Goal: Task Accomplishment & Management: Manage account settings

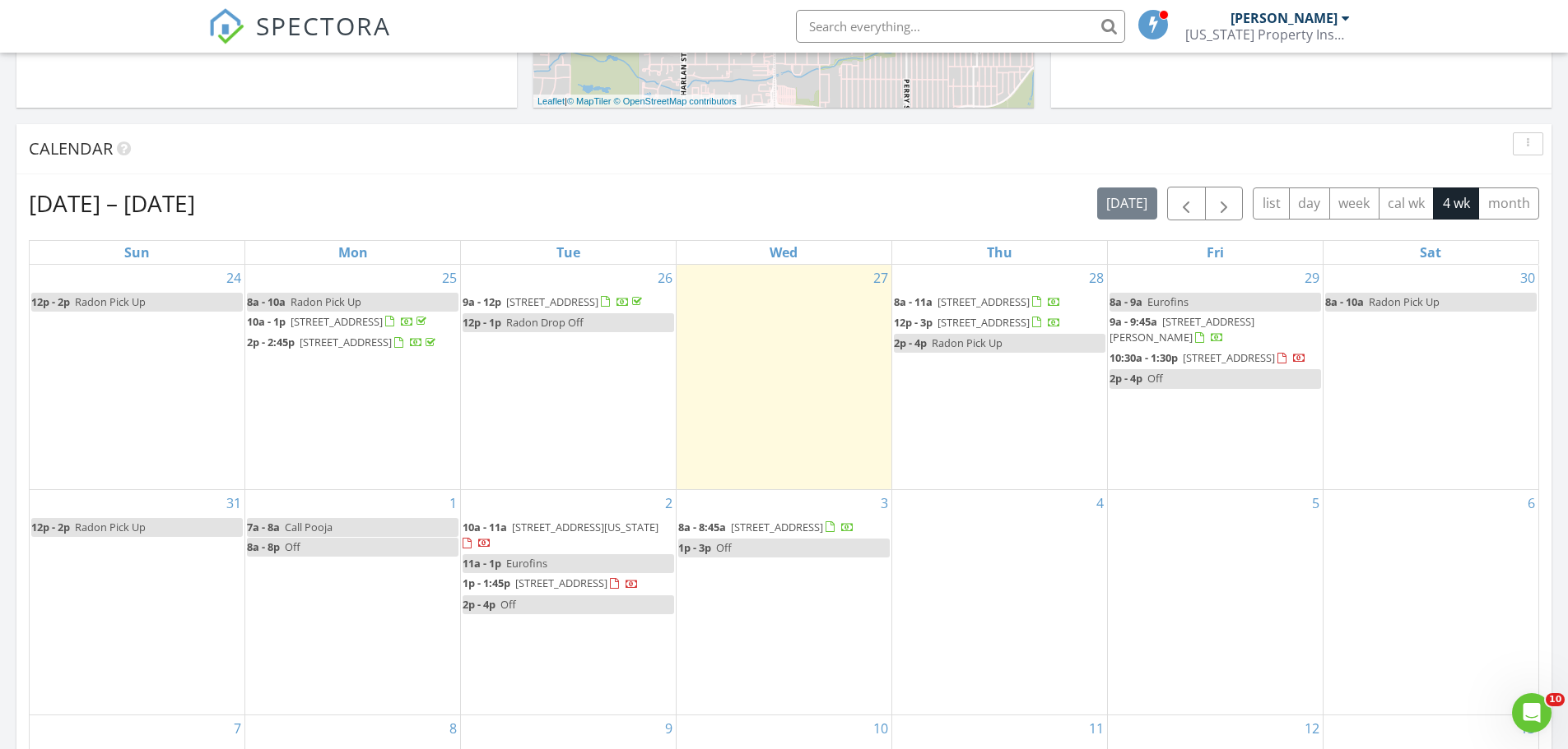
scroll to position [1522, 1593]
click at [955, 192] on div "Aug 24 – Sep 20, 2025 today list day week cal wk 4 wk month" at bounding box center [784, 204] width 1510 height 34
click at [947, 158] on div "Calendar" at bounding box center [771, 149] width 1485 height 24
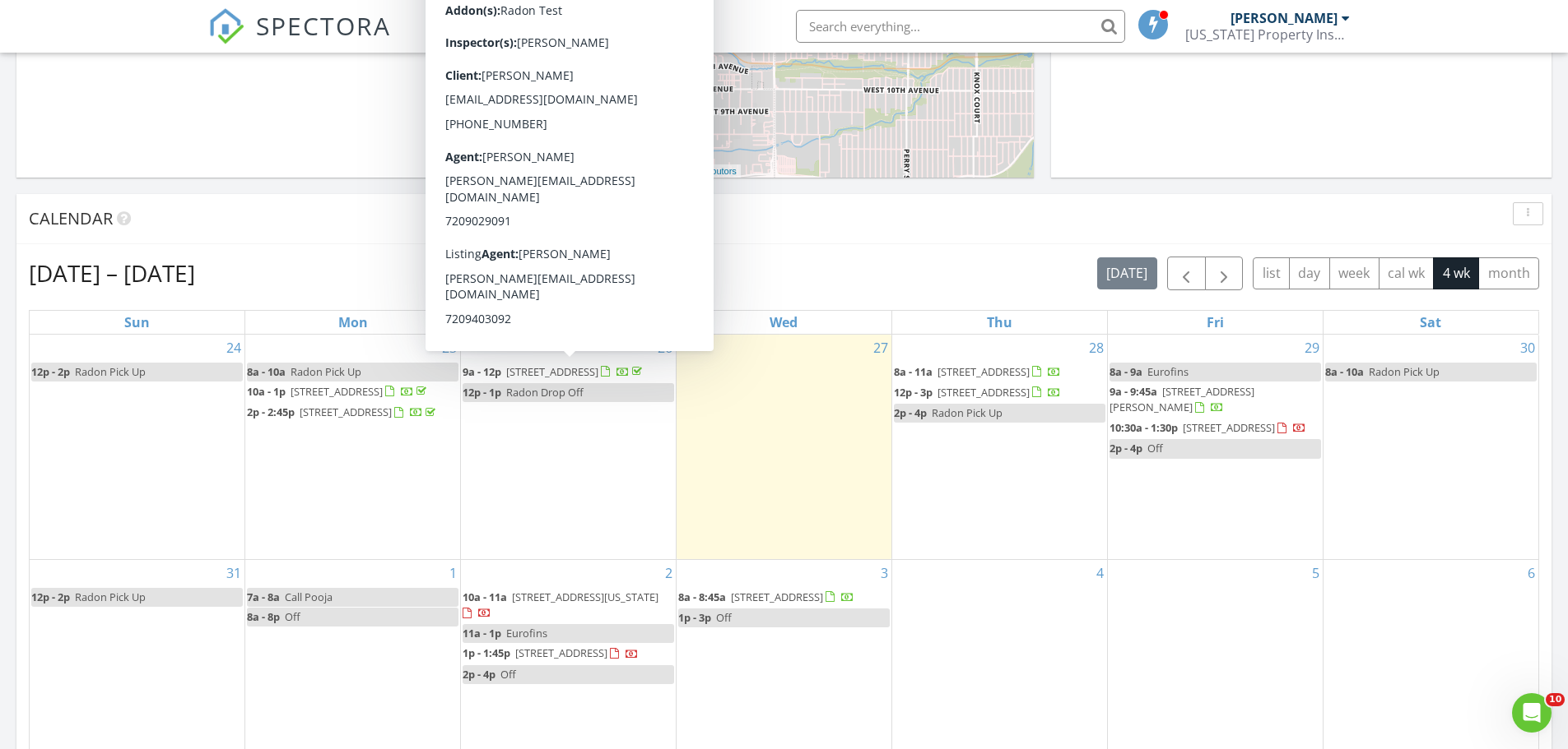
scroll to position [525, 0]
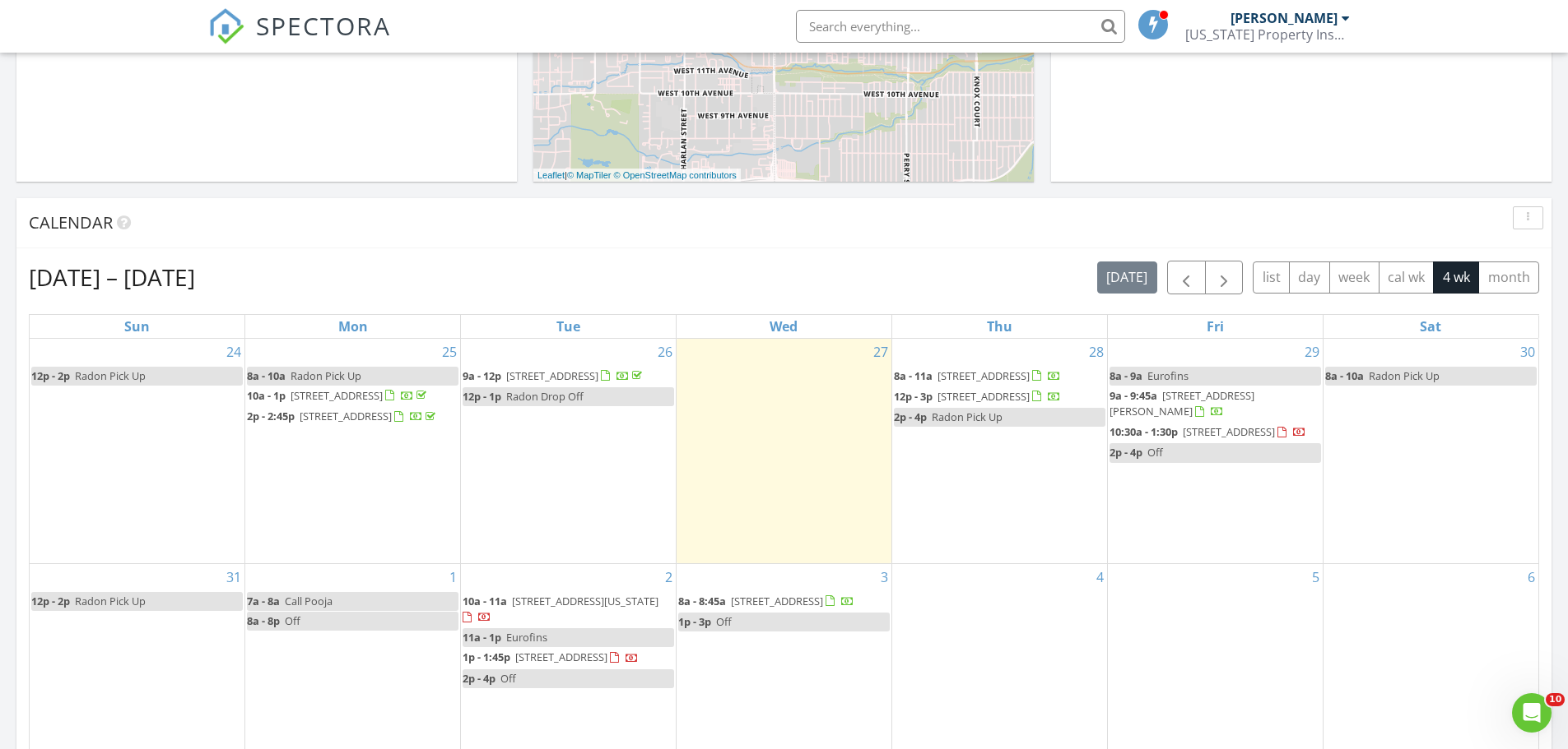
click at [724, 214] on div "Calendar" at bounding box center [771, 223] width 1485 height 24
click at [486, 276] on div "Aug 24 – Sep 20, 2025 today list day week cal wk 4 wk month" at bounding box center [784, 277] width 1510 height 34
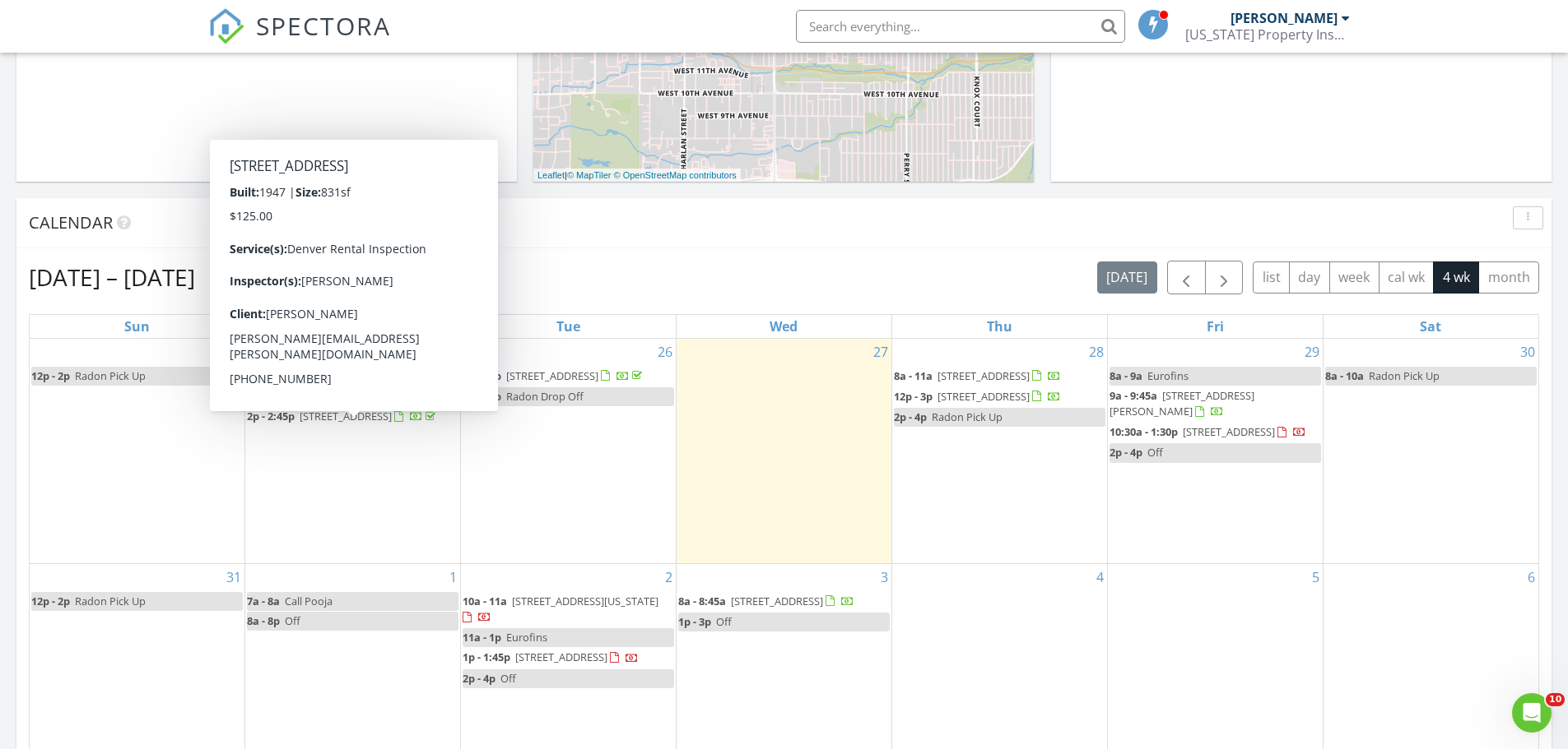
click at [620, 250] on div "Aug 24 – Sep 20, 2025 today list day week cal wk 4 wk month Sun Mon Tue Wed Thu…" at bounding box center [784, 621] width 1535 height 747
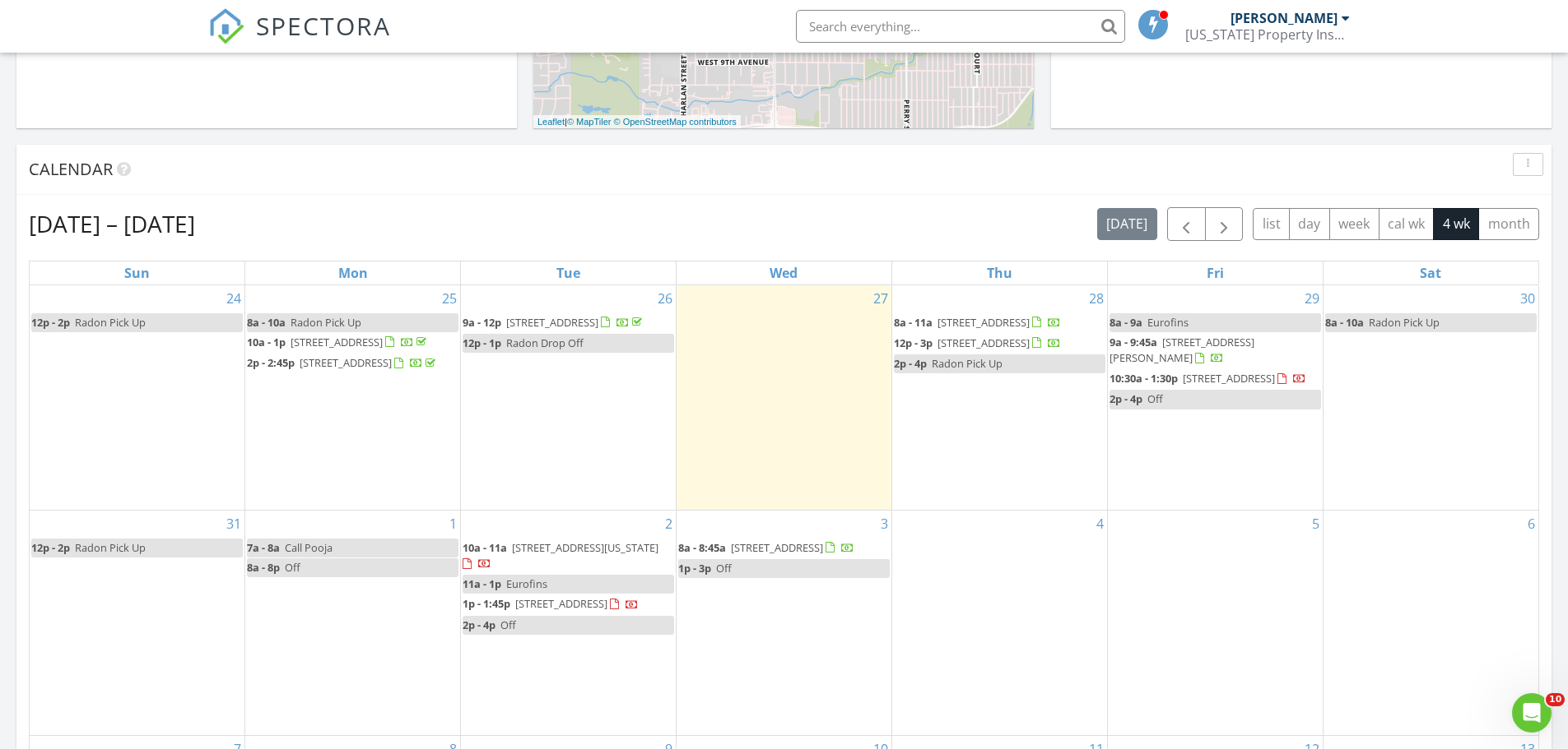
scroll to position [607, 0]
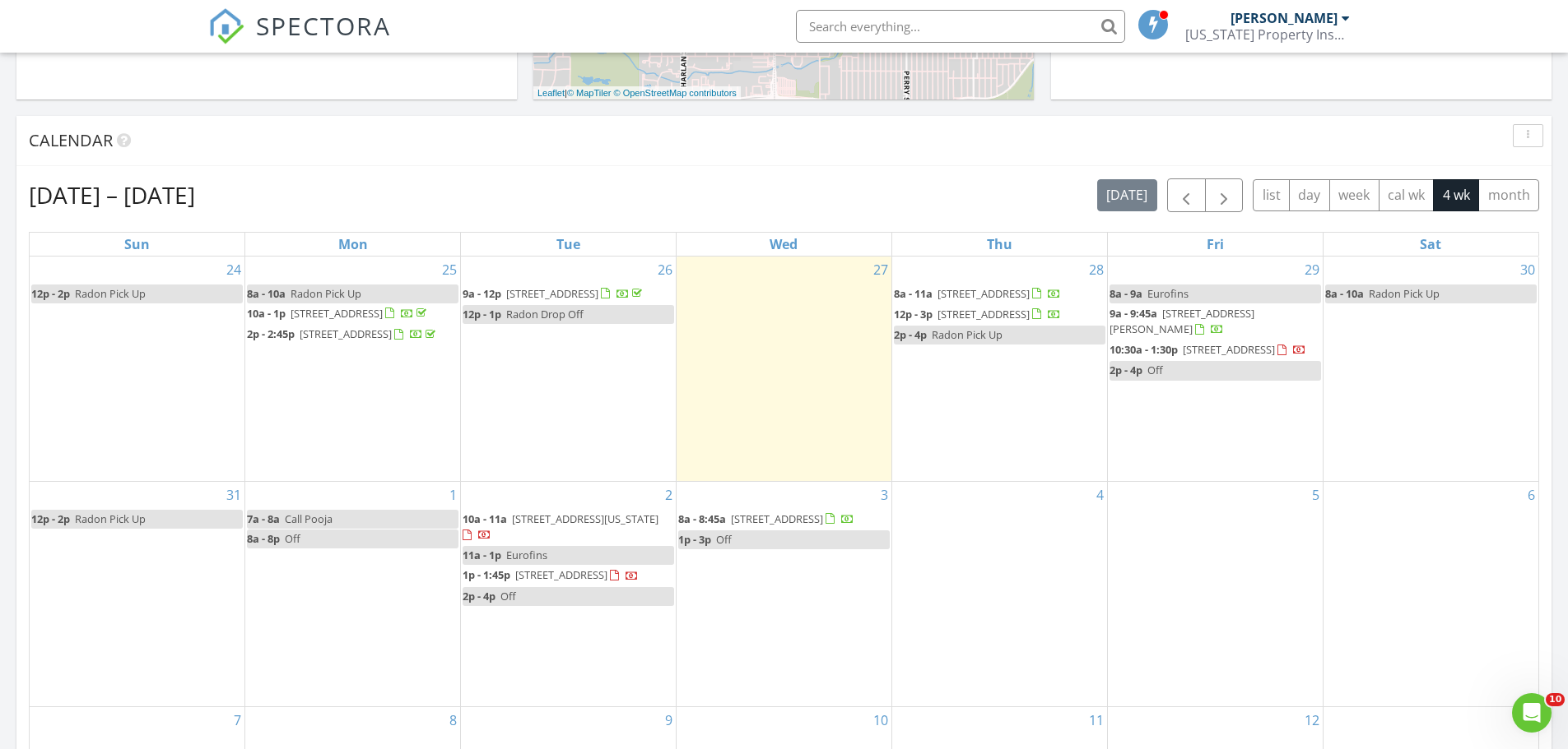
click at [724, 188] on div "Aug 24 – Sep 20, 2025 today list day week cal wk 4 wk month" at bounding box center [784, 195] width 1510 height 34
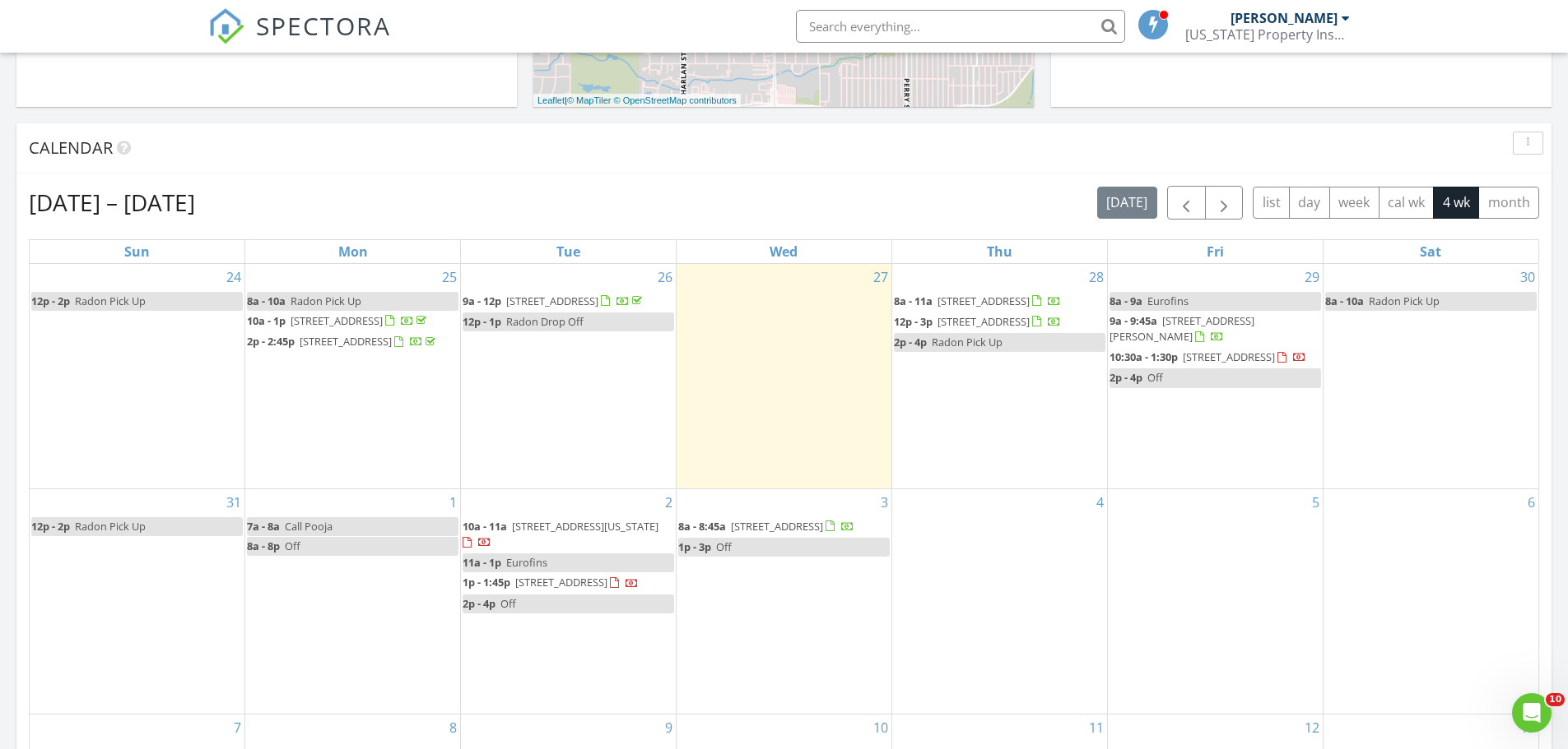
scroll to position [607, 0]
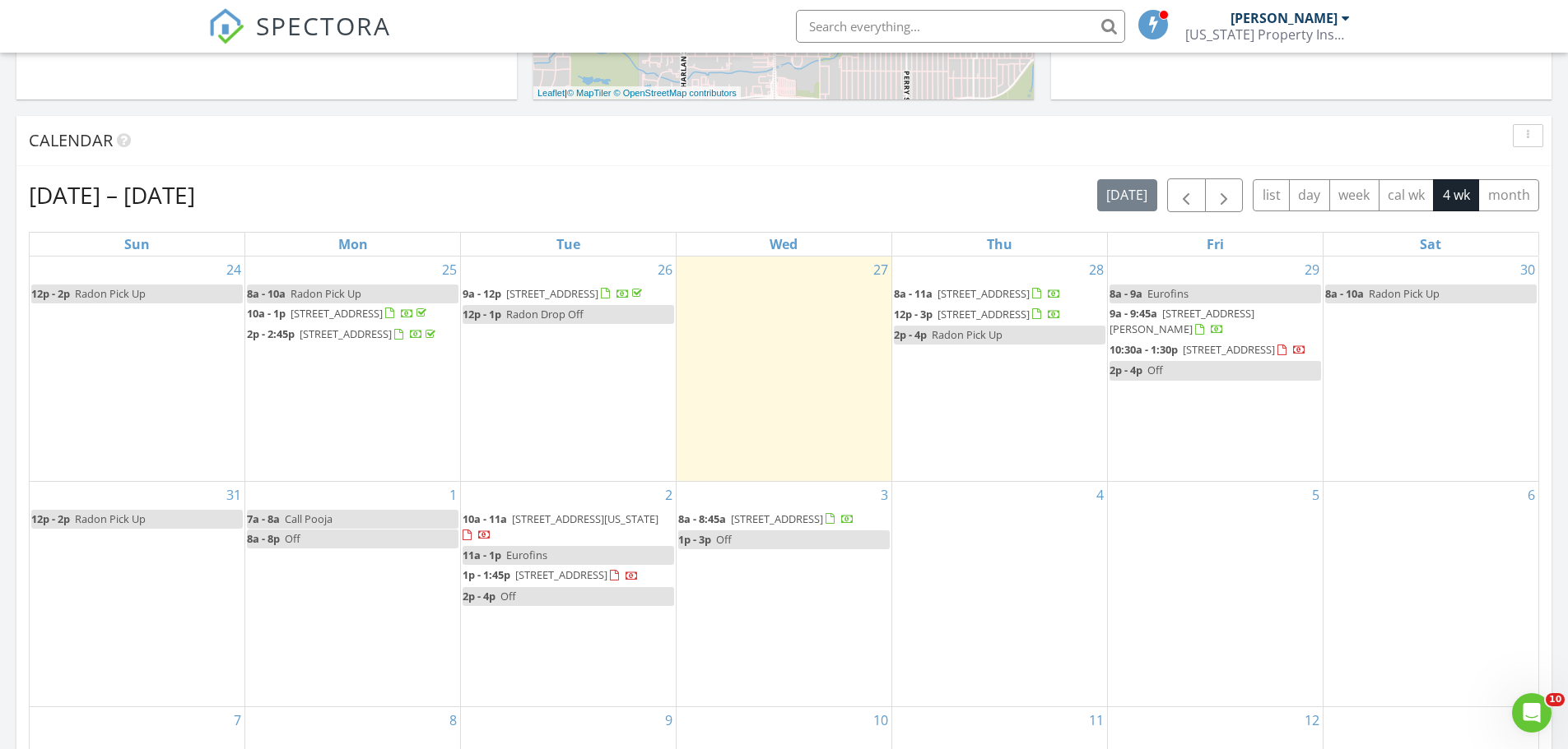
click at [795, 653] on div "3 8a - 8:45a 1541 Poplar St, Denver 80220 1p - 3p Off" at bounding box center [784, 594] width 215 height 225
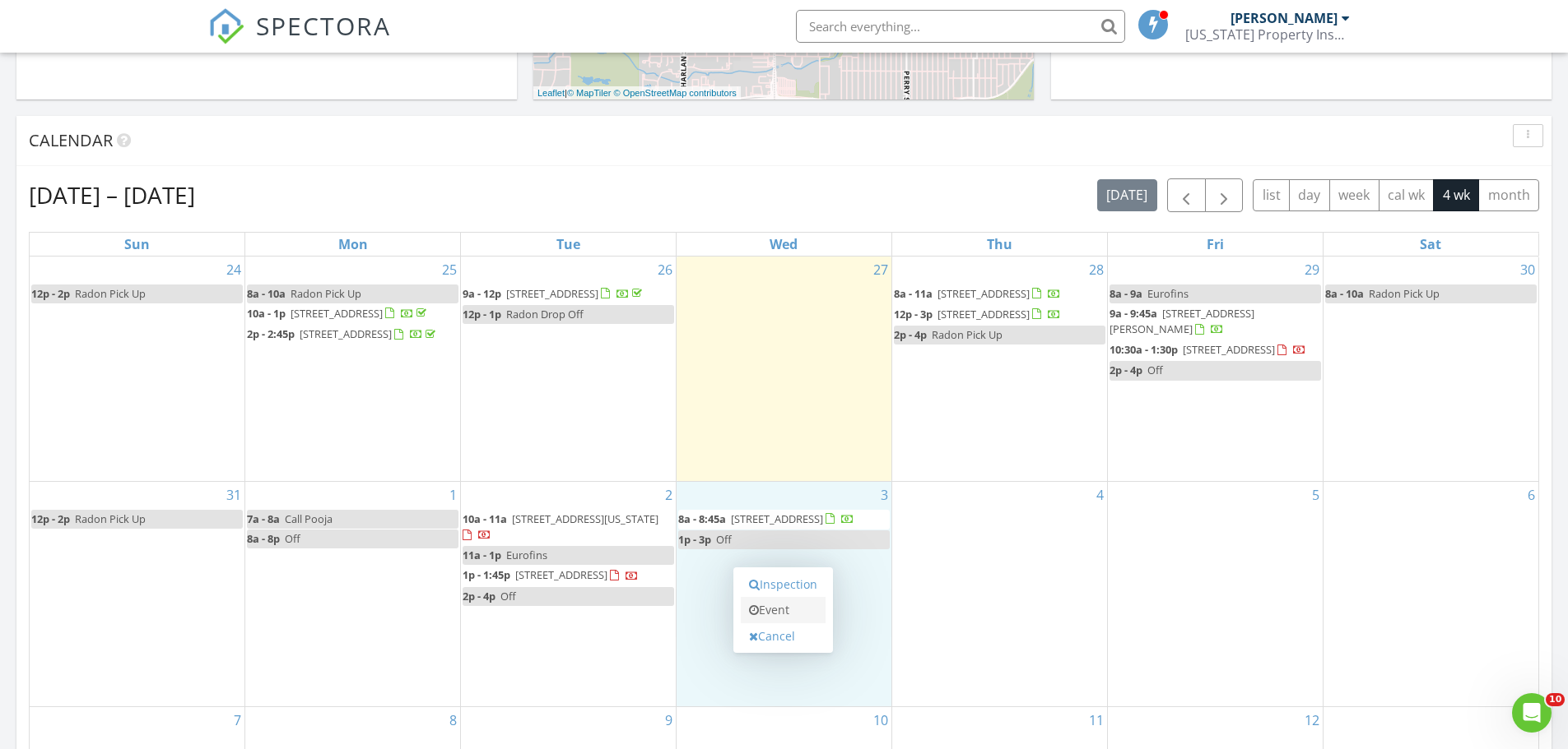
click at [784, 602] on link "Event" at bounding box center [783, 610] width 85 height 26
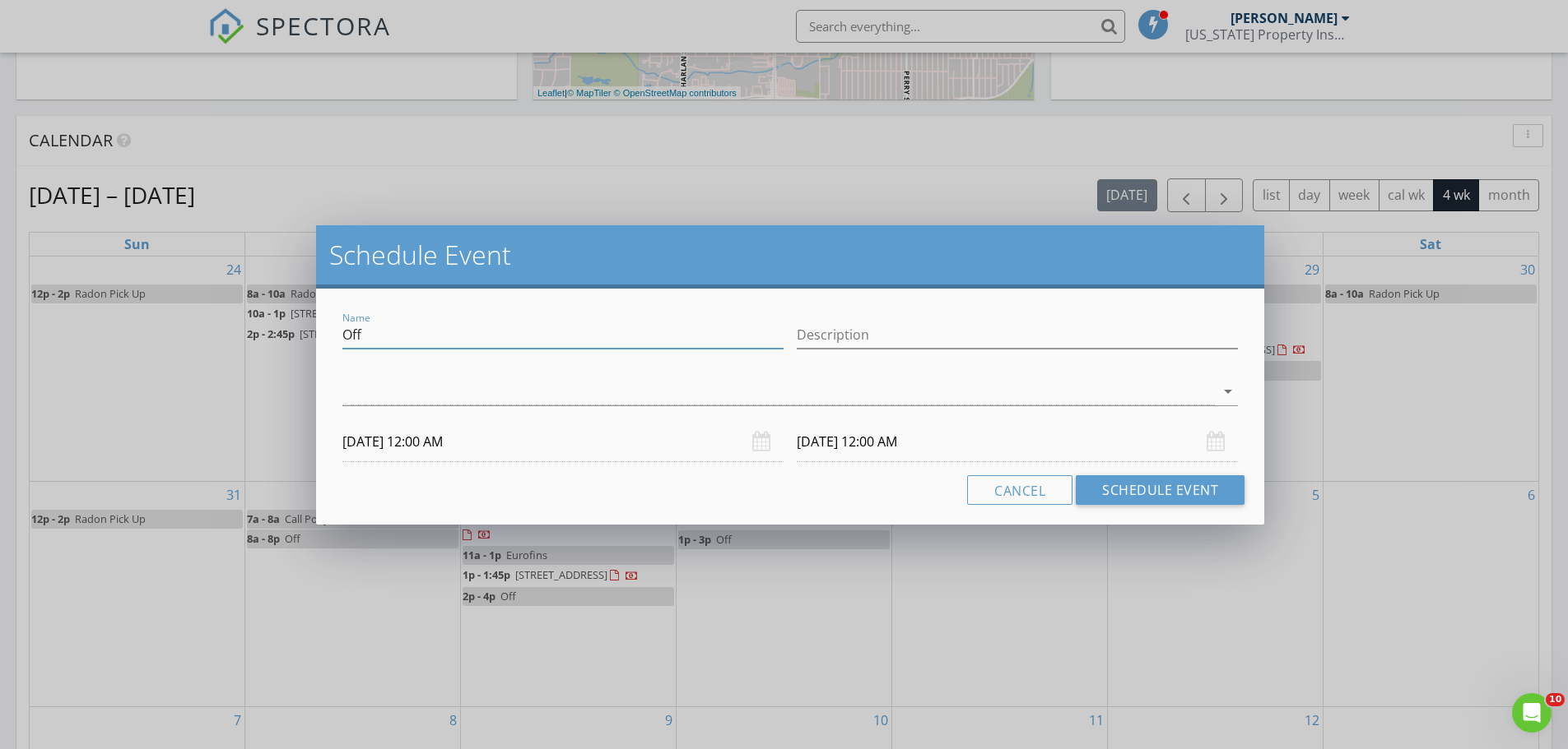
drag, startPoint x: 368, startPoint y: 343, endPoint x: 287, endPoint y: 343, distance: 81.0
click at [287, 343] on div "Schedule Event Name Off Description arrow_drop_down 09/03/2025 12:00 AM 09/04/2…" at bounding box center [784, 374] width 1568 height 749
type input "Kenneth"
click at [378, 396] on div at bounding box center [777, 392] width 872 height 27
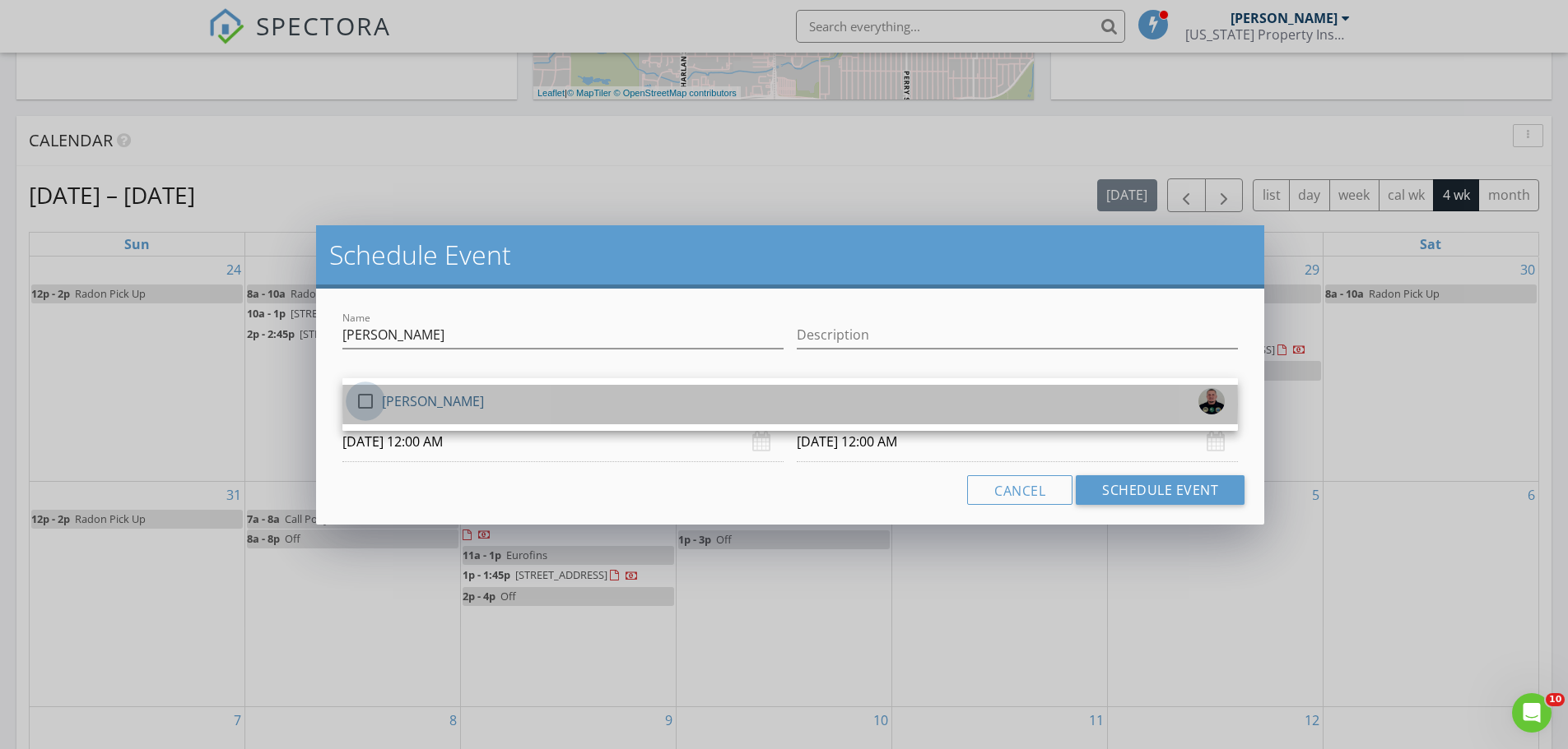
click at [365, 399] on div at bounding box center [366, 401] width 28 height 28
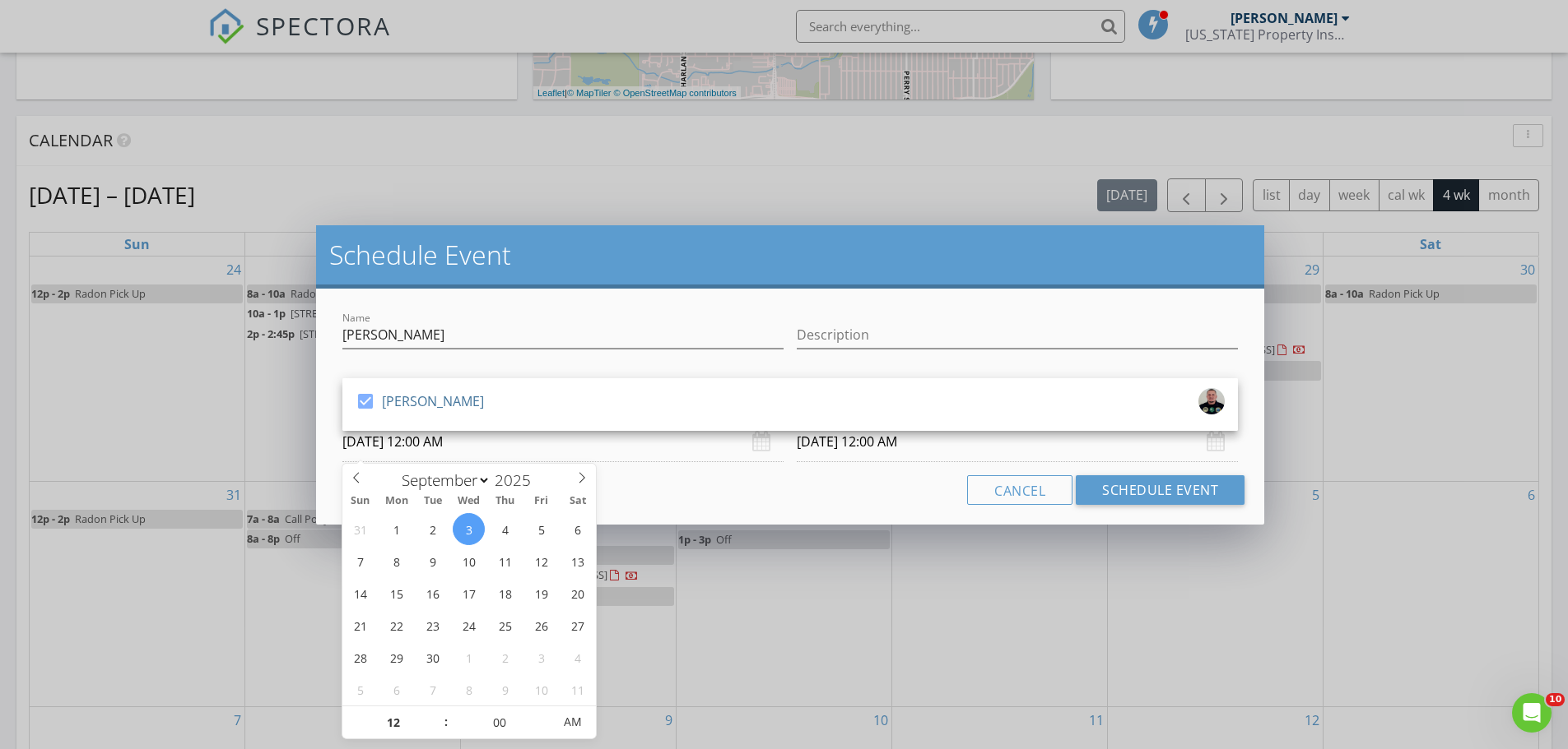
click at [409, 445] on input "09/03/2025 12:00 AM" at bounding box center [562, 442] width 441 height 40
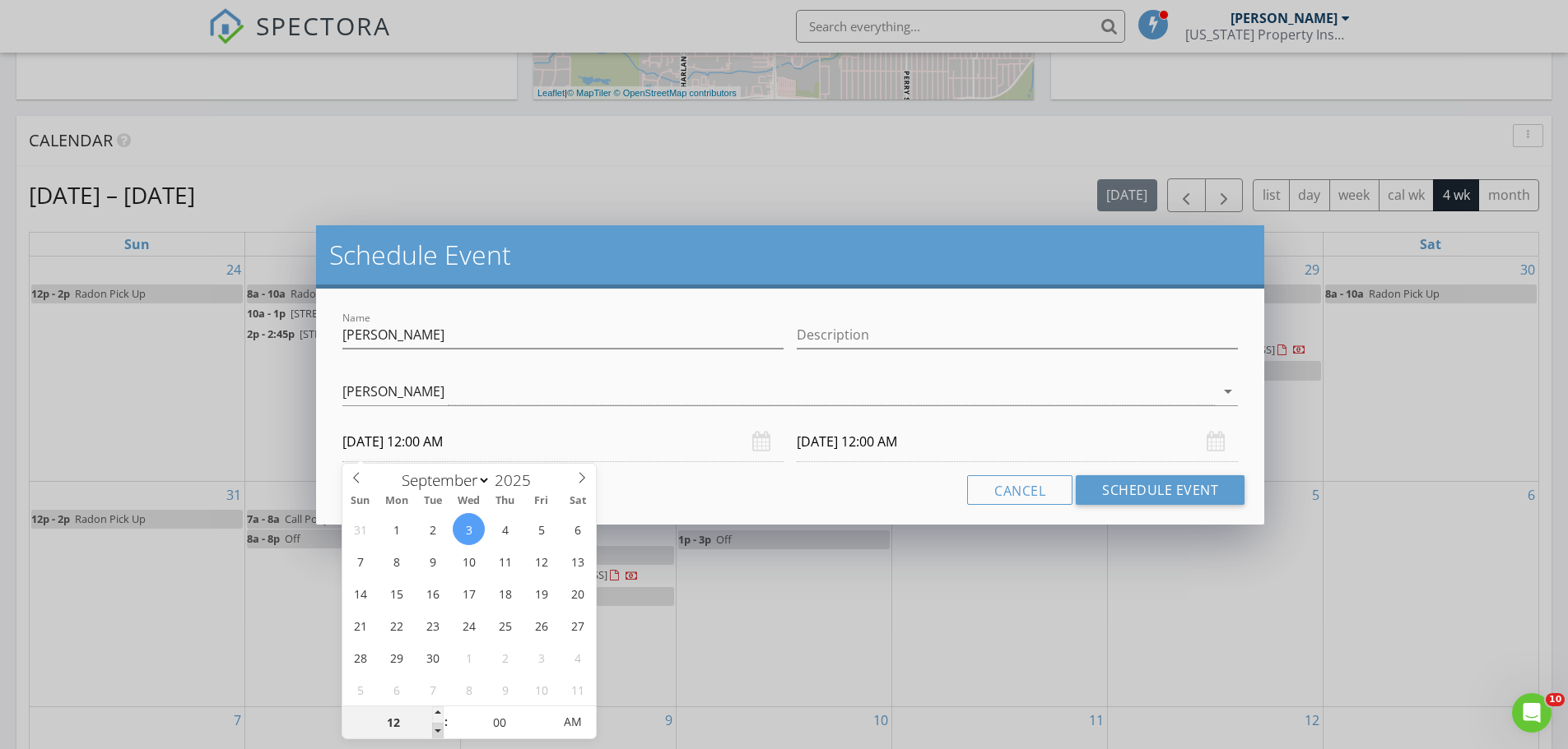
type input "11"
type input "[DATE] 11:00 PM"
click at [438, 732] on span at bounding box center [437, 731] width 11 height 17
type input "10"
type input "[DATE] 10:00 PM"
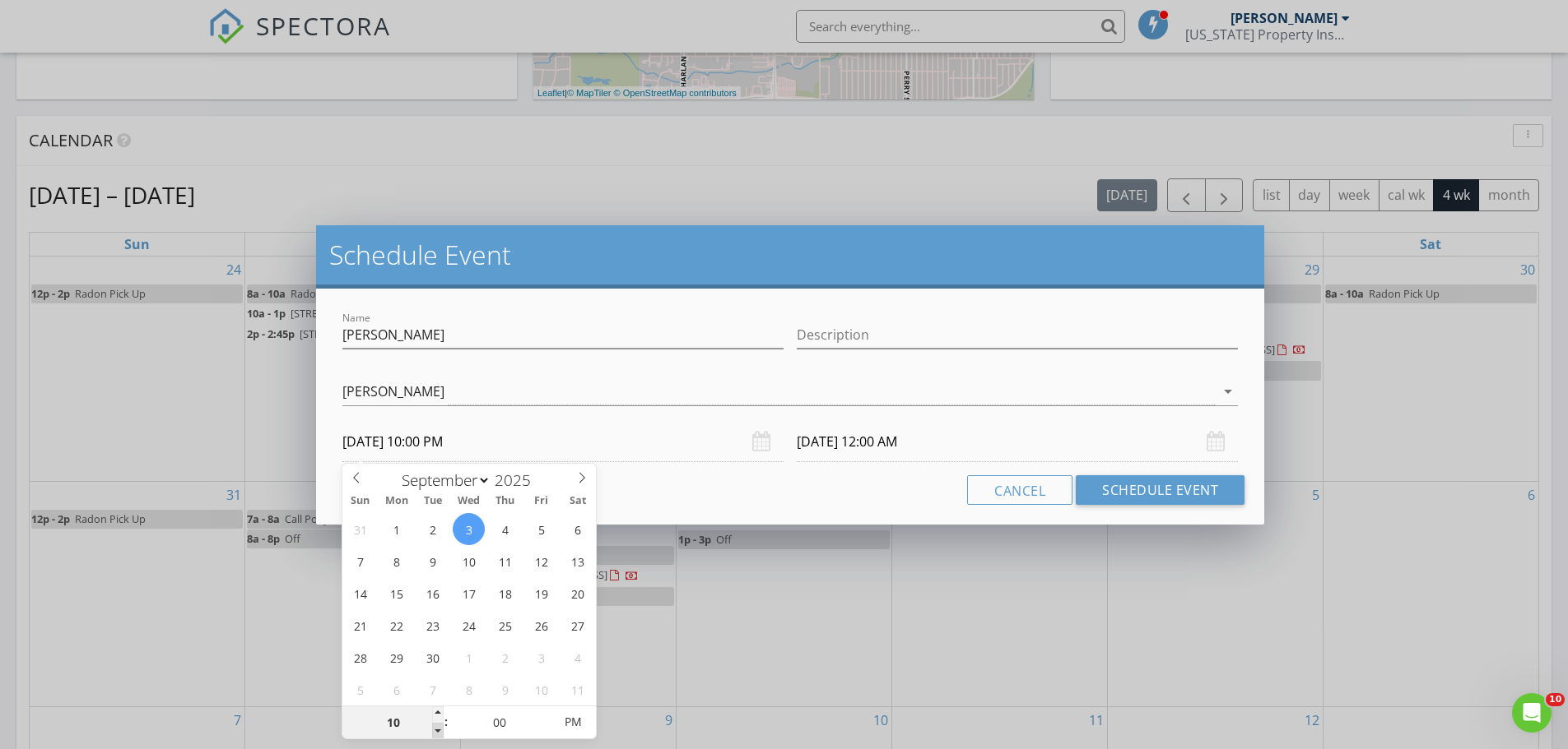
click at [438, 732] on span at bounding box center [437, 731] width 11 height 17
type input "09"
type input "09/03/2025 9:00 PM"
click at [438, 732] on span at bounding box center [437, 731] width 11 height 17
type input "09"
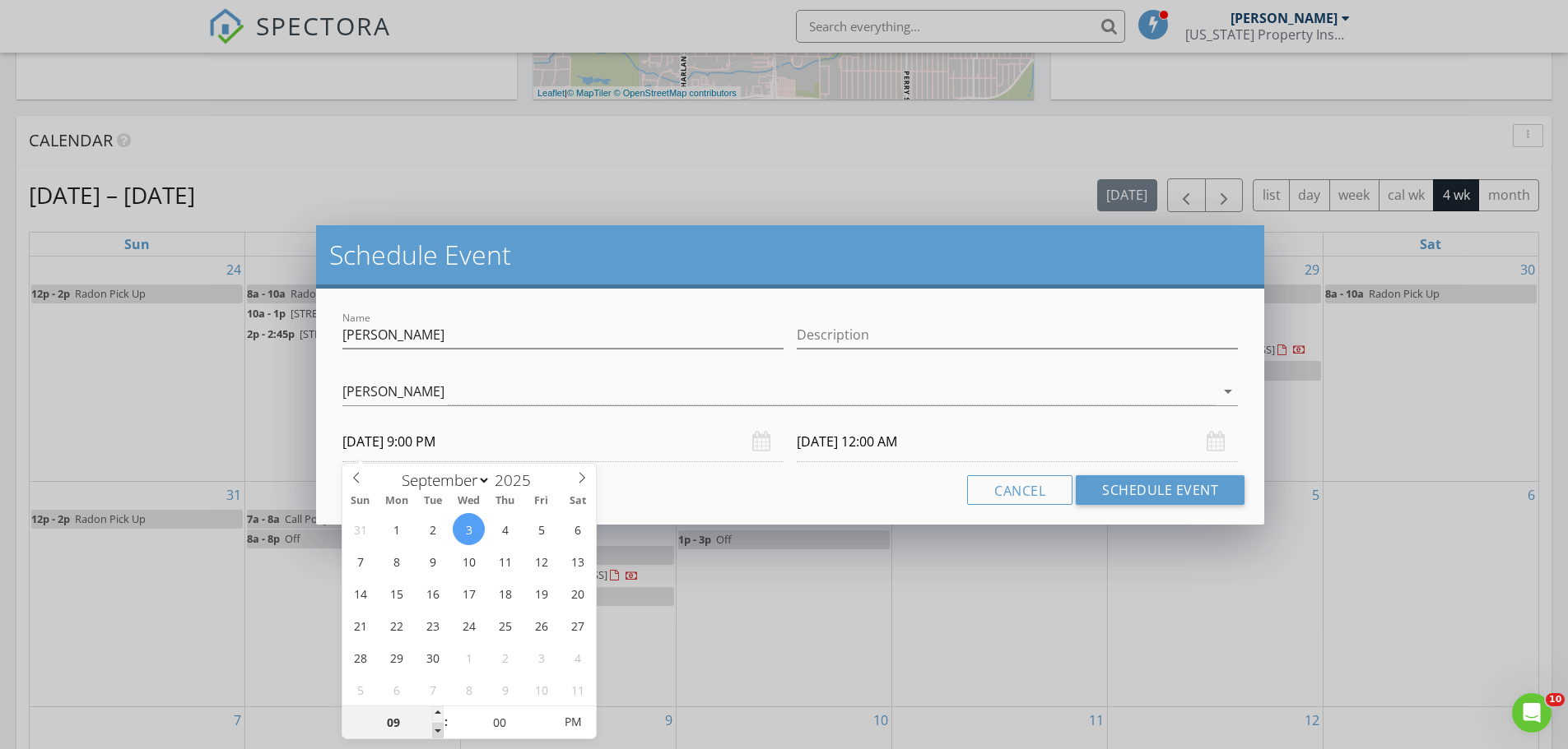
type input "09/04/2025 9:00 PM"
type input "09/03/2025 9:00 AM"
click at [570, 726] on span "AM" at bounding box center [573, 722] width 45 height 33
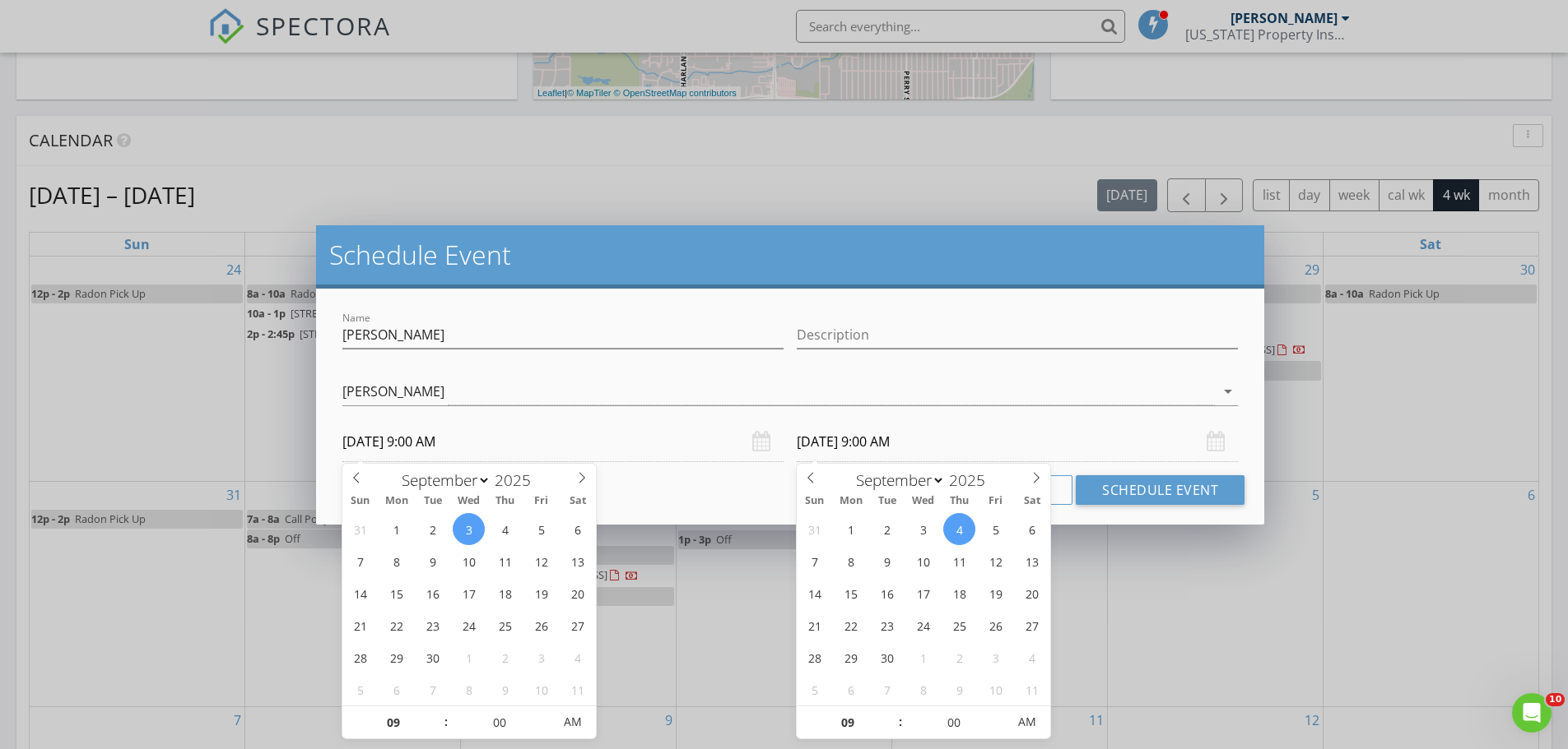
click at [873, 437] on input "09/04/2025 9:00 AM" at bounding box center [1017, 442] width 441 height 40
type input "09/03/2025 9:00 AM"
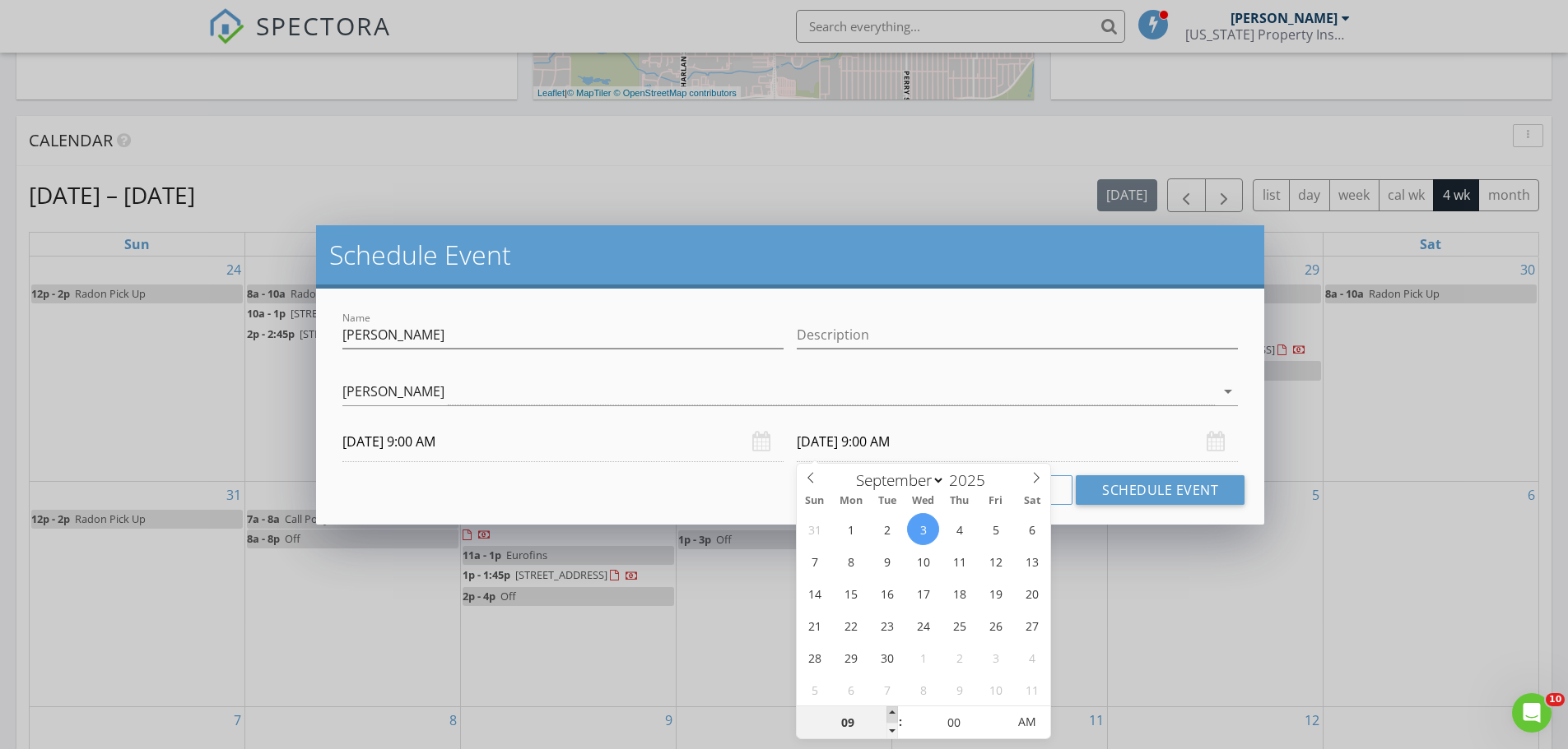
type input "10"
type input "[DATE] 10:00 AM"
click at [891, 713] on span at bounding box center [891, 714] width 11 height 17
type input "11"
type input "[DATE] 11:00 AM"
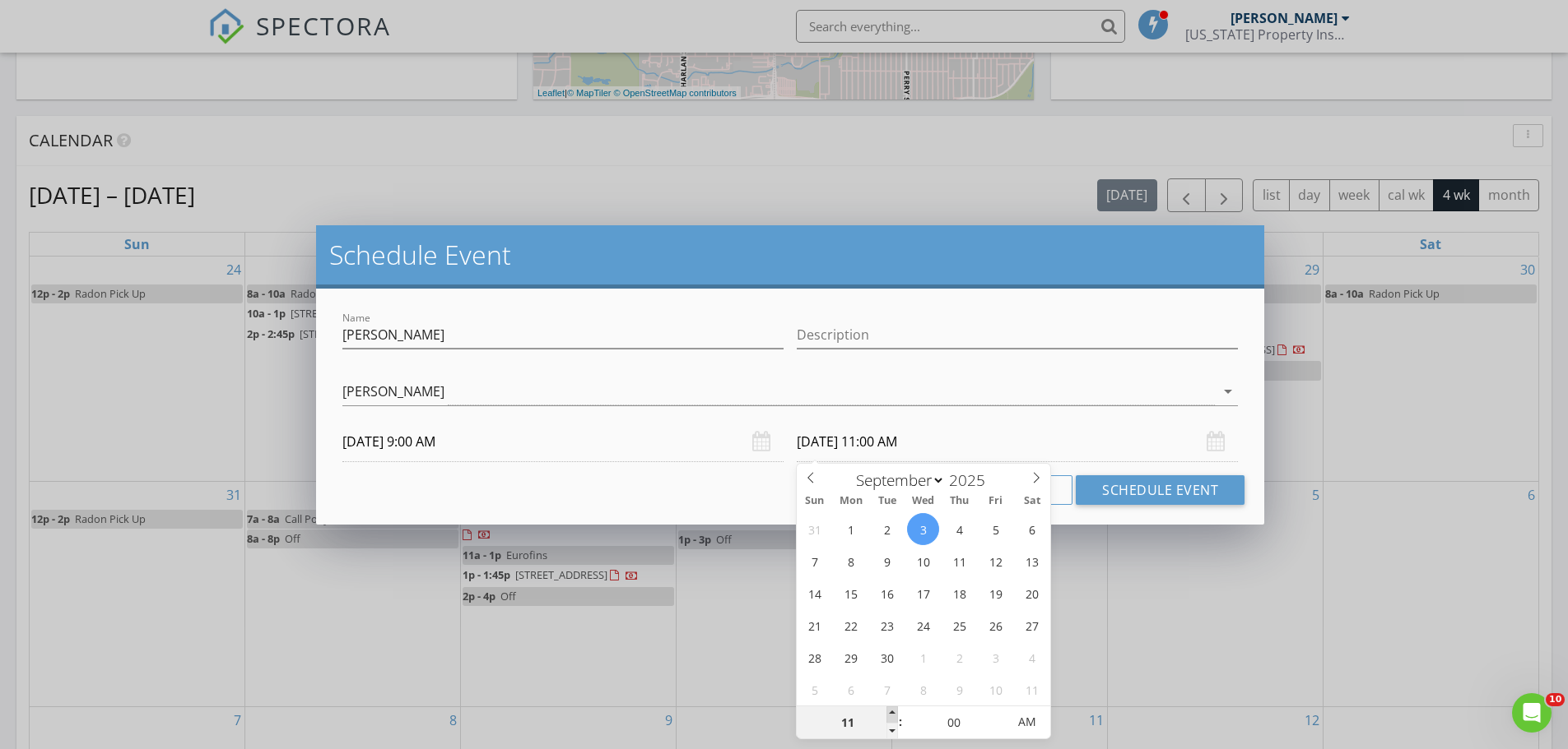
click at [891, 713] on span at bounding box center [891, 714] width 11 height 17
type input "12"
type input "[DATE] 12:00 PM"
click at [890, 713] on span at bounding box center [891, 714] width 11 height 17
click at [1155, 491] on button "Schedule Event" at bounding box center [1160, 490] width 169 height 30
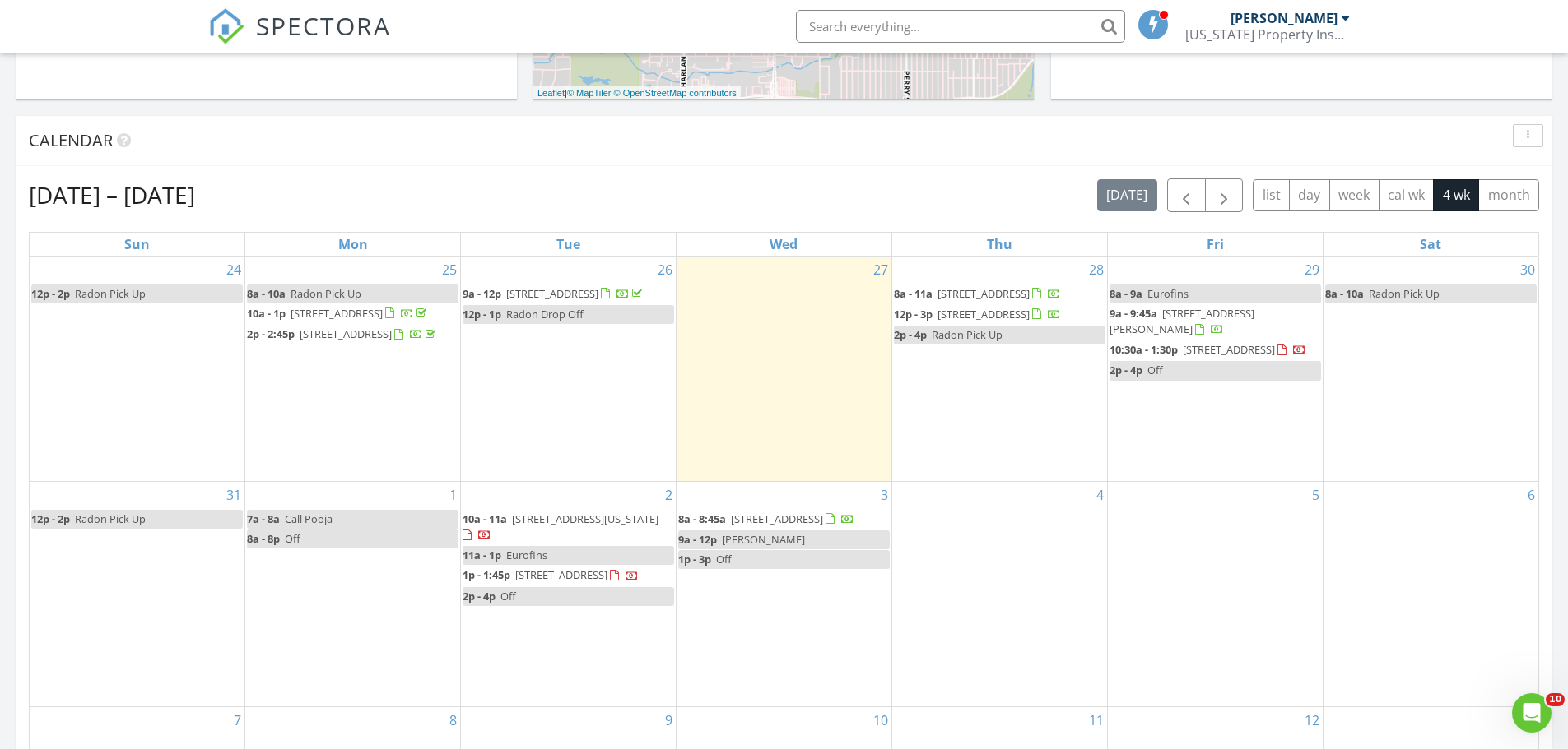
click at [679, 149] on div "Calendar" at bounding box center [771, 141] width 1485 height 24
click at [685, 174] on div "[DATE] – [DATE] [DATE] list day week cal wk 4 wk month Sun Mon Tue Wed Thu Fri …" at bounding box center [784, 539] width 1535 height 747
click at [676, 193] on div "Aug 24 – Sep 20, 2025 today list day week cal wk 4 wk month" at bounding box center [784, 195] width 1510 height 34
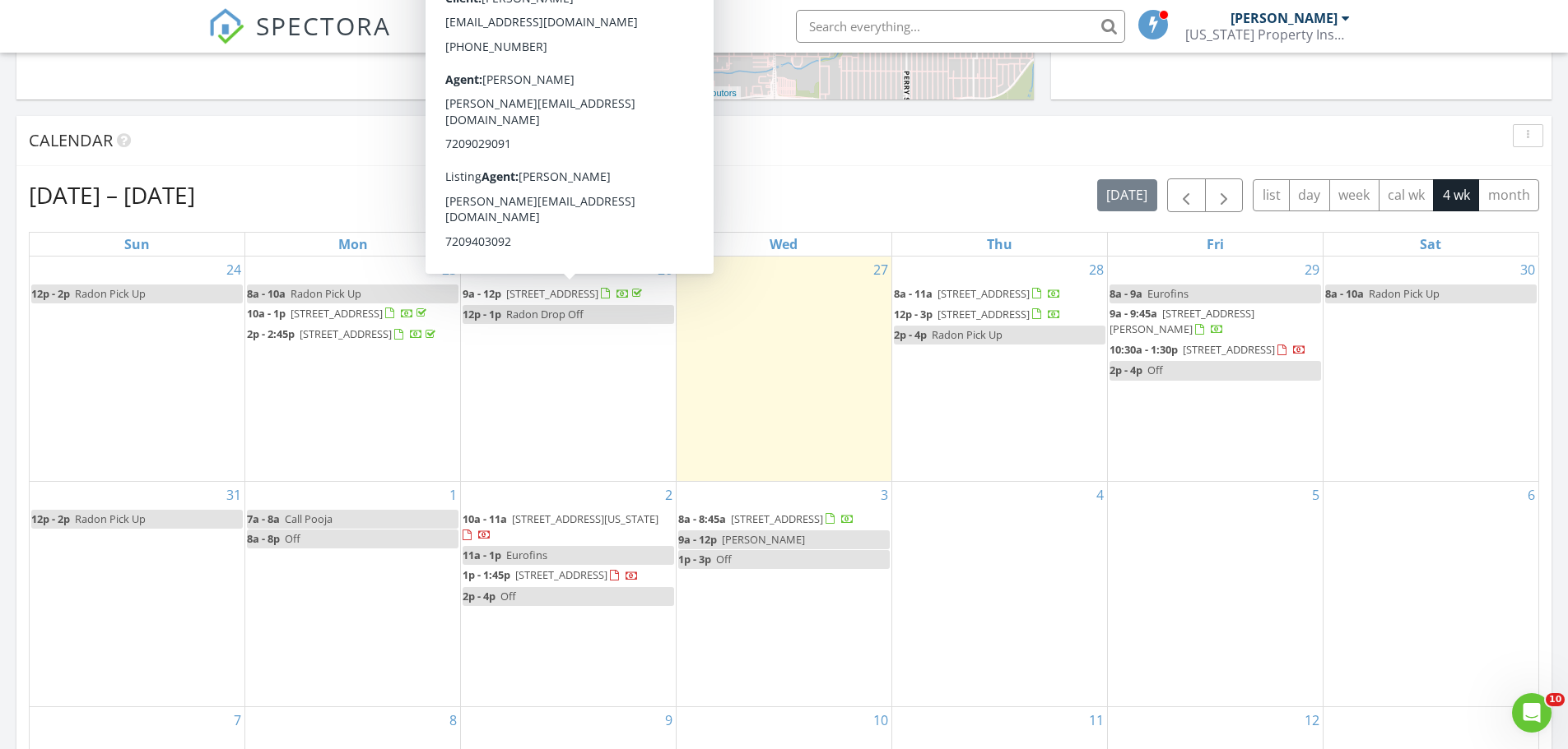
click at [740, 171] on div "[DATE] – [DATE] [DATE] list day week cal wk 4 wk month Sun Mon Tue Wed Thu Fri …" at bounding box center [784, 539] width 1535 height 747
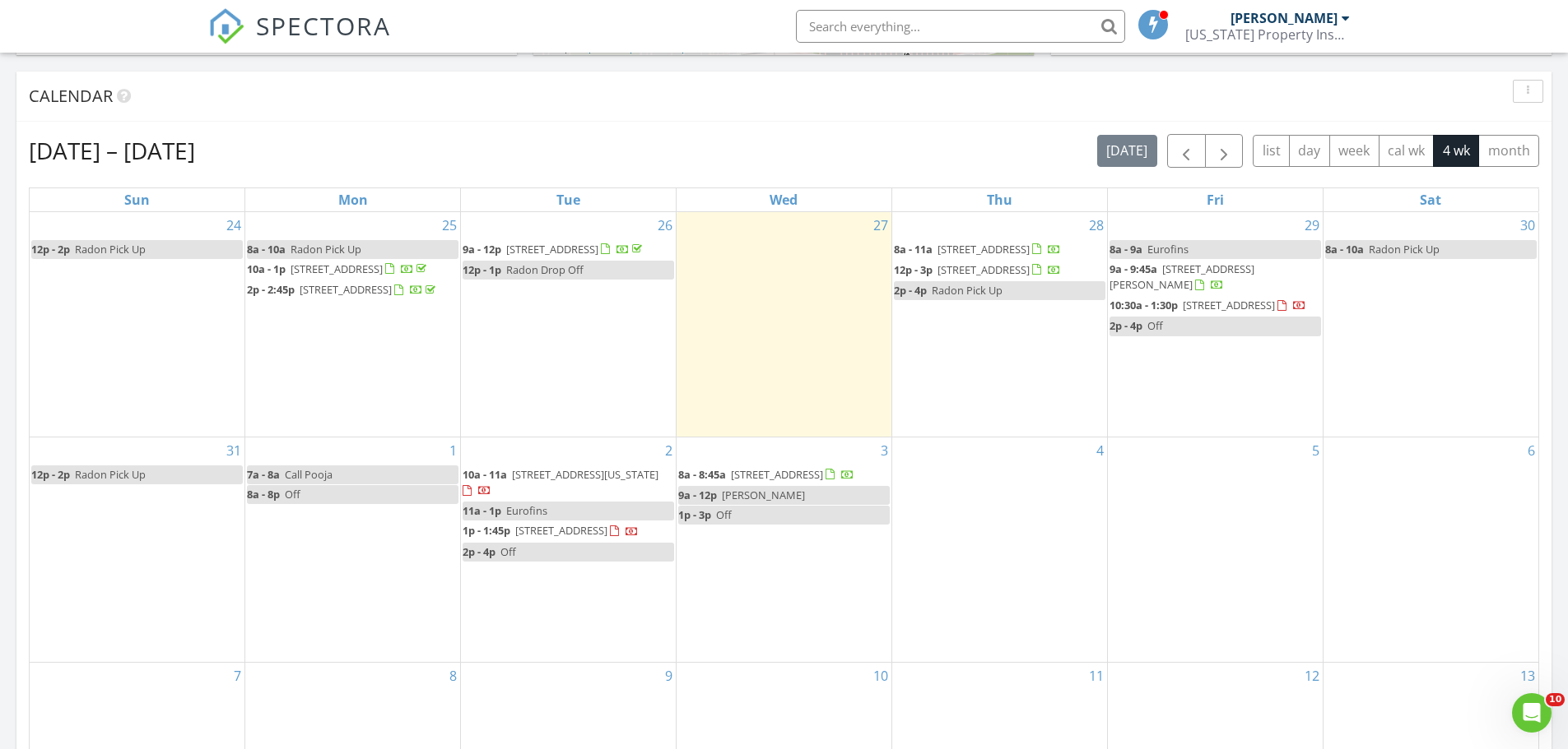
scroll to position [690, 0]
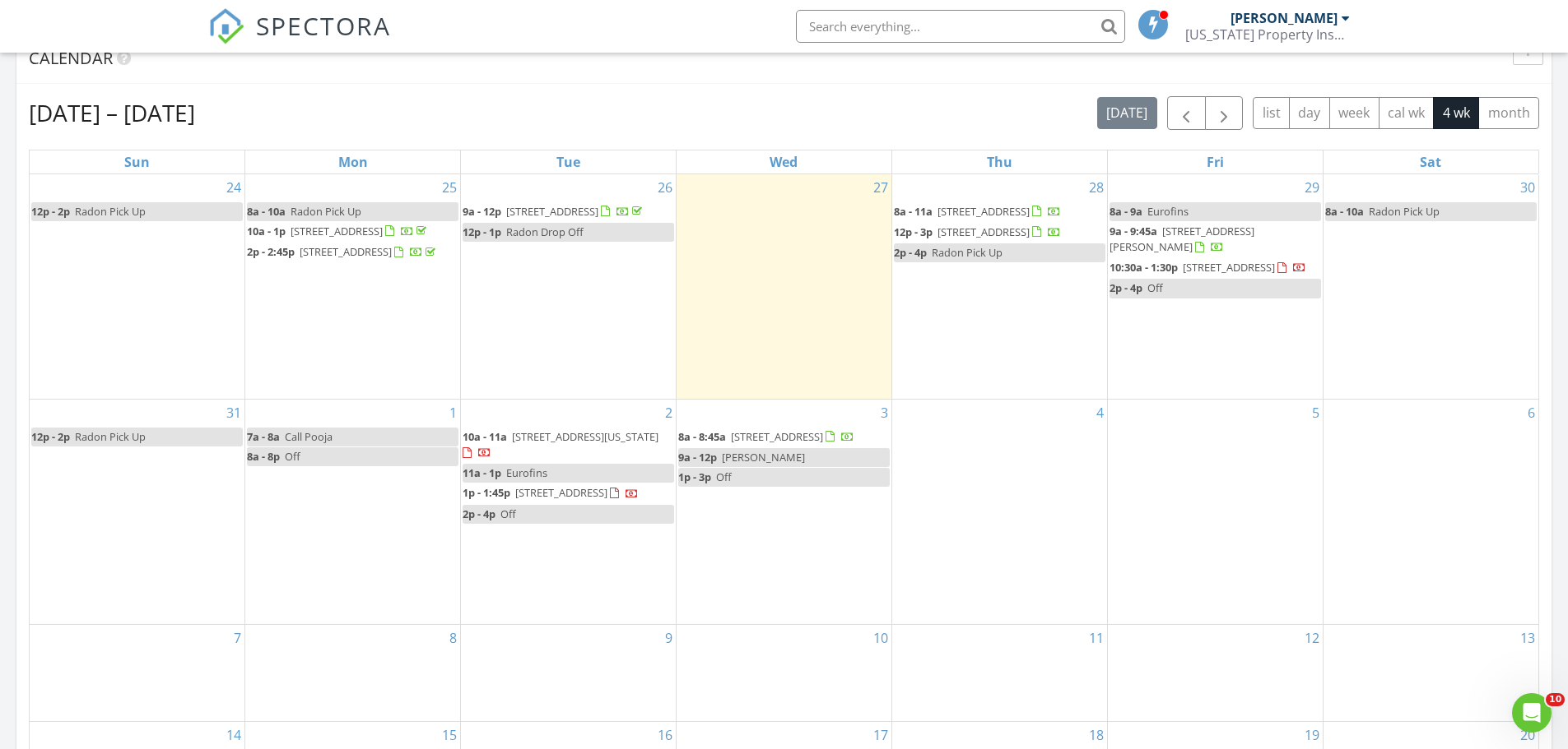
click at [808, 107] on div "Aug 24 – Sep 20, 2025 today list day week cal wk 4 wk month" at bounding box center [784, 113] width 1510 height 34
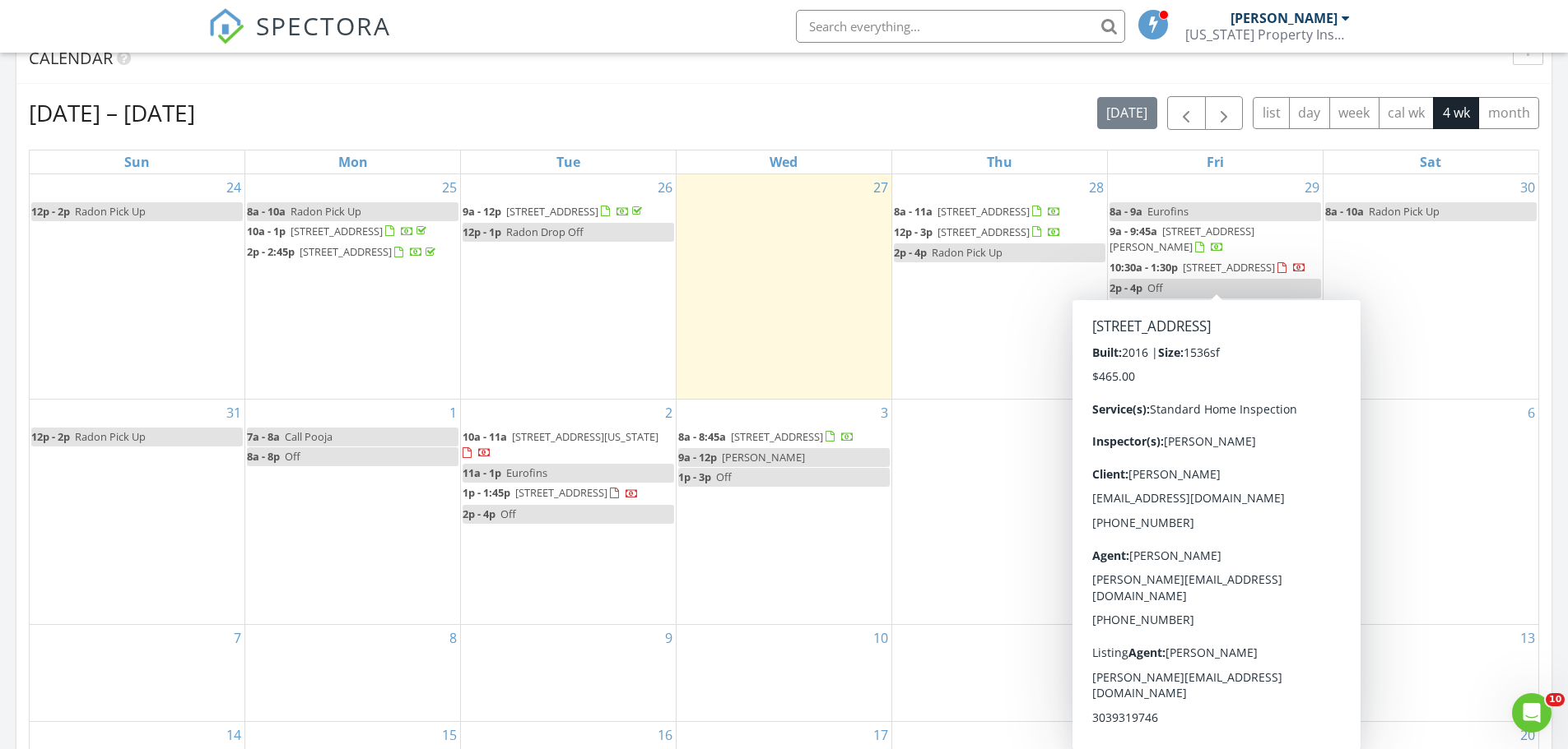
click at [910, 118] on div "Aug 24 – Sep 20, 2025 today list day week cal wk 4 wk month" at bounding box center [784, 113] width 1510 height 34
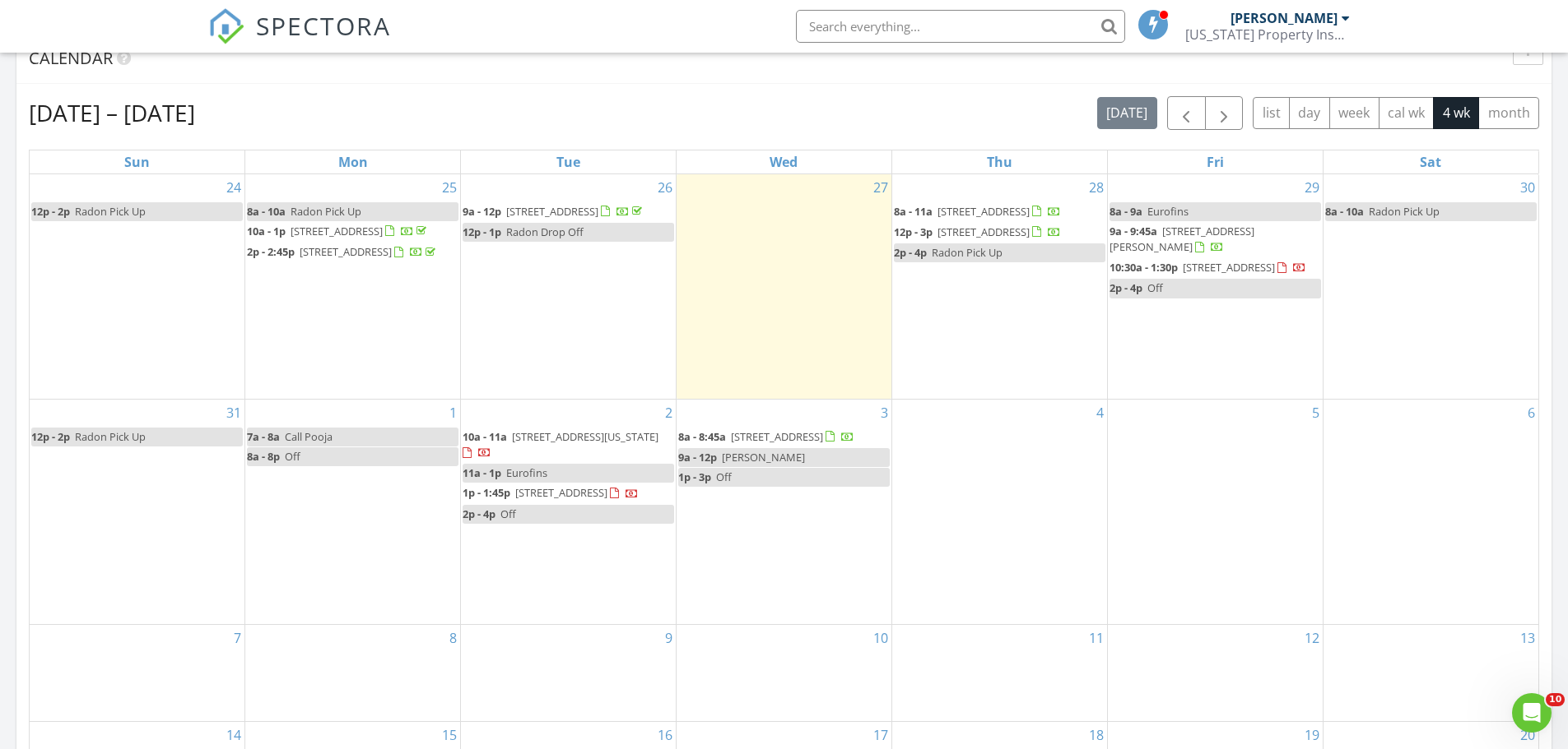
click at [833, 106] on div "Aug 24 – Sep 20, 2025 today list day week cal wk 4 wk month" at bounding box center [784, 113] width 1510 height 34
click at [1011, 103] on div "Aug 24 – Sep 20, 2025 today list day week cal wk 4 wk month" at bounding box center [784, 113] width 1510 height 34
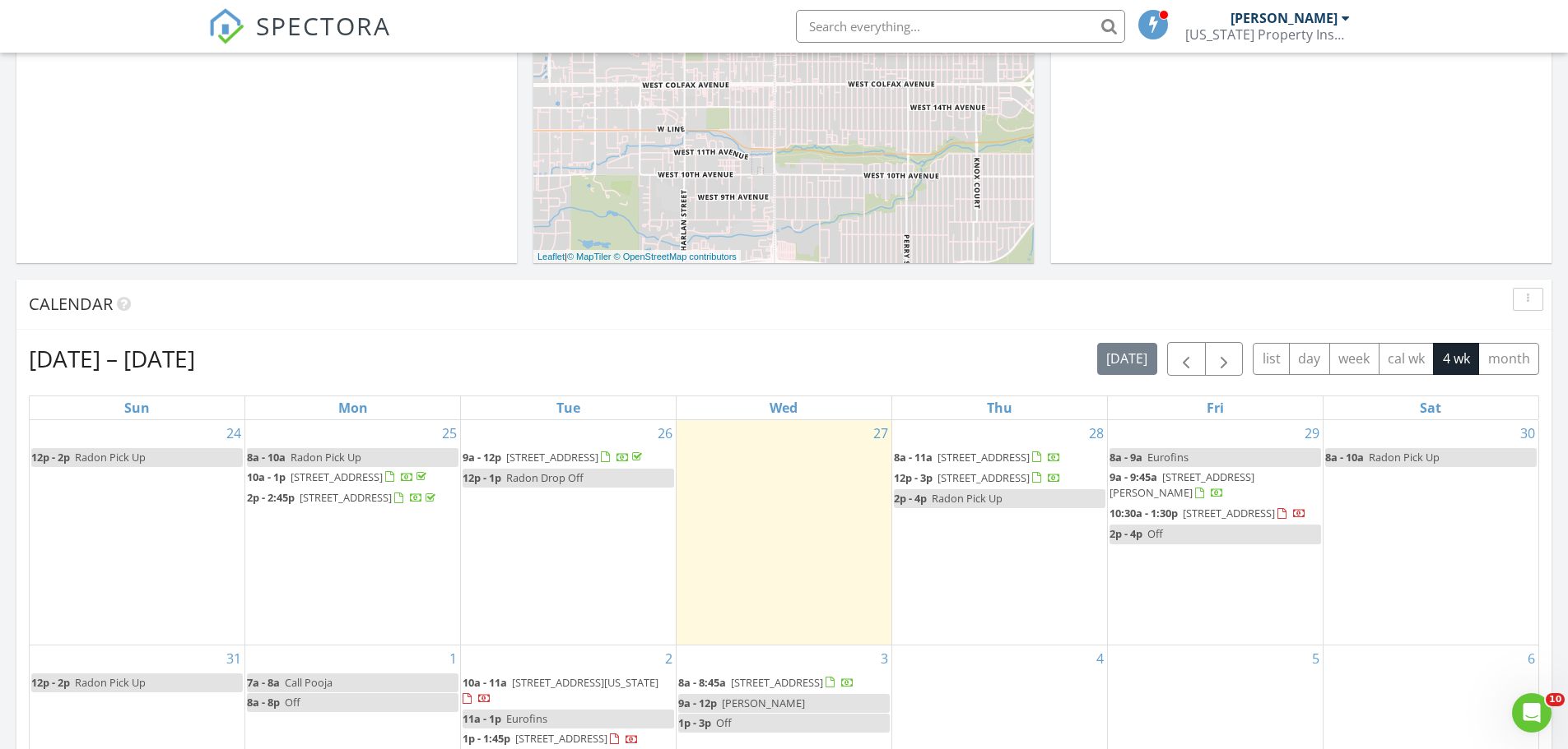
scroll to position [443, 0]
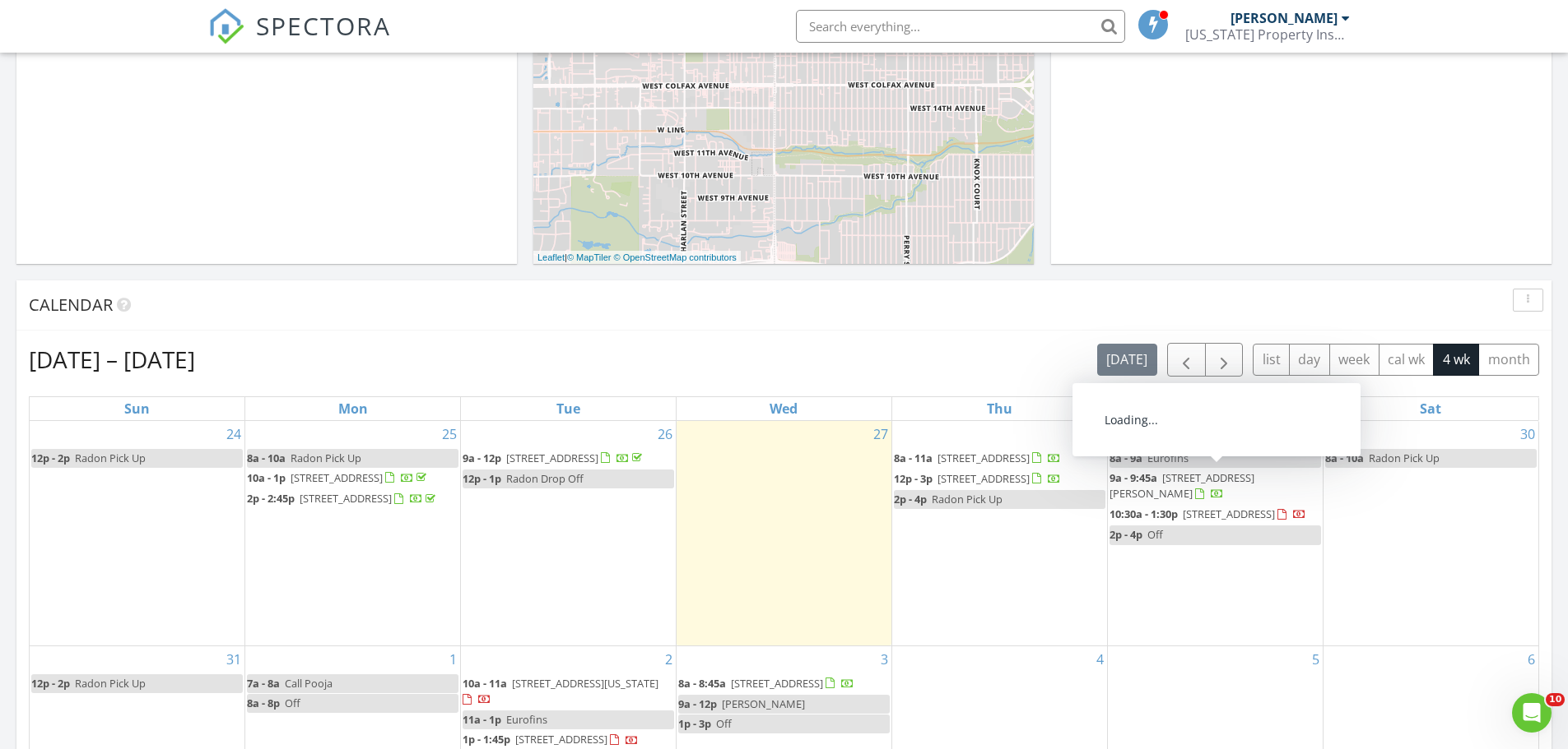
click at [983, 336] on div "[DATE] – [DATE] [DATE] list day week cal wk 4 wk month Sun Mon Tue Wed Thu Fri …" at bounding box center [784, 704] width 1535 height 747
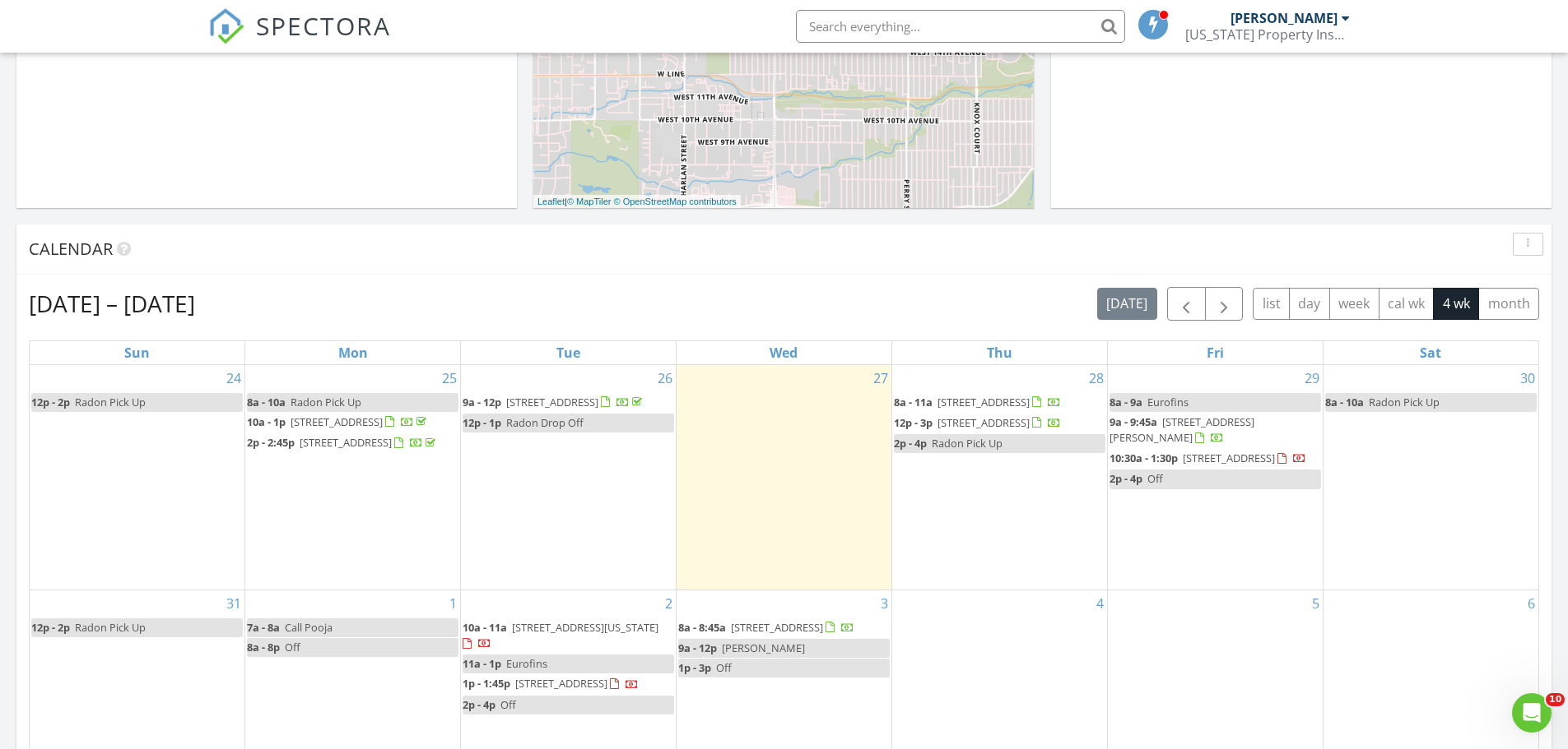
scroll to position [607, 0]
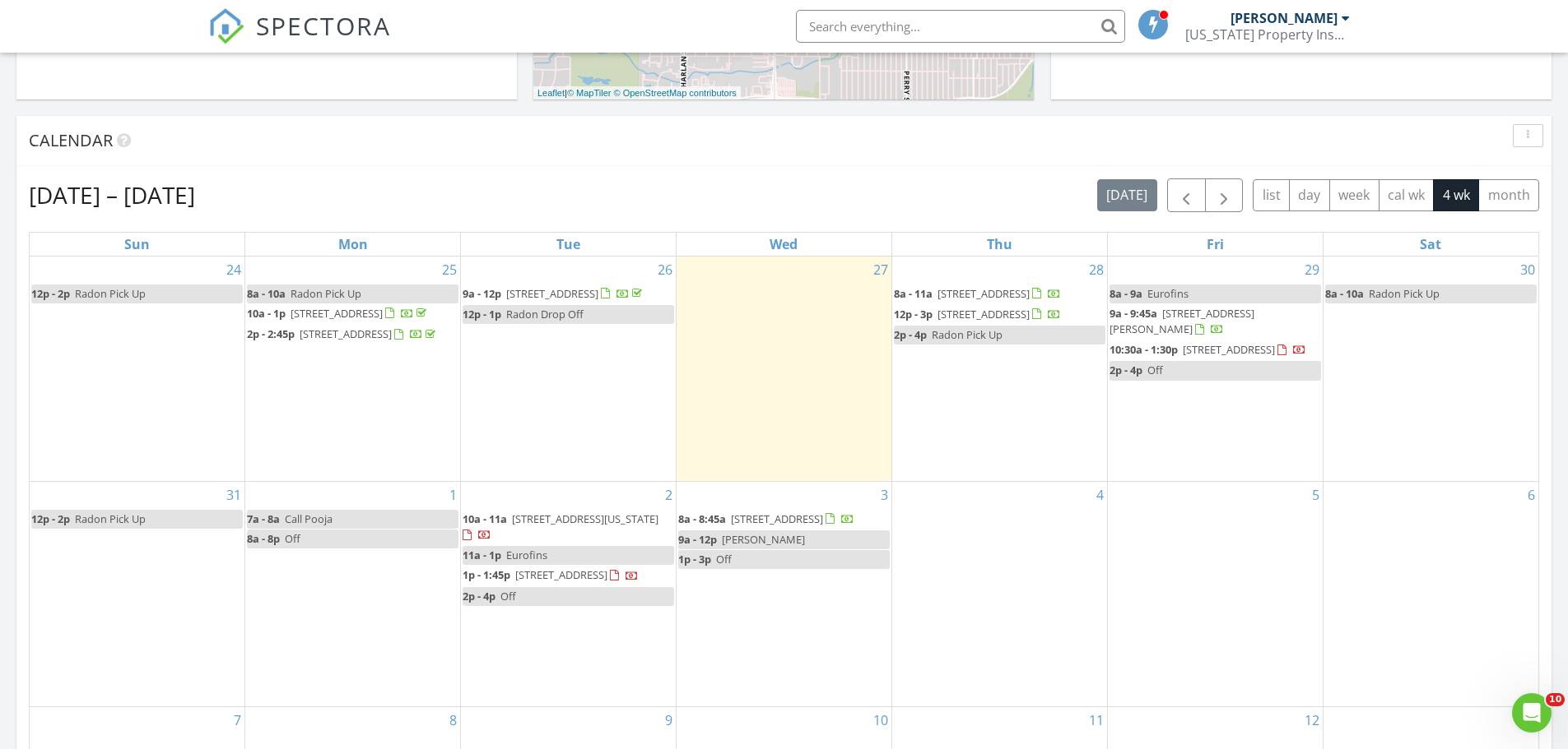
click at [980, 153] on div "Calendar" at bounding box center [771, 141] width 1485 height 24
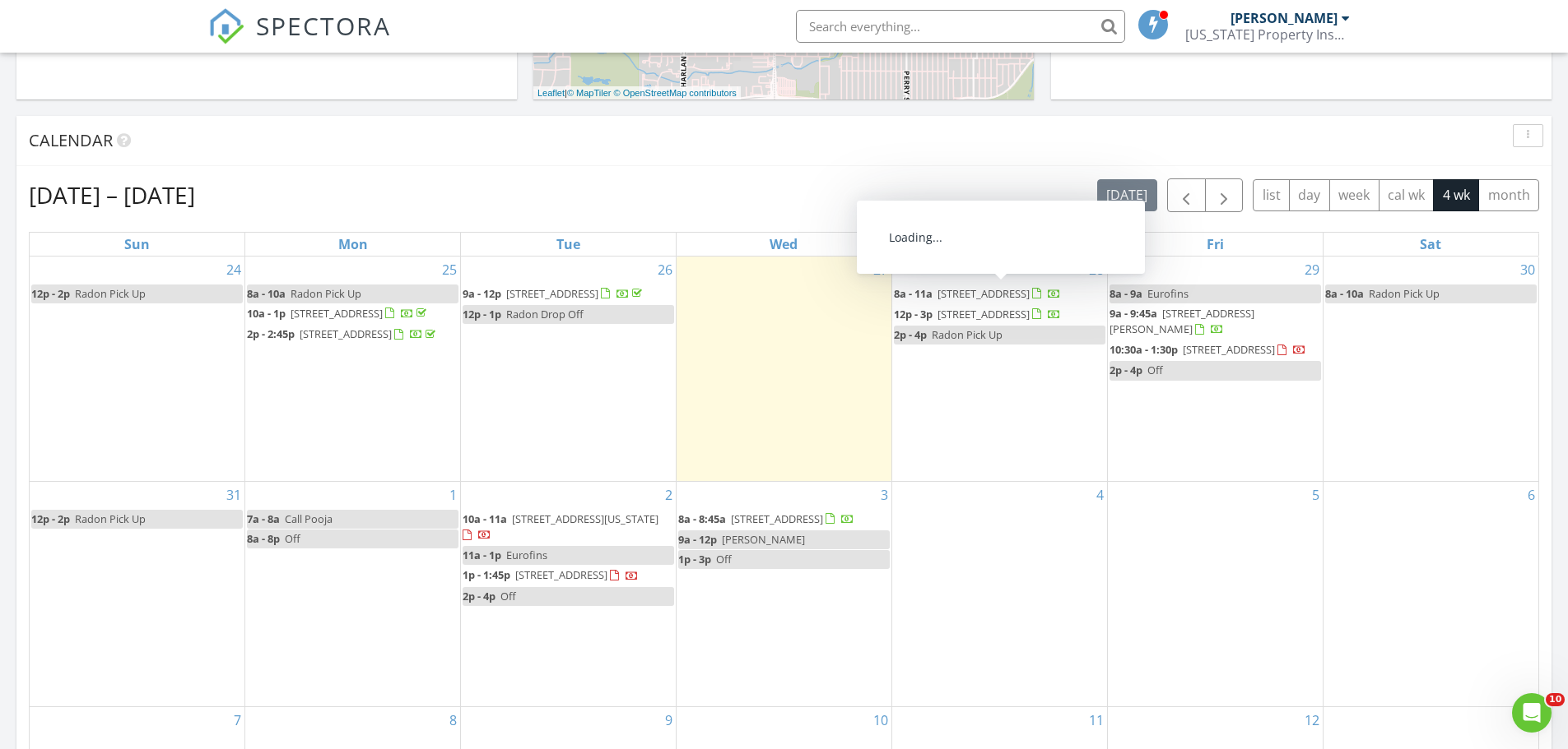
click at [1063, 201] on div "Aug 24 – Sep 20, 2025 today list day week cal wk 4 wk month" at bounding box center [784, 195] width 1510 height 34
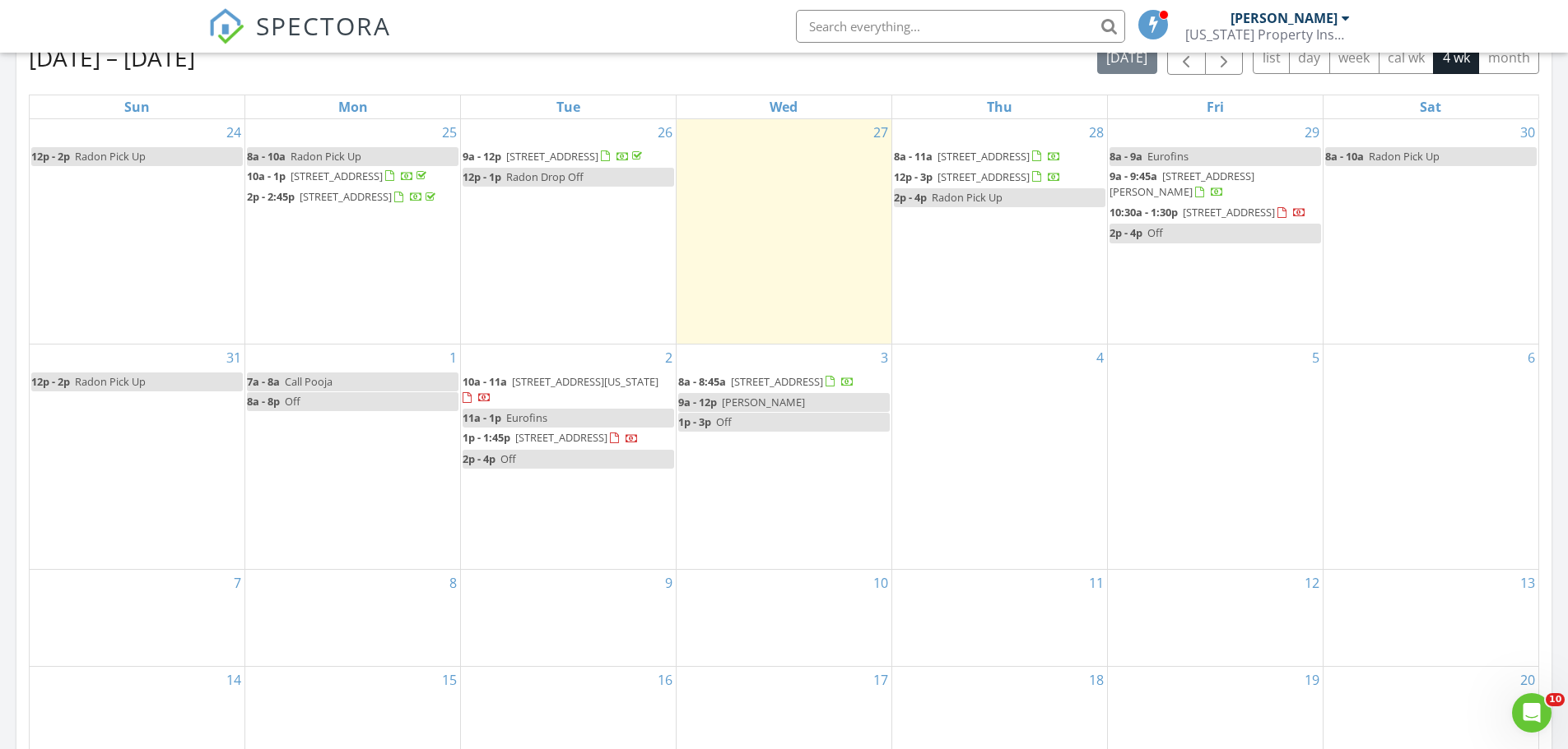
scroll to position [525, 0]
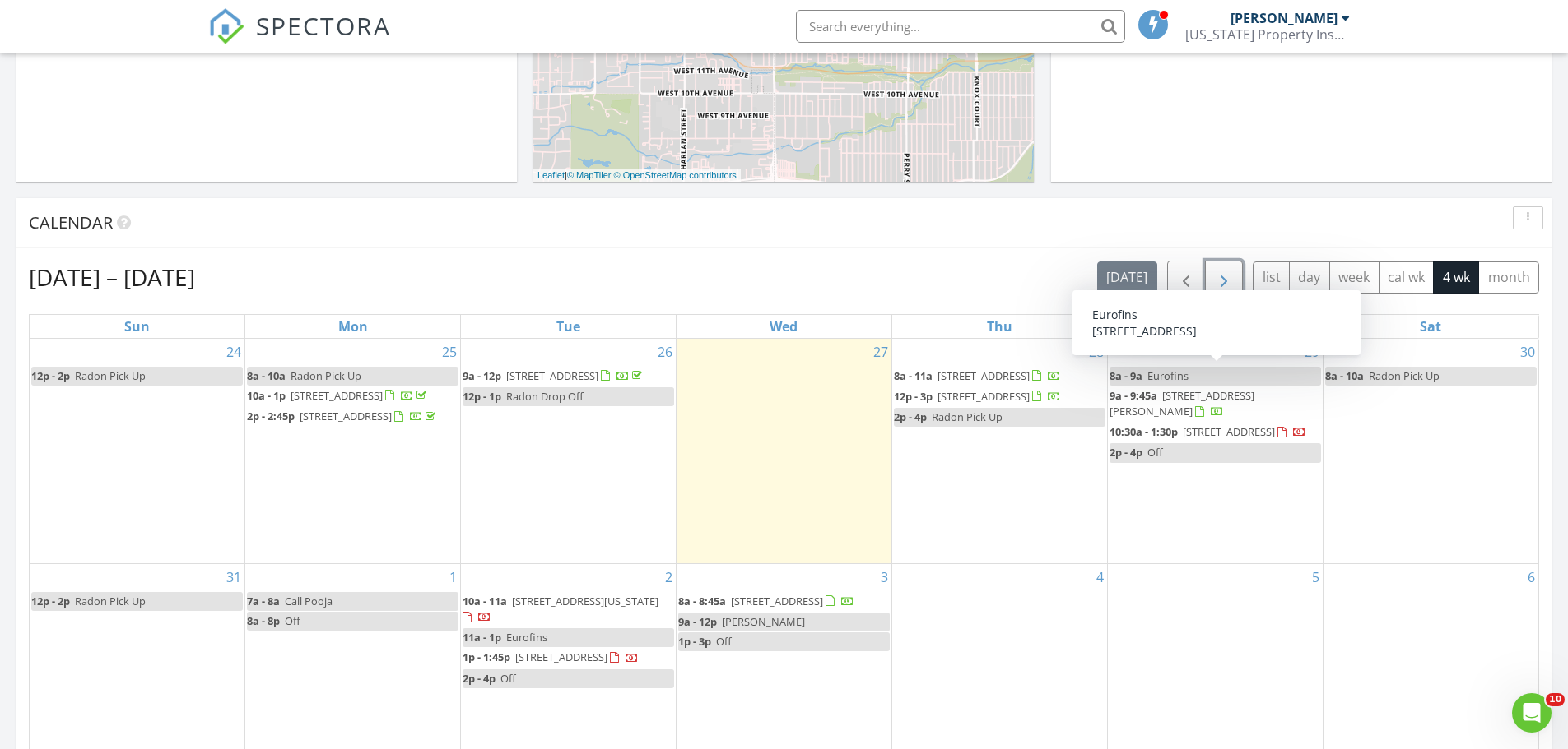
click at [1218, 274] on span "button" at bounding box center [1223, 278] width 20 height 20
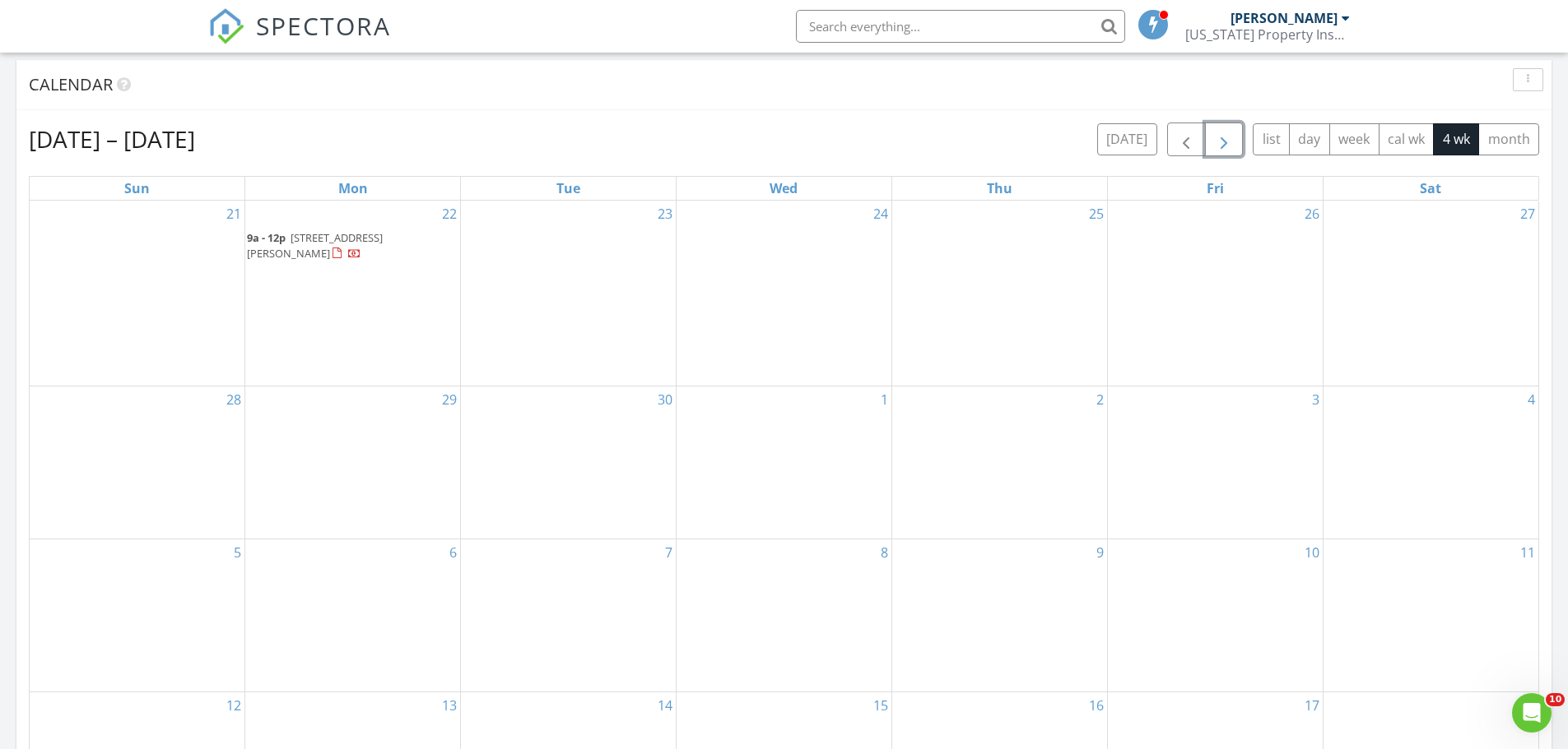
scroll to position [690, 0]
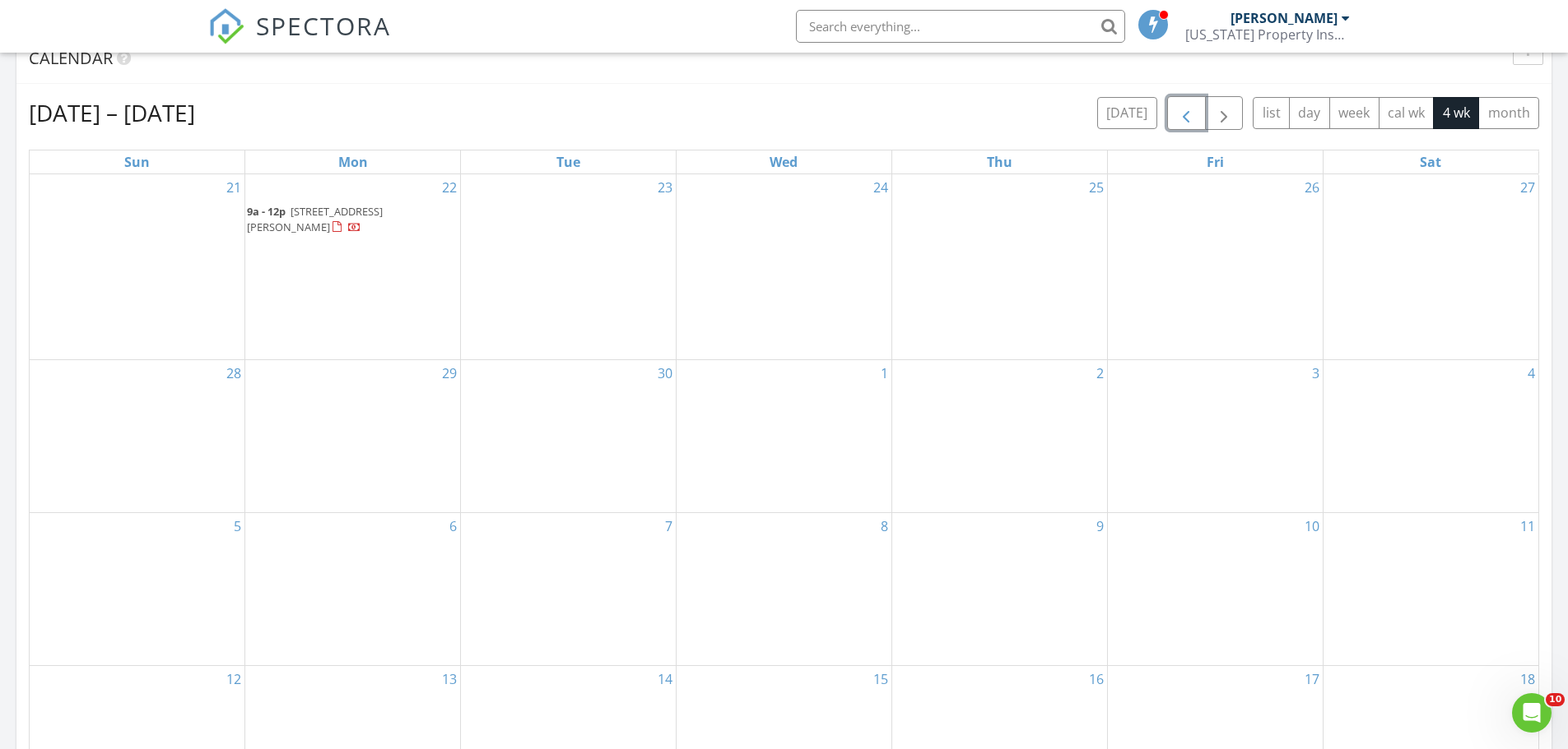
click at [1181, 113] on span "button" at bounding box center [1186, 114] width 20 height 20
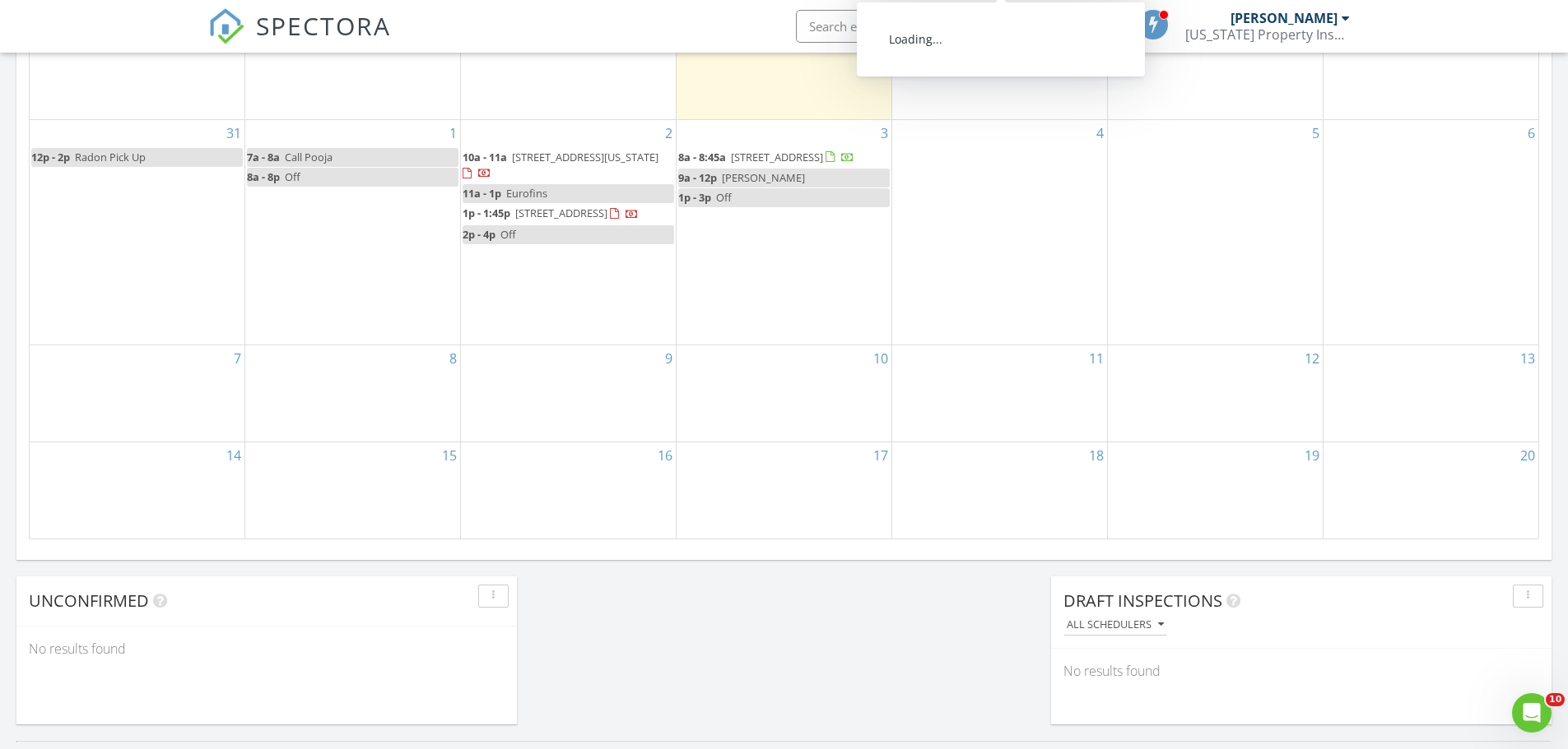
scroll to position [1019, 0]
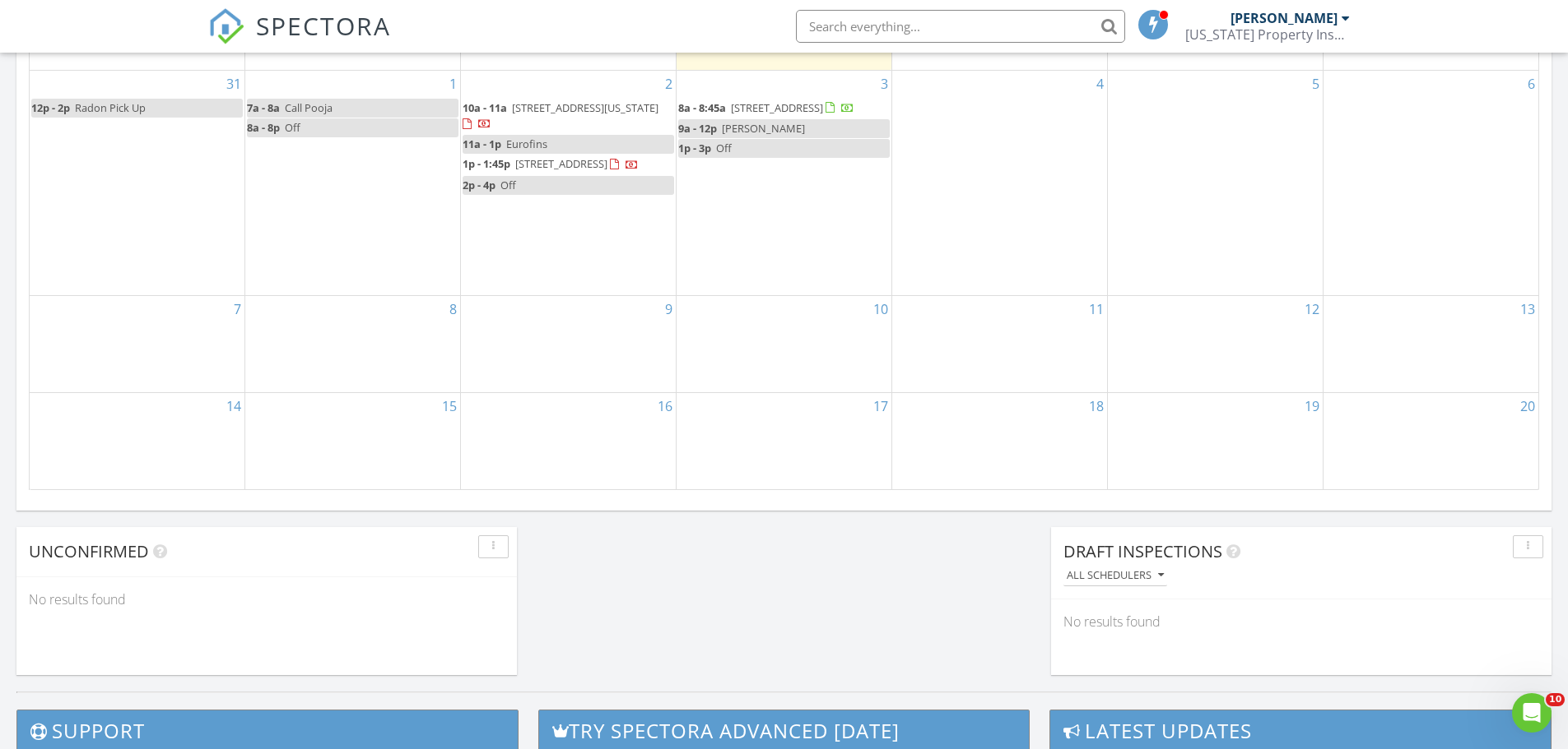
click at [638, 26] on div "SPECTORA Lee Gonzalez Colorado Property Inspectors, LLC Role: Inspector Dashboa…" at bounding box center [784, 26] width 1152 height 52
click at [399, 450] on div "15" at bounding box center [352, 440] width 215 height 95
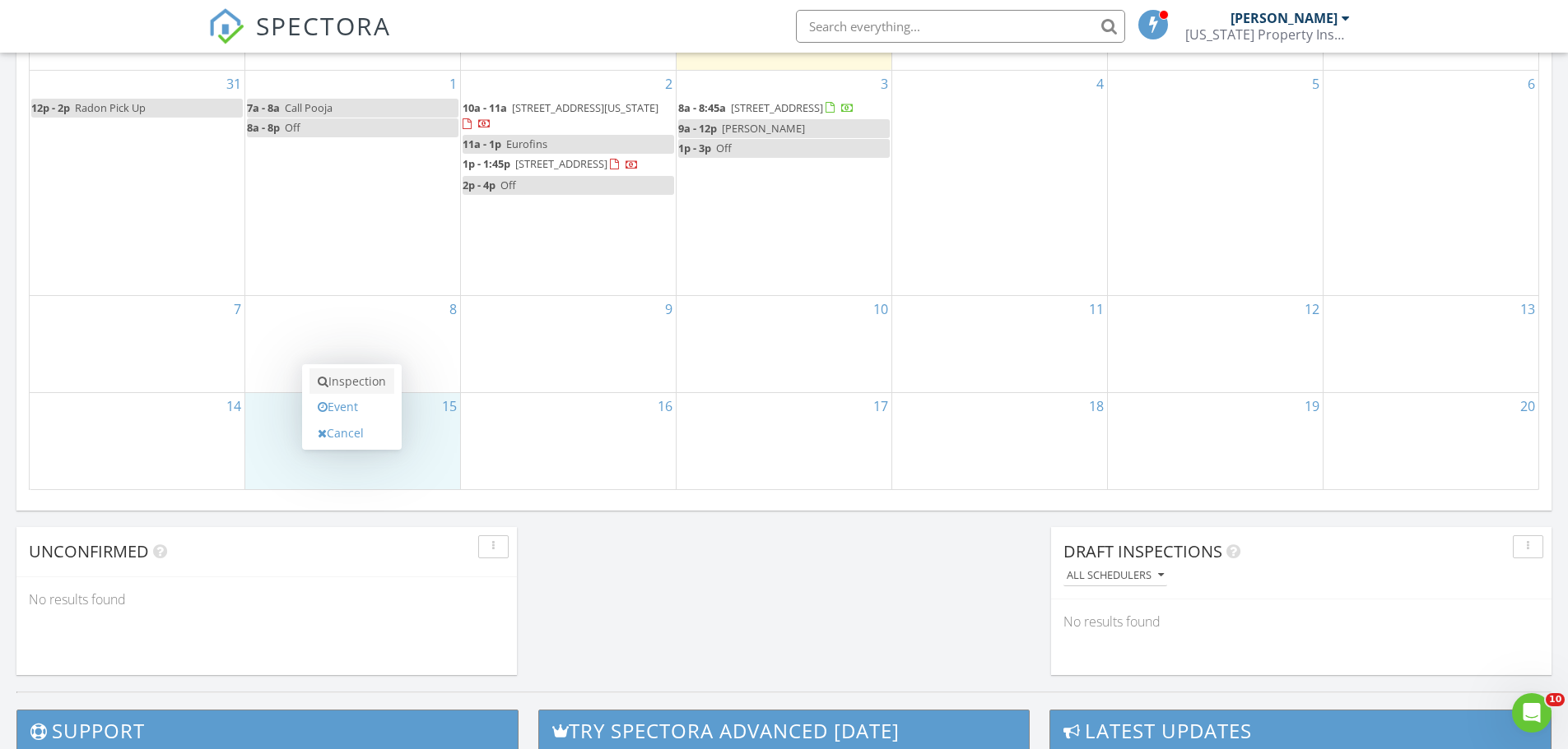
click at [371, 383] on link "Inspection" at bounding box center [352, 382] width 85 height 26
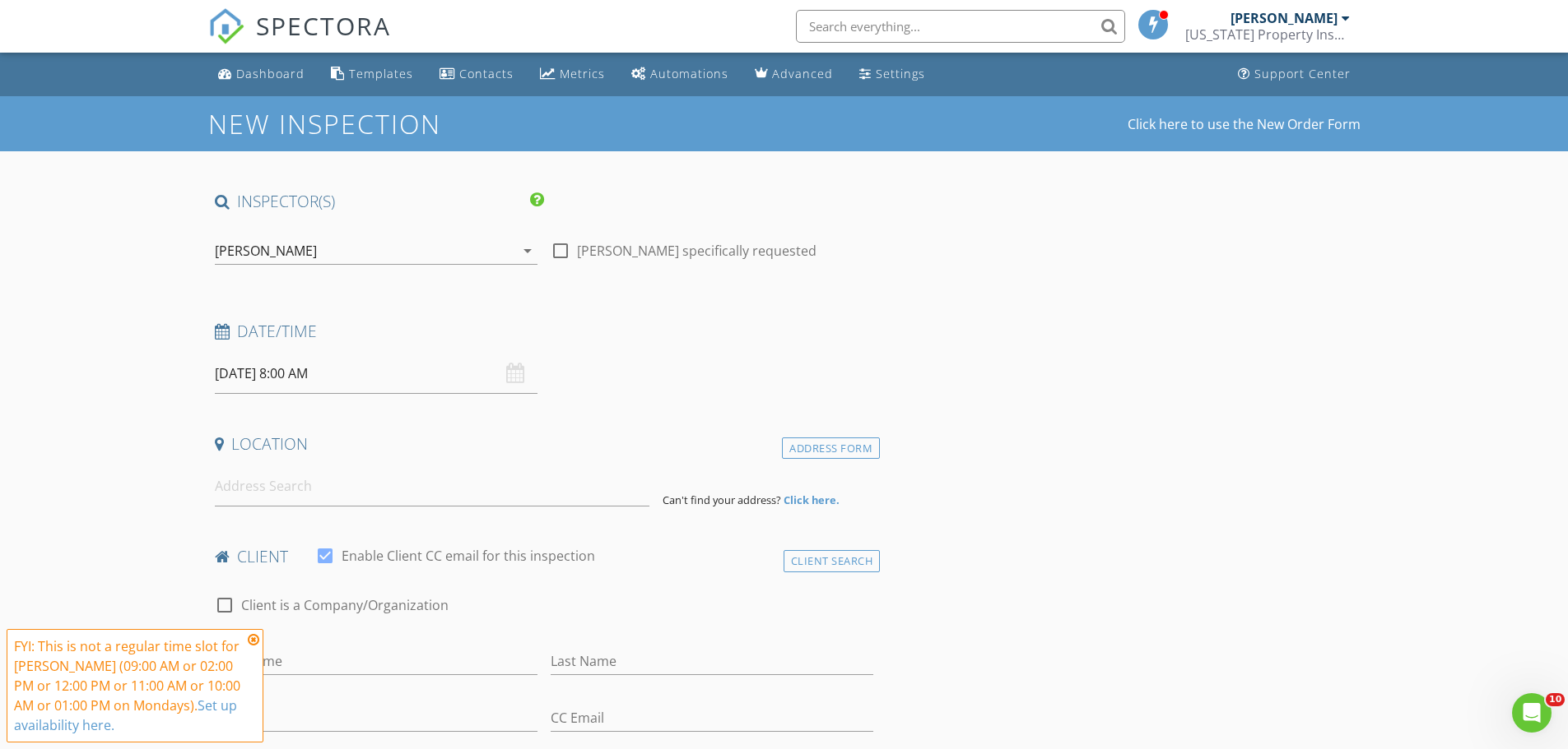
click at [250, 642] on icon at bounding box center [253, 640] width 11 height 13
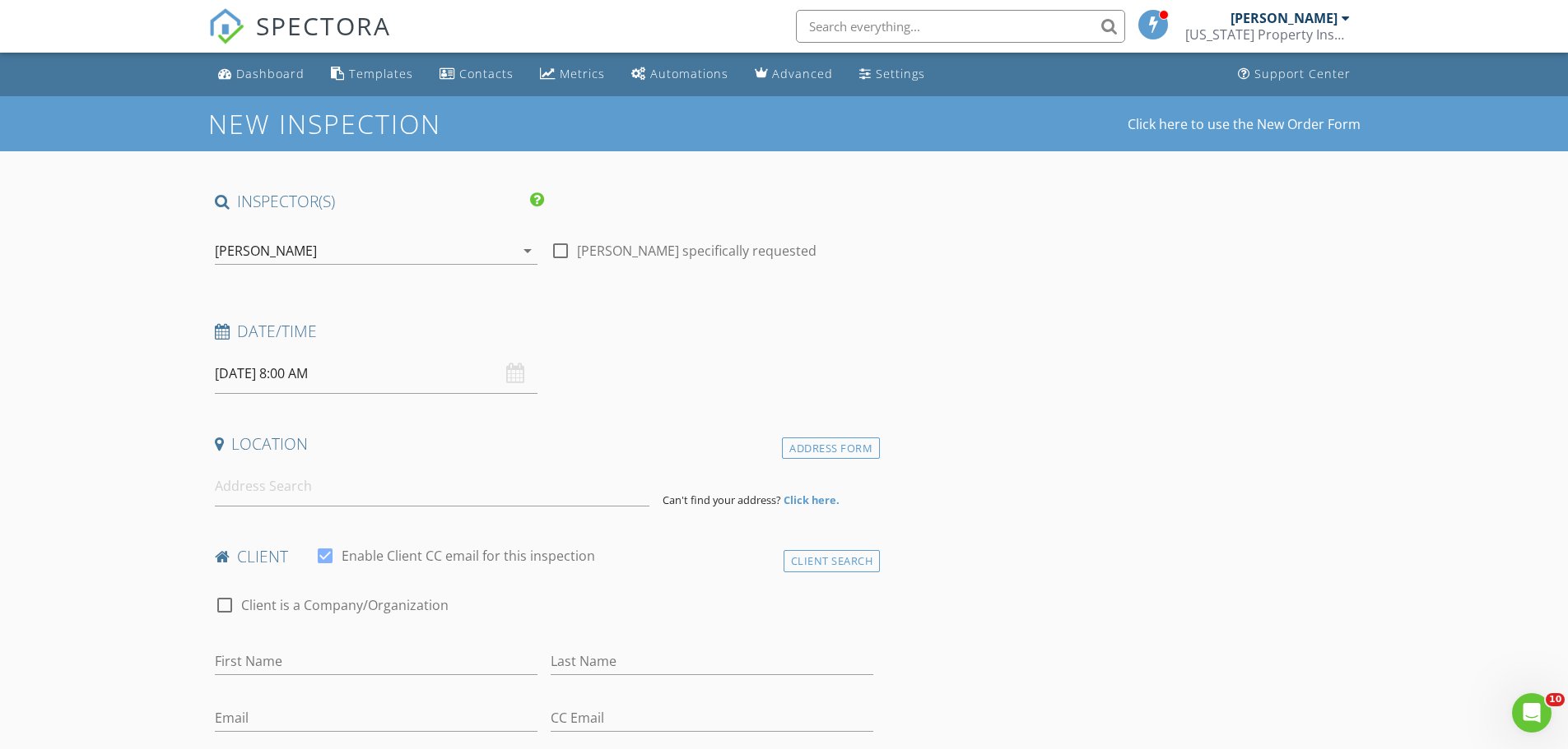
click at [296, 381] on input "[DATE] 8:00 AM" at bounding box center [376, 374] width 323 height 40
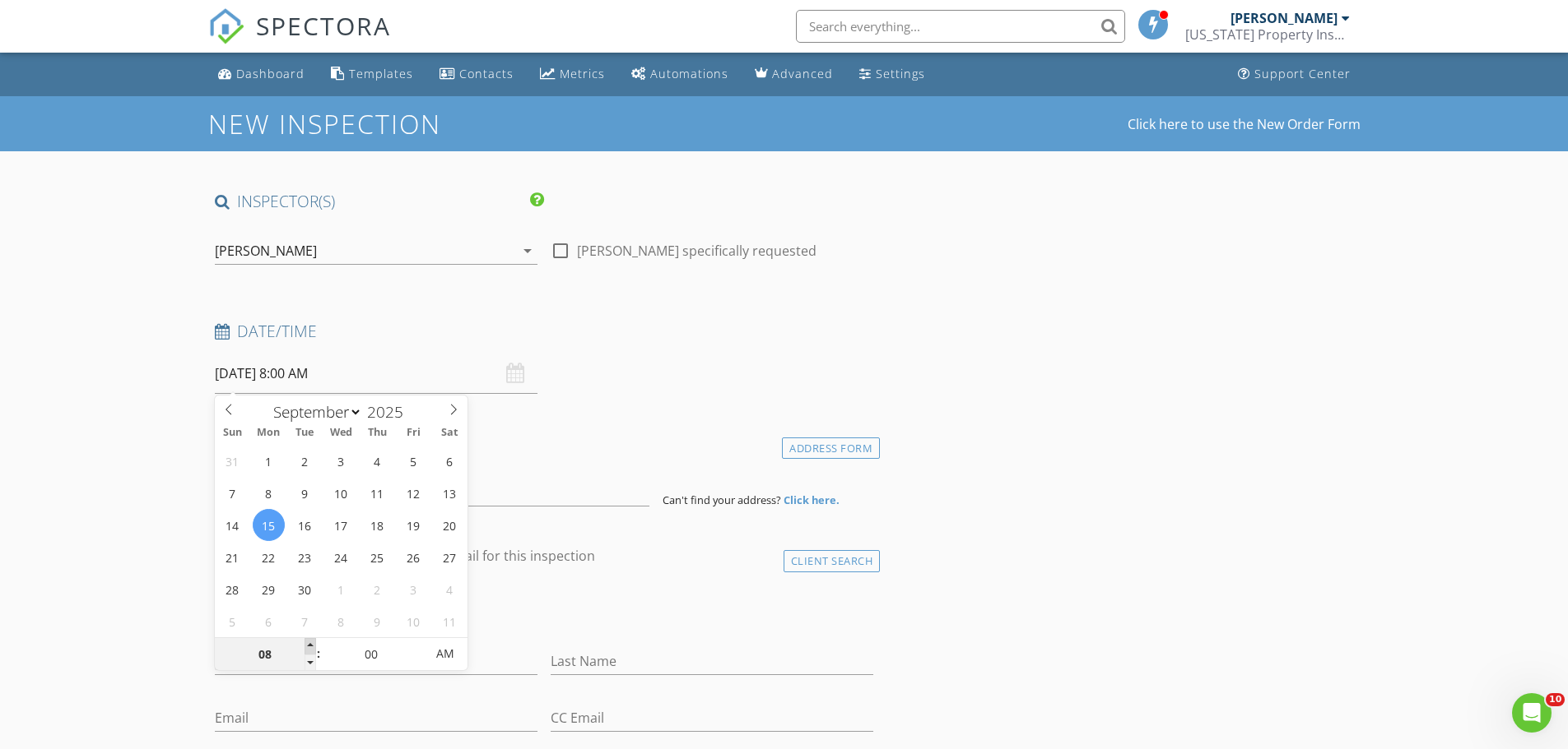
type input "09"
type input "[DATE] 9:00 AM"
click at [308, 643] on span at bounding box center [310, 646] width 11 height 17
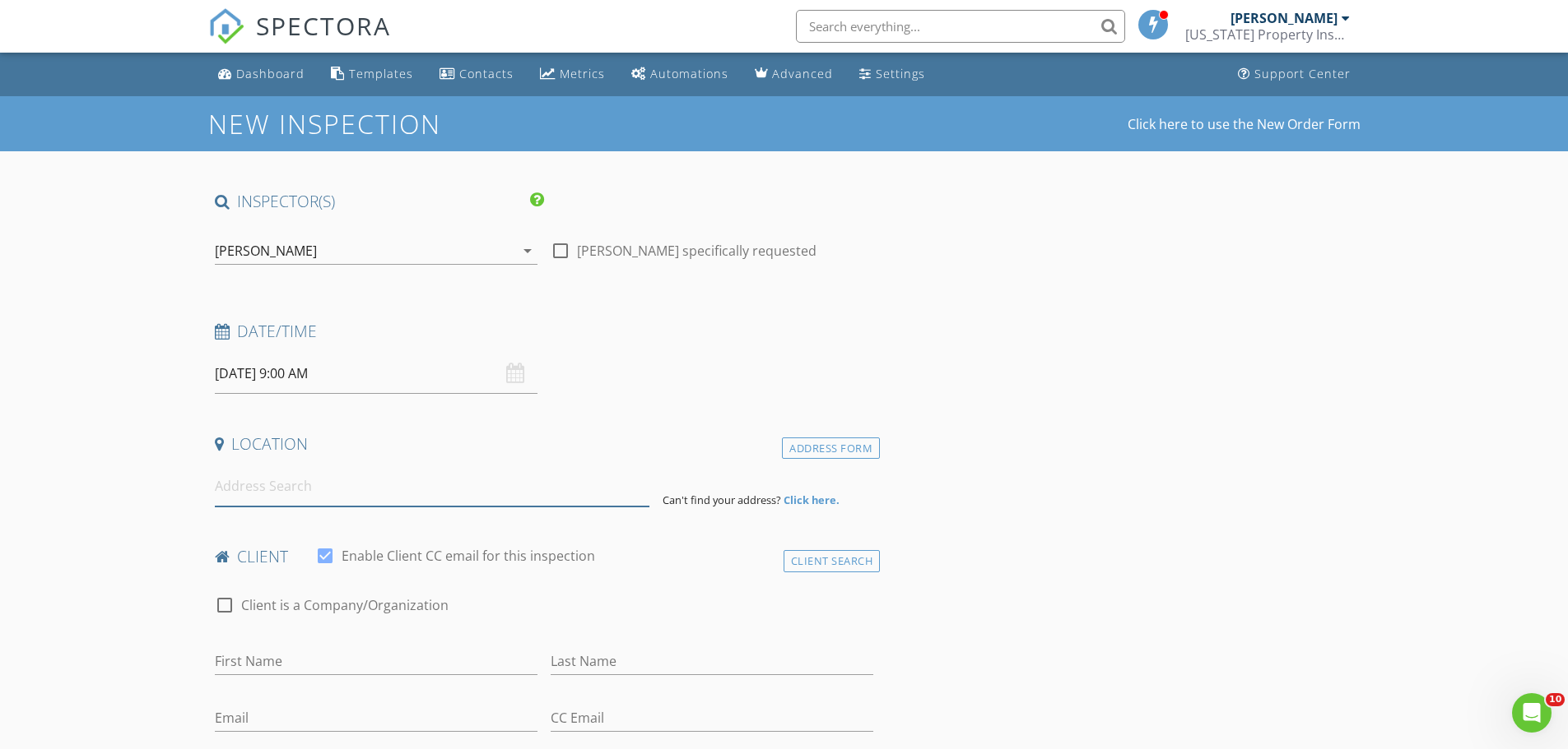
click at [272, 476] on input at bounding box center [432, 487] width 435 height 40
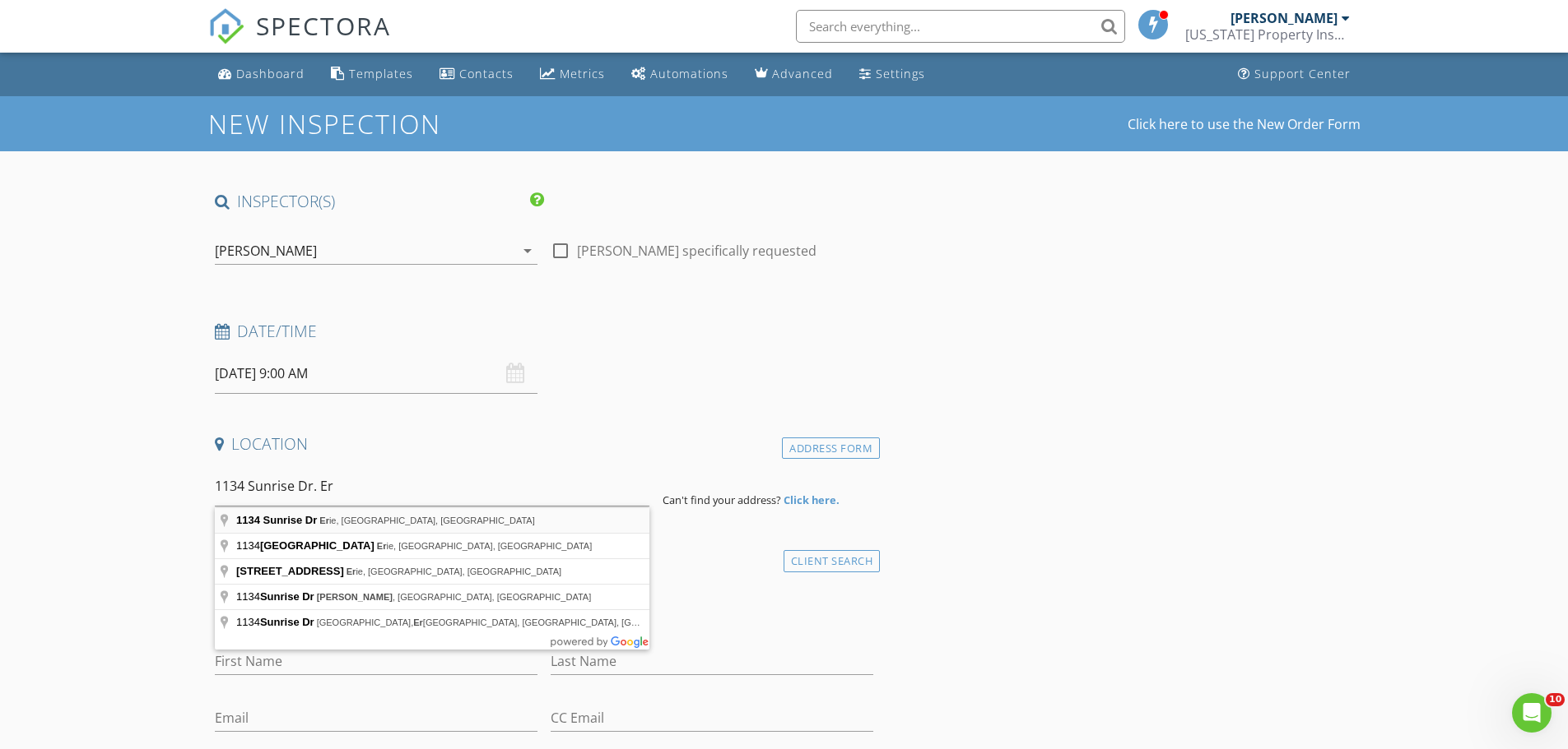
type input "1134 Sunrise Dr, Erie, CO, USA"
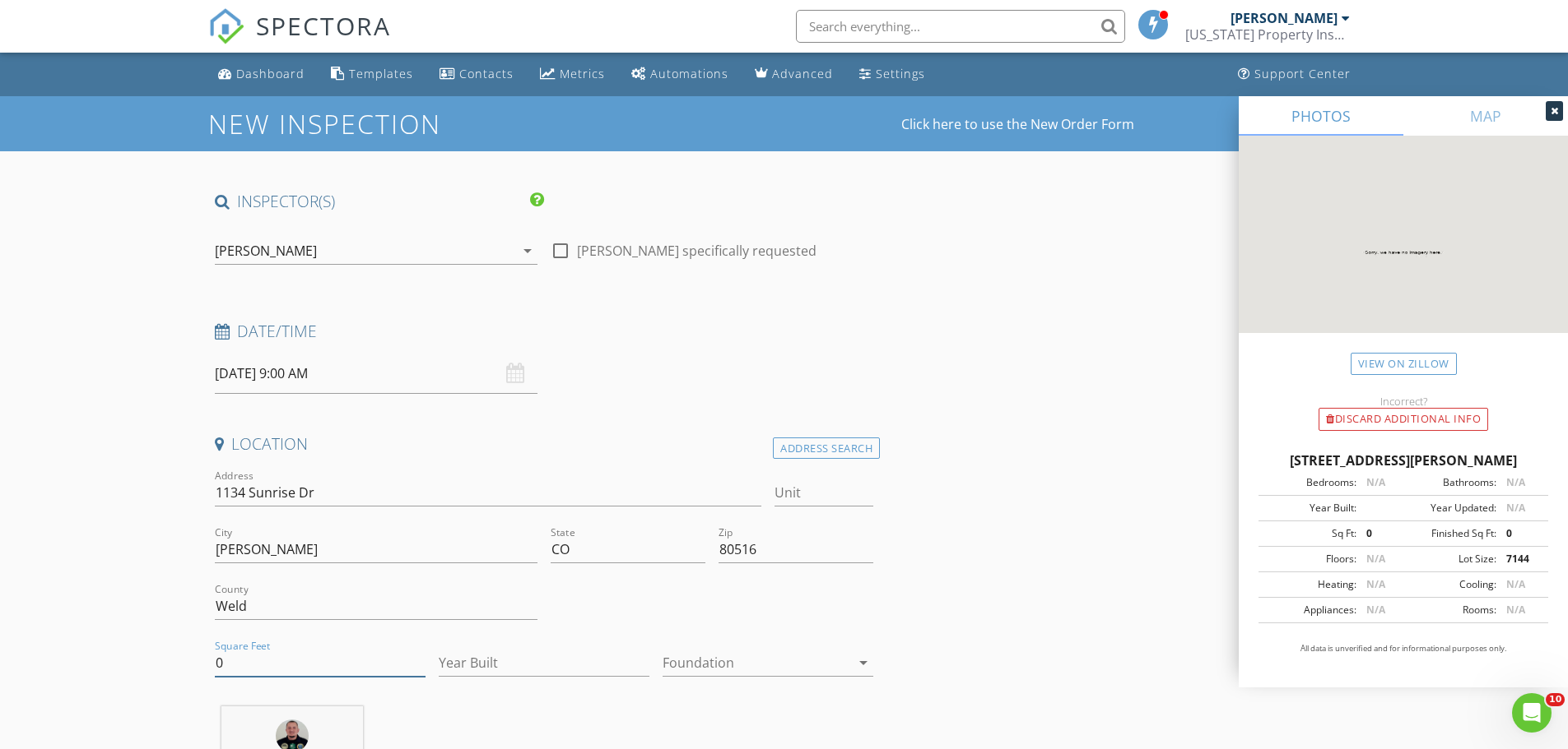
drag, startPoint x: 230, startPoint y: 669, endPoint x: 146, endPoint y: 662, distance: 84.3
type input "3868"
click at [498, 667] on input "Year Built" at bounding box center [544, 662] width 211 height 27
type input "2024"
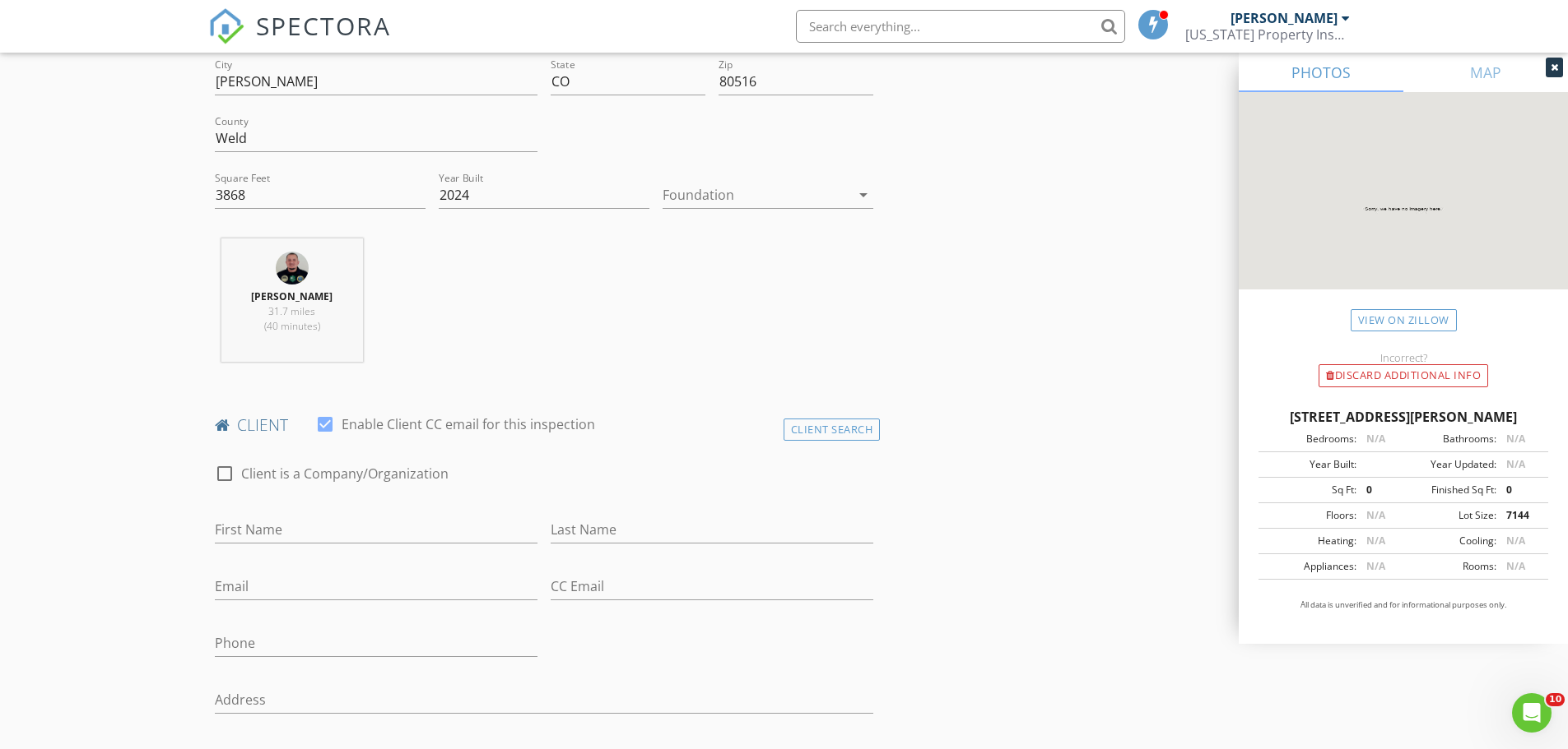
scroll to position [494, 0]
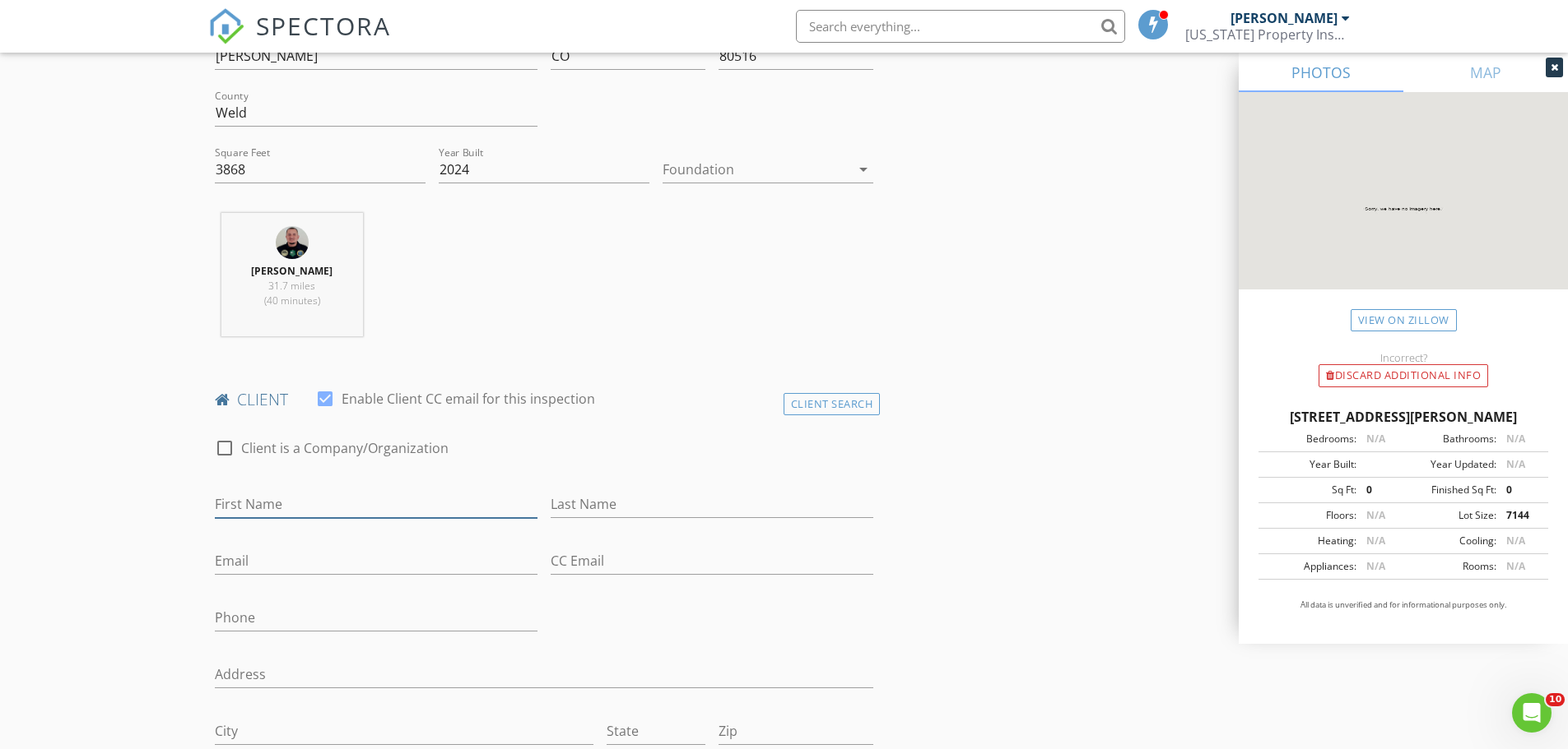
click at [266, 500] on input "First Name" at bounding box center [376, 504] width 323 height 27
click at [839, 399] on div "Client Search" at bounding box center [832, 404] width 97 height 22
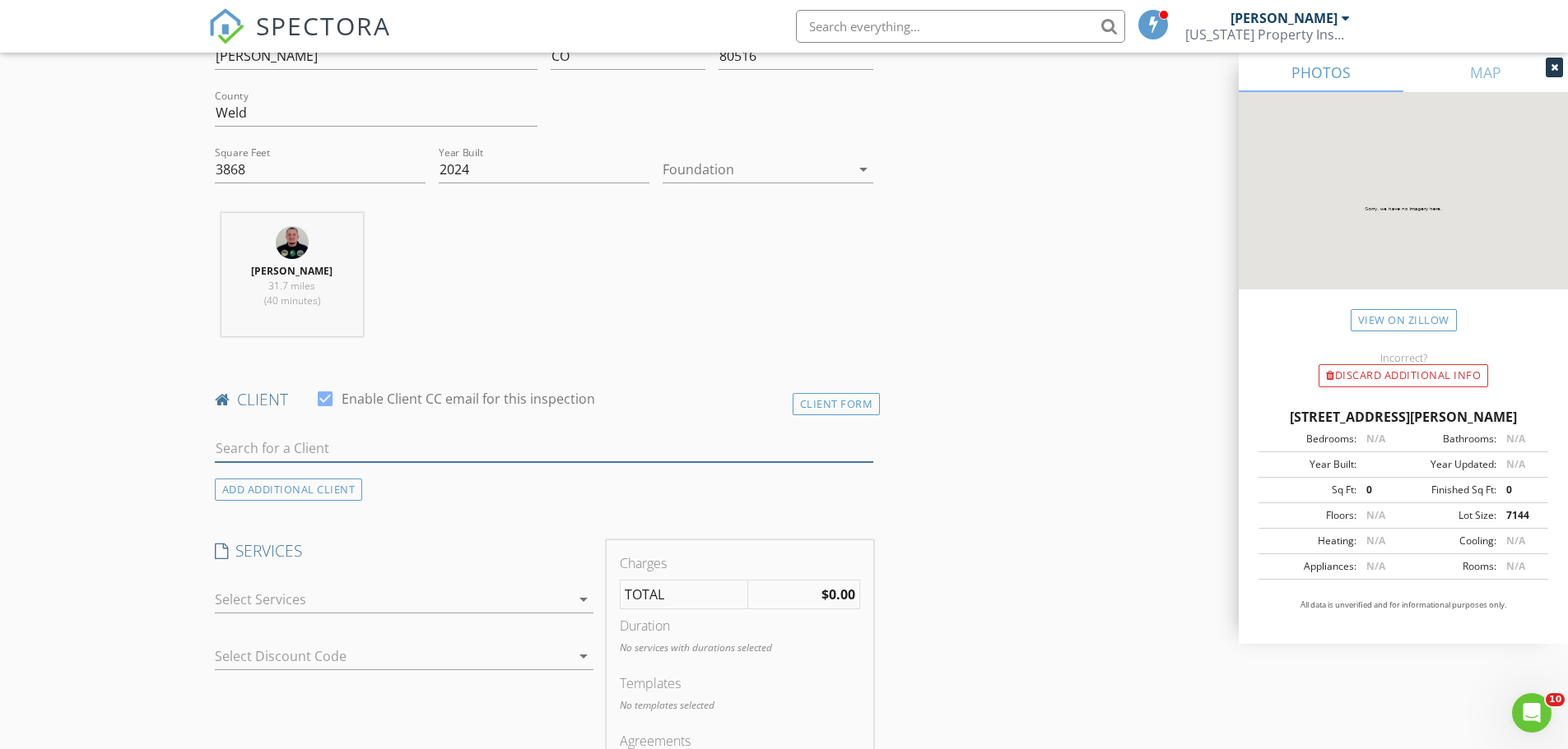
click at [640, 439] on input "text" at bounding box center [545, 448] width 659 height 27
type input "Pooja"
click at [360, 492] on div "keshavsaru@yahoo.com" at bounding box center [345, 495] width 166 height 13
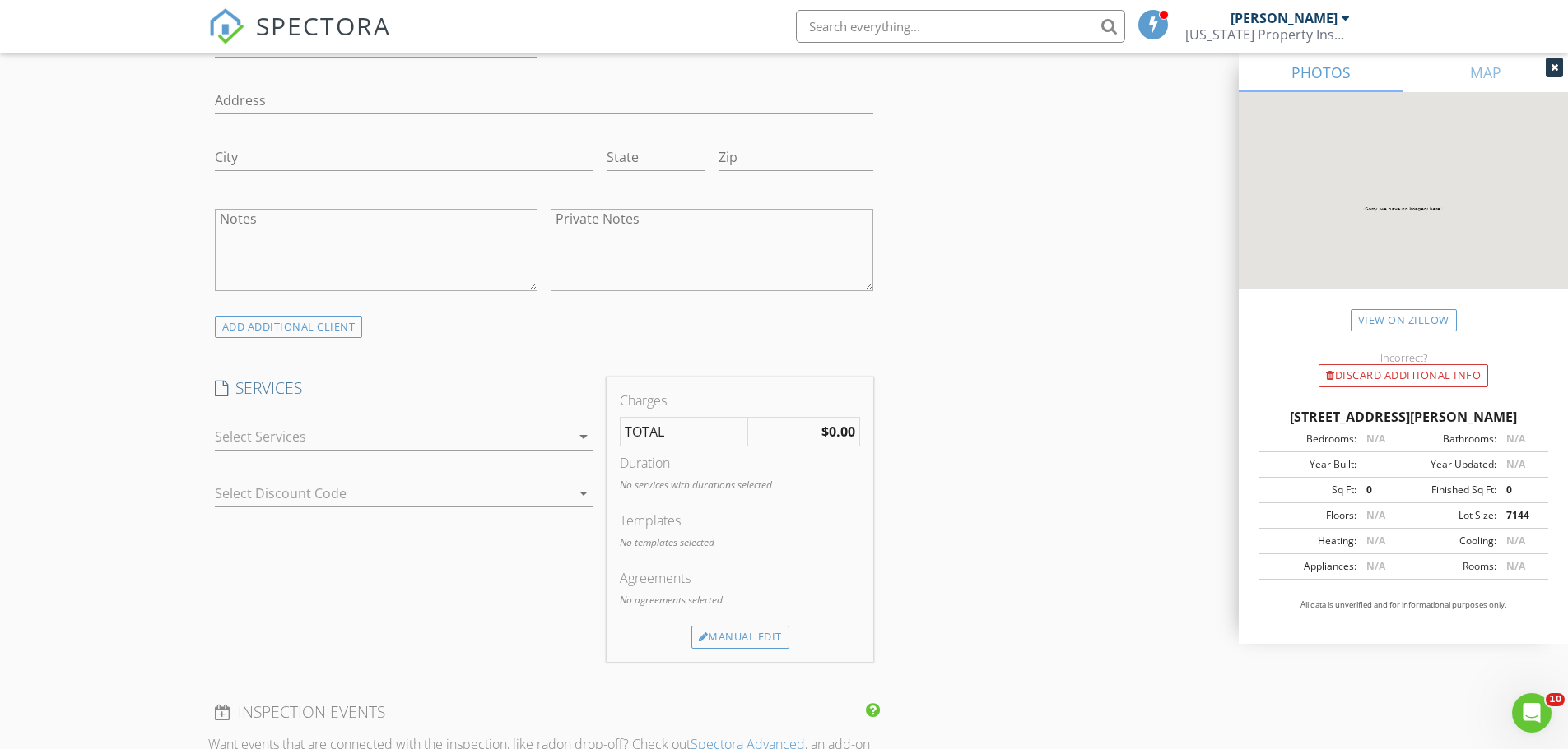
scroll to position [1069, 0]
click at [260, 441] on div at bounding box center [393, 435] width 355 height 26
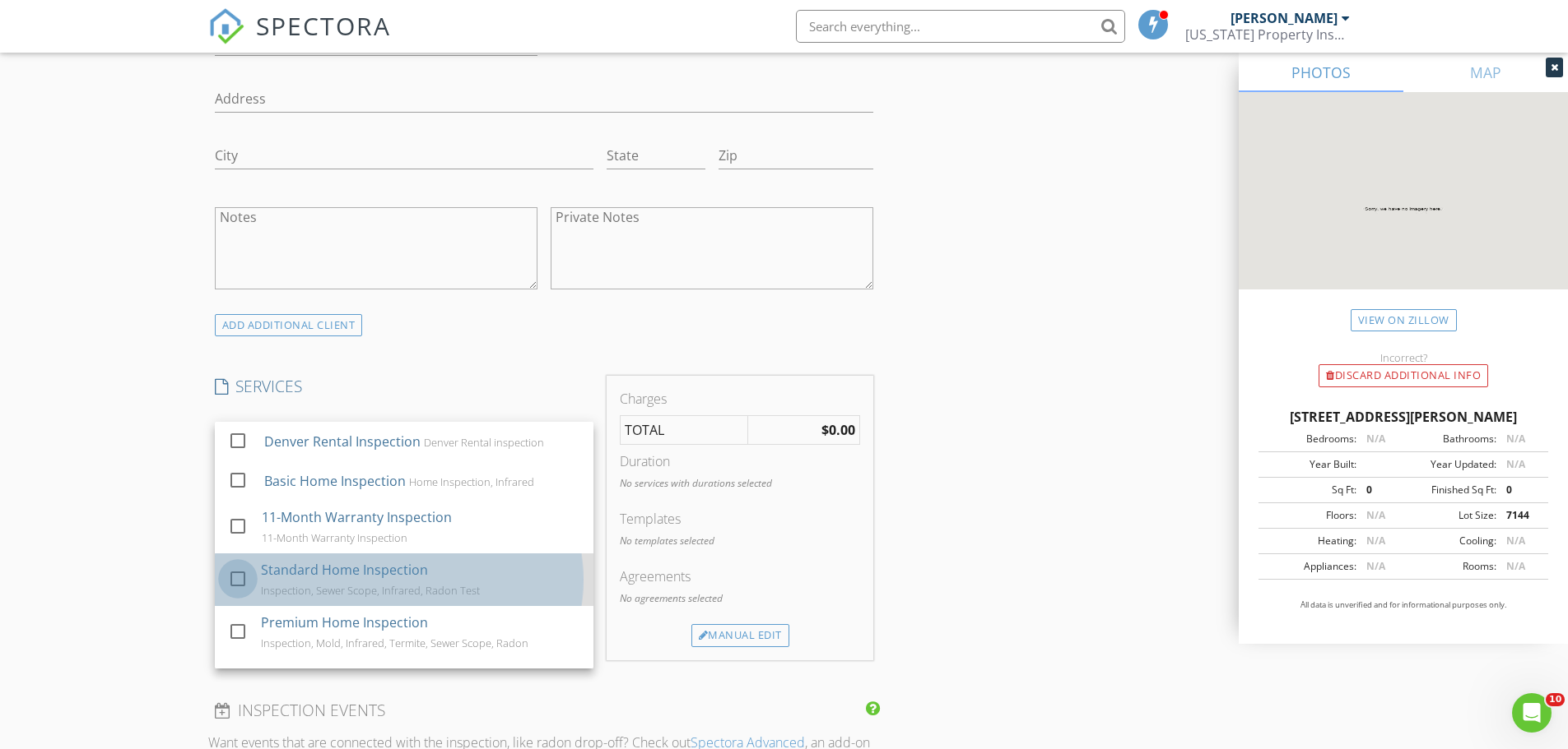
click at [240, 579] on div at bounding box center [238, 579] width 28 height 28
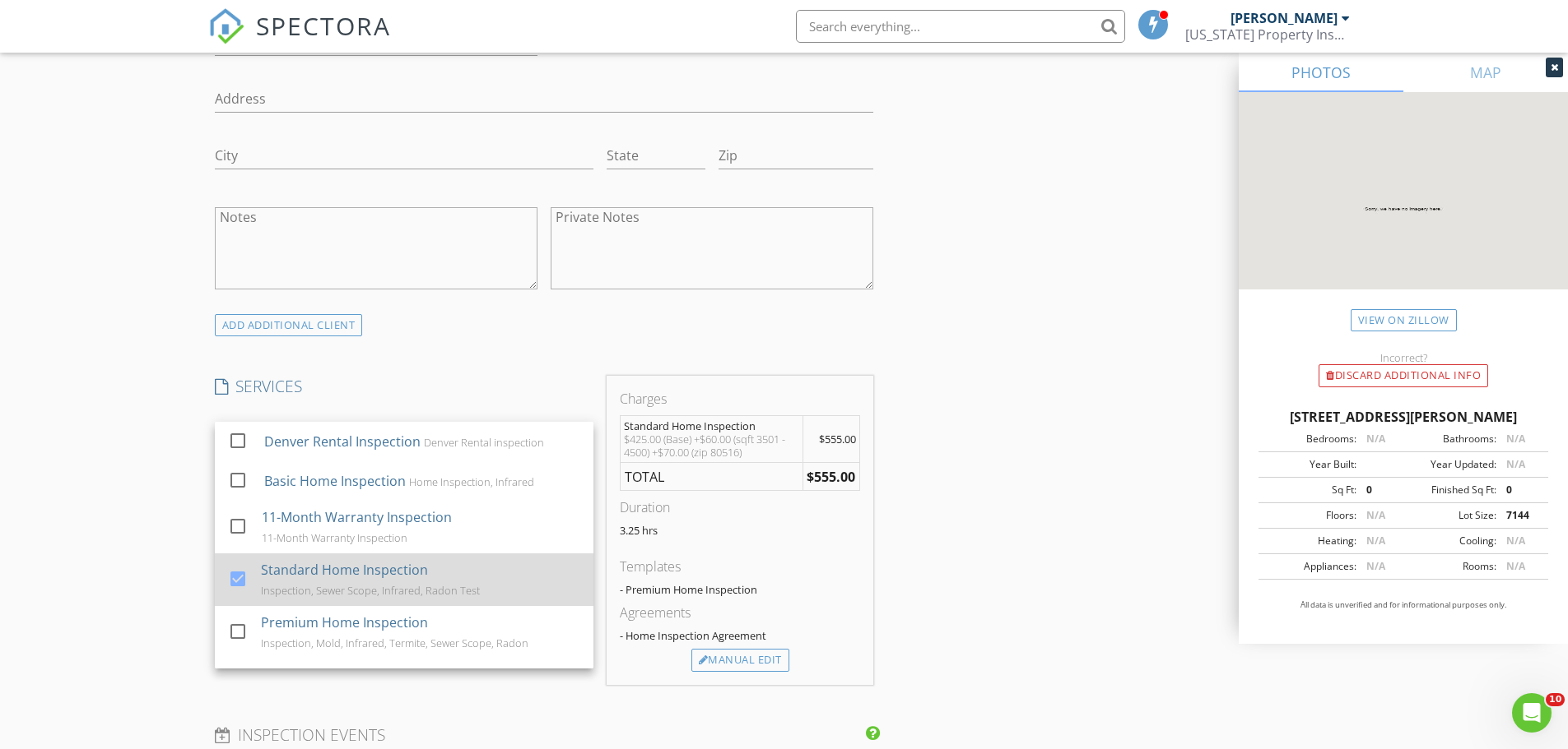
click at [240, 579] on div at bounding box center [238, 579] width 28 height 28
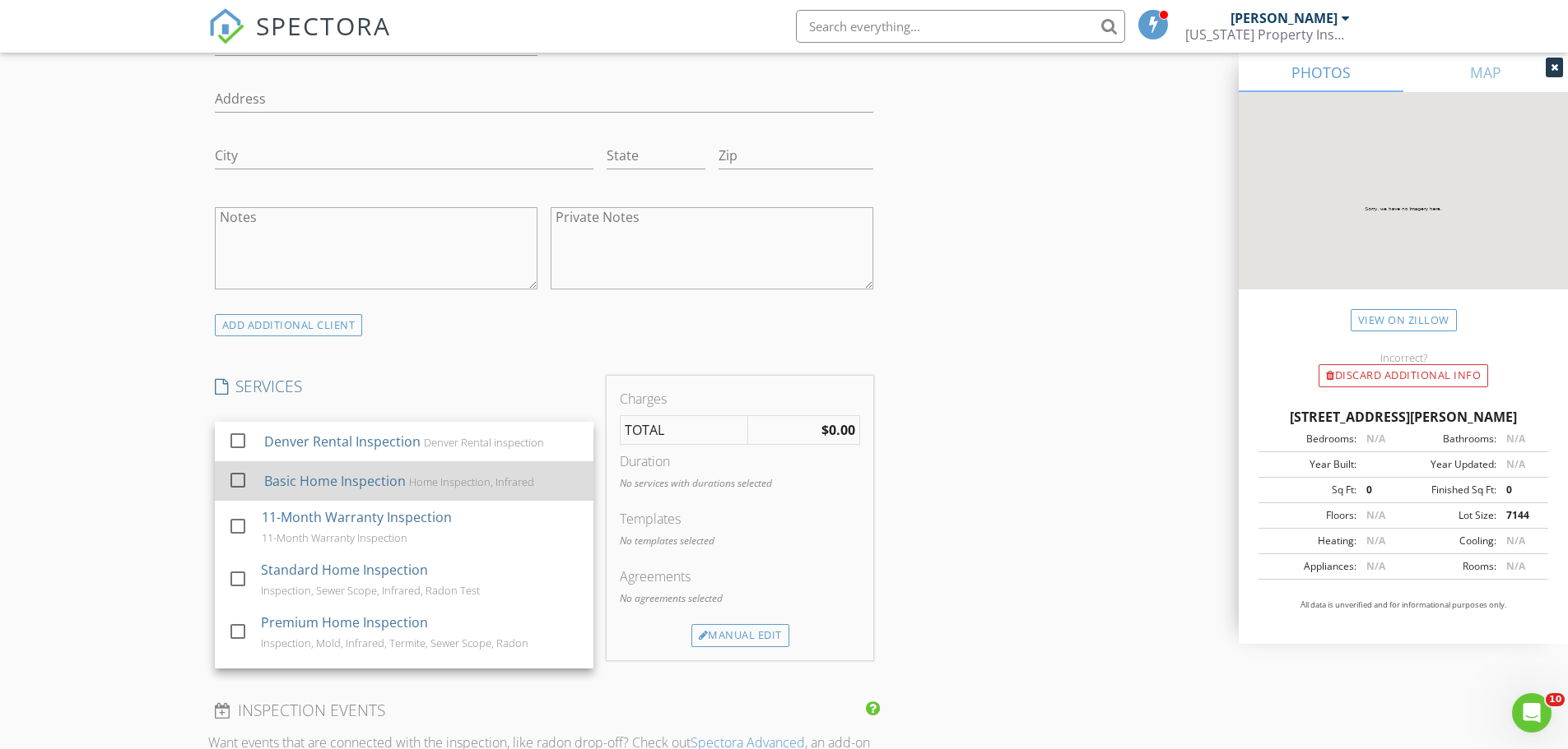
click at [239, 476] on div at bounding box center [238, 481] width 28 height 28
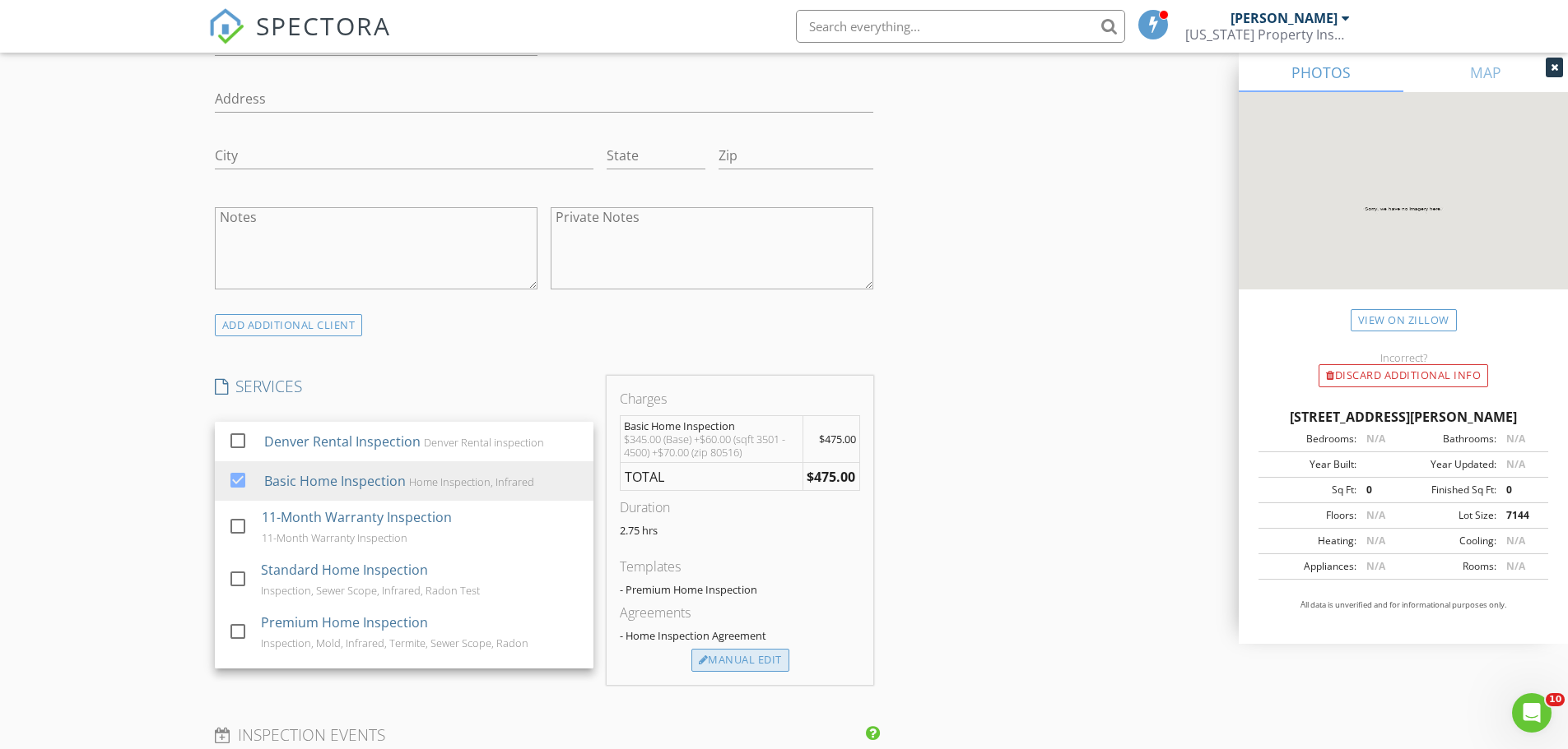
click at [746, 668] on div "Manual Edit" at bounding box center [740, 660] width 98 height 23
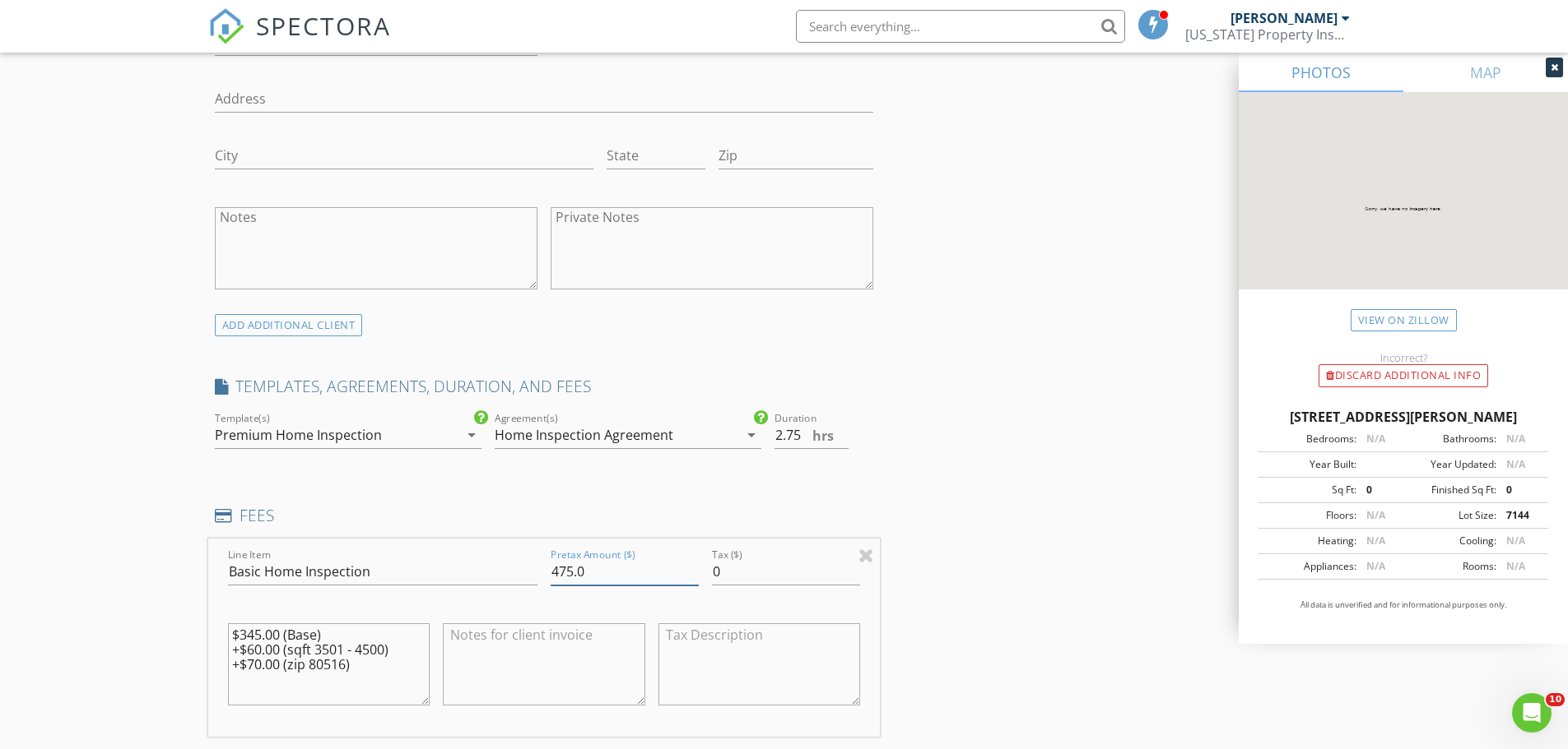
click at [564, 572] on input "475.0" at bounding box center [624, 572] width 148 height 27
type input "425.0"
click at [134, 603] on div "New Inspection Click here to use the New Order Form INSPECTOR(S) check_box Lee …" at bounding box center [784, 553] width 1568 height 3052
click at [367, 674] on textarea "$345.00 (Base) +$60.00 (sqft 3501 - 4500) +$70.00 (zip 80516)" at bounding box center [329, 664] width 202 height 82
type textarea "$345.00 (Base) +$60.00 (sqft 3501 - 4500) +$70.00 (zip 80516) -$50.00 (Discount)"
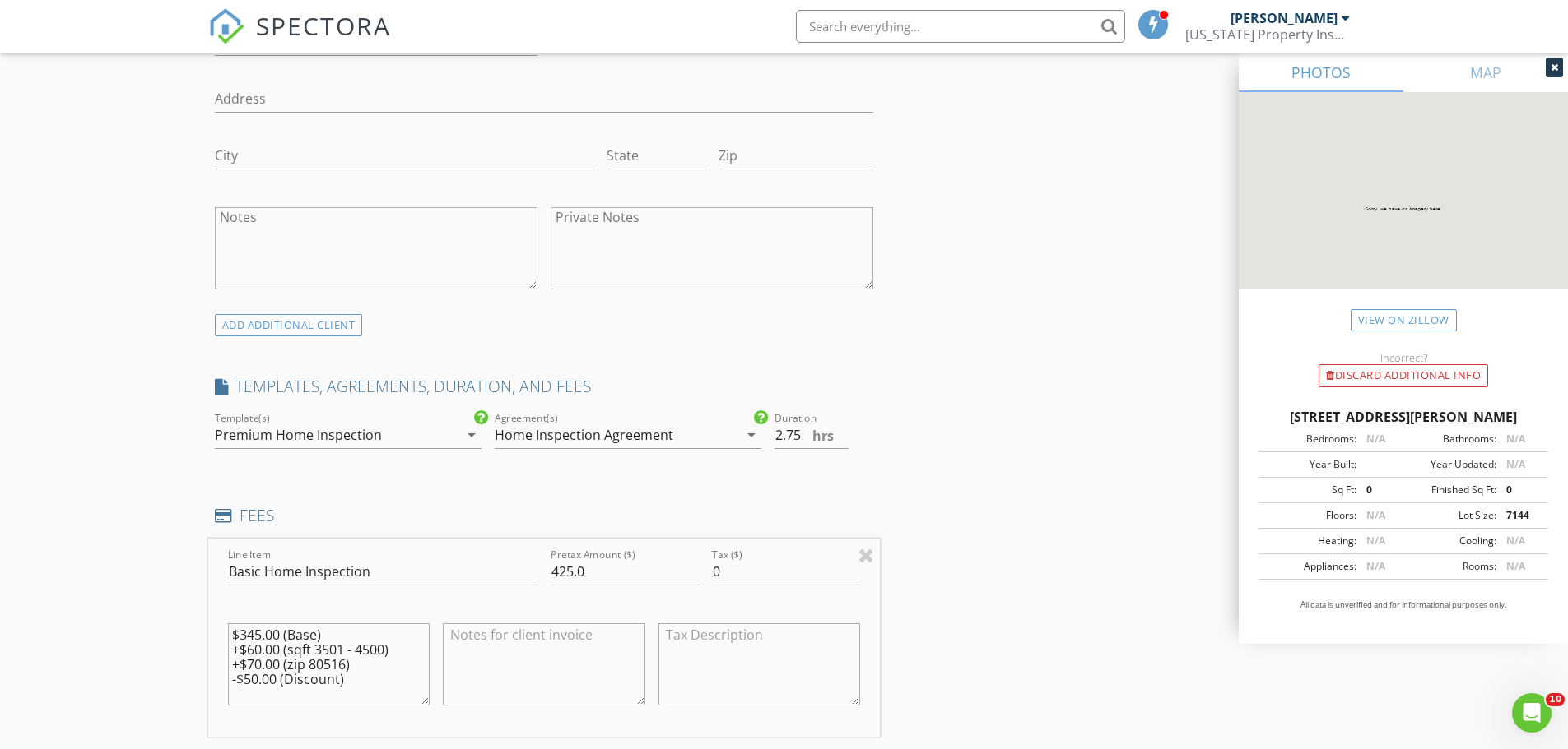
click at [132, 643] on div "New Inspection Click here to use the New Order Form INSPECTOR(S) check_box Lee …" at bounding box center [784, 553] width 1568 height 3052
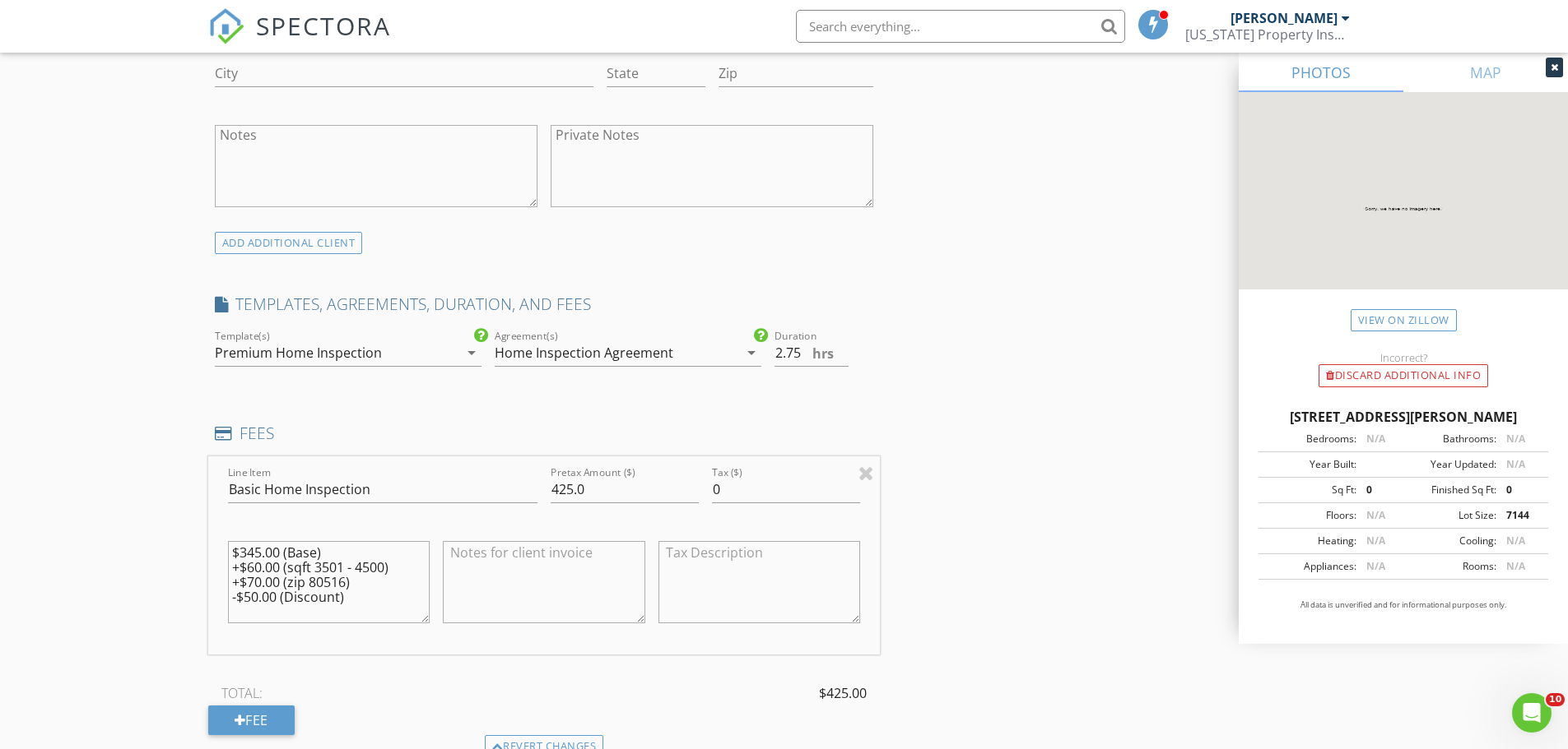
scroll to position [1233, 0]
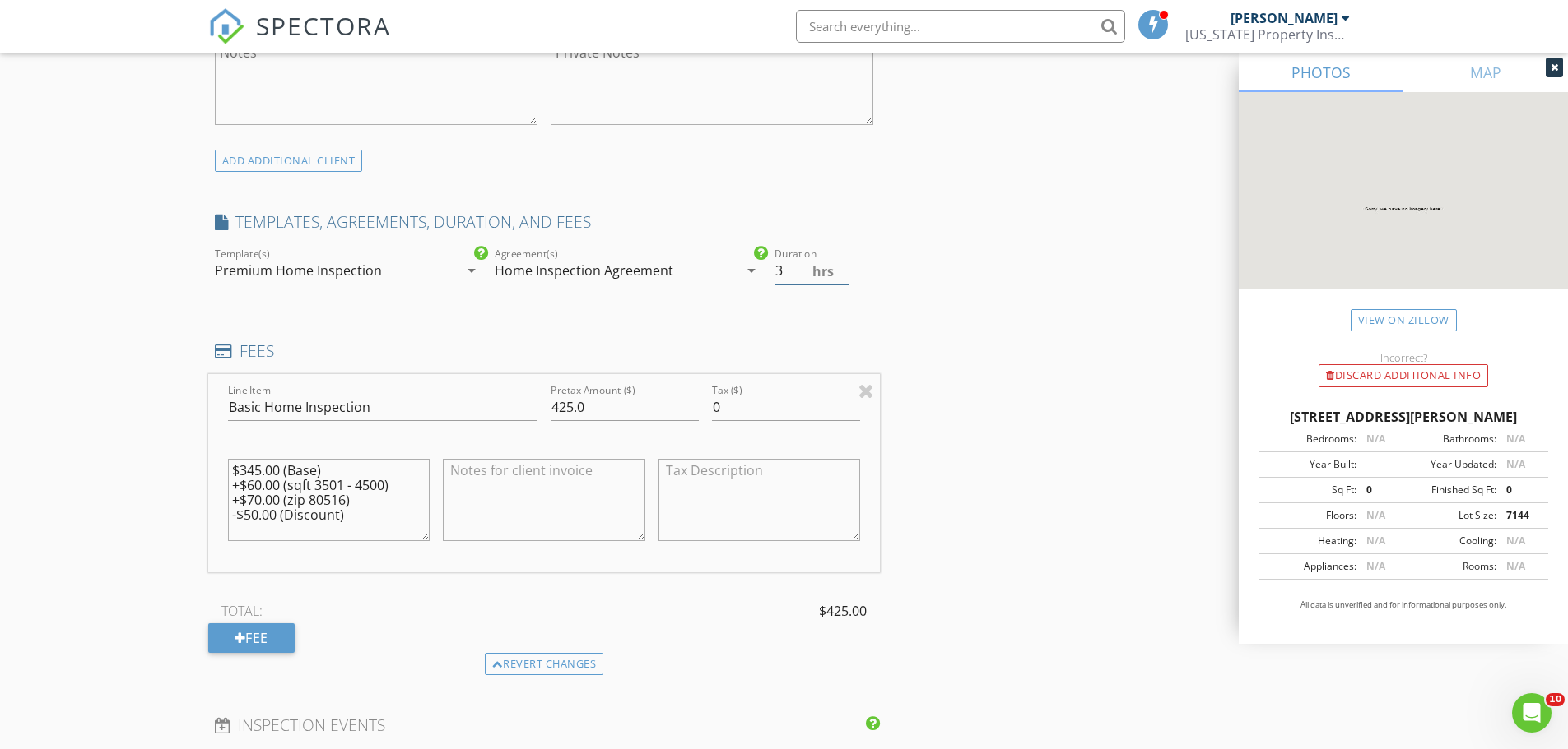
type input "3"
click at [841, 265] on input "3" at bounding box center [811, 271] width 74 height 27
click at [92, 492] on div "New Inspection Click here to use the New Order Form INSPECTOR(S) check_box Lee …" at bounding box center [784, 389] width 1568 height 3052
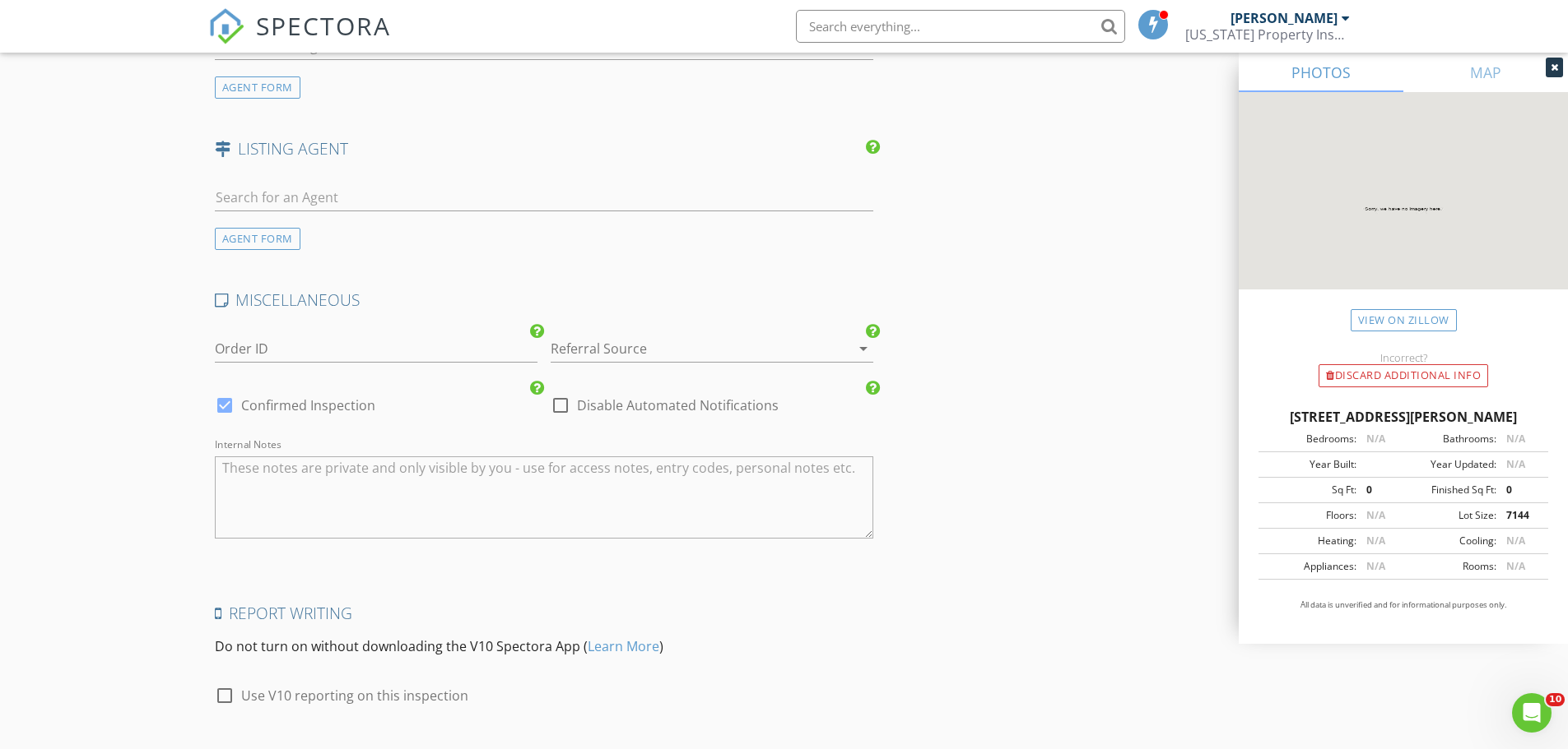
scroll to position [2385, 0]
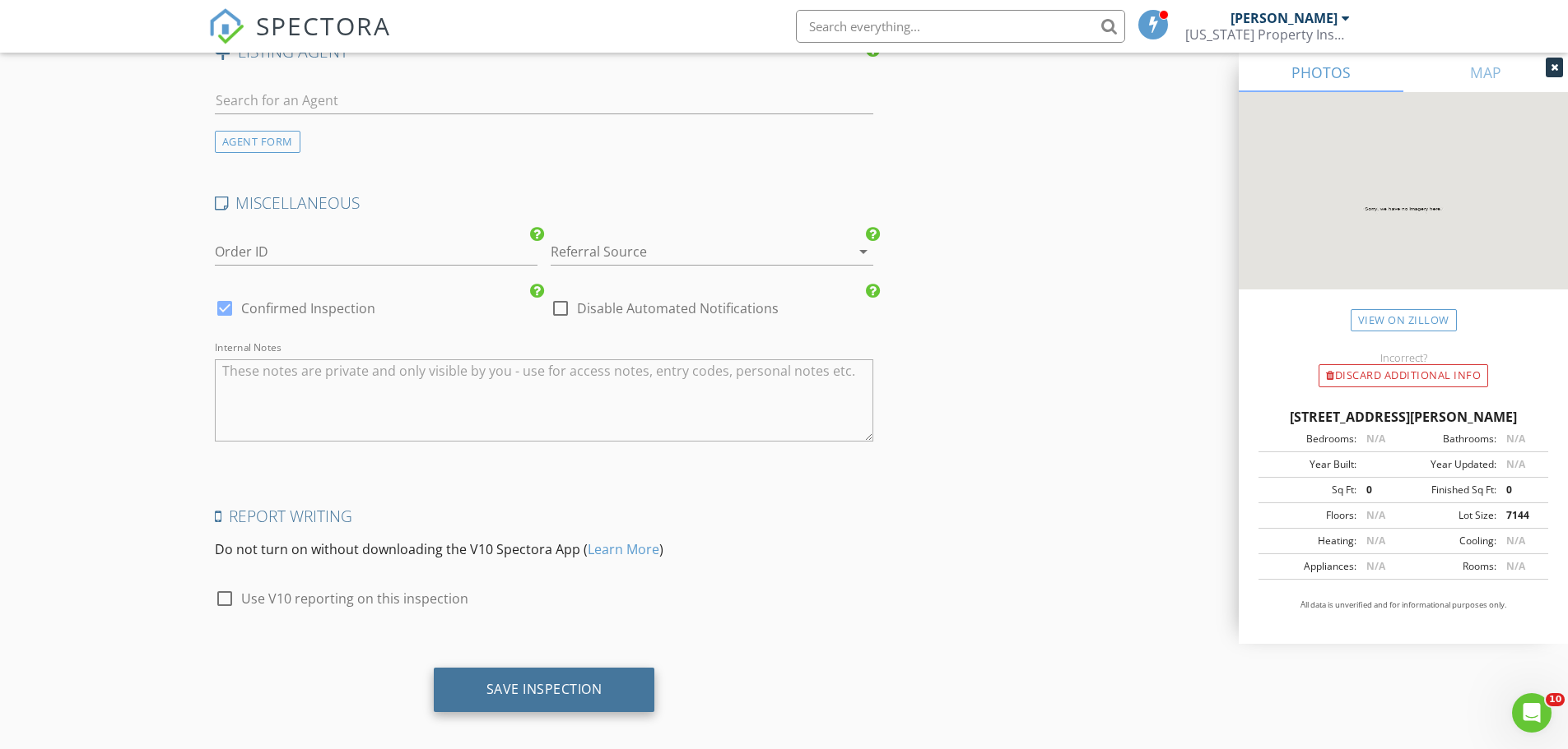
click at [519, 704] on div "Save Inspection" at bounding box center [544, 690] width 221 height 45
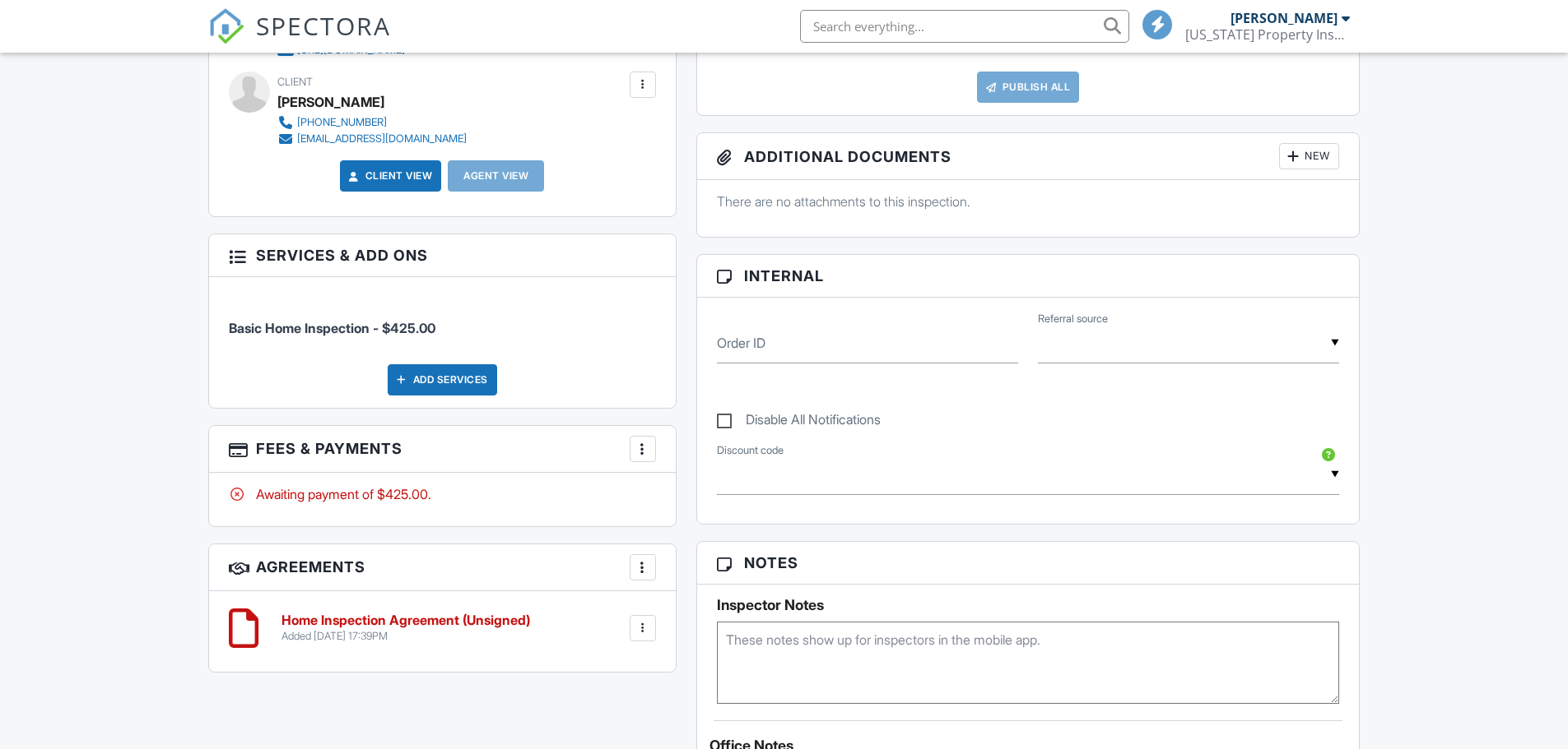
scroll to position [740, 0]
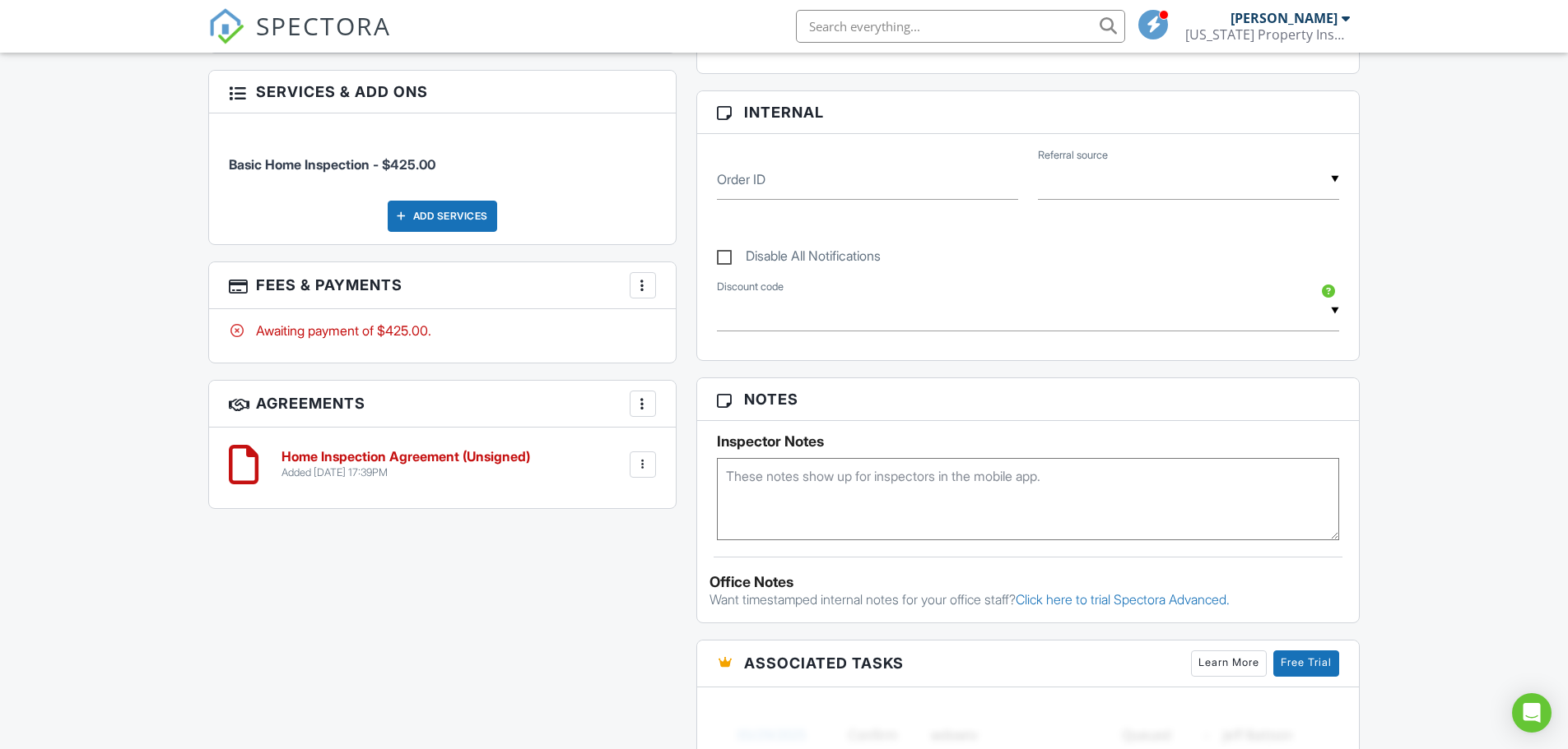
click at [766, 504] on textarea at bounding box center [1028, 499] width 623 height 82
type textarea "May want radon. Go Prepared. Add sewer no charge."
click at [595, 655] on div "All emails and texts are disabled for this inspection! All emails and texts hav…" at bounding box center [784, 425] width 1172 height 1366
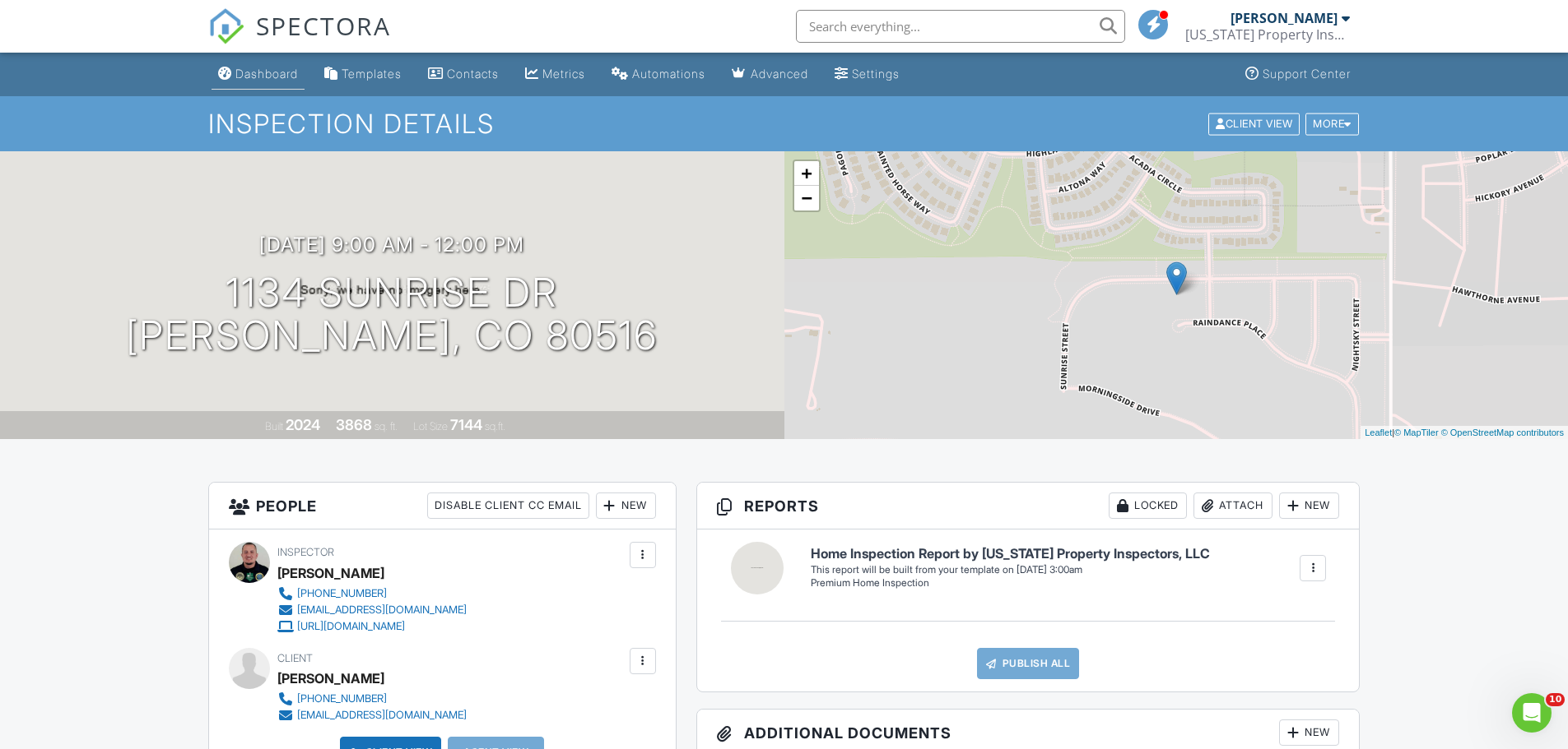
click at [272, 74] on div "Dashboard" at bounding box center [267, 73] width 63 height 14
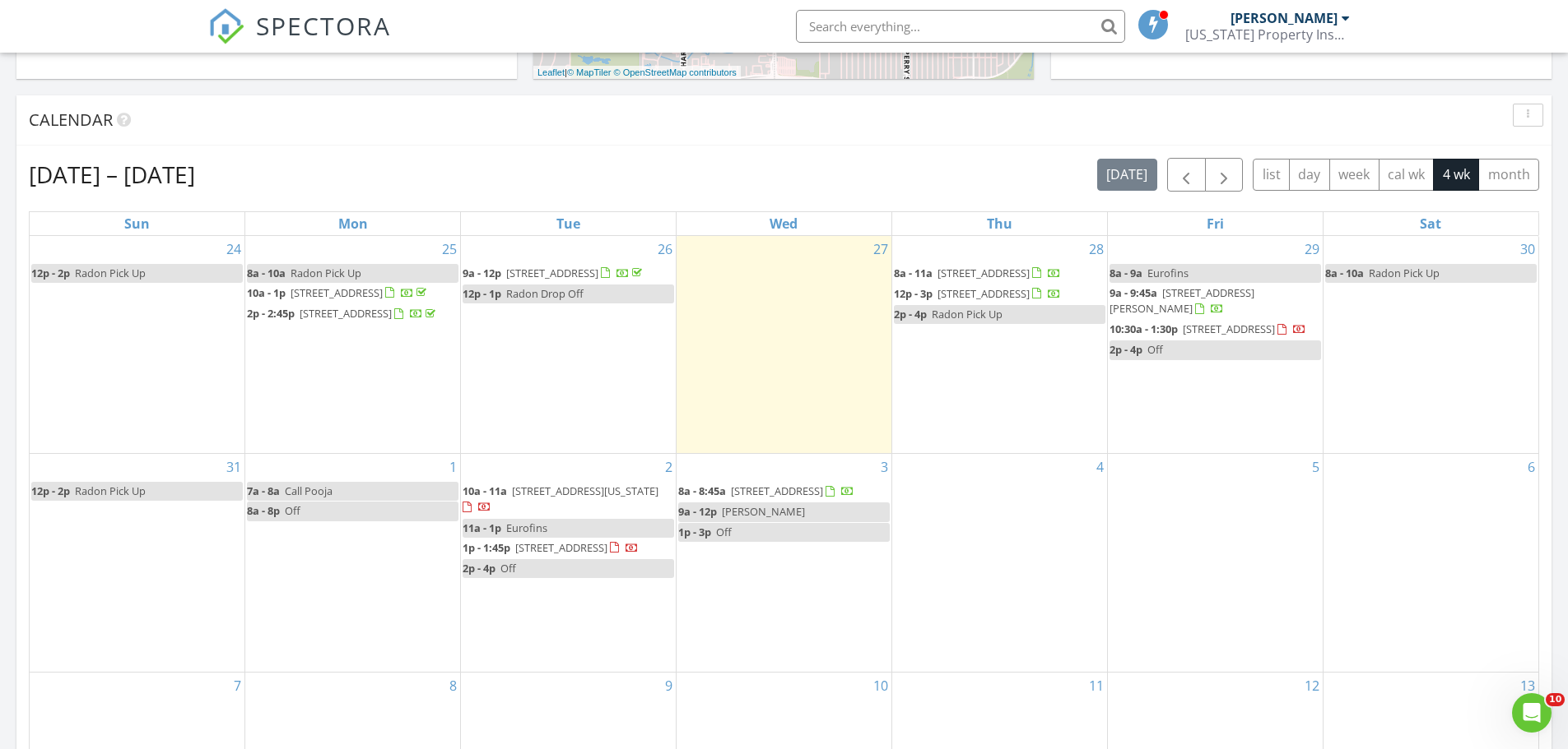
scroll to position [658, 0]
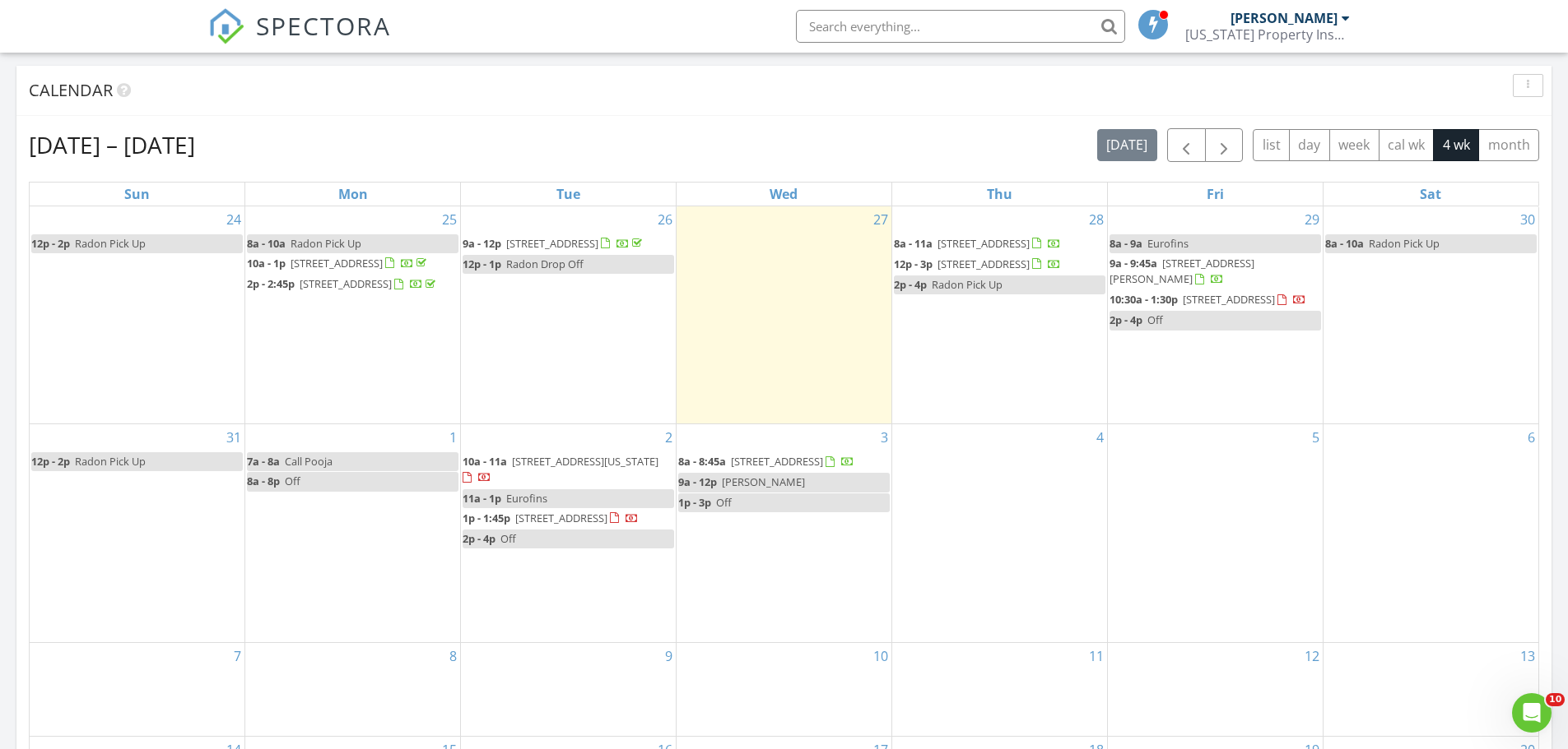
click at [769, 122] on div "[DATE] – [DATE] [DATE] list day week cal wk 4 wk month Sun Mon Tue Wed Thu Fri …" at bounding box center [784, 489] width 1535 height 747
click at [770, 121] on div "Aug 24 – Sep 20, 2025 today list day week cal wk 4 wk month Sun Mon Tue Wed Thu…" at bounding box center [784, 489] width 1535 height 747
click at [791, 119] on div "Aug 24 – Sep 20, 2025 today list day week cal wk 4 wk month Sun Mon Tue Wed Thu…" at bounding box center [784, 489] width 1535 height 747
click at [772, 131] on div "Aug 24 – Sep 20, 2025 today list day week cal wk 4 wk month" at bounding box center [784, 145] width 1510 height 34
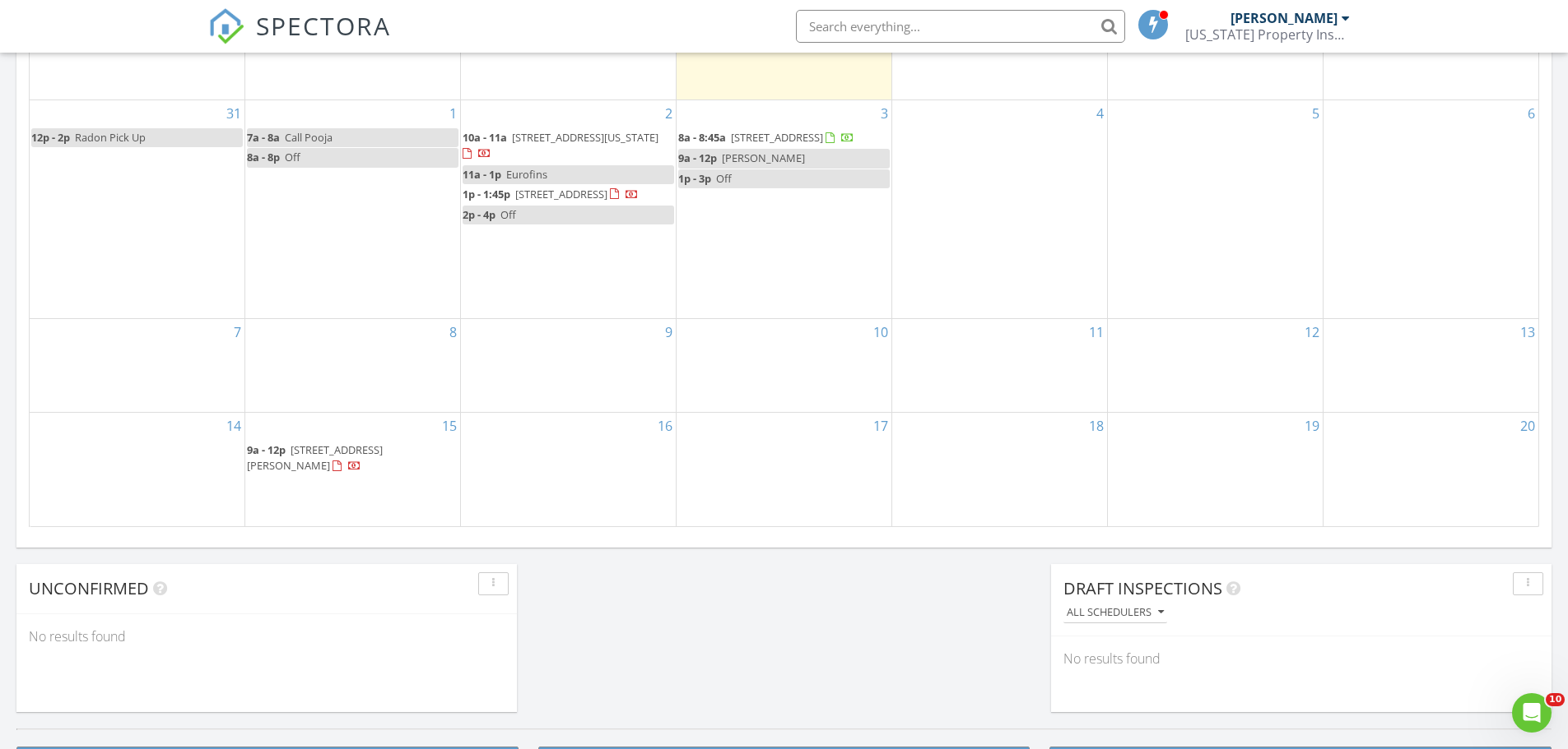
scroll to position [987, 0]
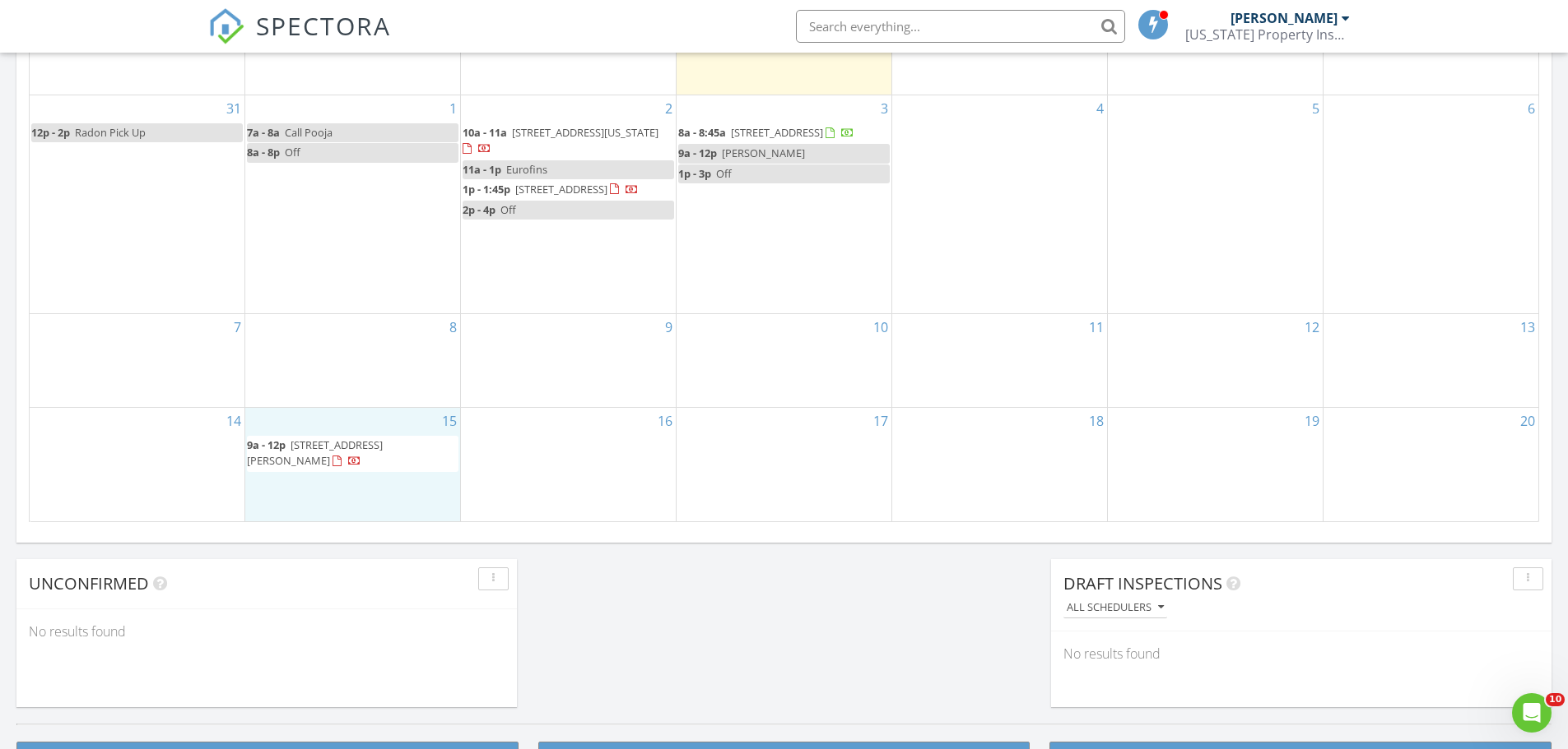
click at [369, 489] on div "15 9a - 12p 1134 Sunrise Dr, Frederick 80516" at bounding box center [352, 465] width 215 height 114
click at [348, 444] on link "Event" at bounding box center [352, 447] width 85 height 26
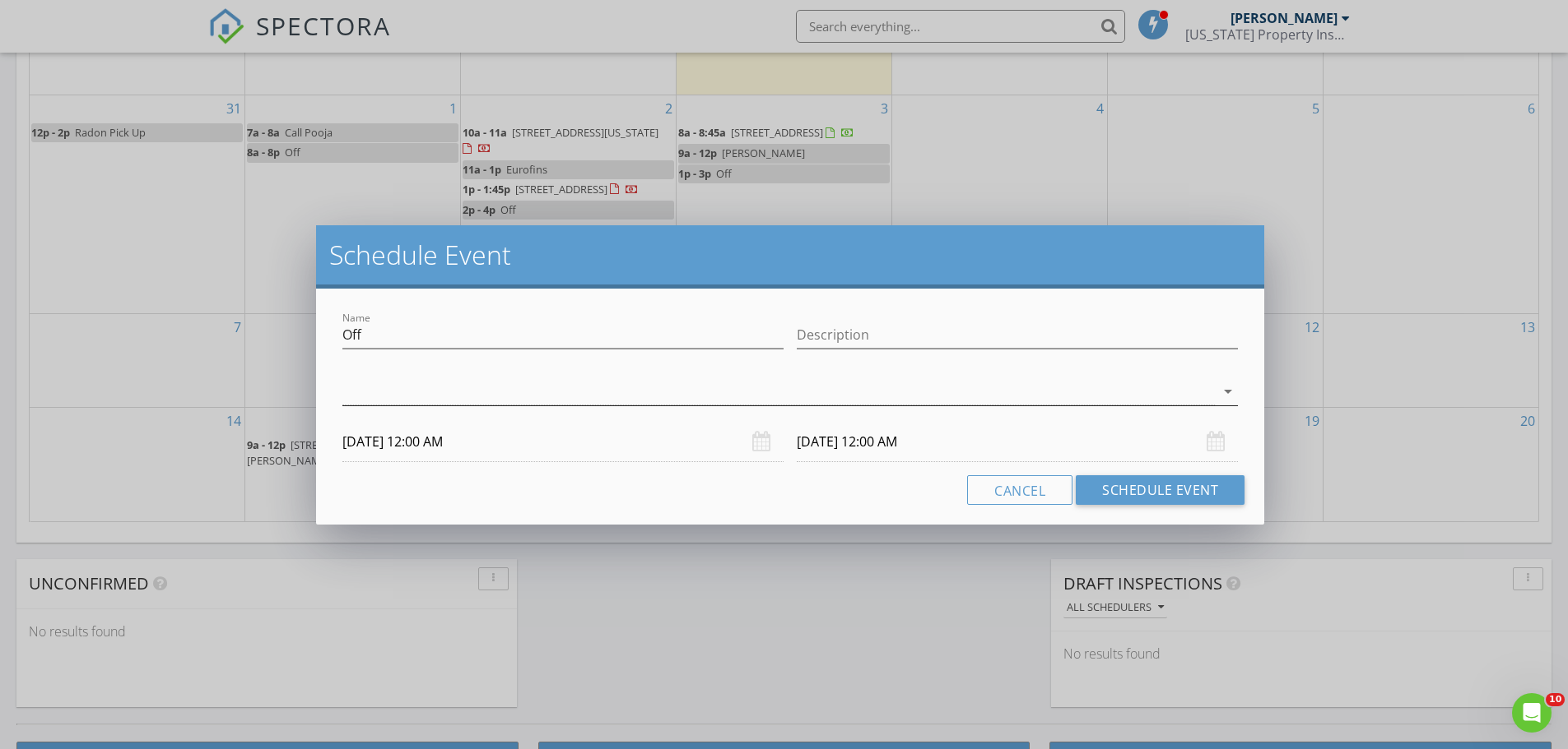
click at [364, 403] on div at bounding box center [777, 392] width 872 height 27
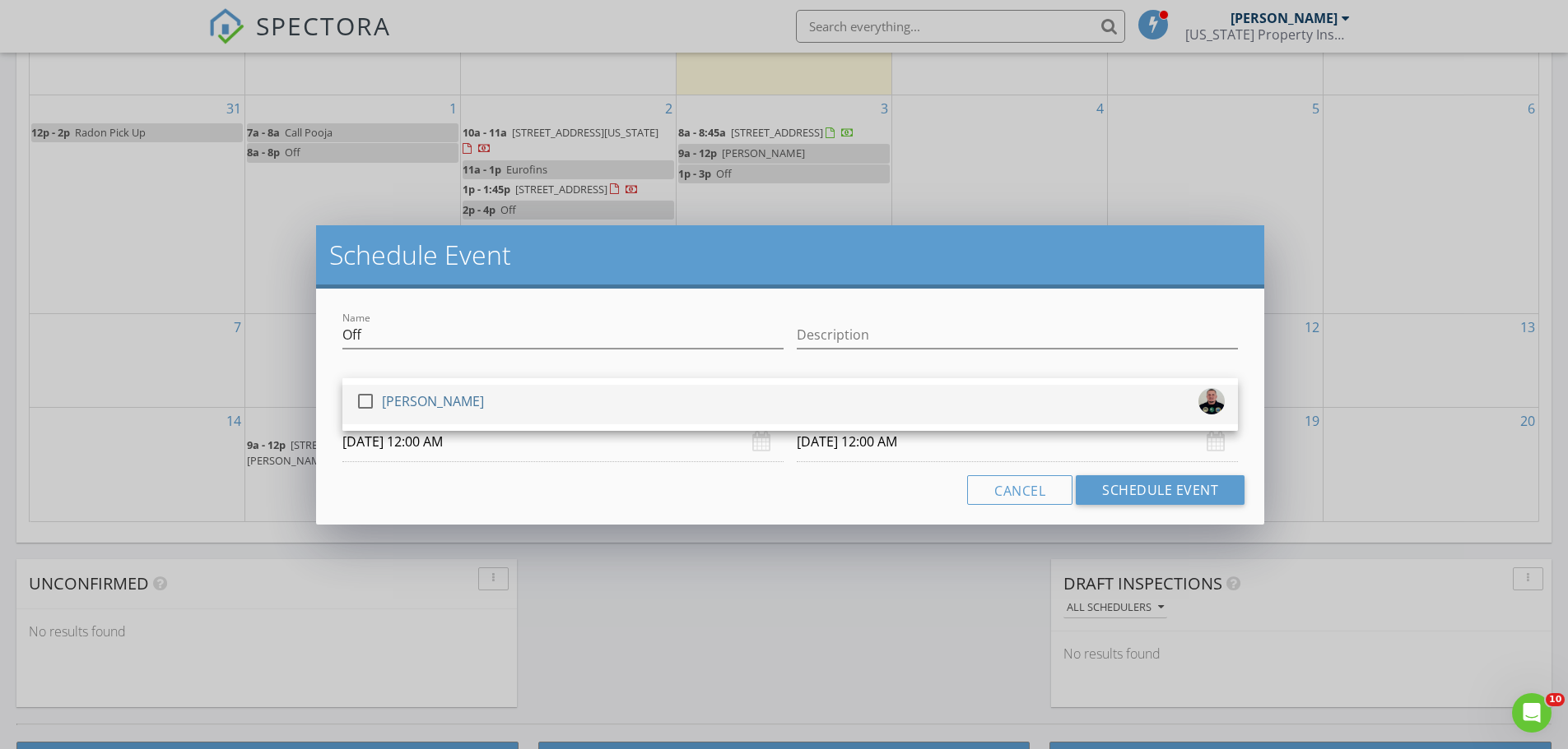
click at [362, 400] on div at bounding box center [366, 401] width 28 height 28
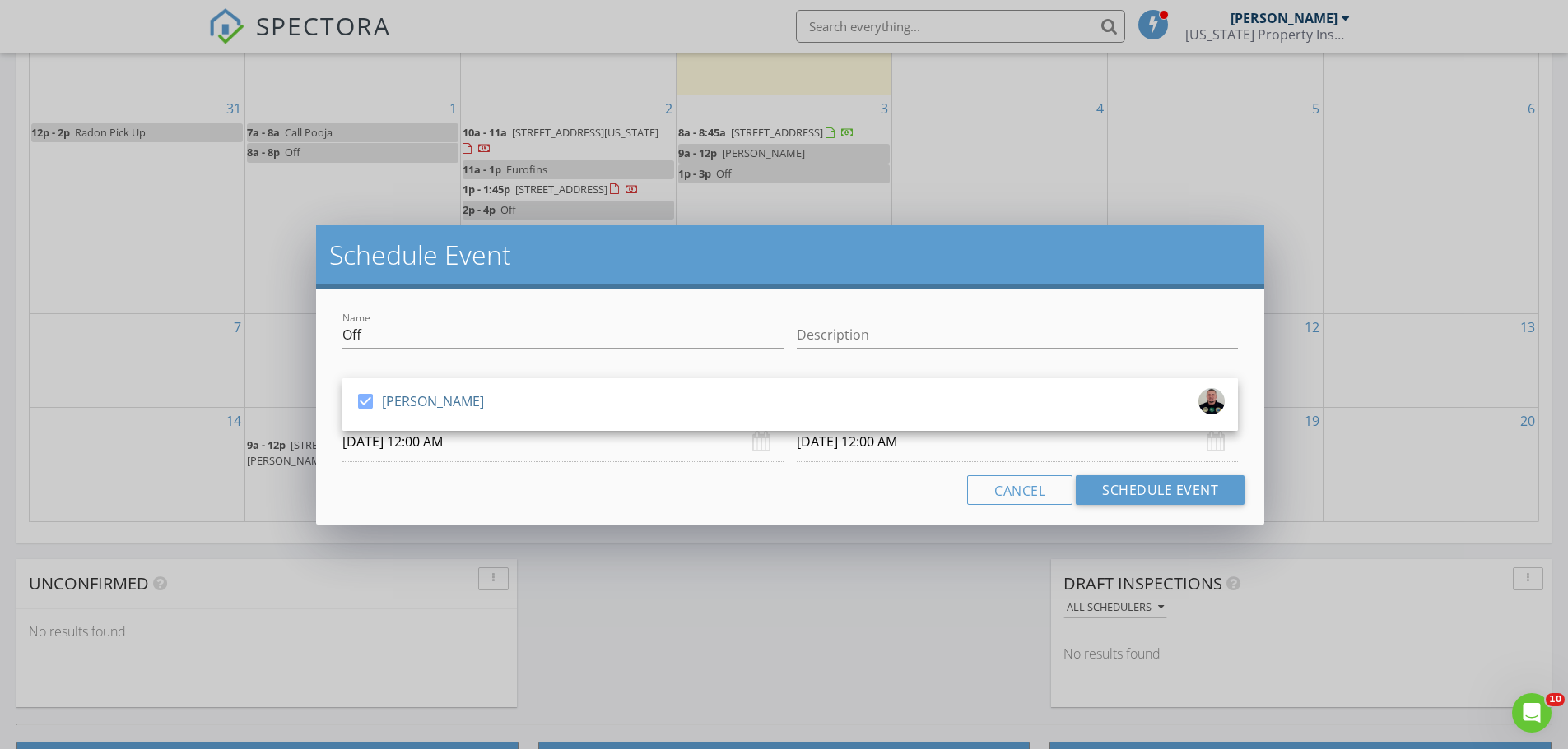
click at [411, 438] on input "09/15/2025 12:00 AM" at bounding box center [562, 442] width 441 height 40
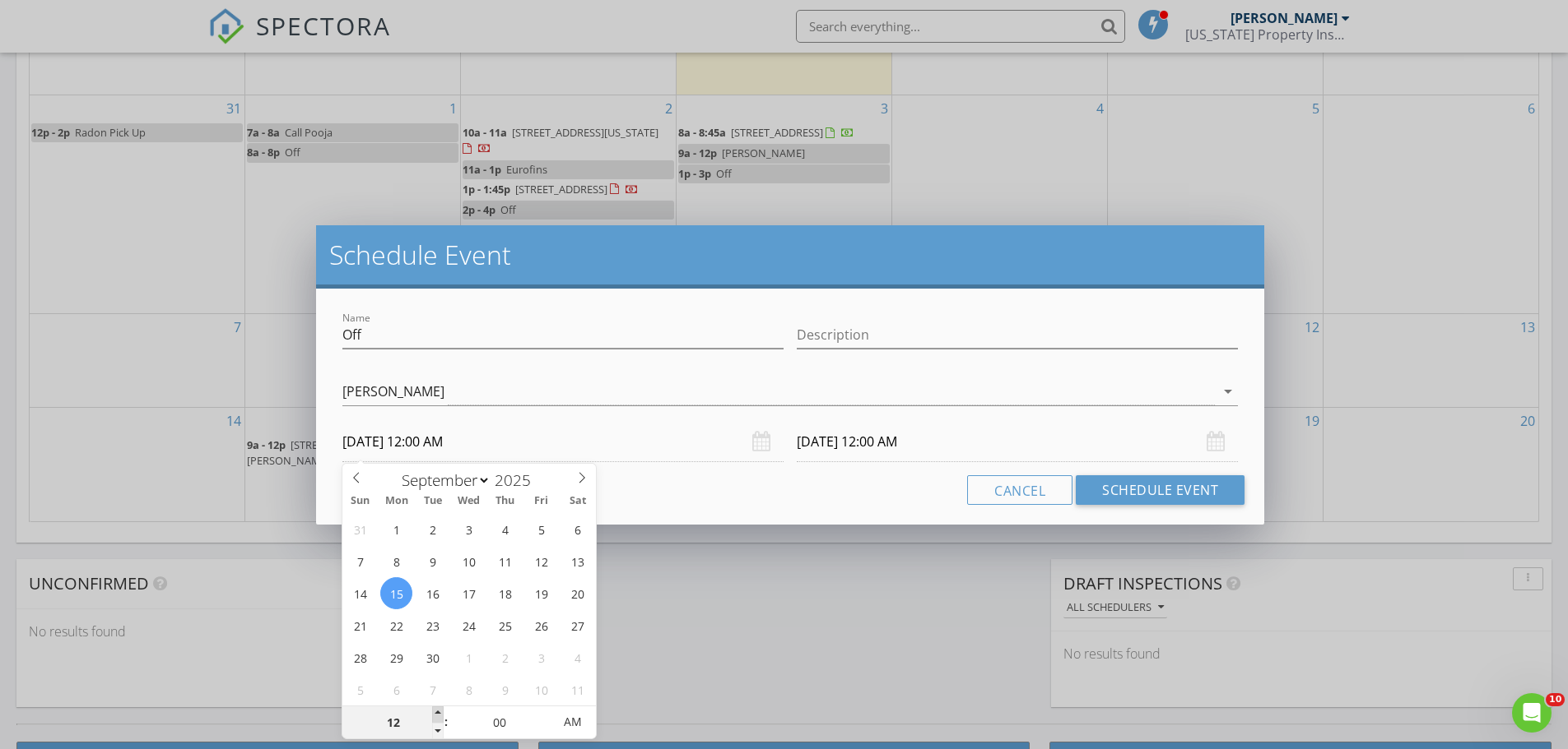
type input "01"
type input "09/15/2025 1:00 AM"
click at [438, 715] on span at bounding box center [437, 714] width 11 height 17
type input "01"
type input "09/16/2025 1:00 AM"
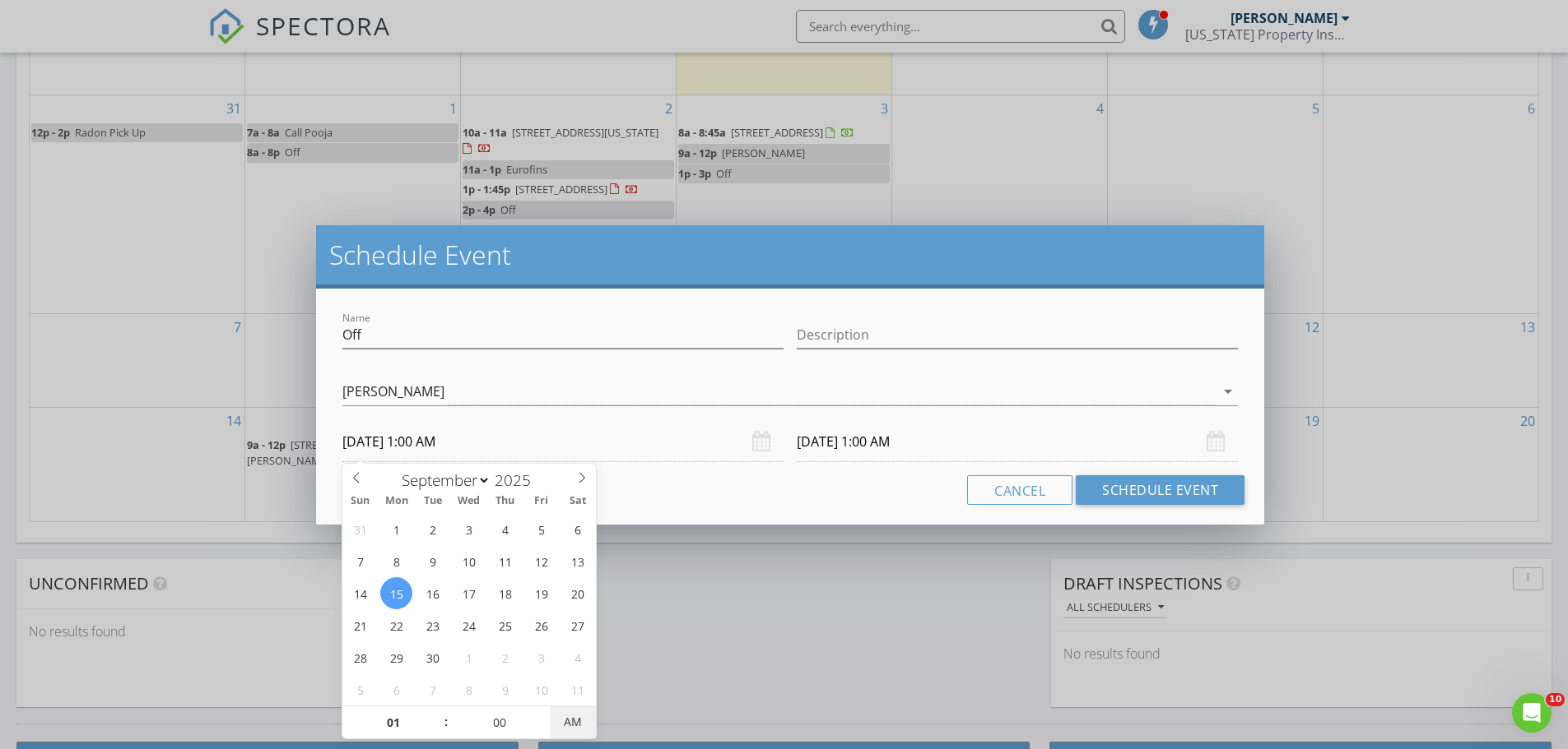
type input "09/15/2025 1:00 PM"
click at [564, 718] on span "PM" at bounding box center [573, 722] width 45 height 33
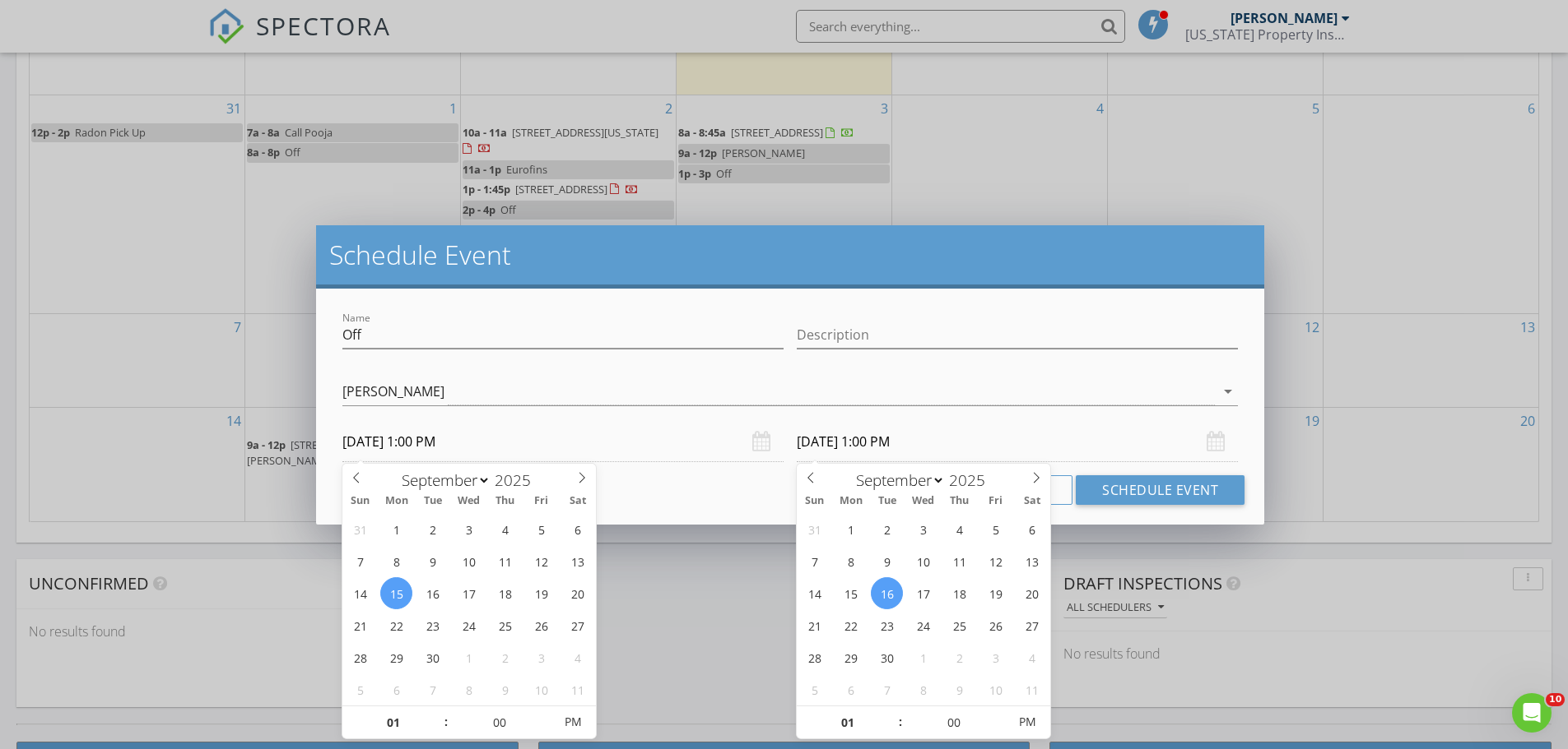
click at [814, 439] on input "09/16/2025 1:00 PM" at bounding box center [1017, 442] width 441 height 40
type input "09/15/2025 1:00 PM"
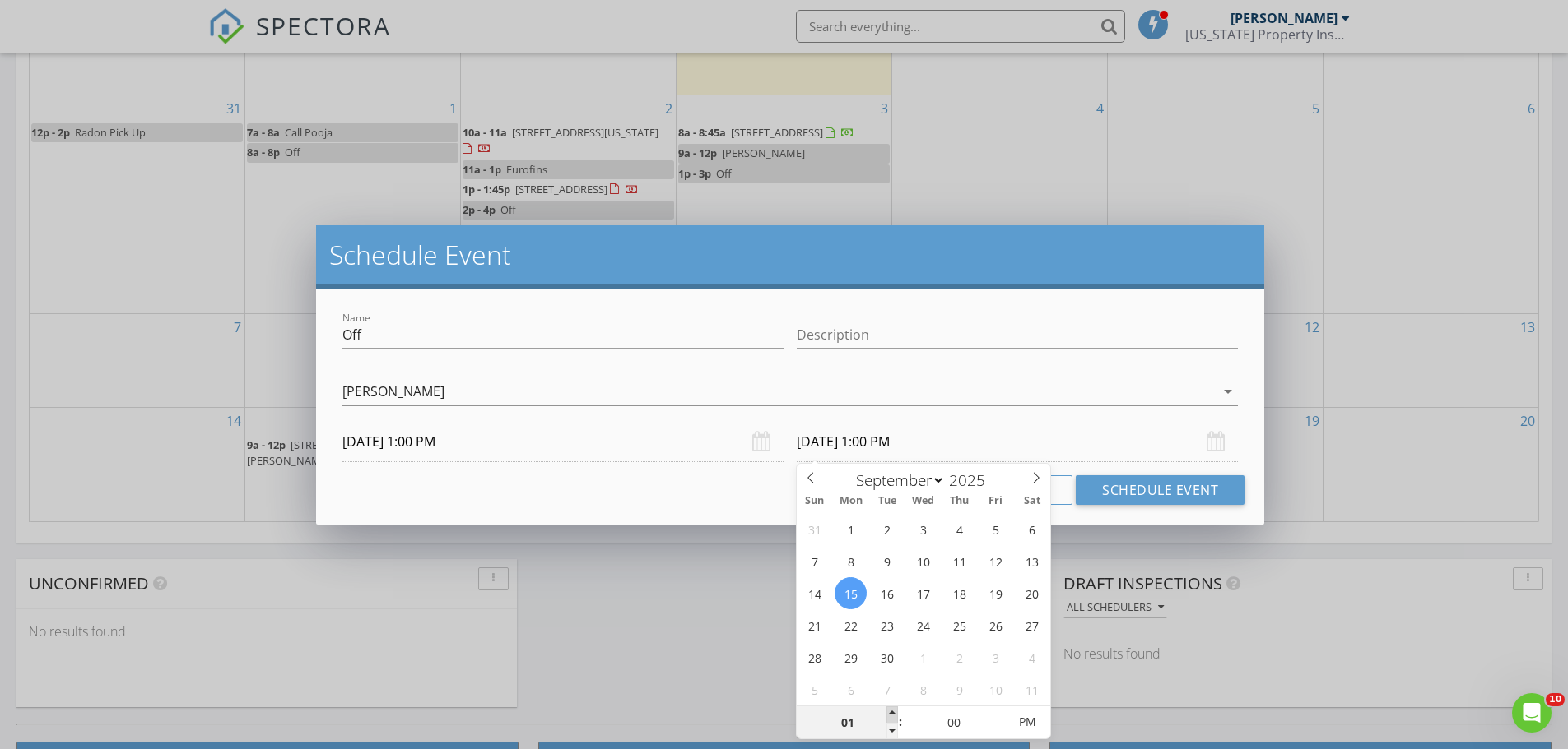
type input "02"
type input "09/15/2025 2:00 PM"
click at [890, 711] on span at bounding box center [891, 714] width 11 height 17
type input "03"
type input "09/15/2025 3:00 PM"
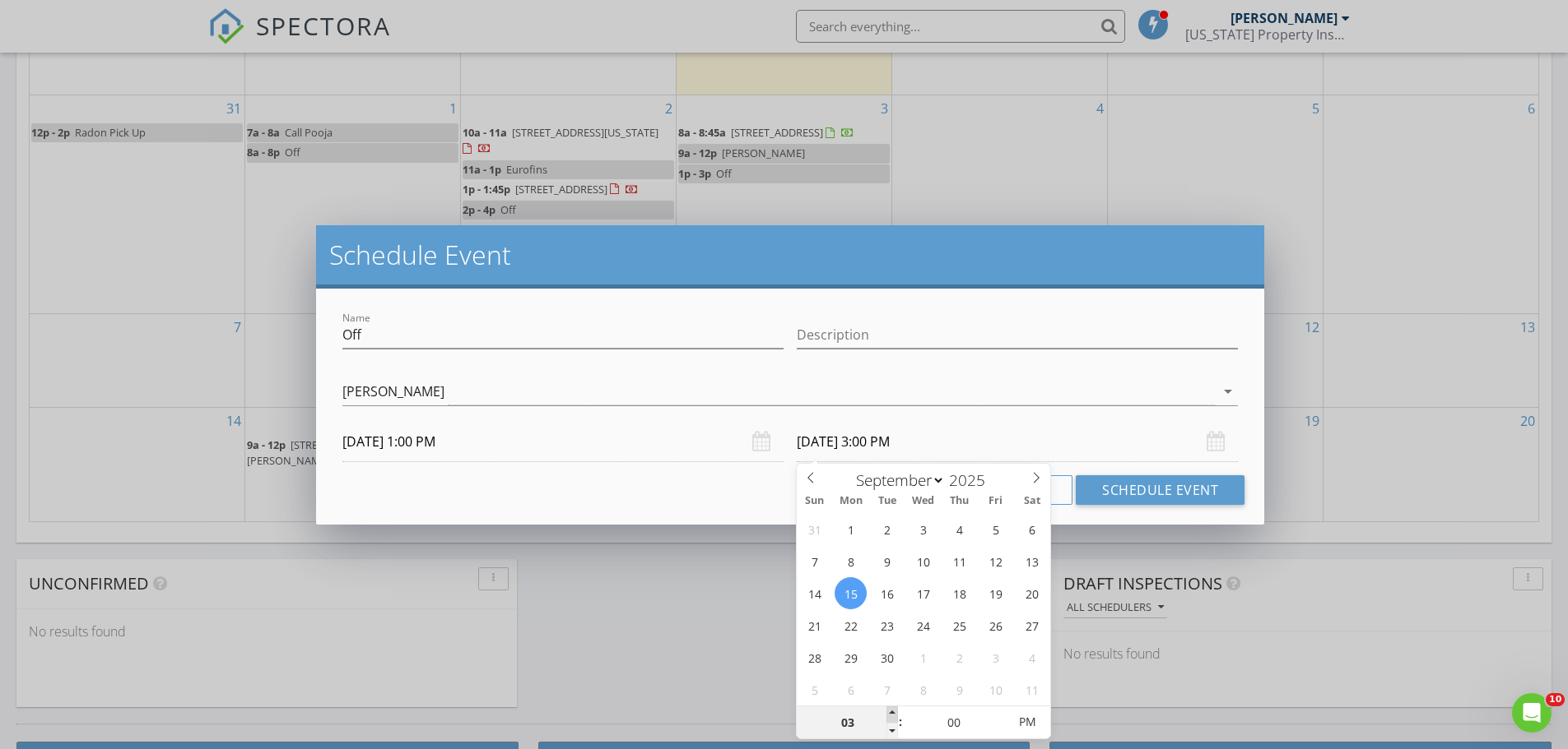
click at [890, 711] on span at bounding box center [891, 714] width 11 height 17
click at [1156, 492] on button "Schedule Event" at bounding box center [1160, 490] width 169 height 30
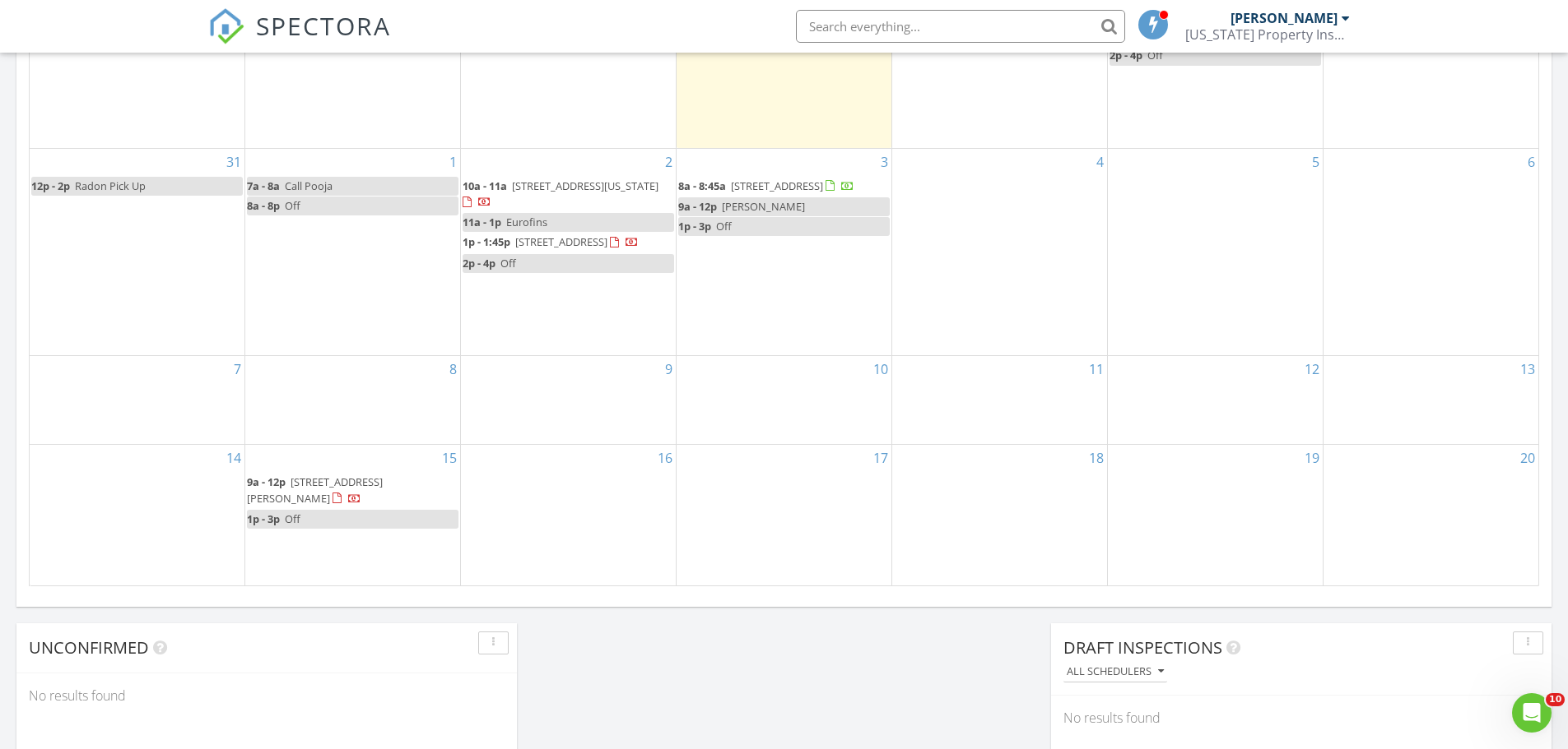
scroll to position [822, 0]
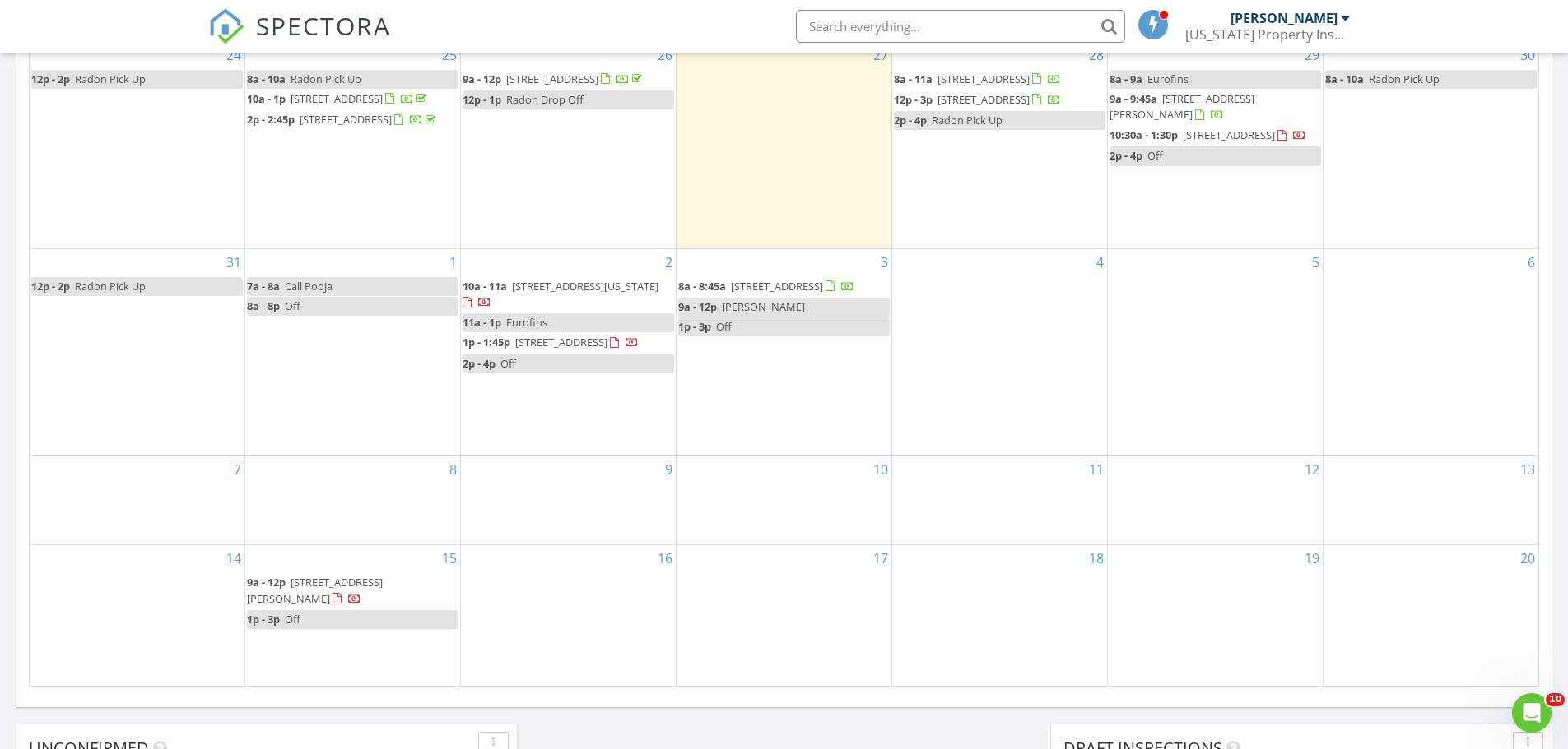
click at [782, 418] on div "3 8a - 8:45a 1541 Poplar St, Denver 80220 9a - 12p Kenneth 1p - 3p Off" at bounding box center [784, 352] width 215 height 206
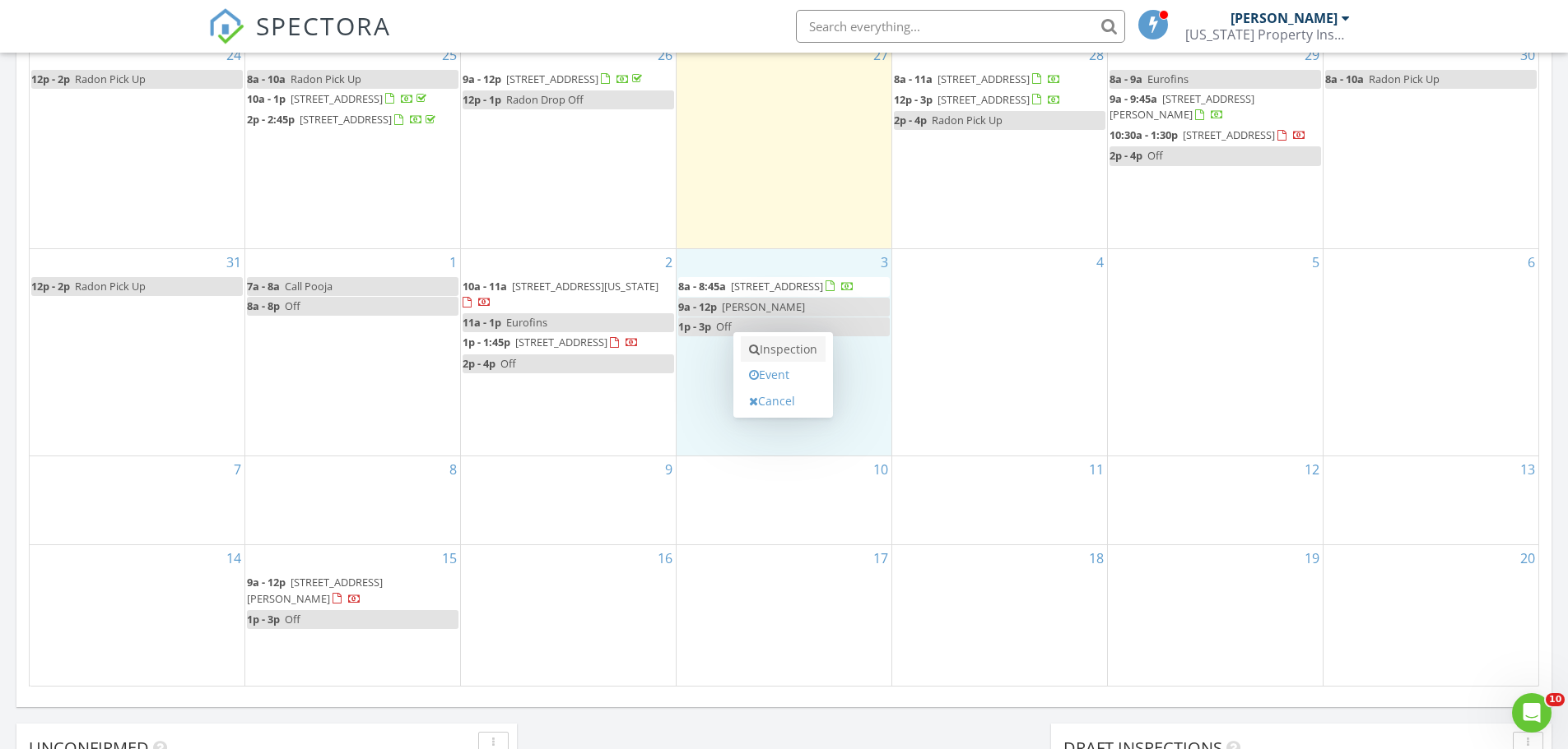
click at [785, 346] on link "Inspection" at bounding box center [783, 350] width 85 height 26
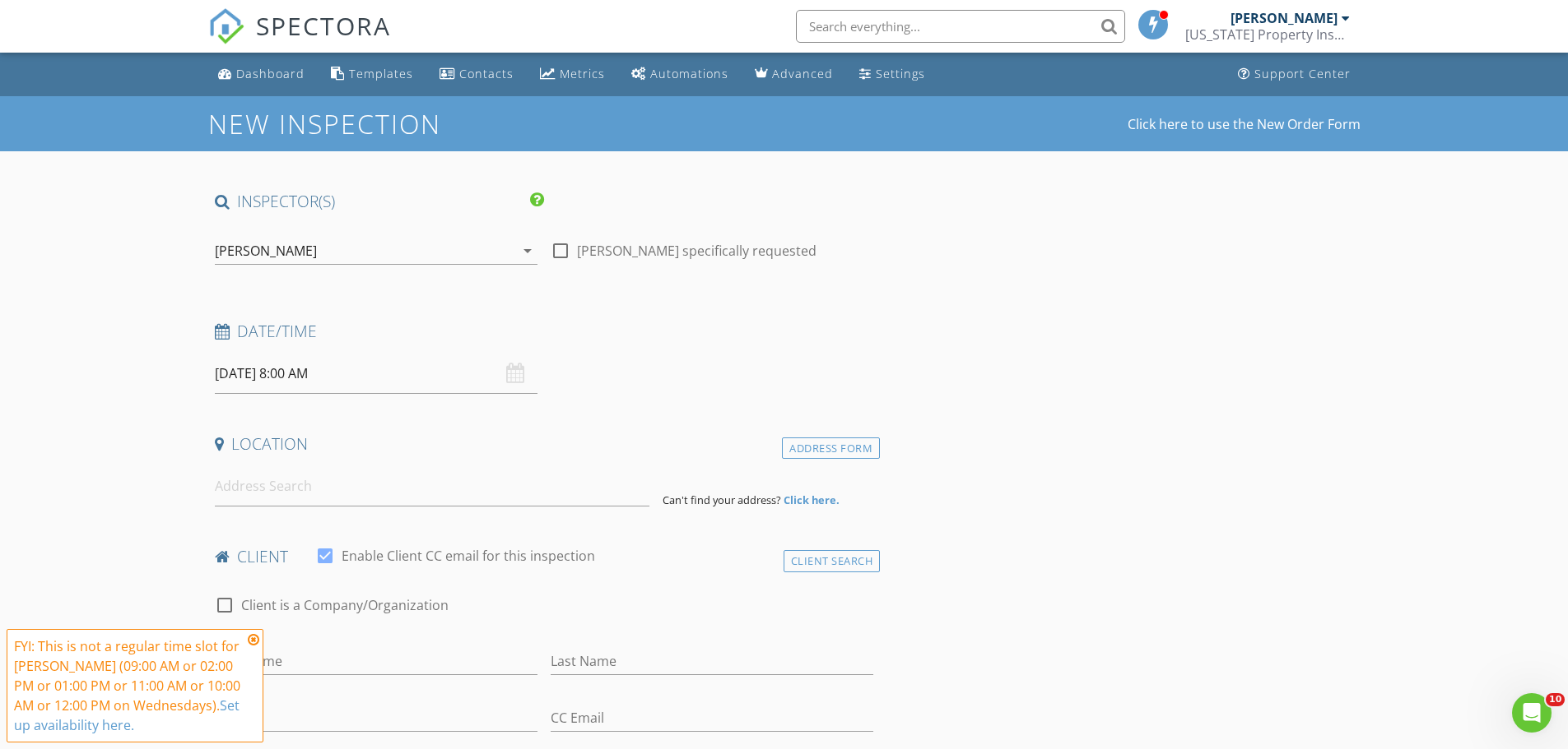
click at [255, 640] on icon at bounding box center [253, 640] width 11 height 13
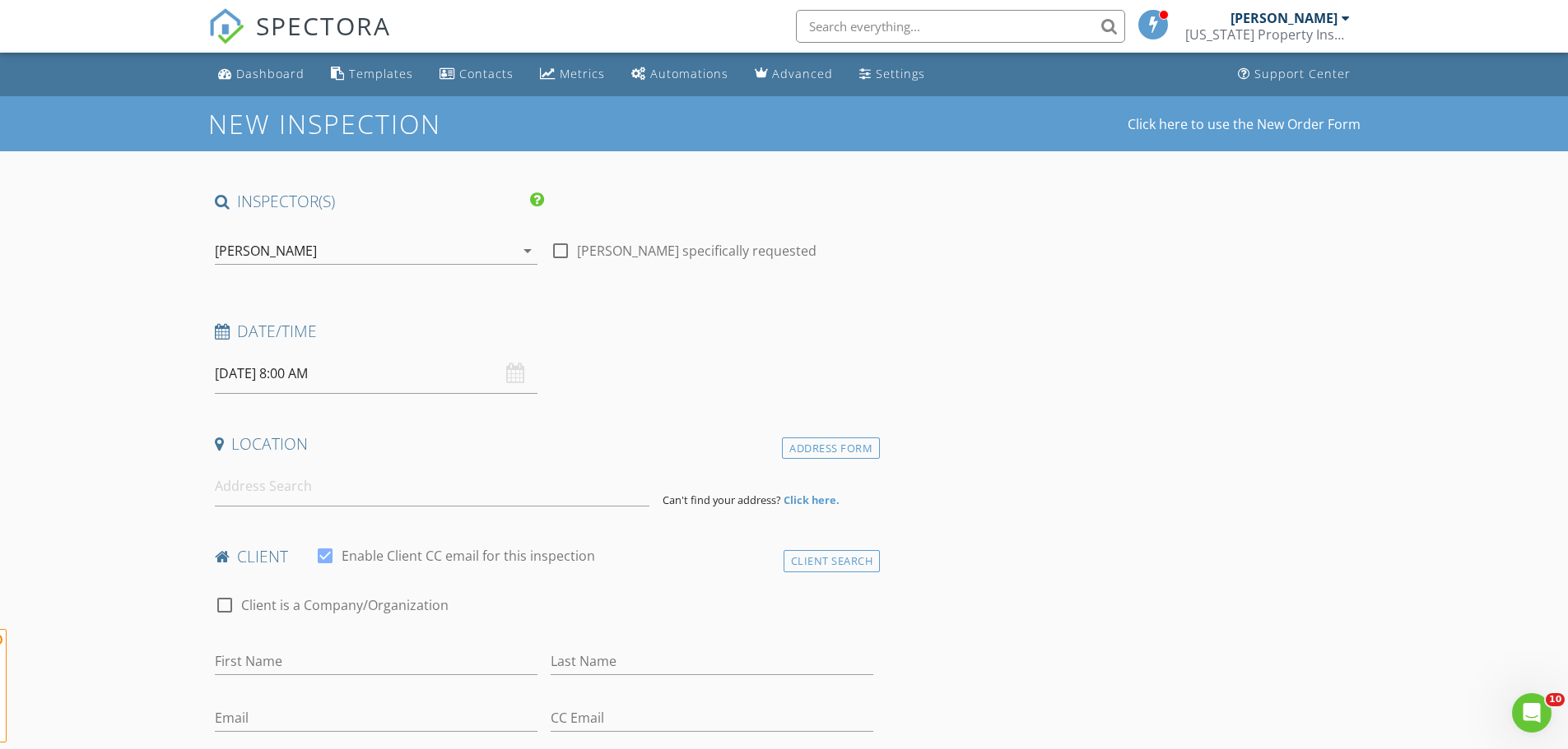
click at [328, 368] on input "[DATE] 8:00 AM" at bounding box center [376, 374] width 323 height 40
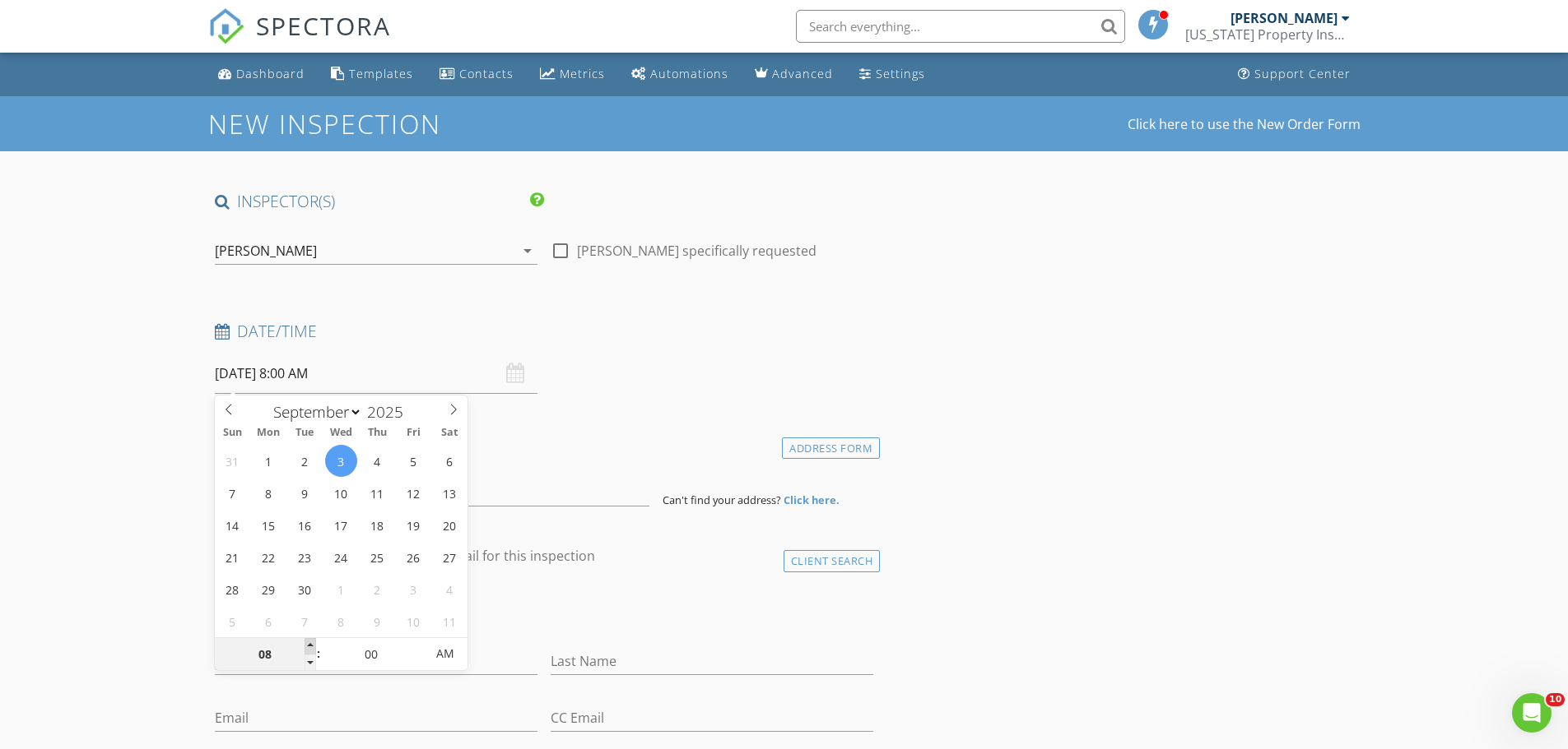
type input "09"
type input "[DATE] 9:00 AM"
click at [312, 643] on span at bounding box center [310, 646] width 11 height 17
drag, startPoint x: 94, startPoint y: 497, endPoint x: 149, endPoint y: 487, distance: 55.9
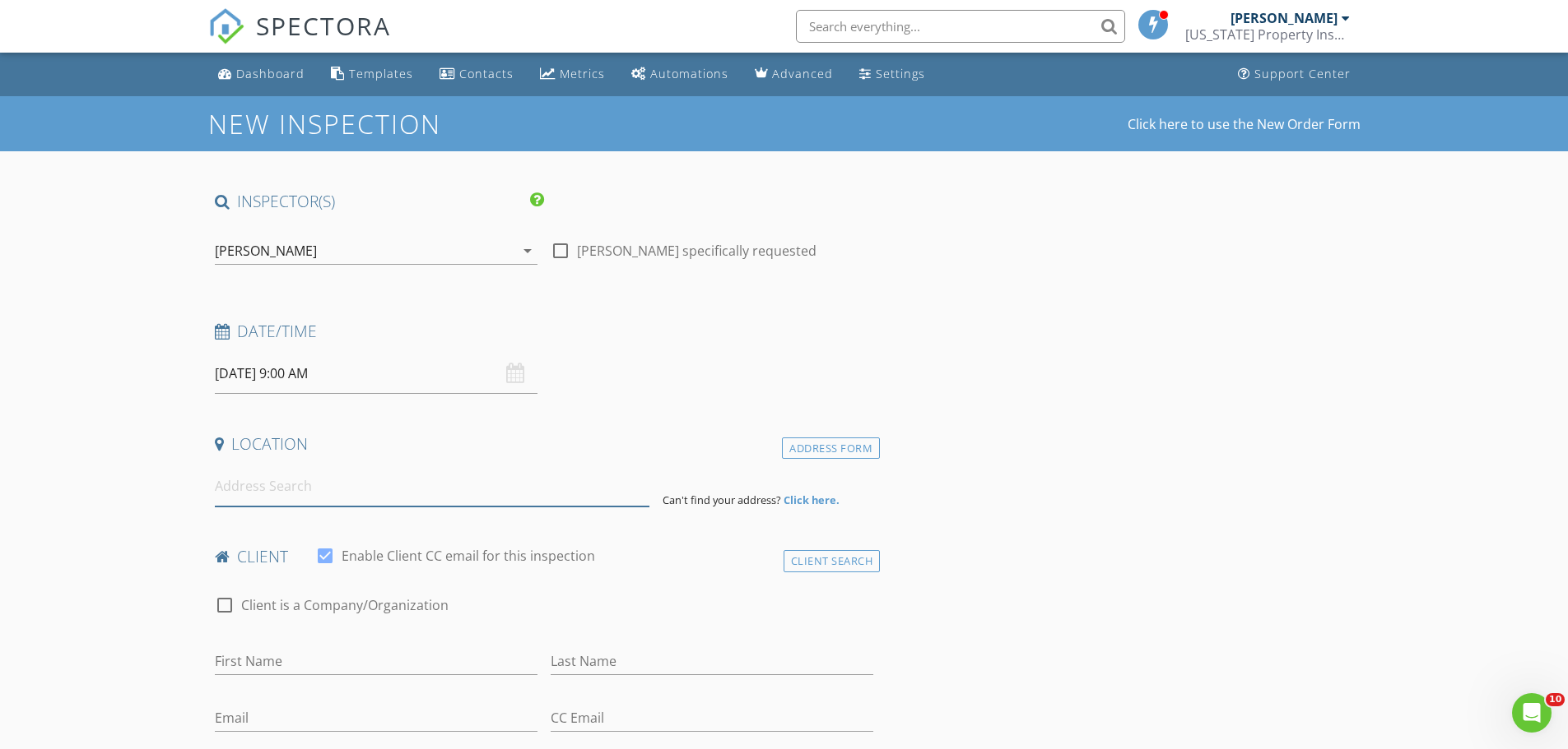
click at [273, 492] on input at bounding box center [432, 487] width 435 height 40
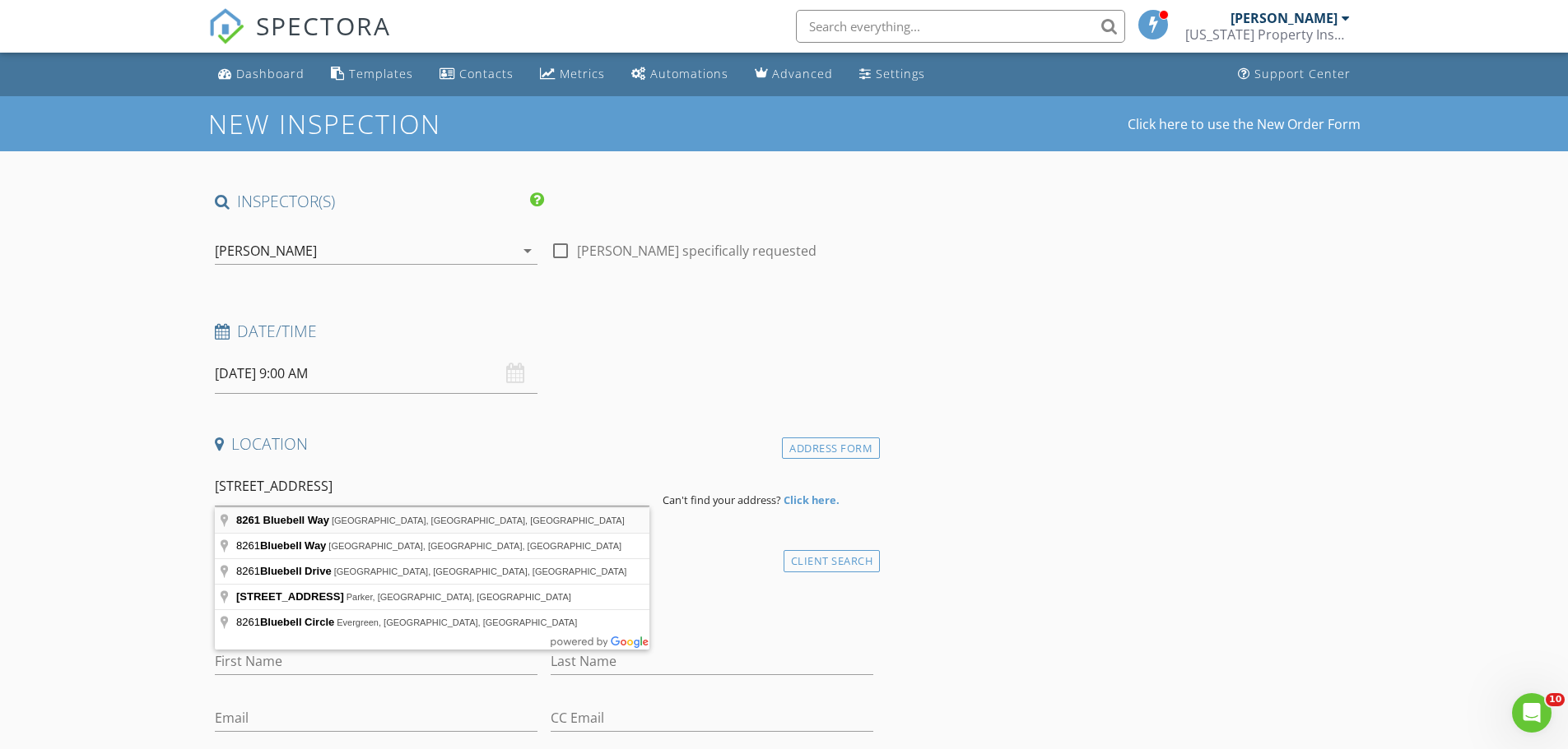
type input "[STREET_ADDRESS]"
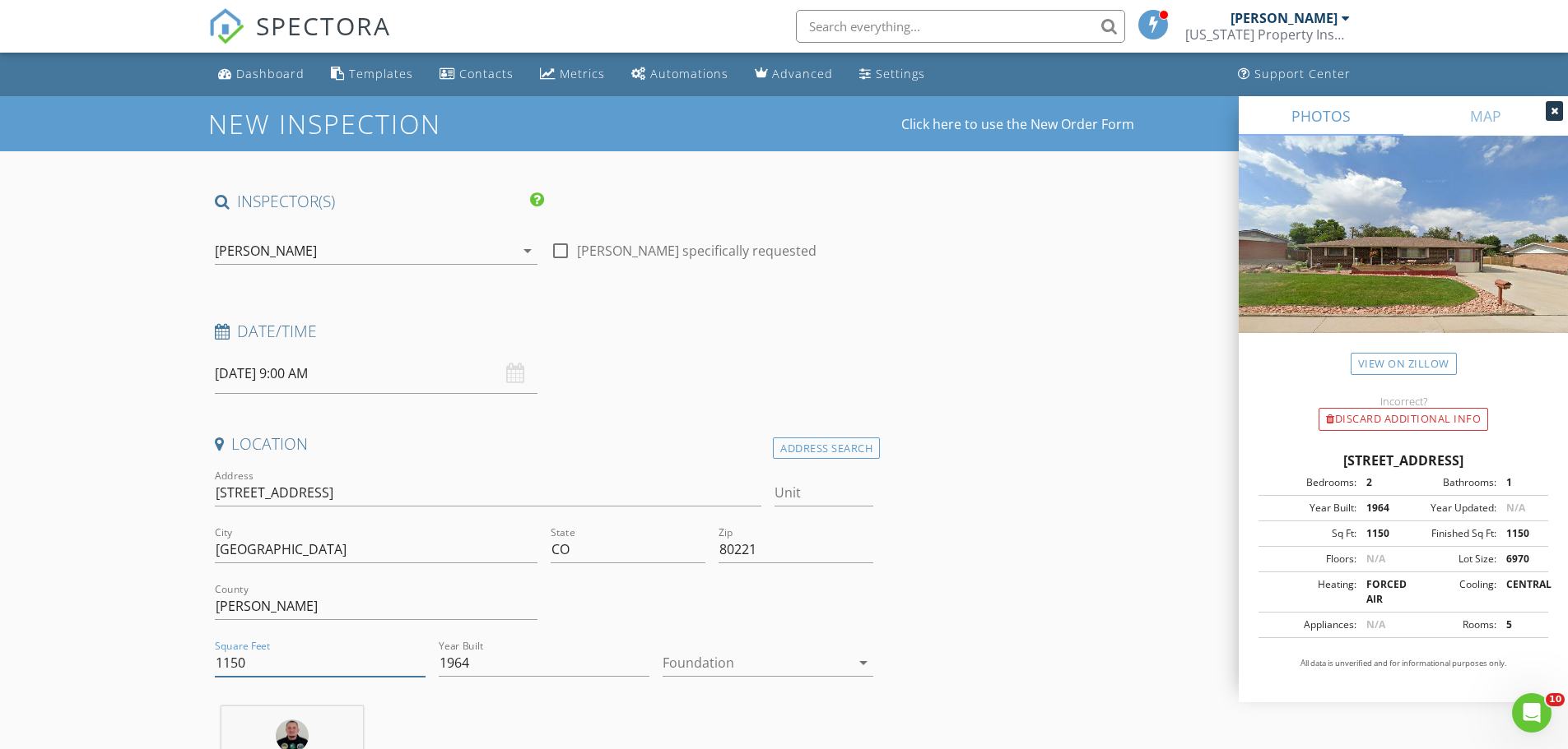
drag, startPoint x: 247, startPoint y: 667, endPoint x: 152, endPoint y: 665, distance: 95.0
type input "2025"
click at [257, 77] on div "Dashboard" at bounding box center [270, 73] width 68 height 16
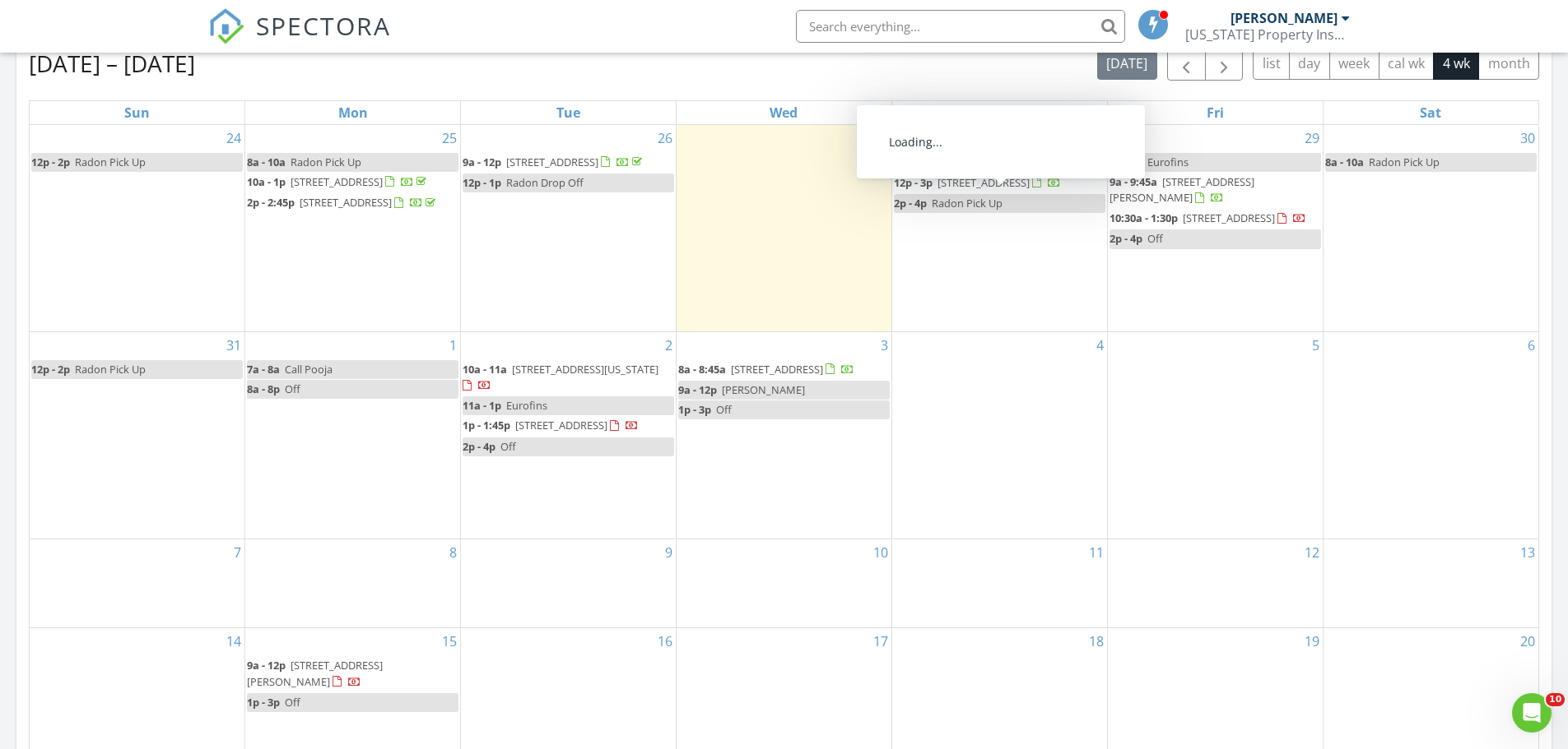
scroll to position [740, 0]
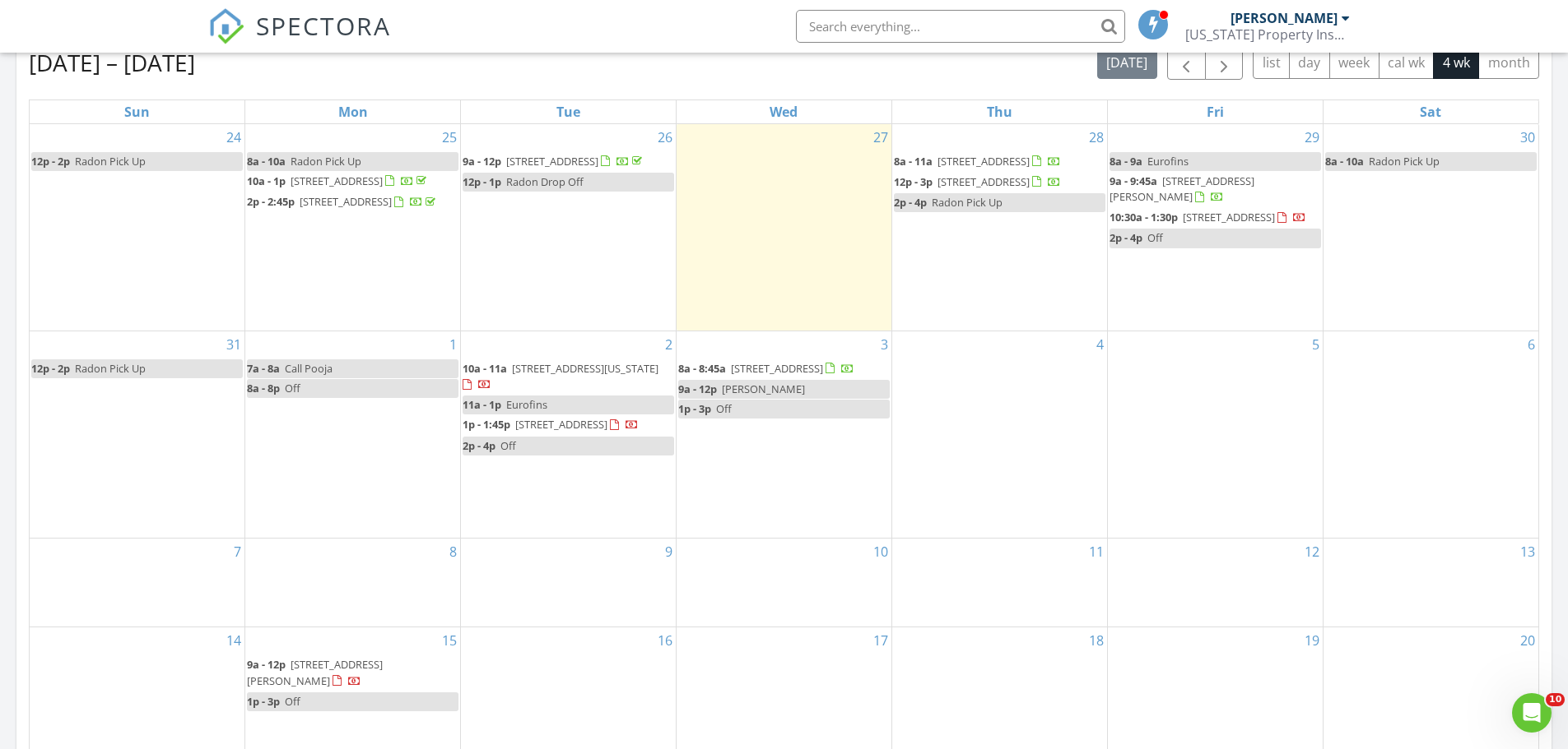
click at [664, 38] on div "SPECTORA [PERSON_NAME] [US_STATE] Property Inspectors, LLC Role: Inspector Dash…" at bounding box center [784, 26] width 1152 height 52
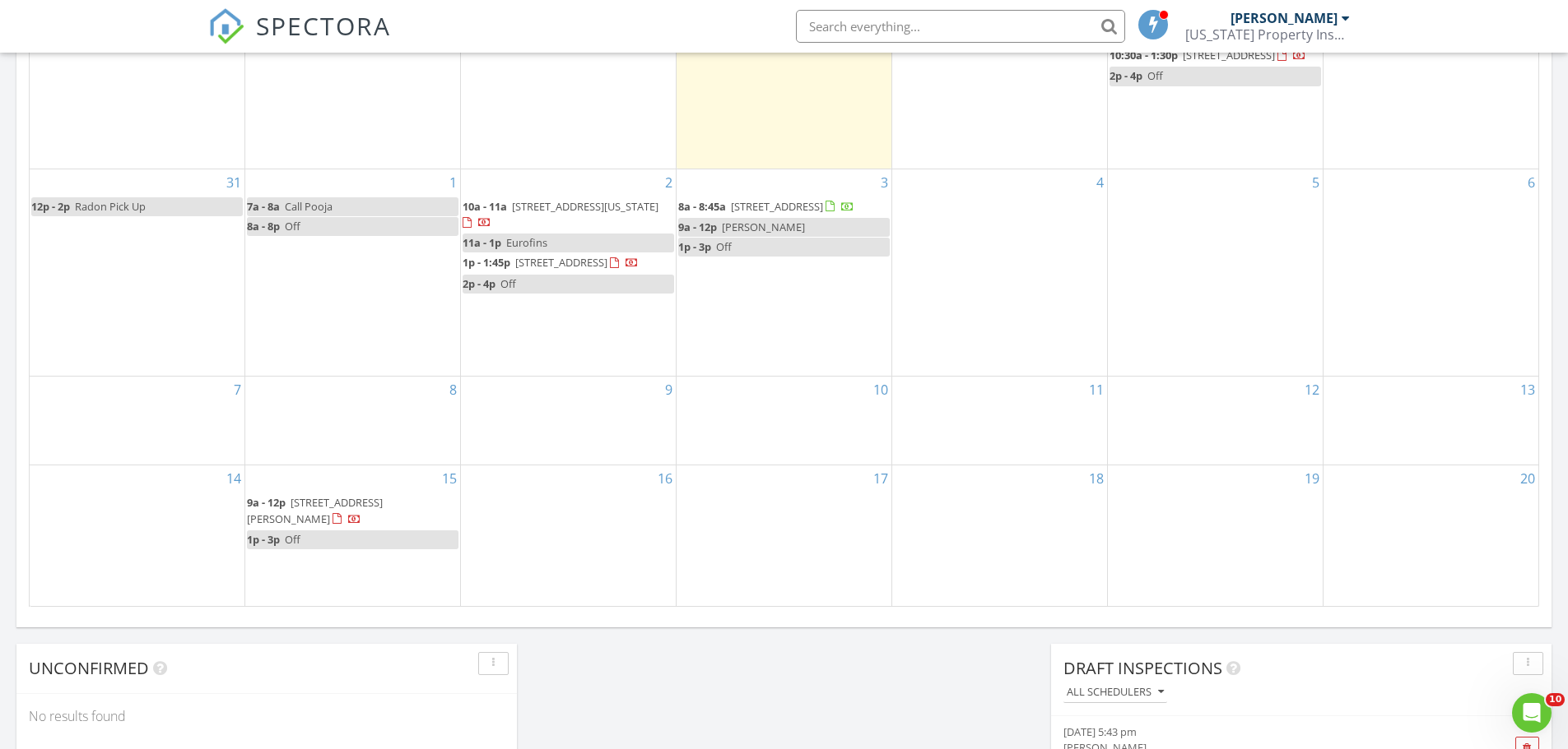
scroll to position [1398, 0]
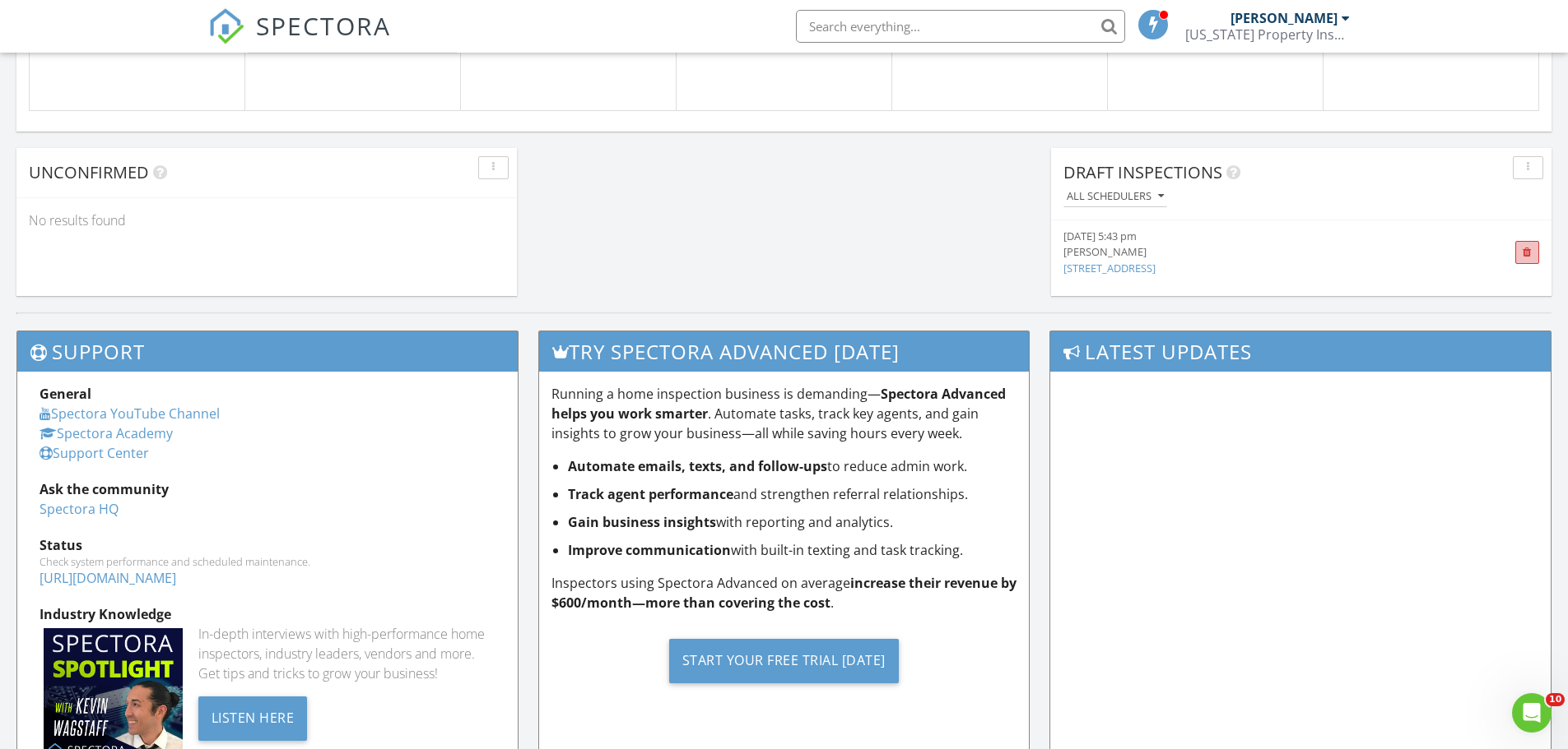
click at [1519, 256] on span at bounding box center [1526, 253] width 24 height 23
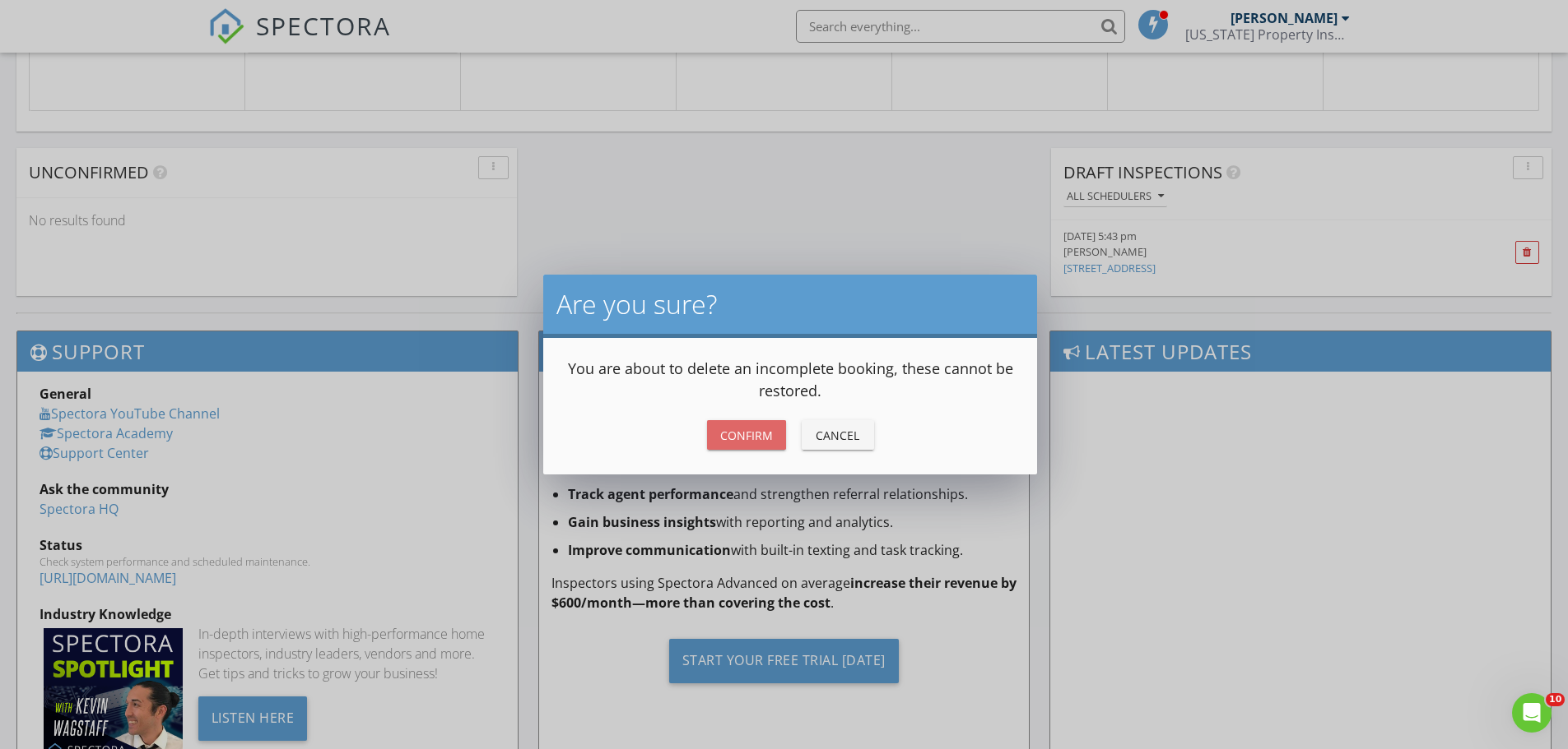
click at [758, 445] on button "Confirm" at bounding box center [746, 435] width 79 height 30
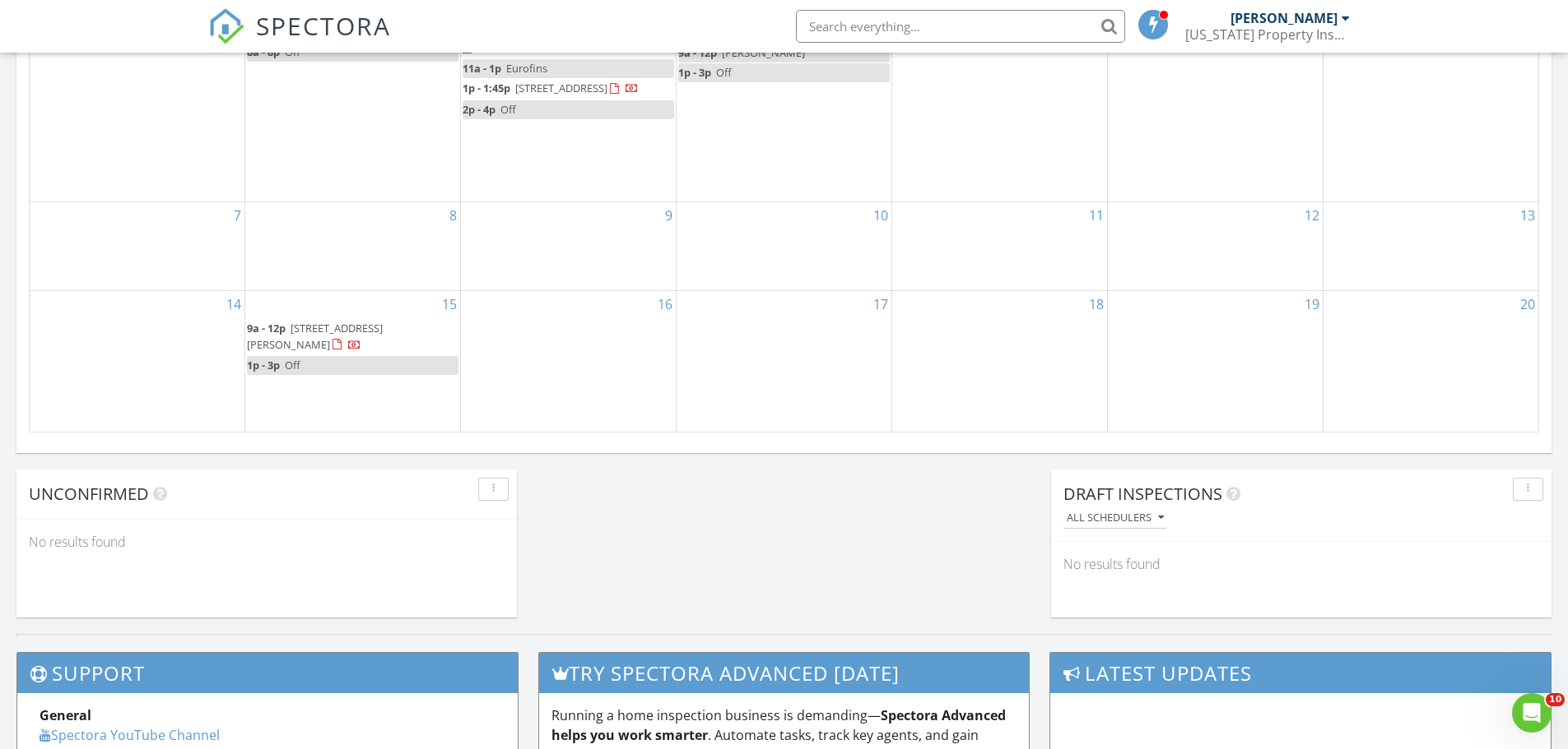
scroll to position [822, 0]
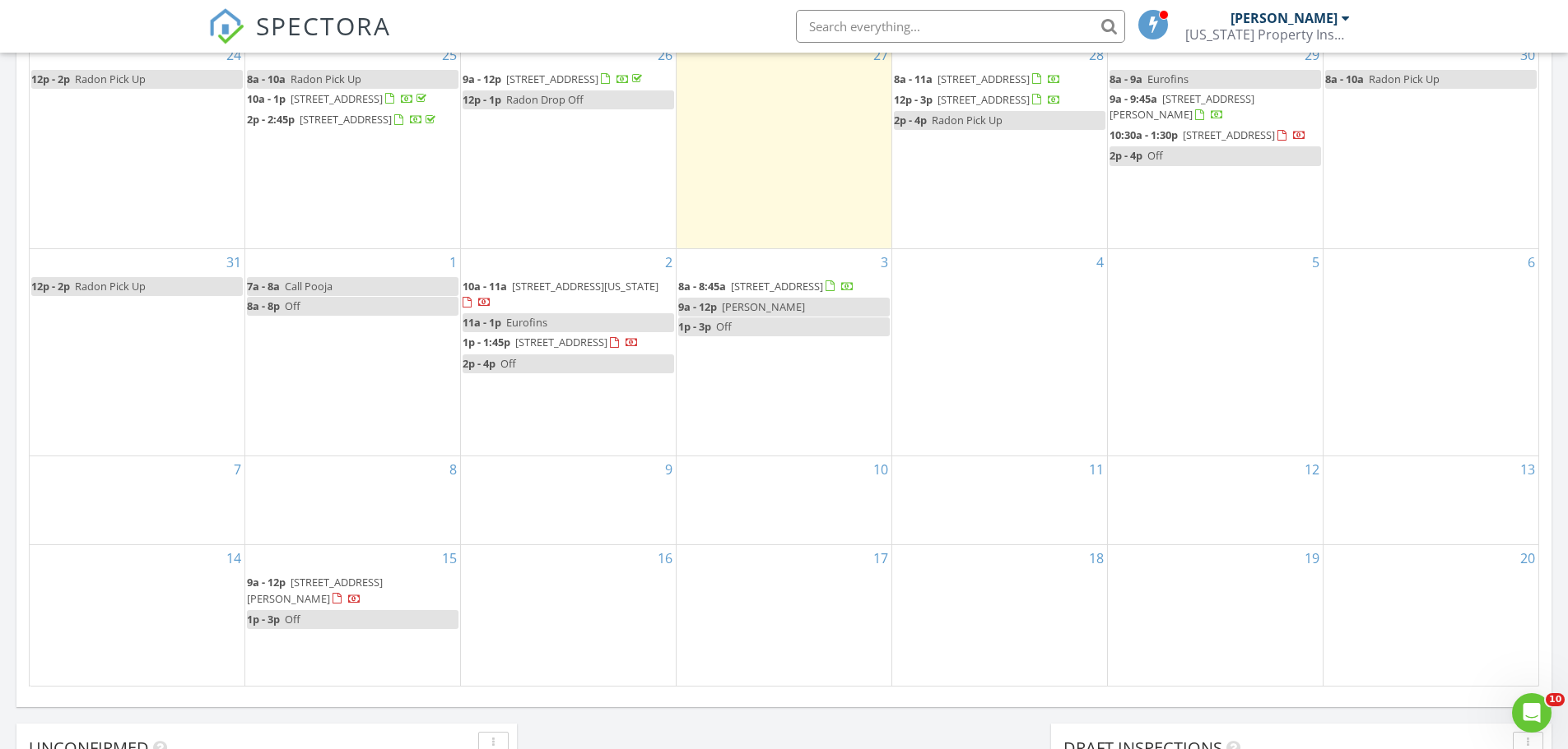
click at [737, 416] on div "3 8a - 8:45a 1541 Poplar St, Denver 80220 9a - 12p Kenneth 1p - 3p Off" at bounding box center [784, 352] width 215 height 206
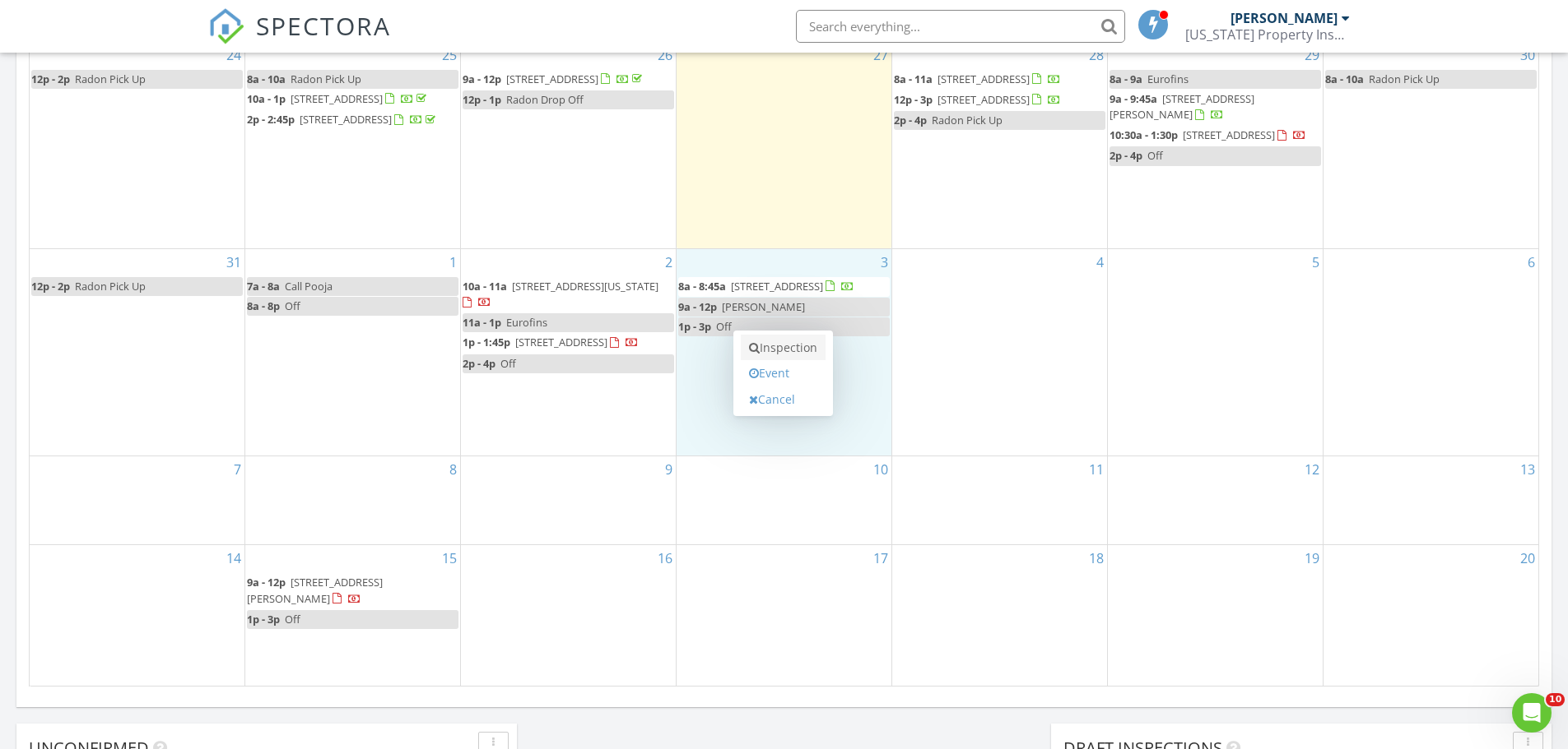
click at [784, 349] on link "Inspection" at bounding box center [783, 348] width 85 height 26
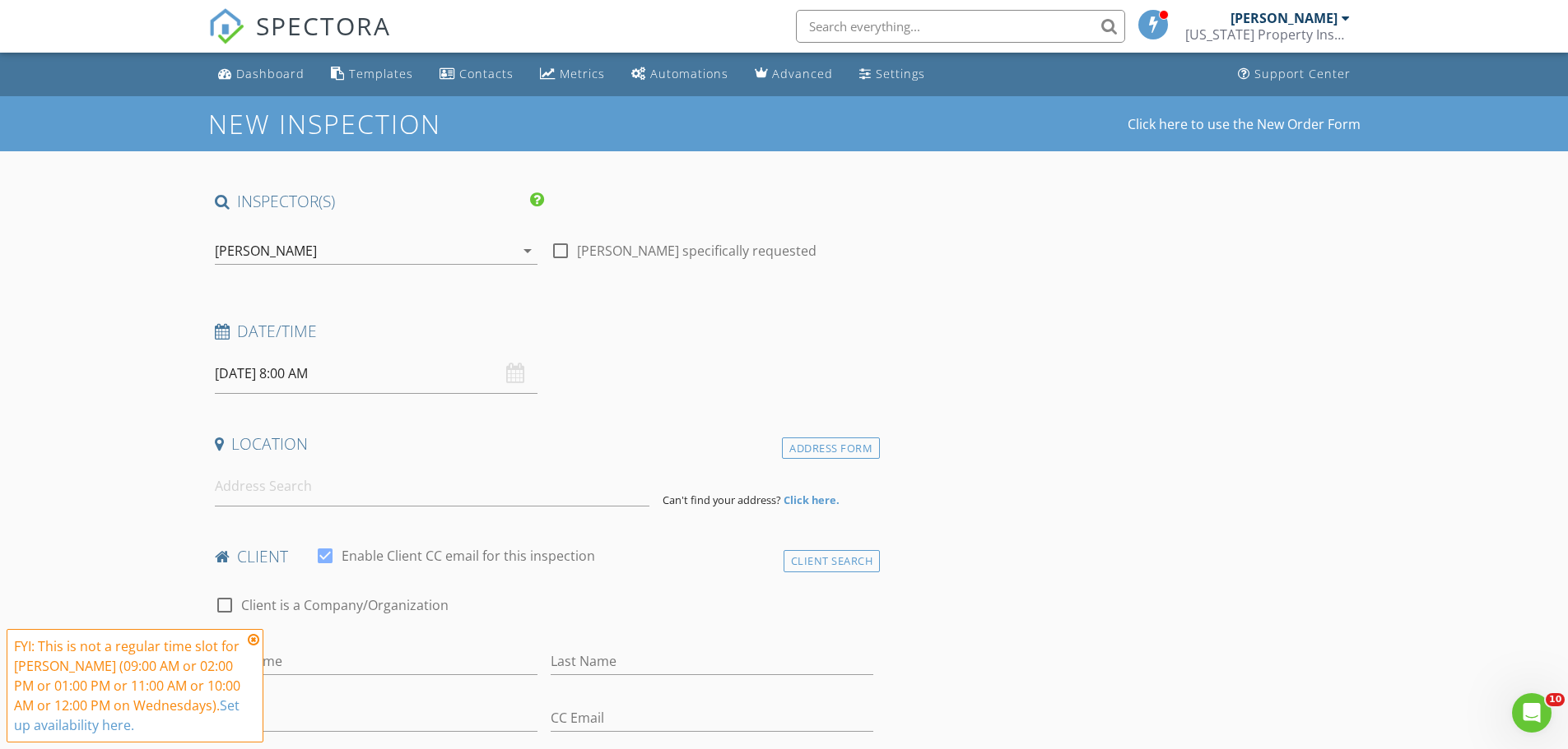
click at [255, 642] on icon at bounding box center [253, 640] width 11 height 13
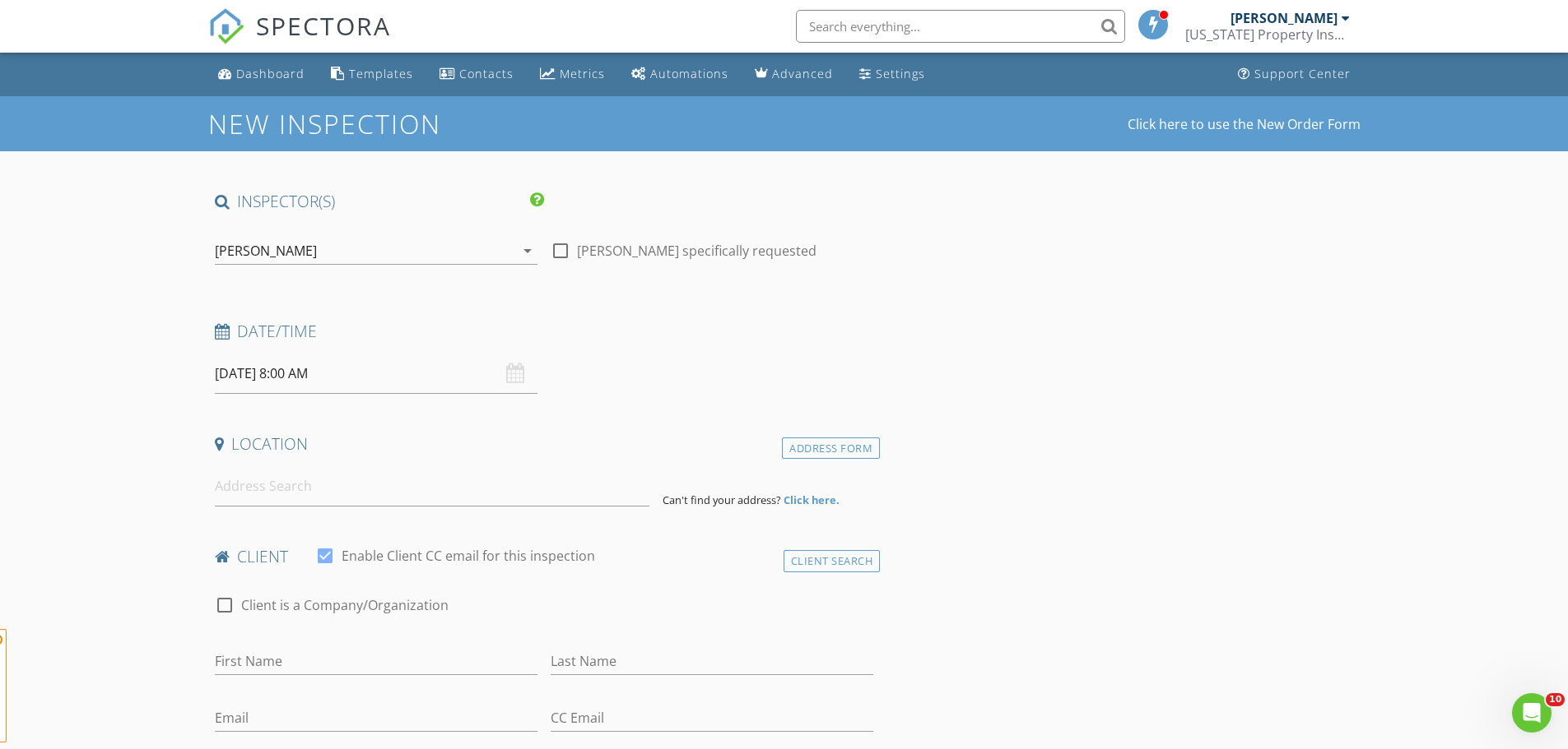
click at [306, 376] on input "[DATE] 8:00 AM" at bounding box center [376, 374] width 323 height 40
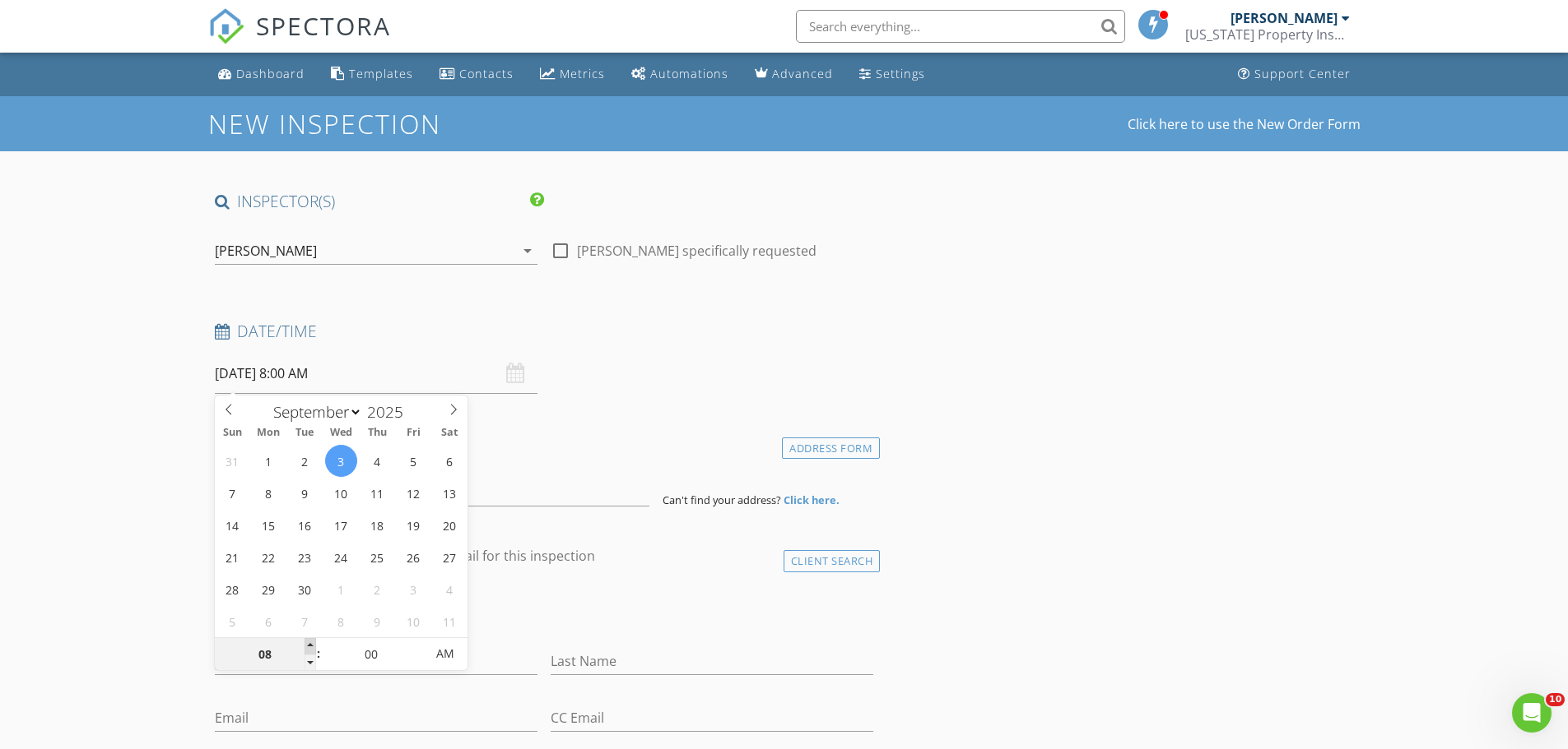
type input "09"
type input "[DATE] 9:00 AM"
click at [313, 647] on span at bounding box center [310, 646] width 11 height 17
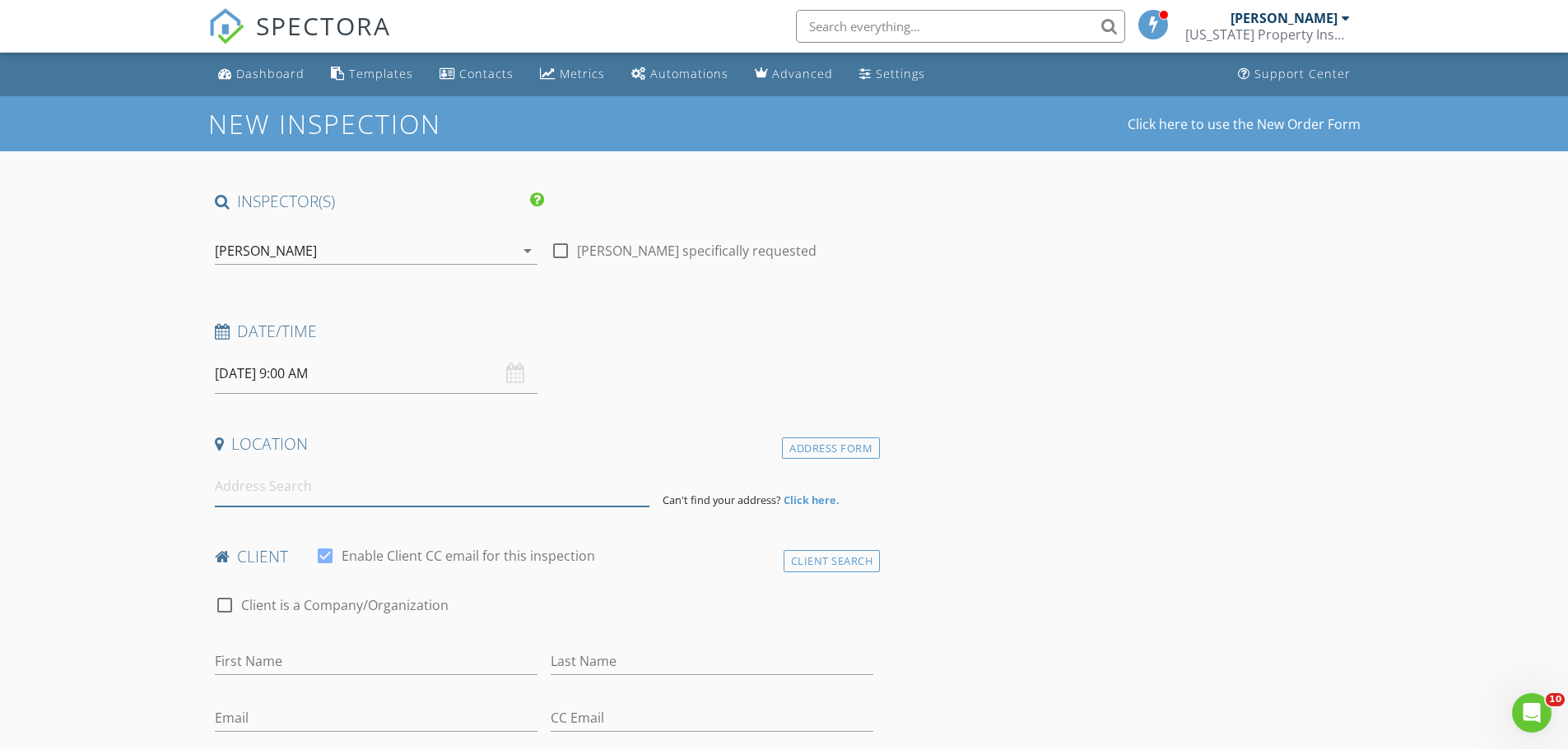
click at [257, 497] on input at bounding box center [432, 487] width 435 height 40
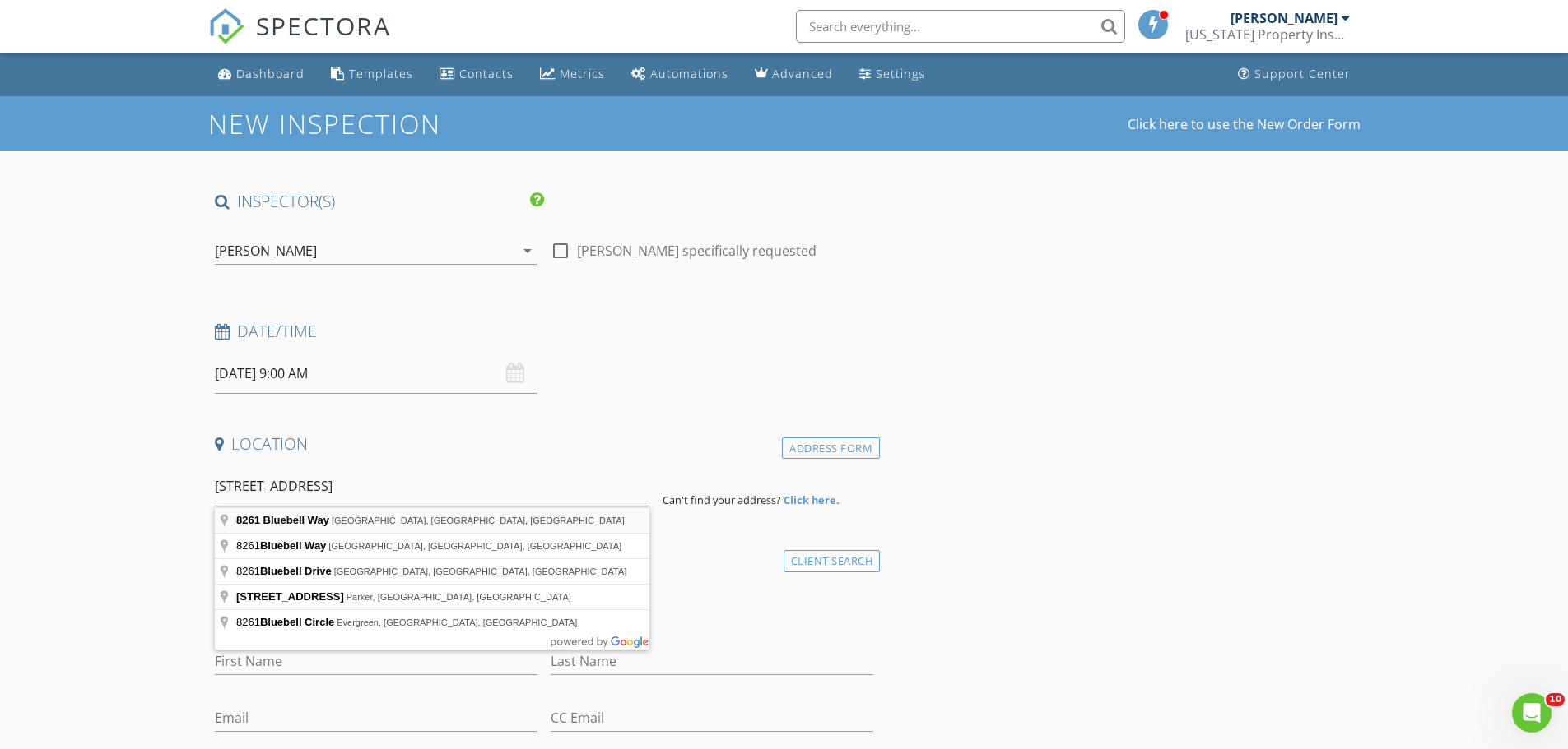
type input "8261 Bluebell Way, Denver, CO, USA"
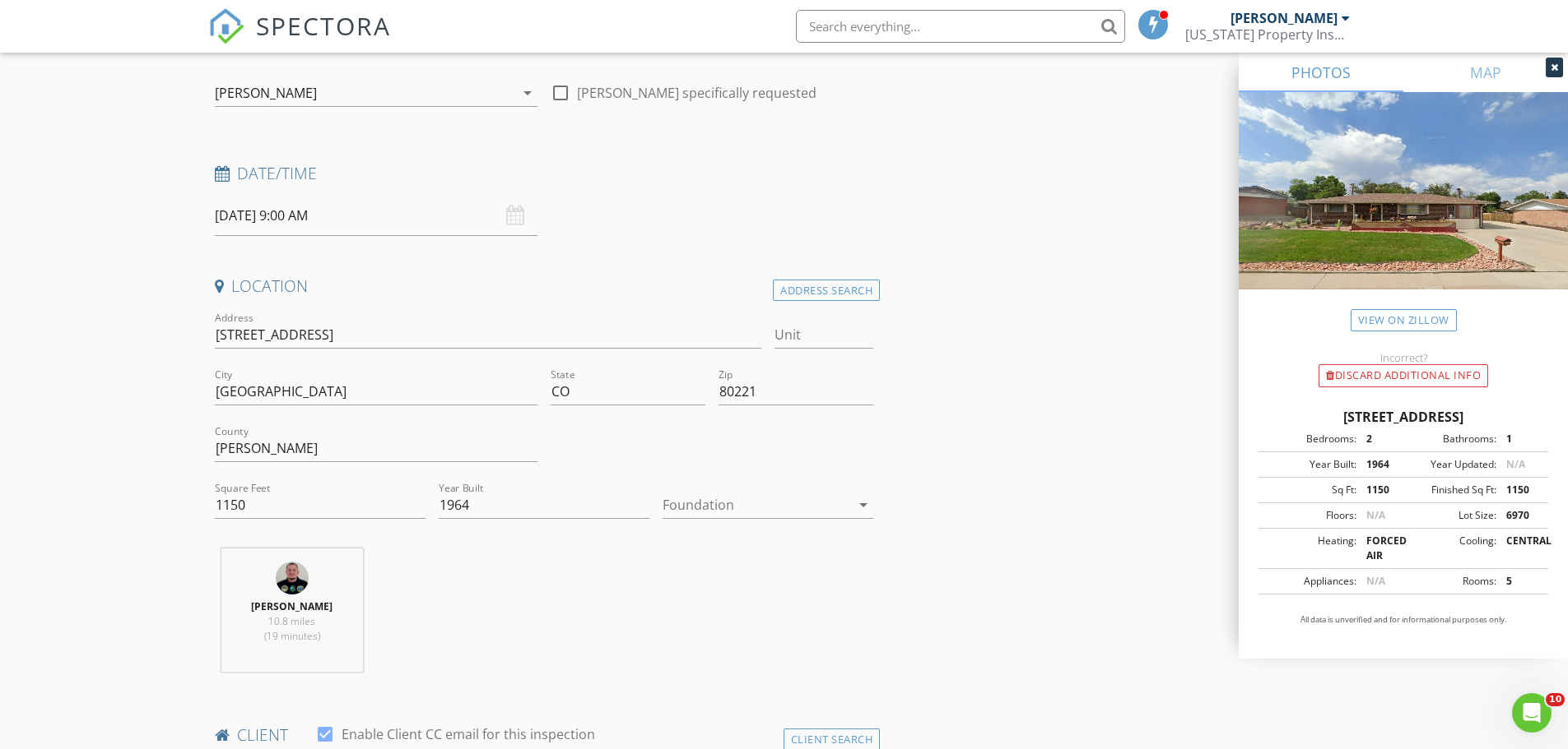
scroll to position [164, 0]
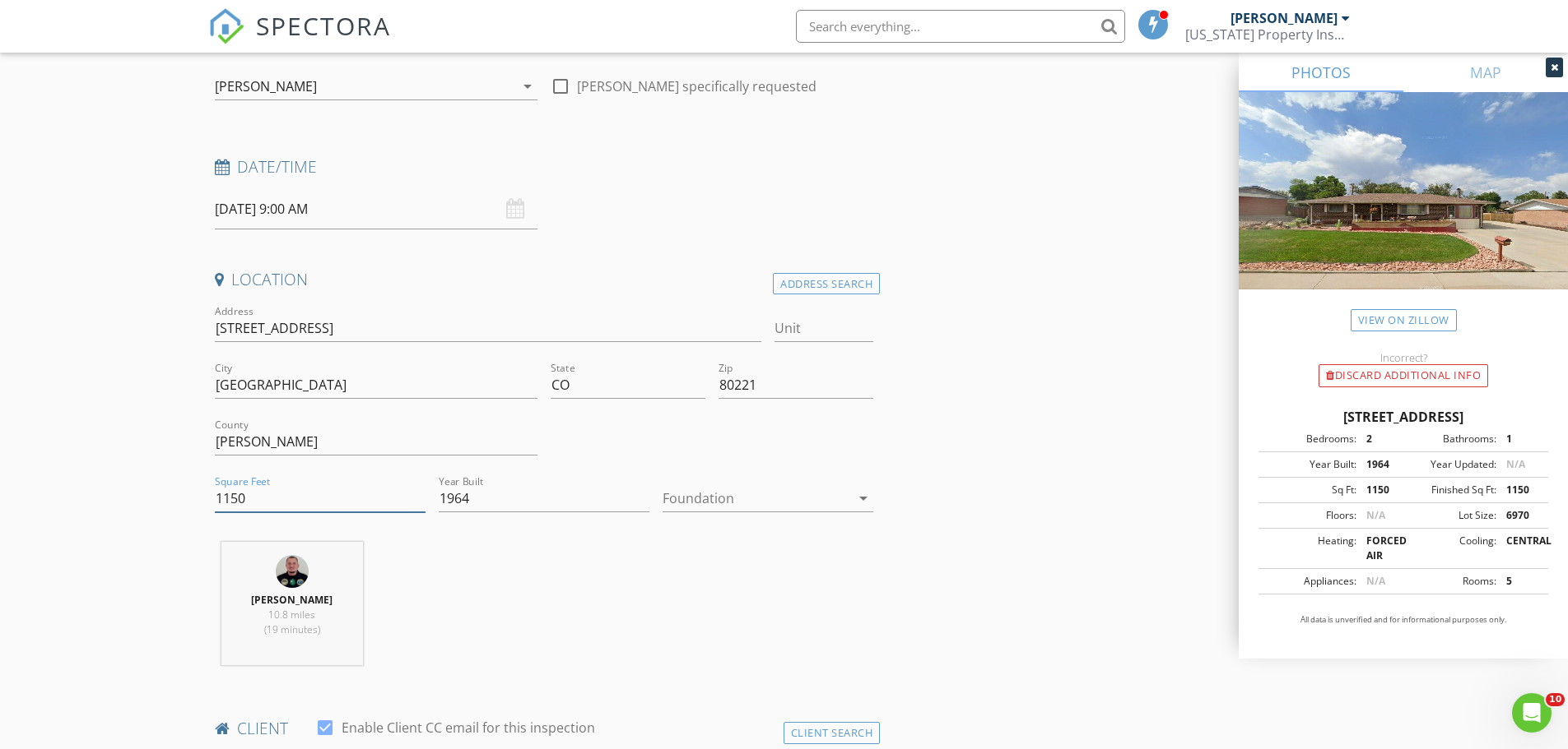
drag, startPoint x: 258, startPoint y: 503, endPoint x: 141, endPoint y: 494, distance: 117.3
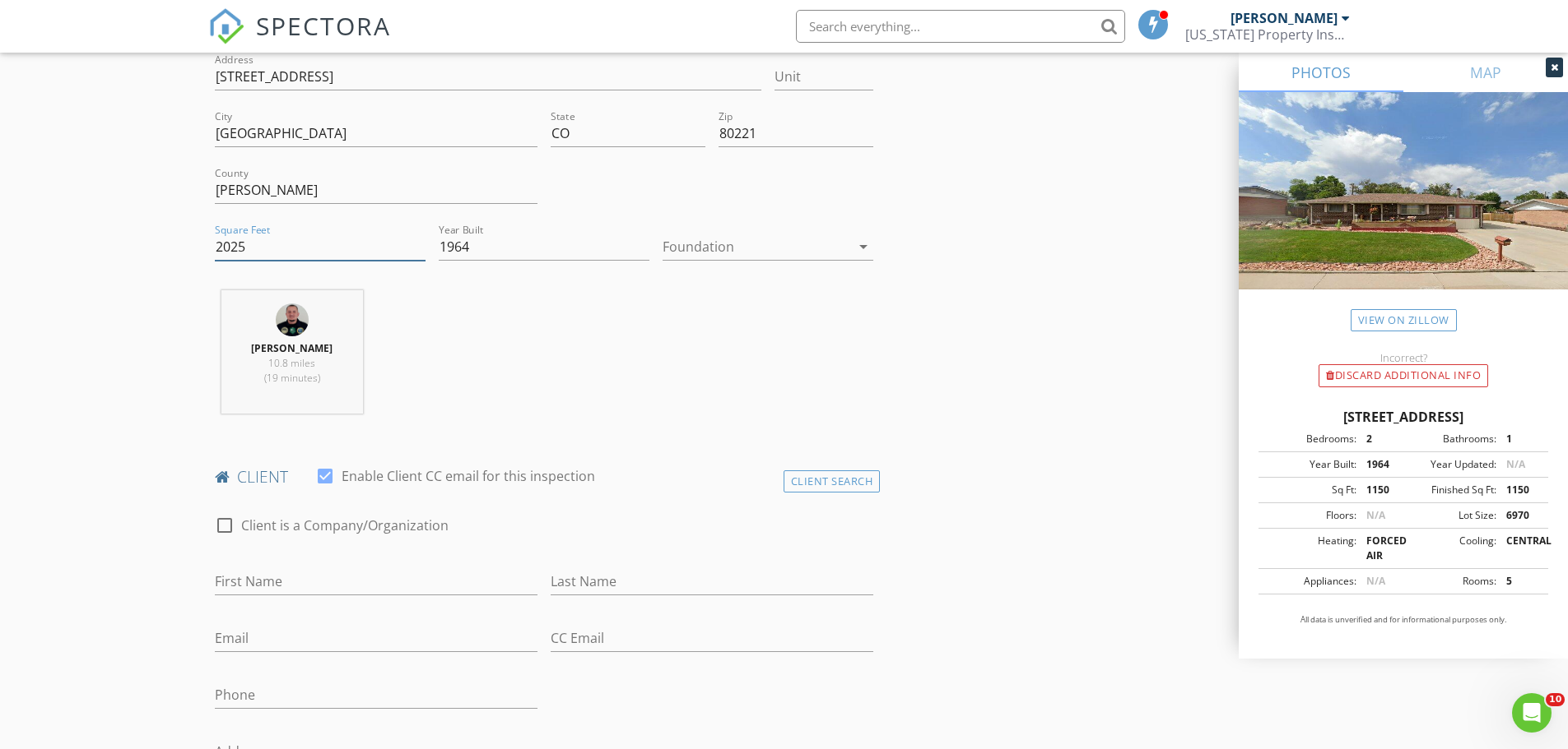
scroll to position [576, 0]
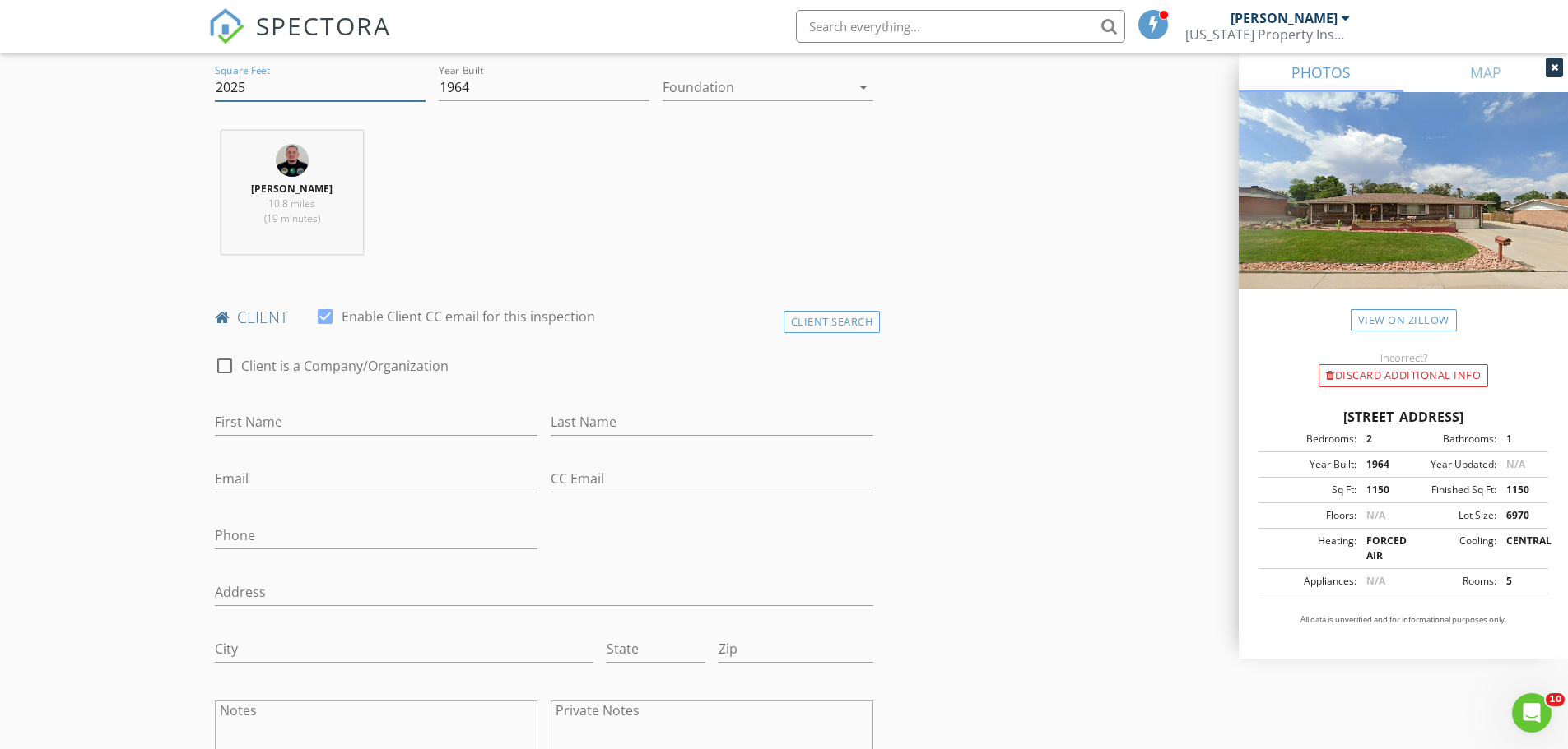
type input "2025"
click at [309, 420] on input "First Name" at bounding box center [376, 422] width 323 height 27
type input "[PERSON_NAME]"
click at [563, 426] on input "Last Name" at bounding box center [712, 422] width 323 height 27
type input "Padilla"
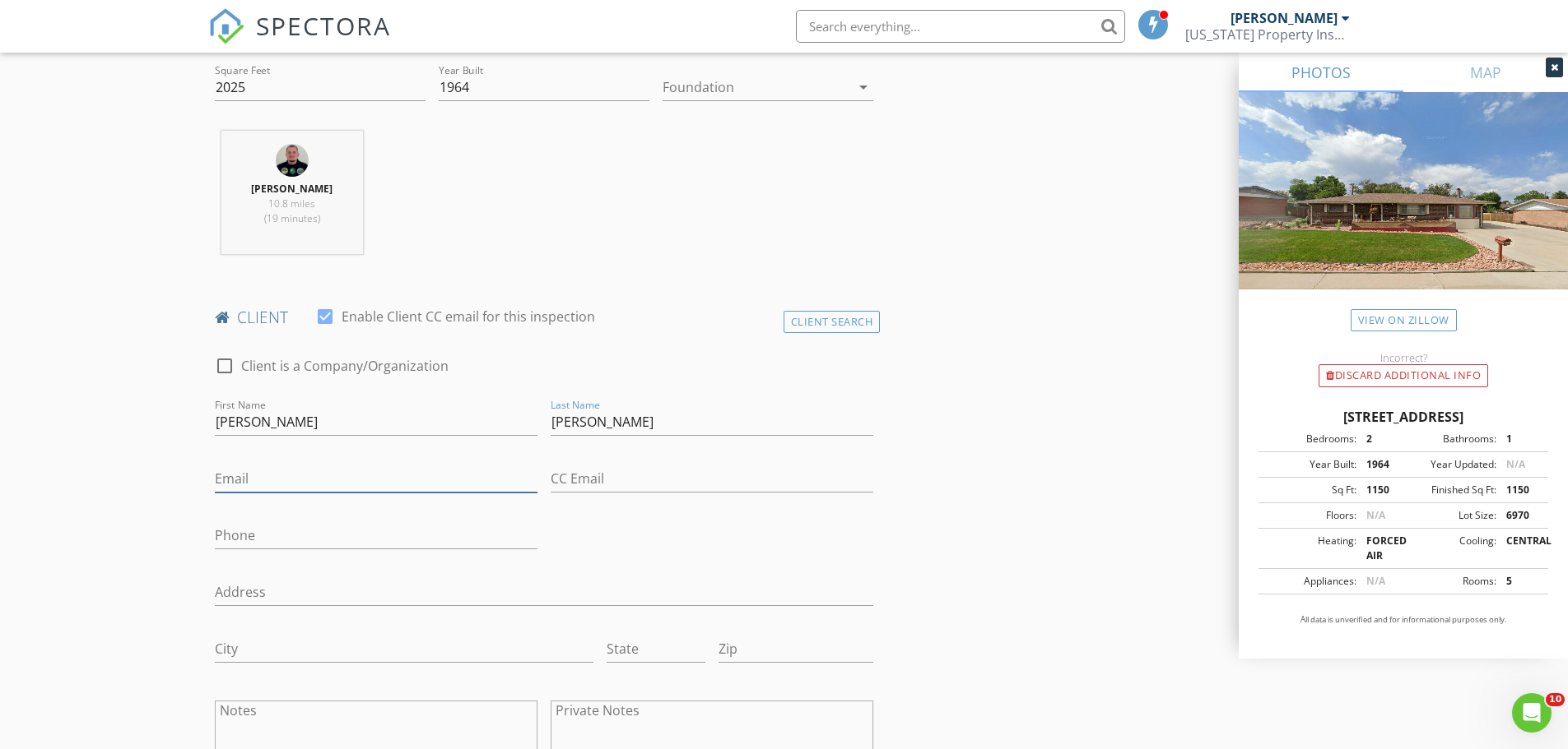
click at [417, 475] on input "Email" at bounding box center [376, 479] width 323 height 27
type input "[EMAIL_ADDRESS][DOMAIN_NAME]"
click at [309, 537] on input "Phone" at bounding box center [376, 536] width 323 height 27
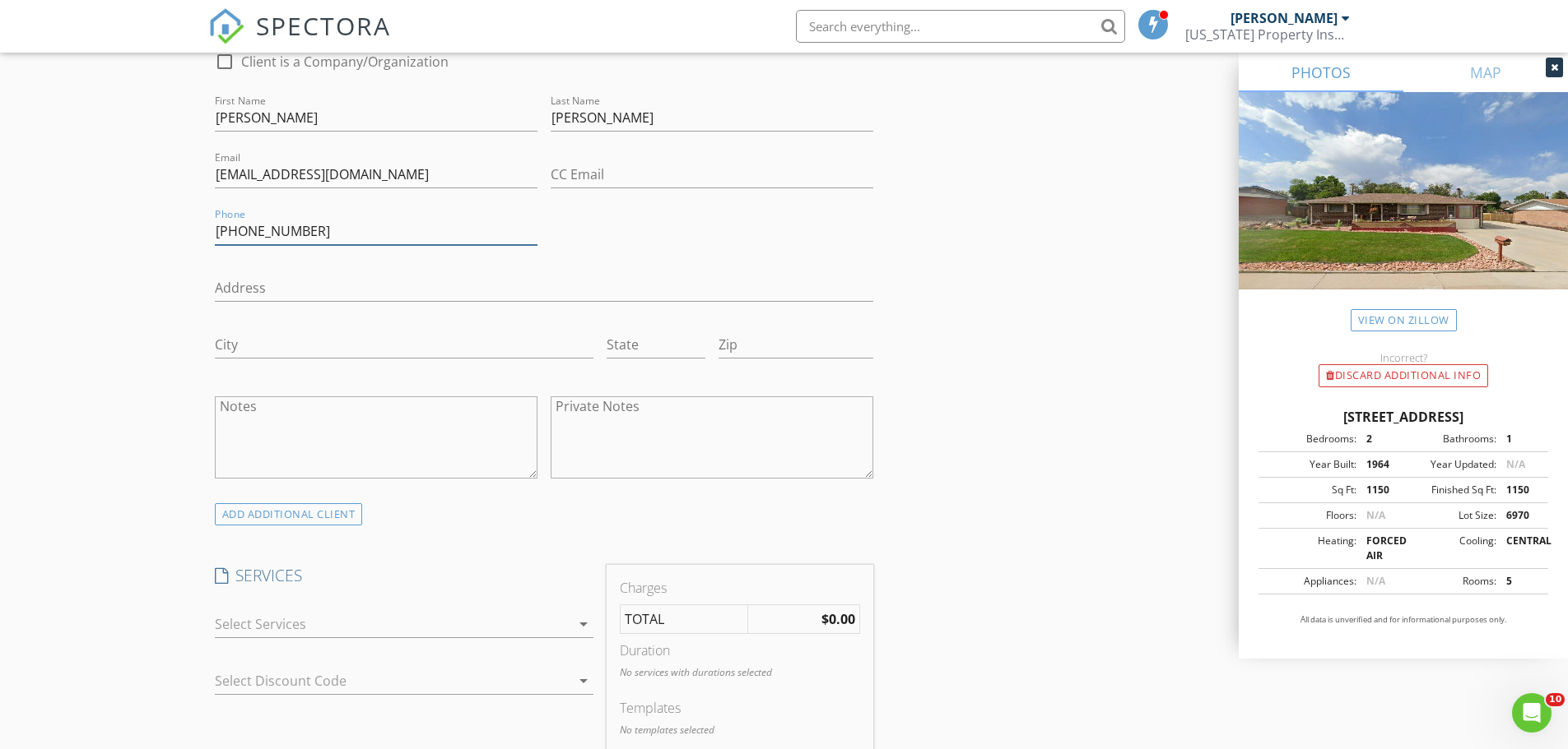
scroll to position [987, 0]
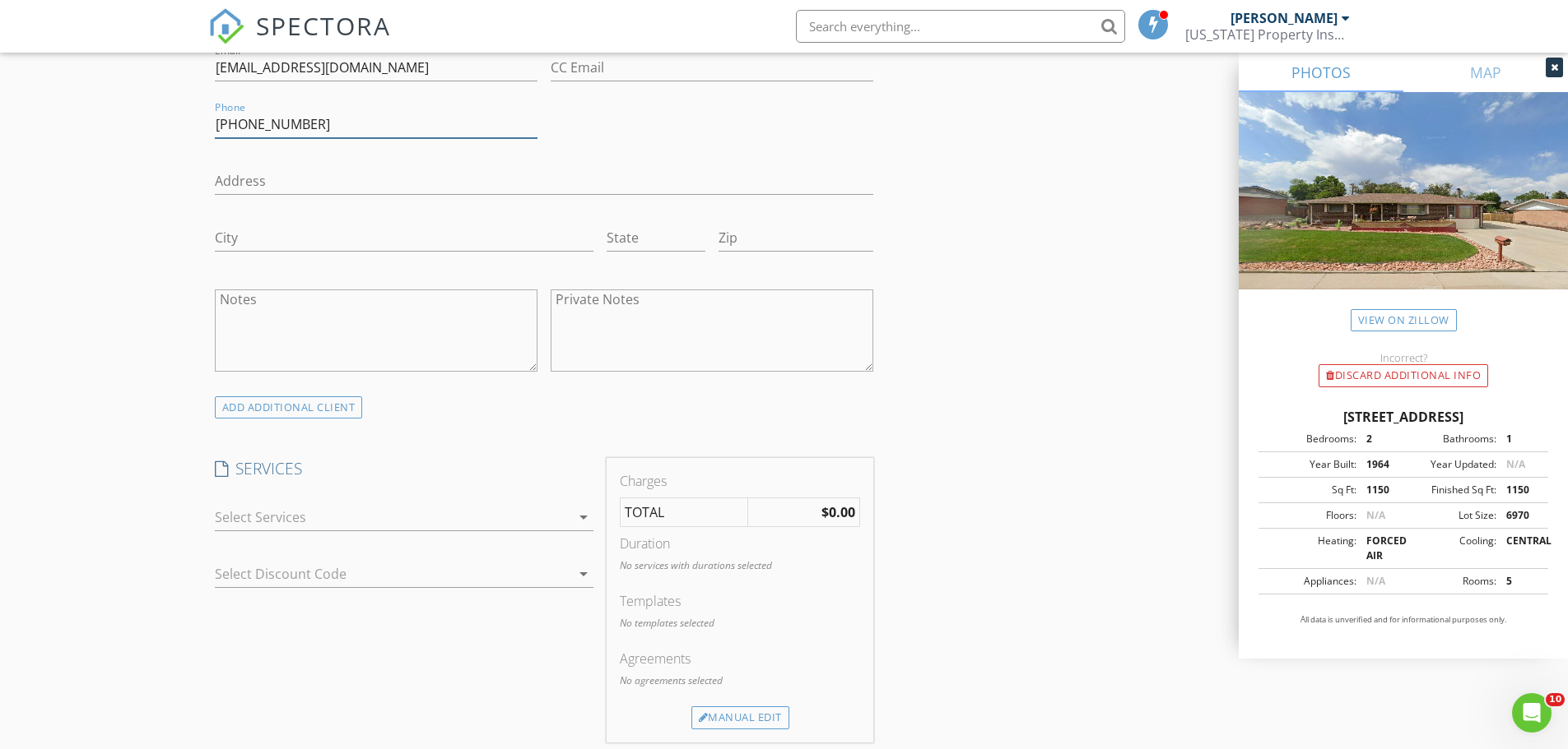
type input "[PHONE_NUMBER]"
click at [318, 509] on div at bounding box center [393, 517] width 355 height 26
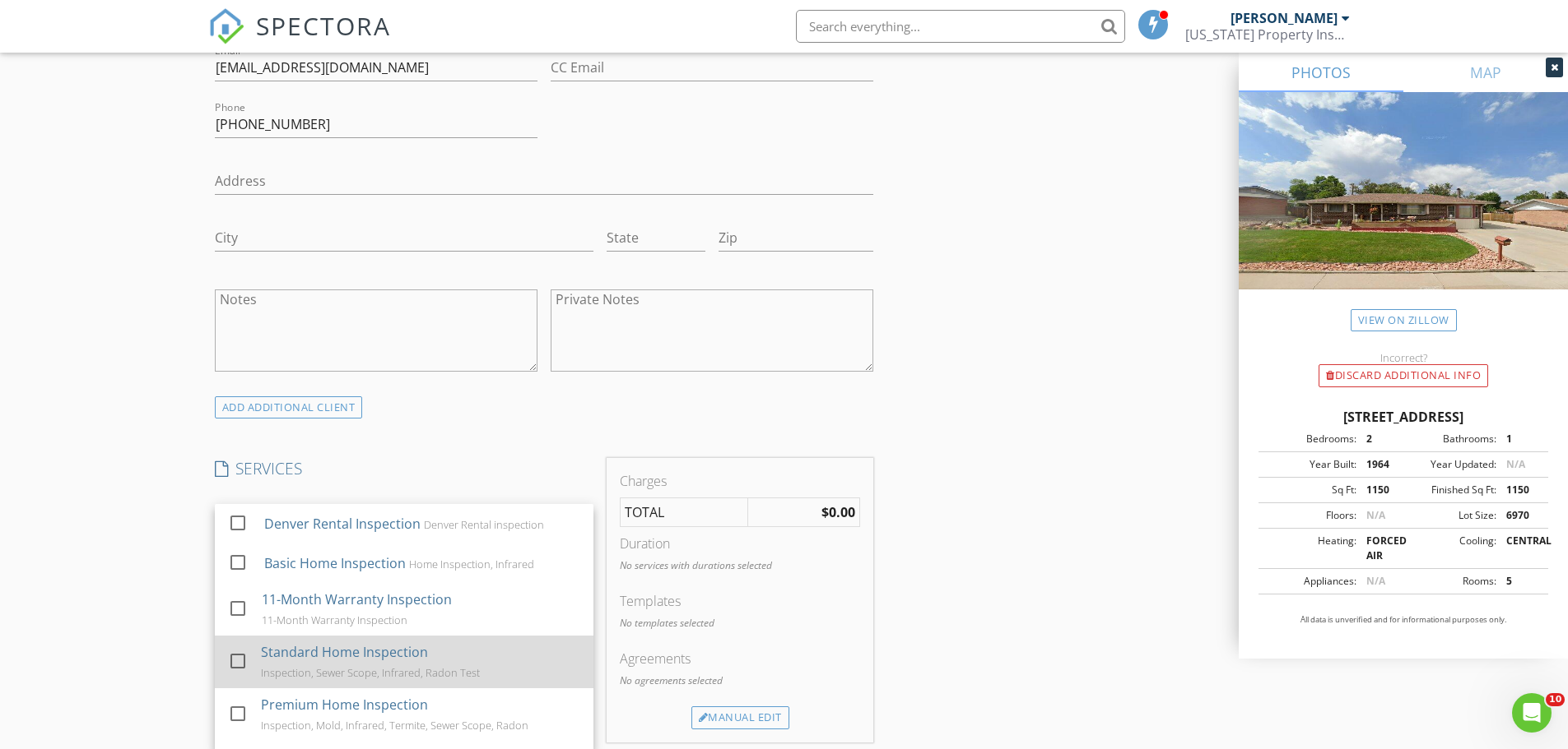
click at [241, 664] on div at bounding box center [238, 662] width 28 height 28
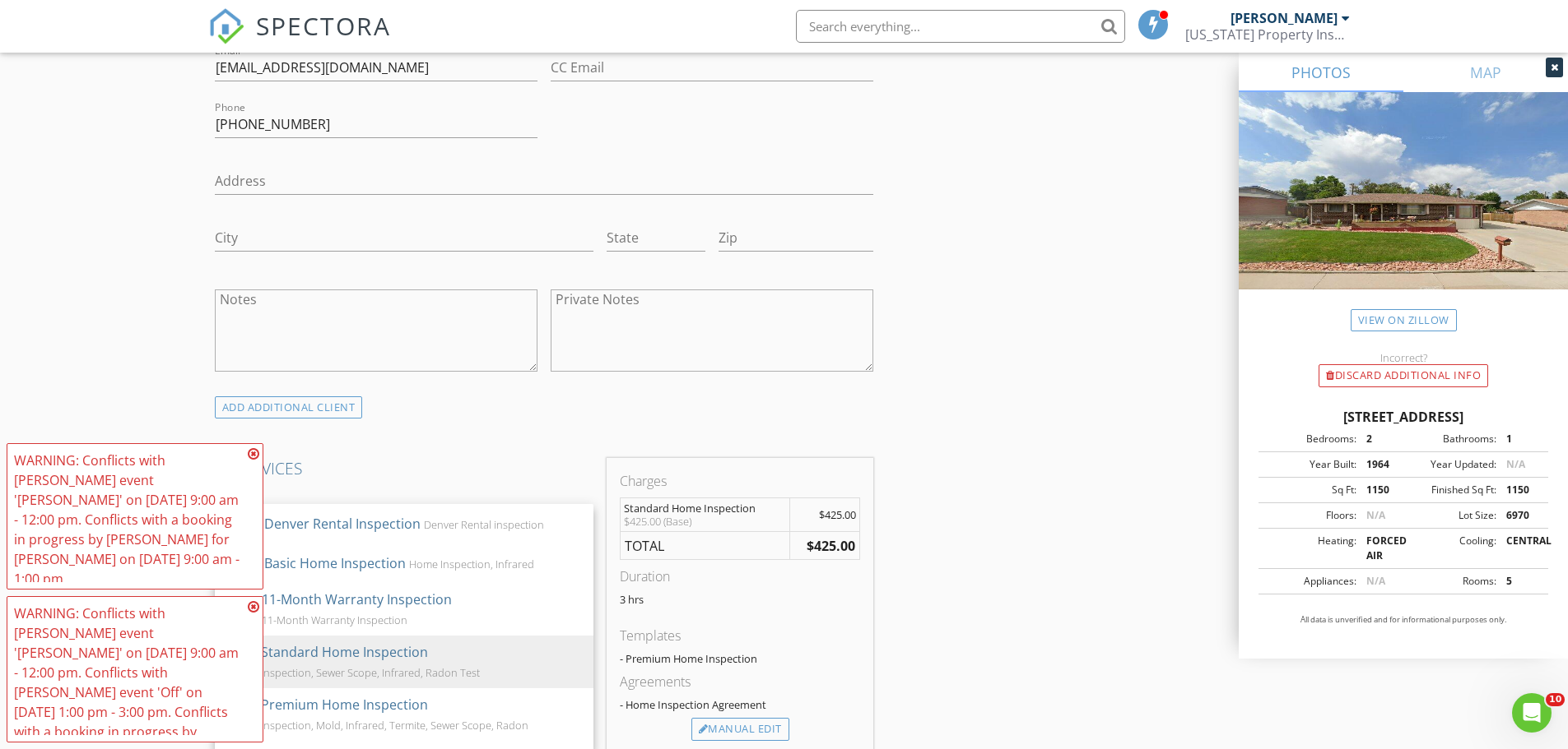
click at [252, 608] on icon at bounding box center [253, 607] width 11 height 13
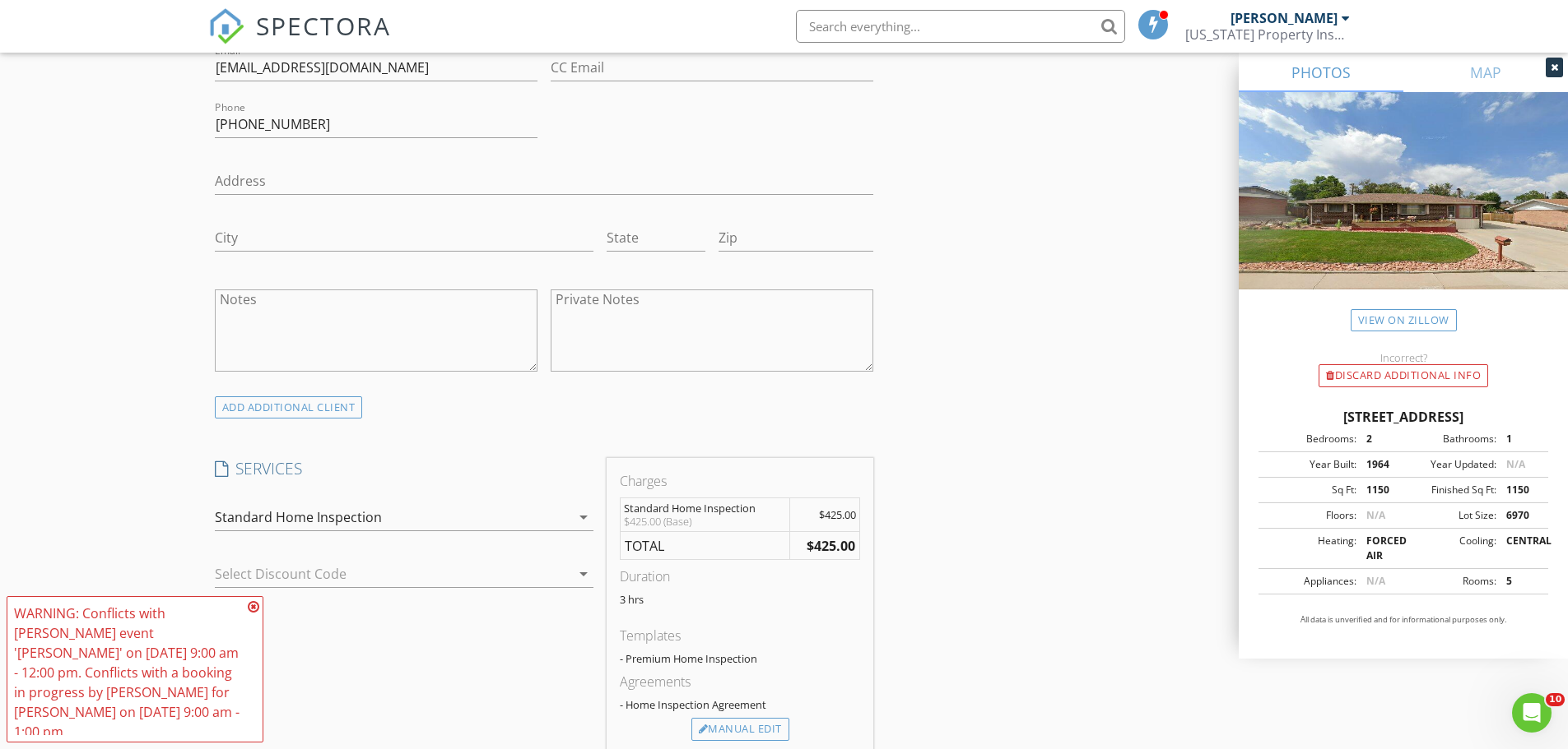
click at [255, 614] on icon at bounding box center [253, 607] width 11 height 13
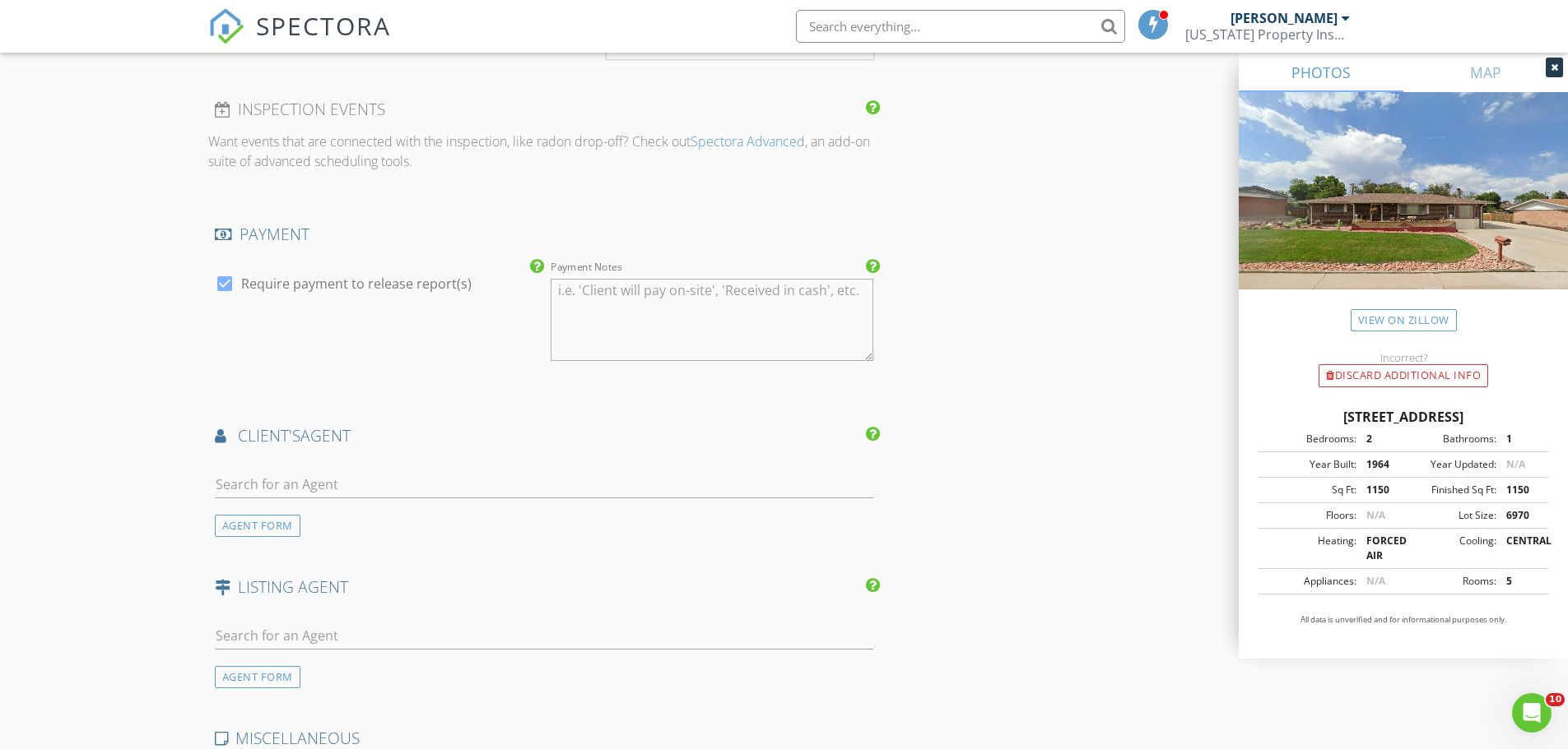
scroll to position [1727, 0]
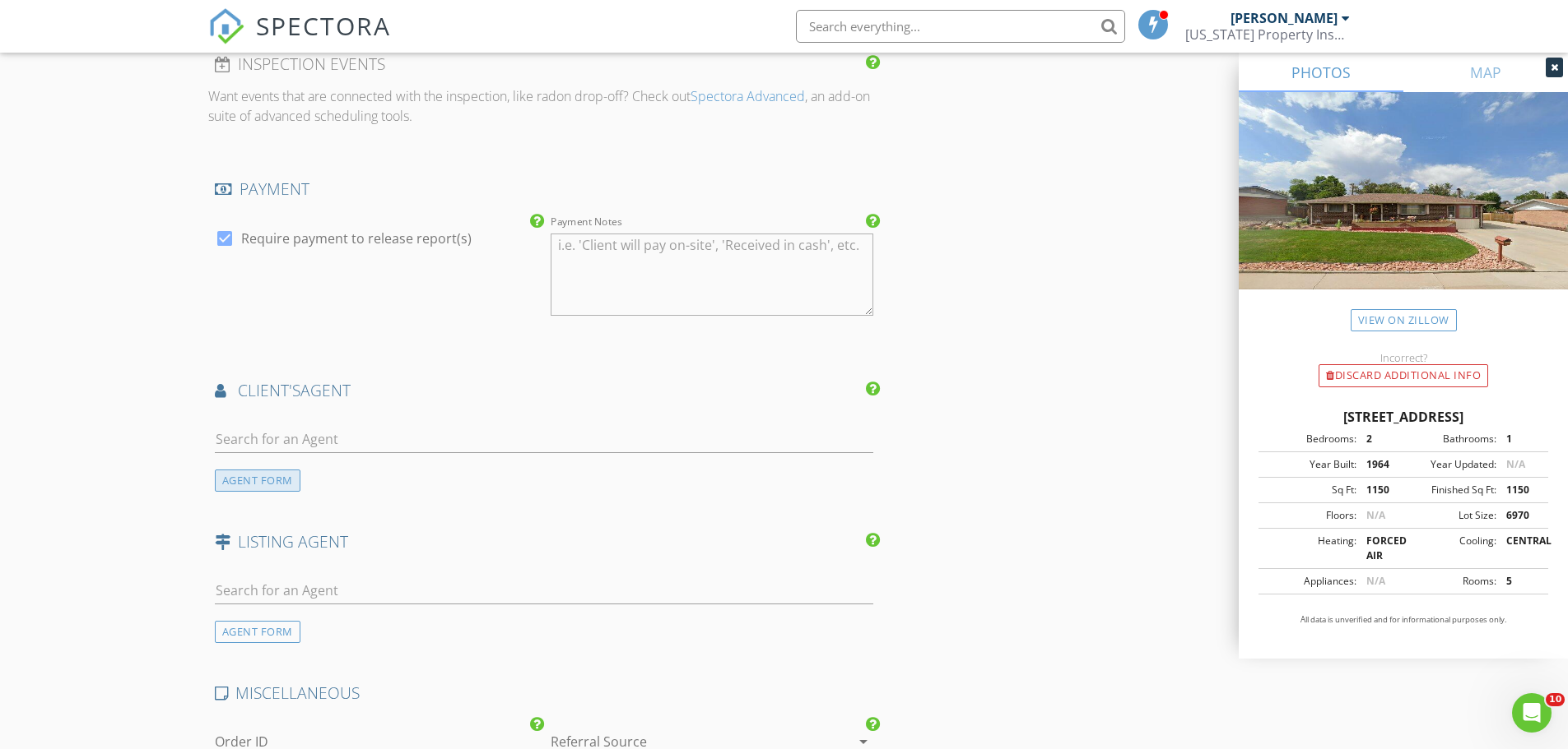
click at [255, 487] on div "AGENT FORM" at bounding box center [258, 480] width 86 height 22
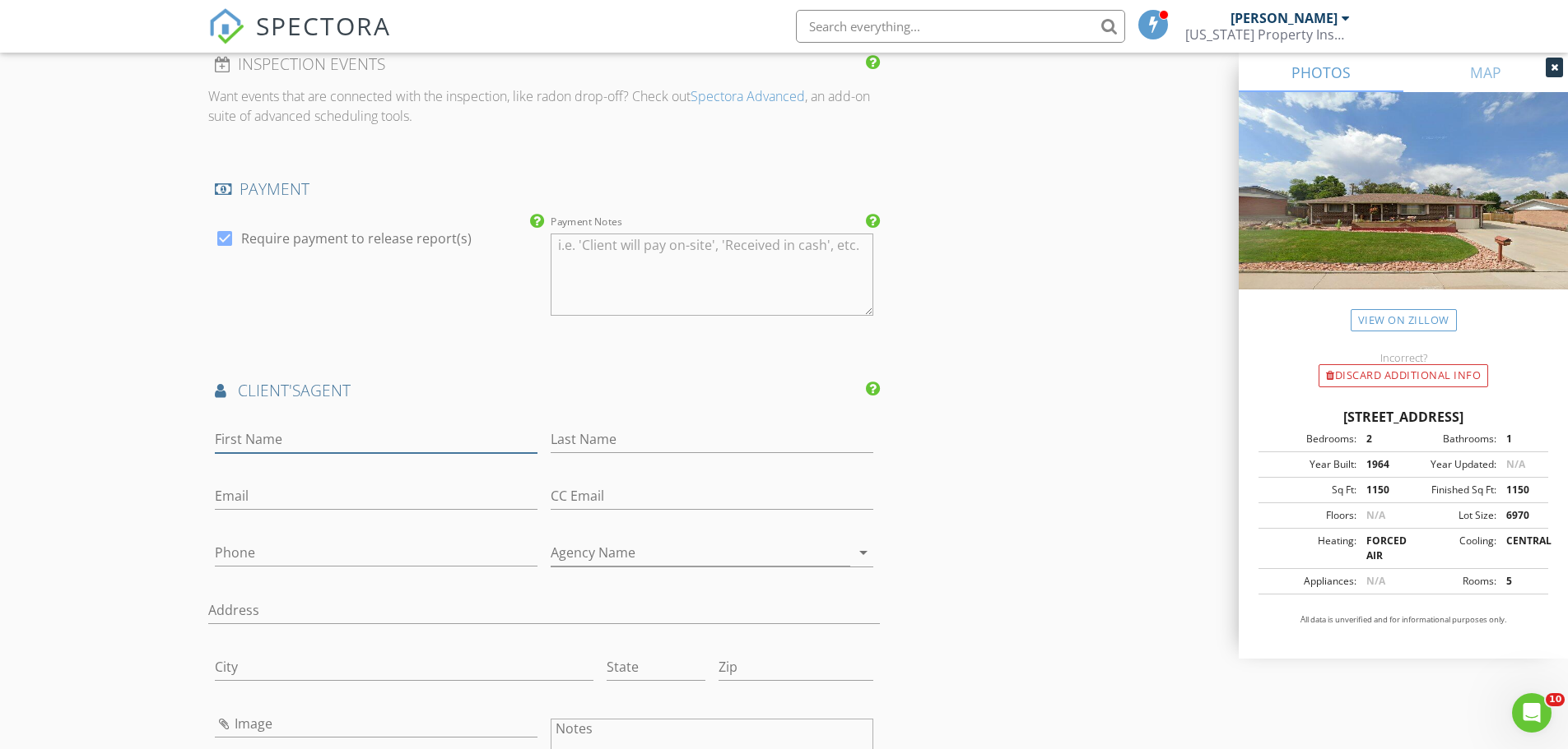
click at [278, 433] on input "First Name" at bounding box center [376, 439] width 323 height 27
type input "Lorenzo"
click at [655, 447] on input "Last Name" at bounding box center [712, 439] width 323 height 27
click at [552, 440] on input "adilla" at bounding box center [712, 439] width 323 height 27
type input "[PERSON_NAME]"
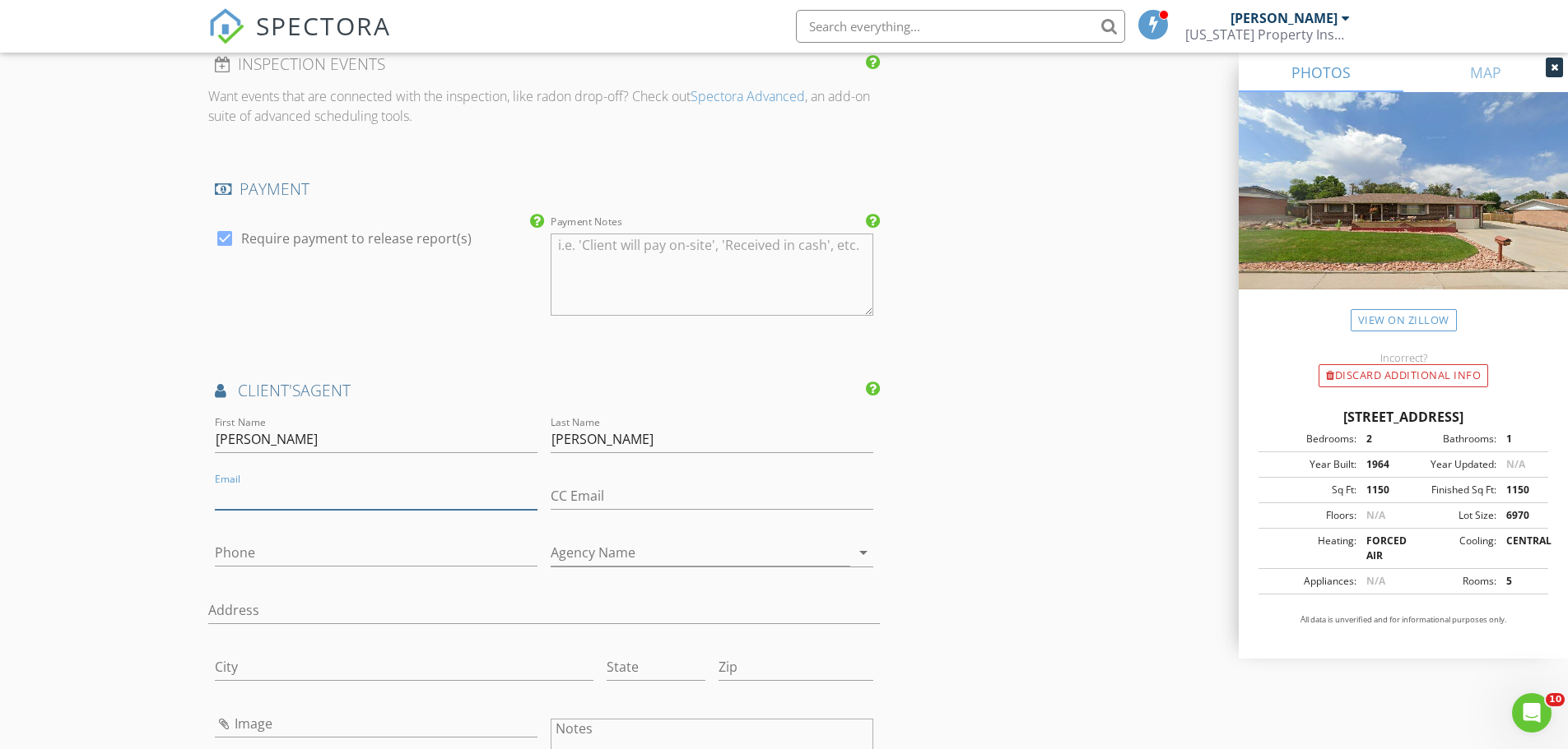
click at [473, 496] on input "Email" at bounding box center [376, 496] width 323 height 27
type input "[EMAIL_ADDRESS][DOMAIN_NAME]"
click at [109, 548] on div "New Inspection Click here to use the New Order Form INSPECTOR(S) check_box Lee …" at bounding box center [784, 53] width 1568 height 3369
click at [240, 542] on input "Phone" at bounding box center [376, 552] width 323 height 27
type input "[PHONE_NUMBER]"
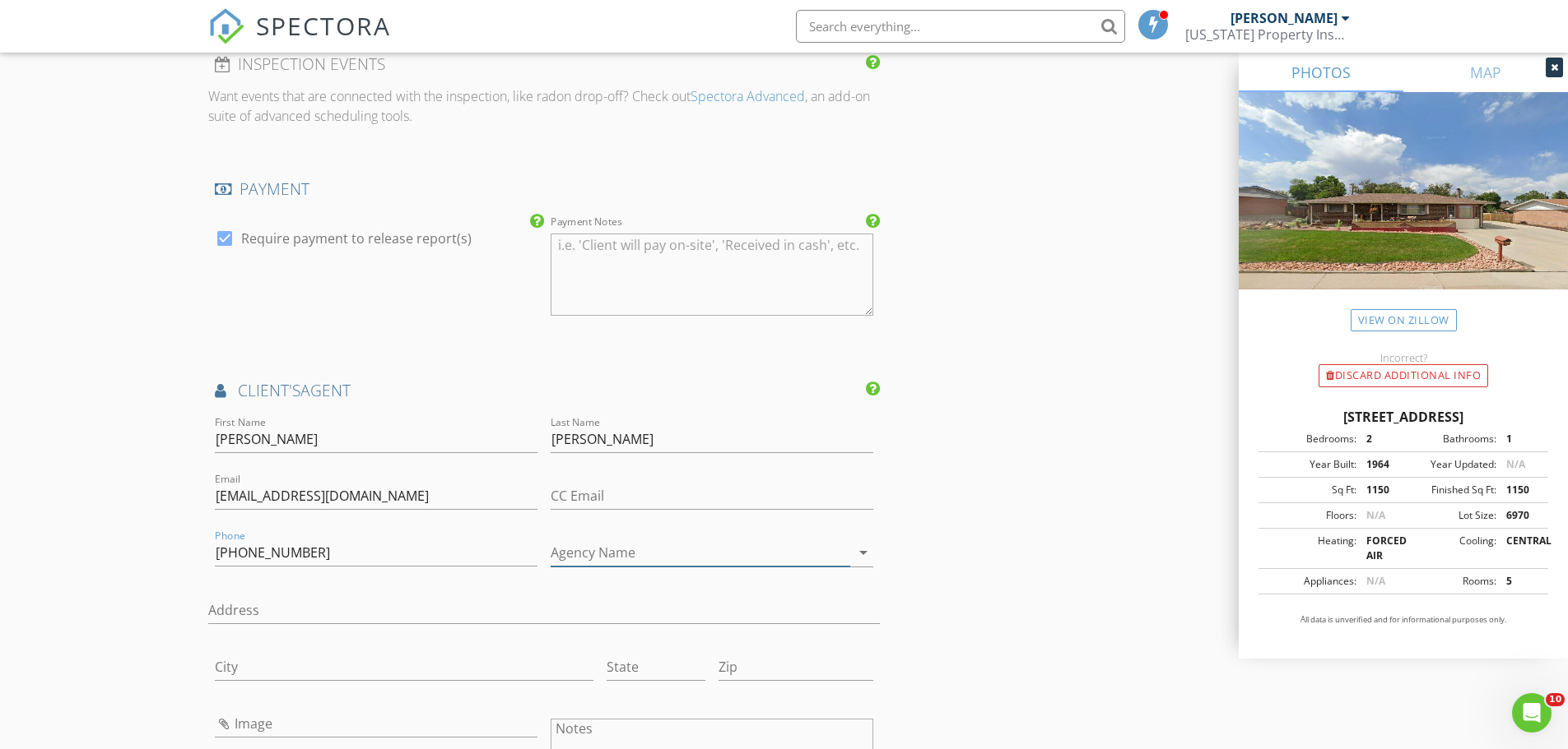
click at [578, 544] on input "Agency Name" at bounding box center [700, 552] width 300 height 27
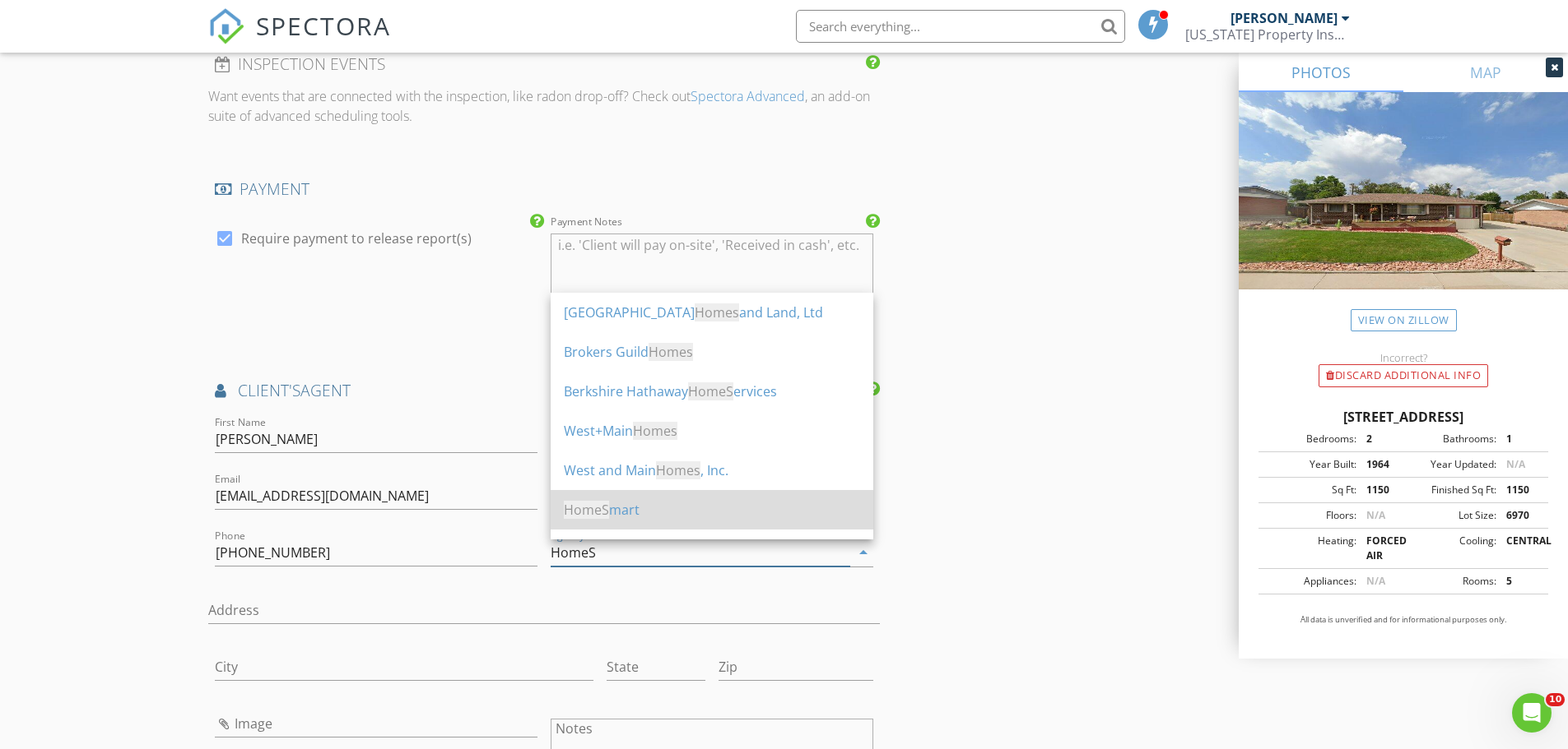
click at [596, 509] on span "HomeS" at bounding box center [587, 510] width 45 height 18
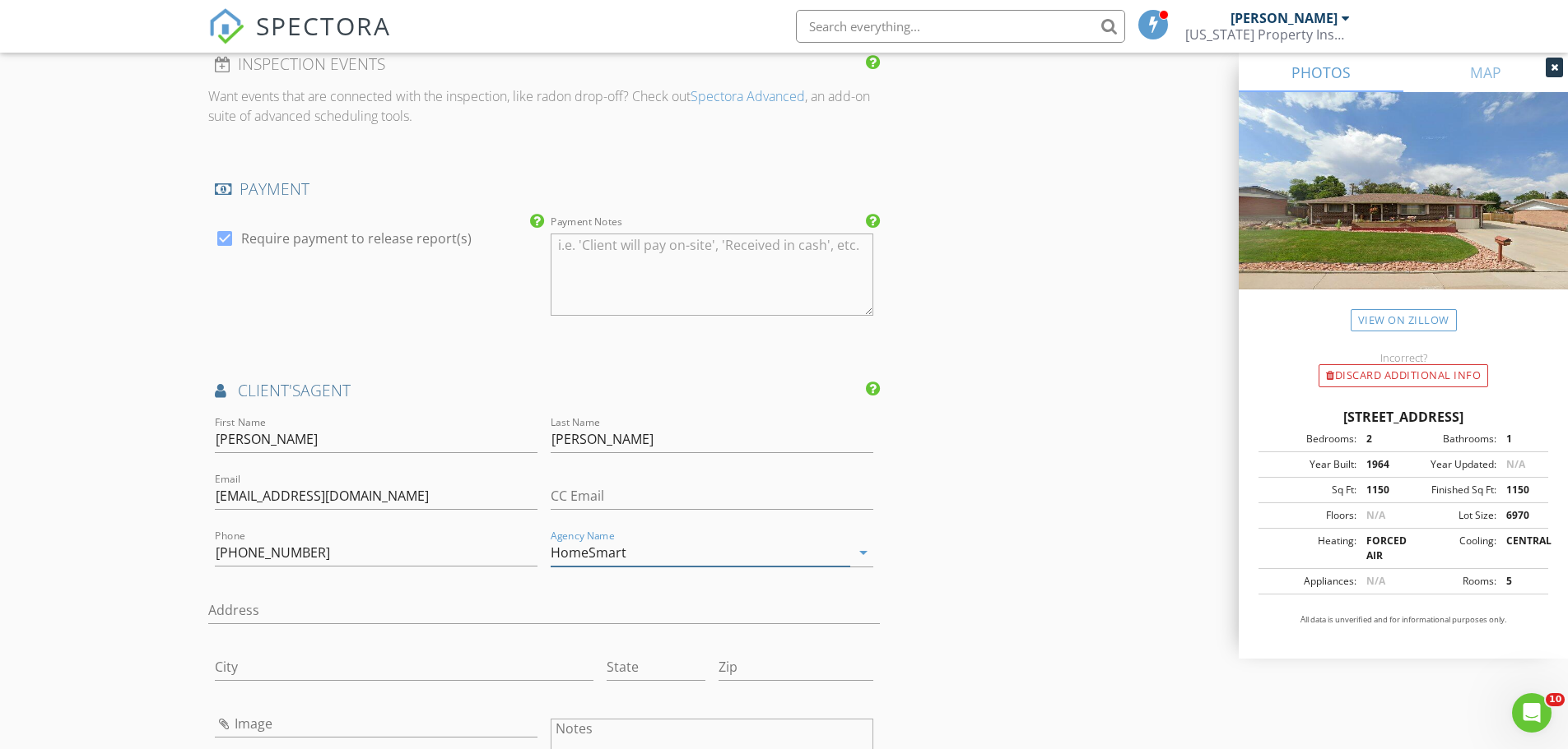
type input "HomeSmart"
click at [105, 592] on div "New Inspection Click here to use the New Order Form INSPECTOR(S) check_box Lee …" at bounding box center [784, 53] width 1568 height 3369
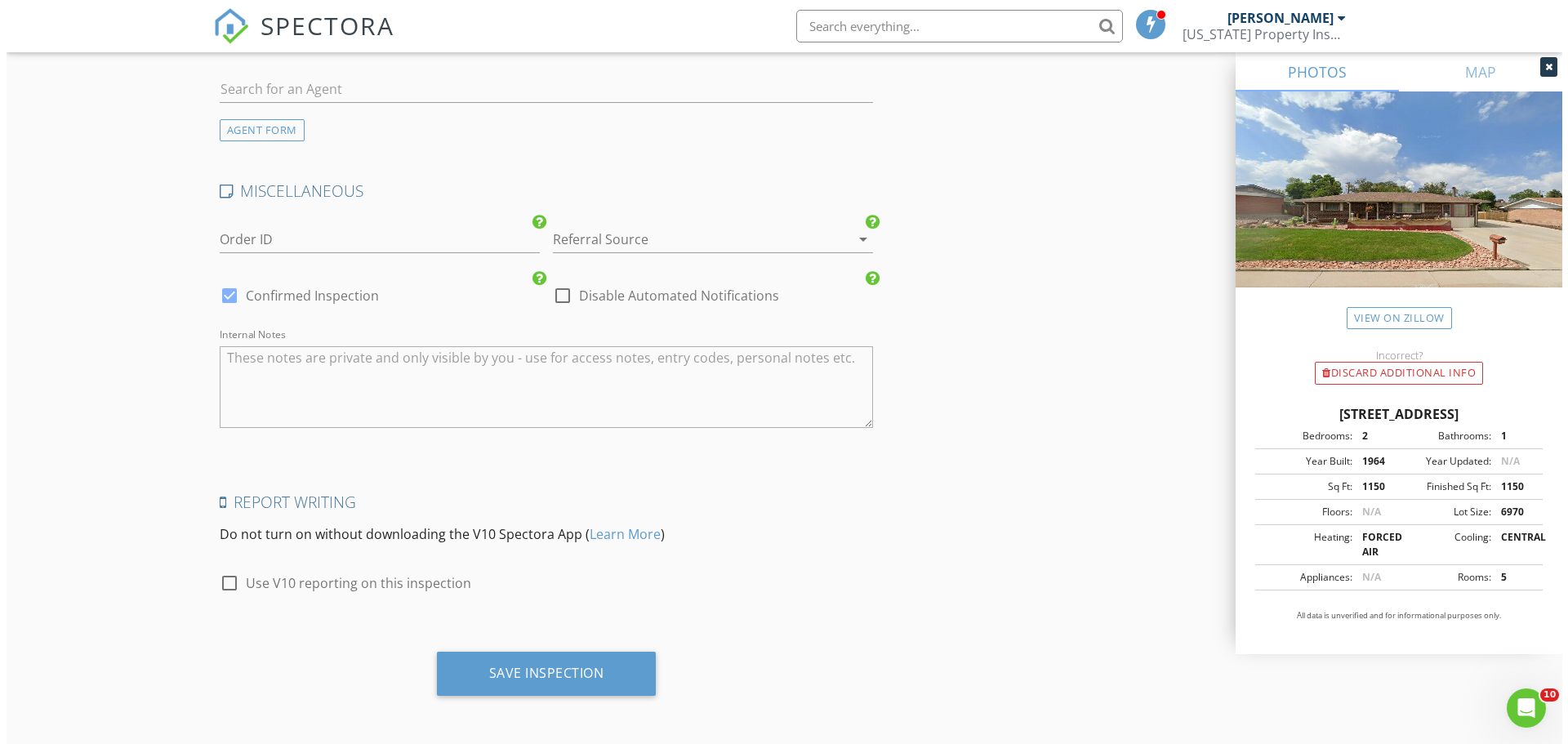
scroll to position [2696, 0]
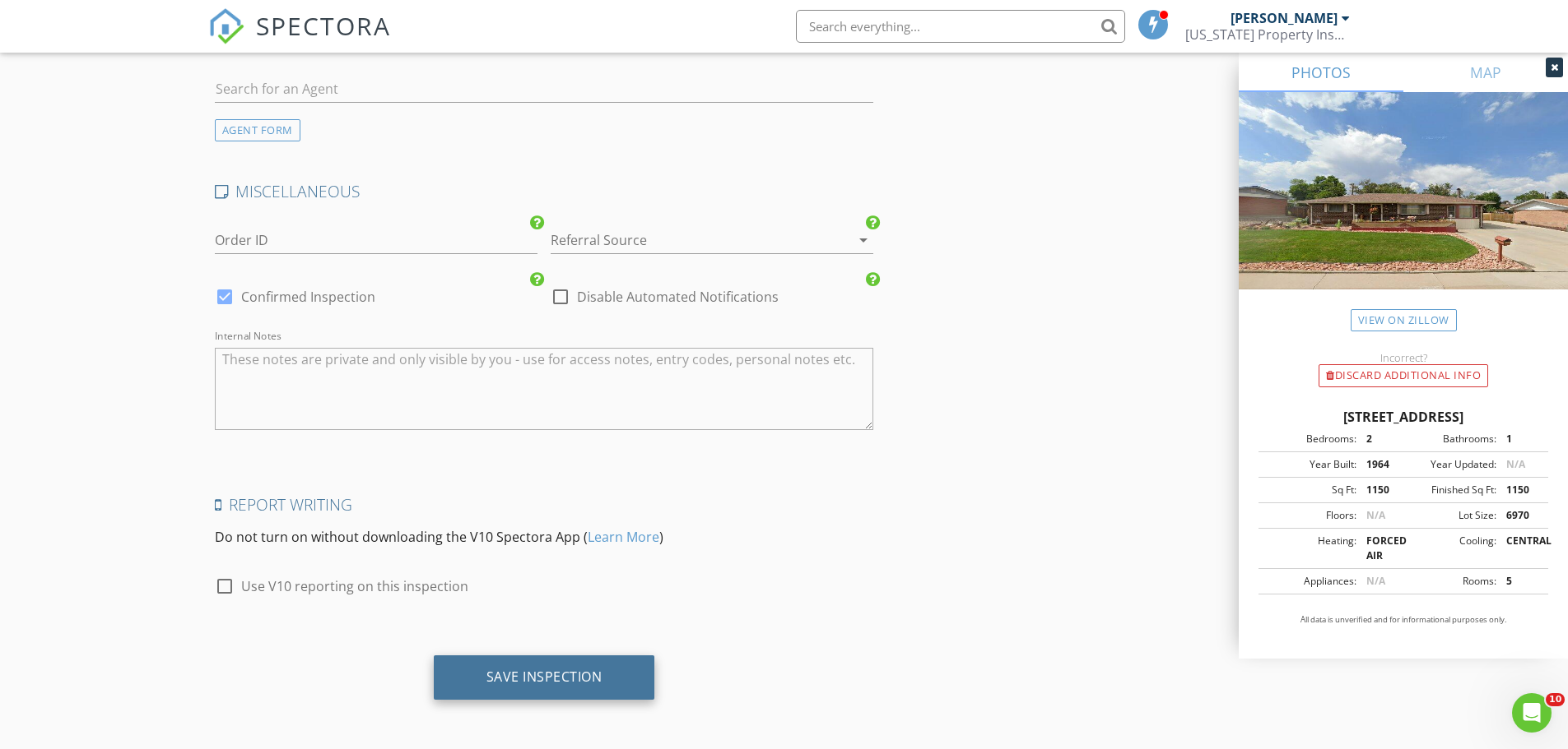
click at [610, 691] on div "Save Inspection" at bounding box center [544, 677] width 221 height 45
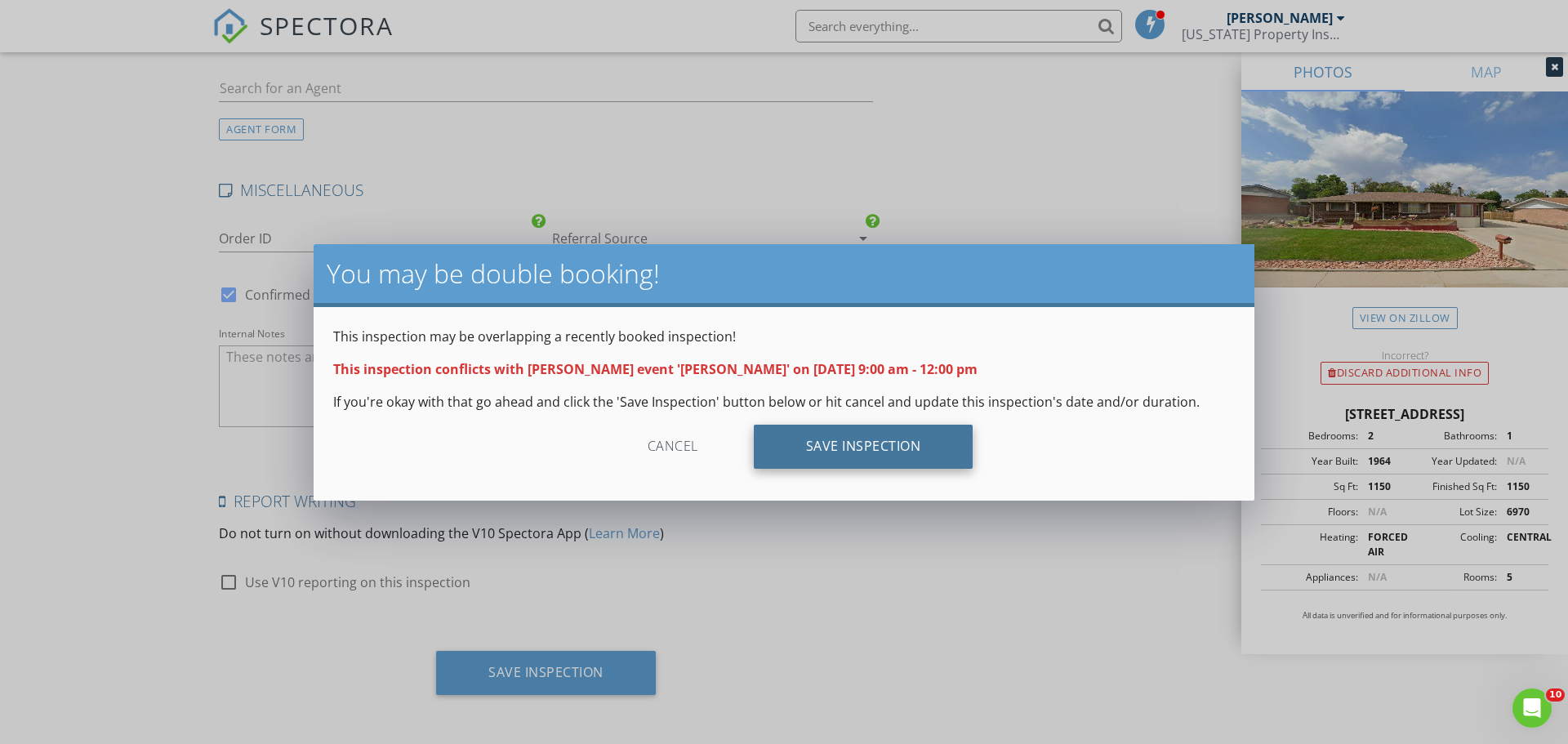
click at [889, 444] on div "Save Inspection" at bounding box center [863, 446] width 220 height 44
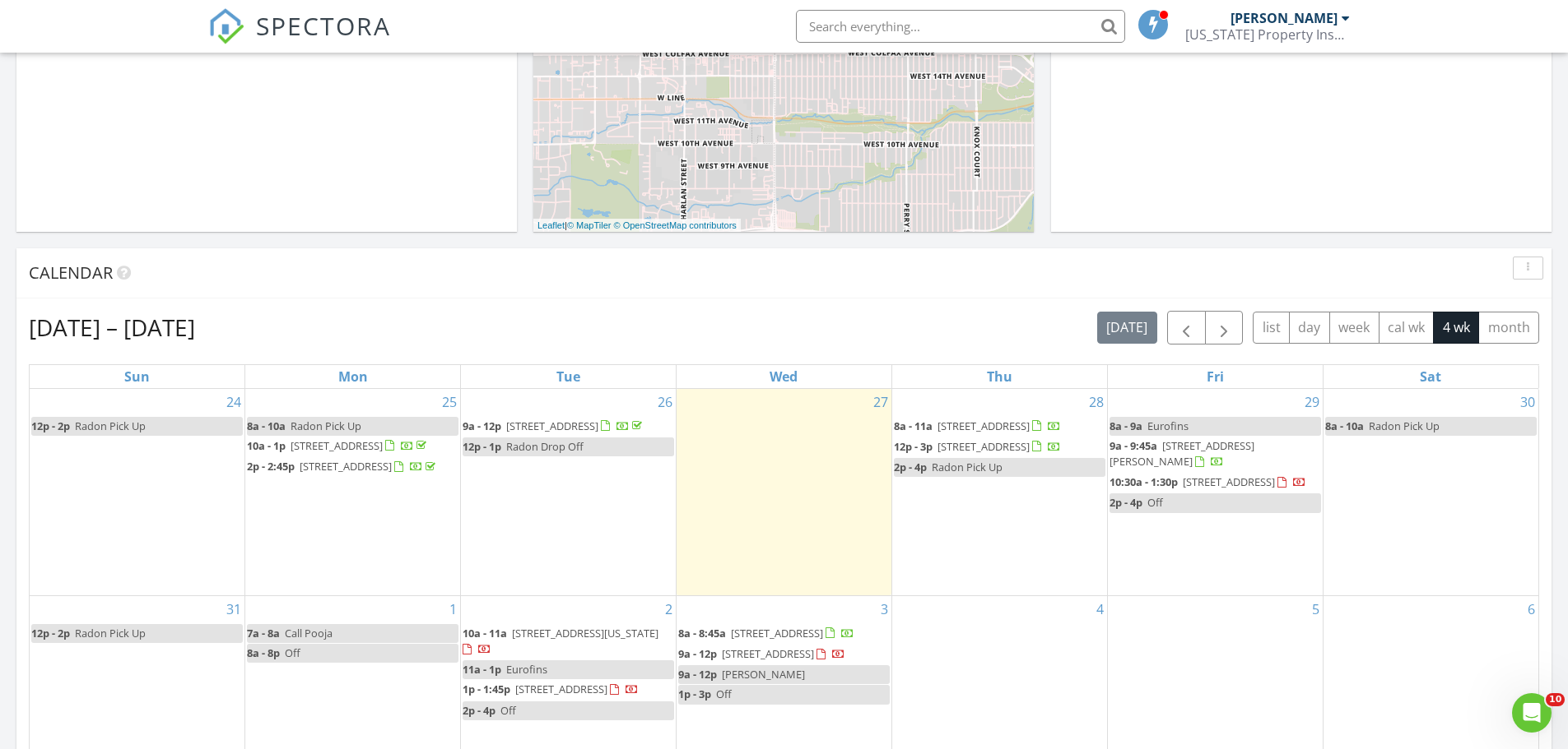
scroll to position [658, 0]
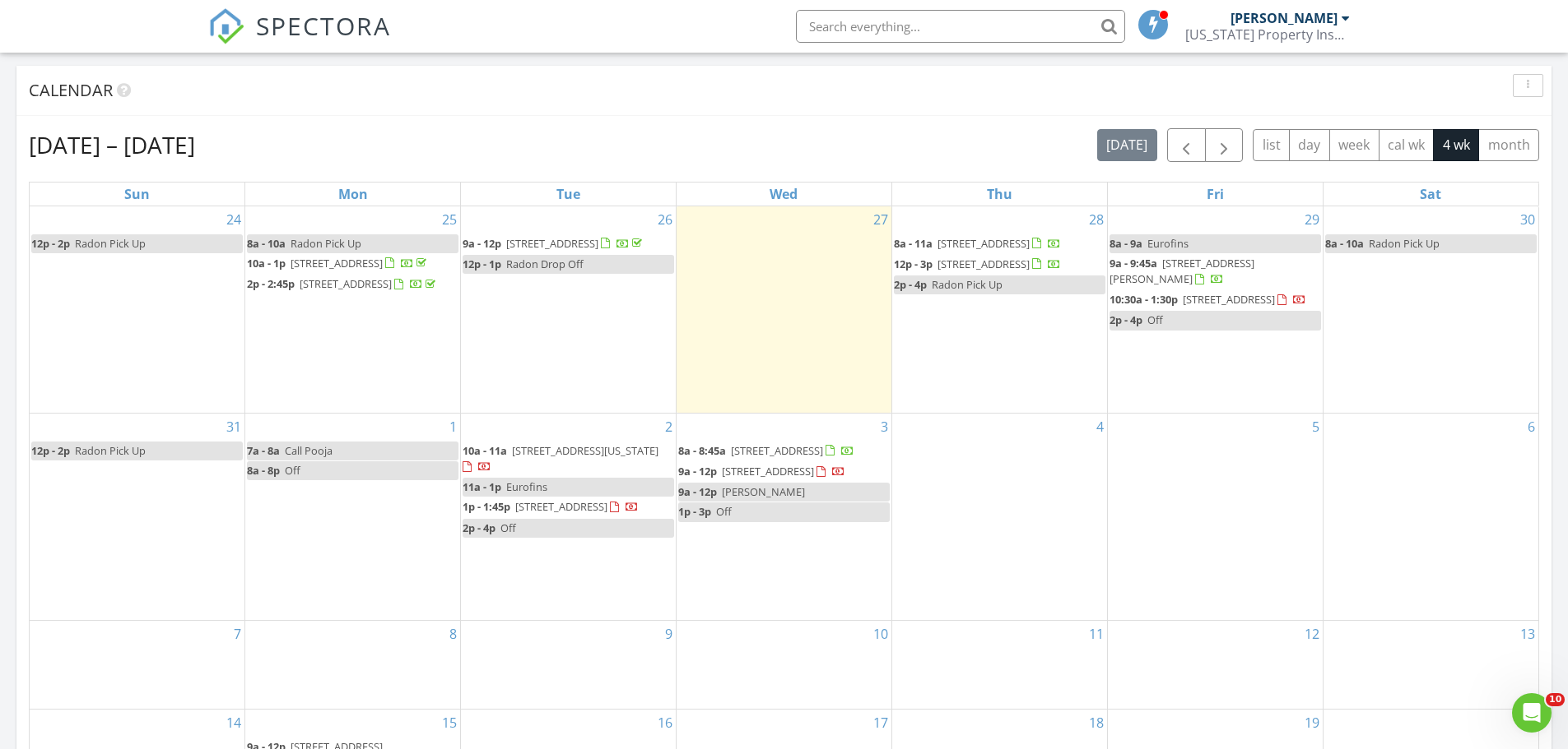
click at [757, 499] on span "[PERSON_NAME]" at bounding box center [763, 491] width 83 height 15
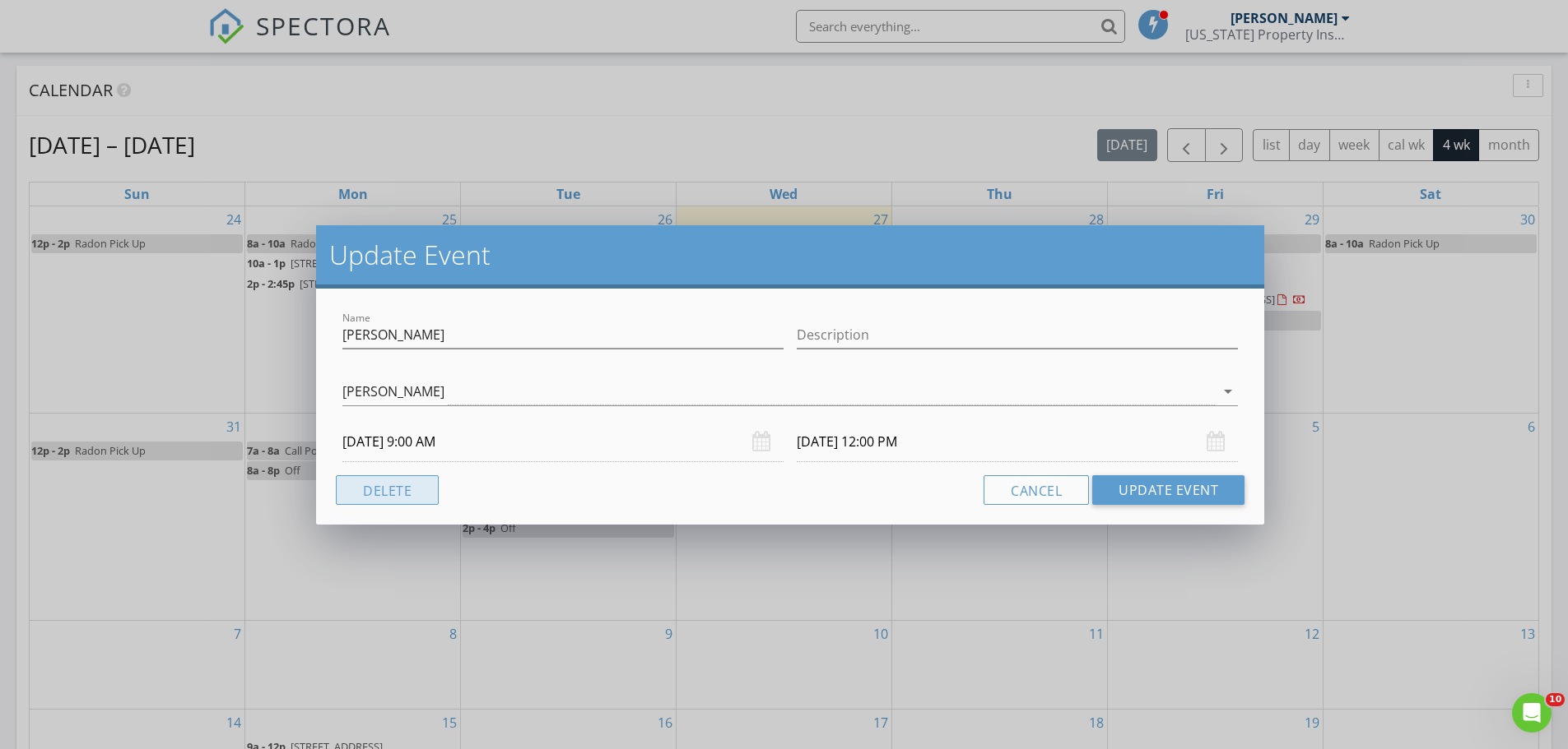
click at [412, 489] on button "Delete" at bounding box center [387, 490] width 103 height 30
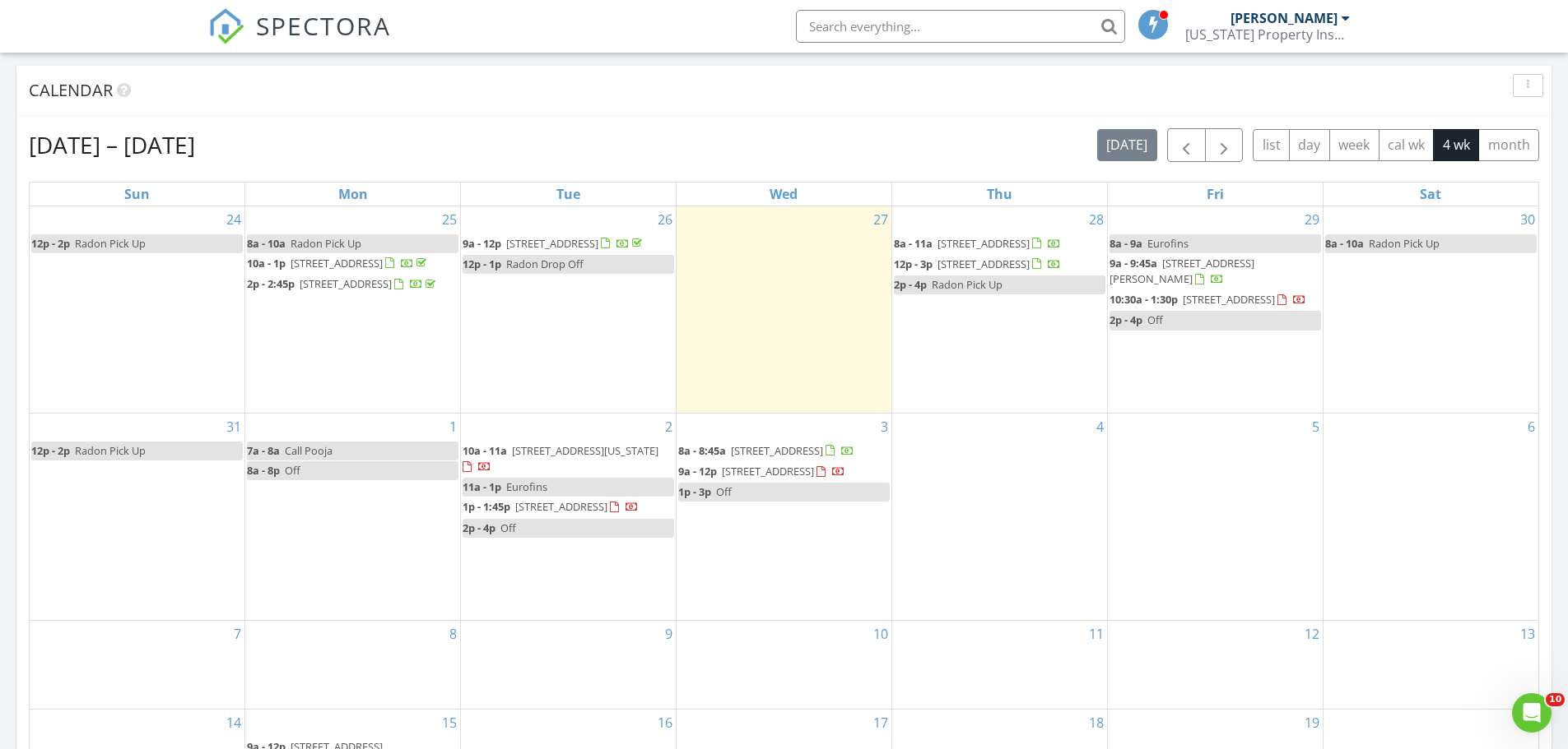
click at [1181, 503] on div "5" at bounding box center [1216, 517] width 215 height 206
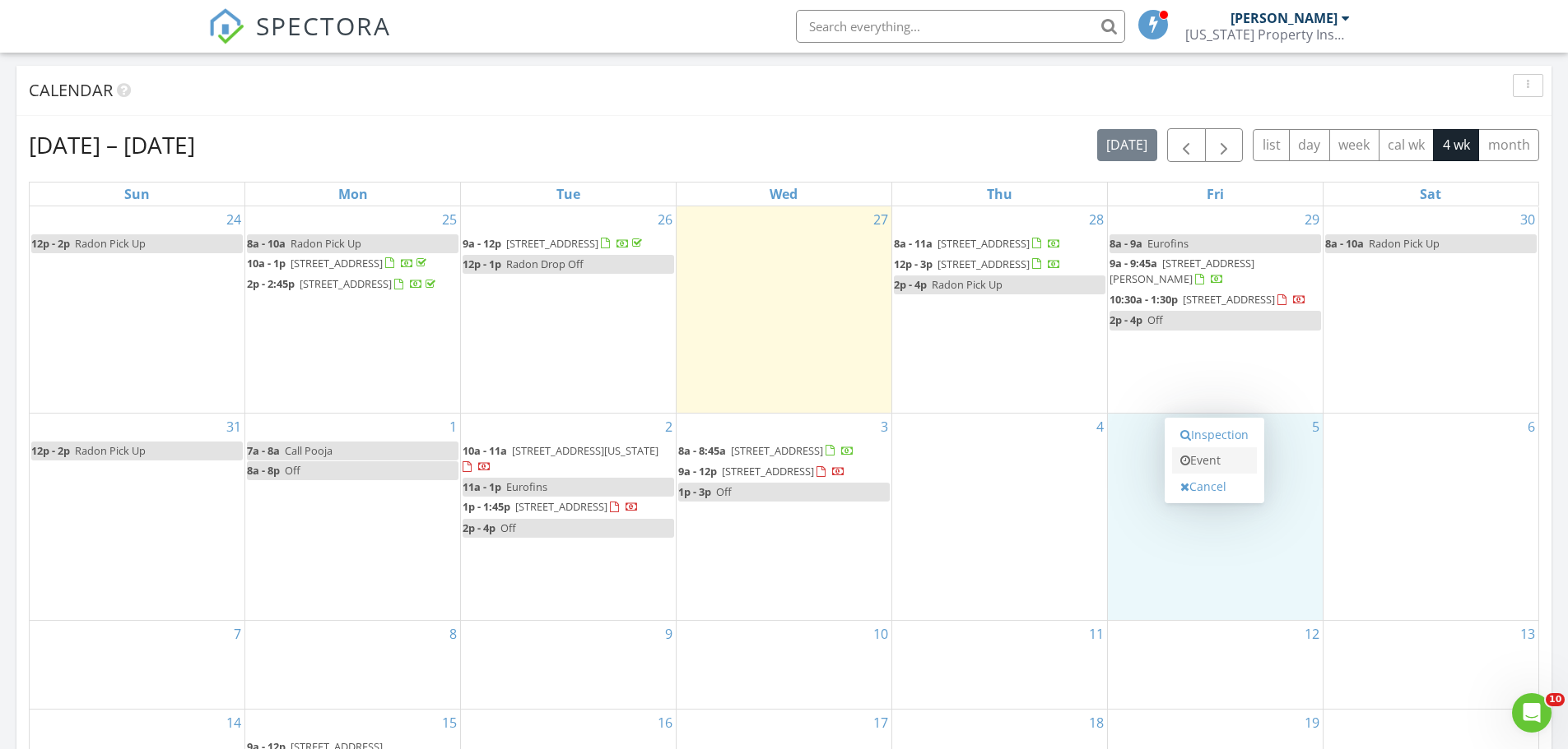
click at [1203, 459] on link "Event" at bounding box center [1214, 461] width 85 height 26
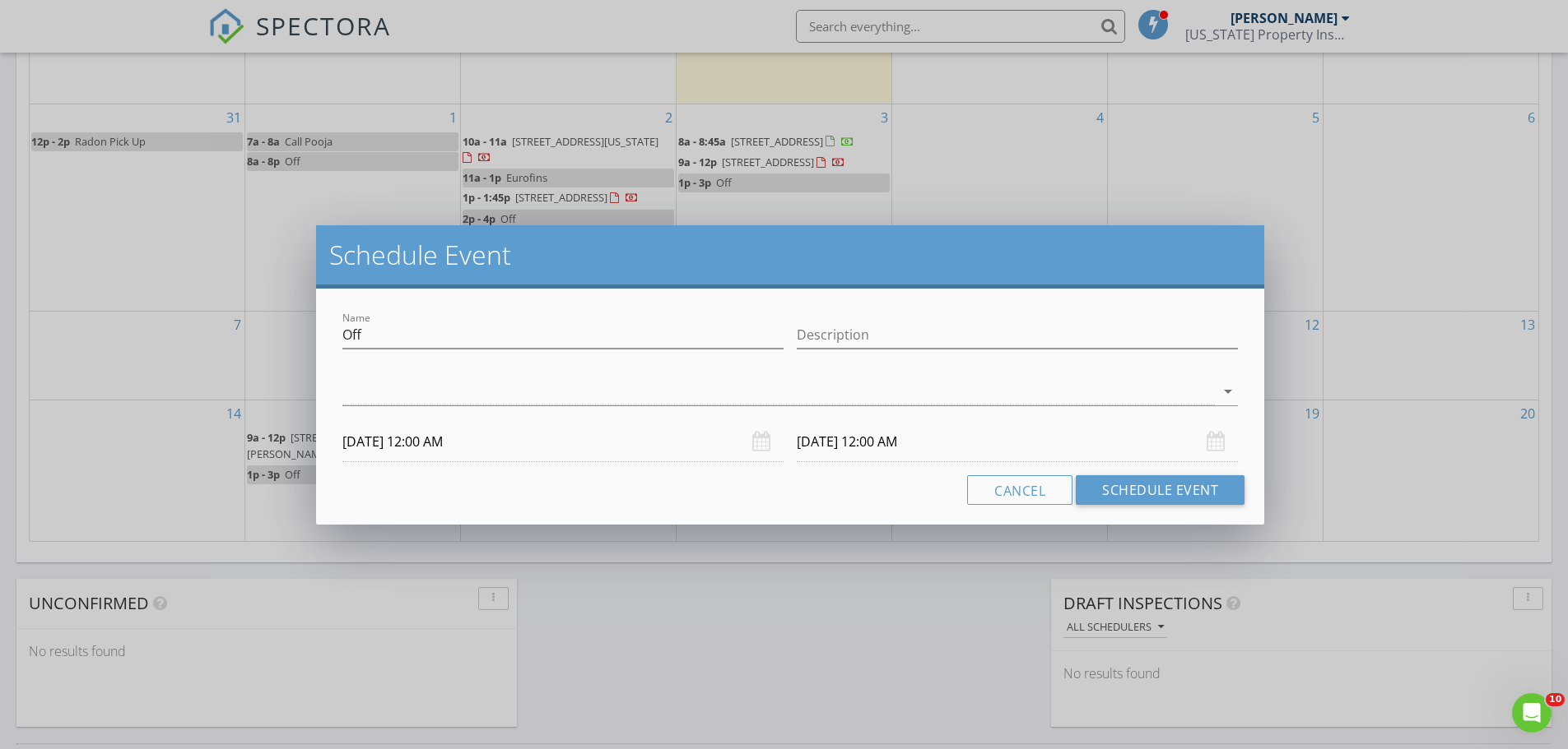
scroll to position [1069, 0]
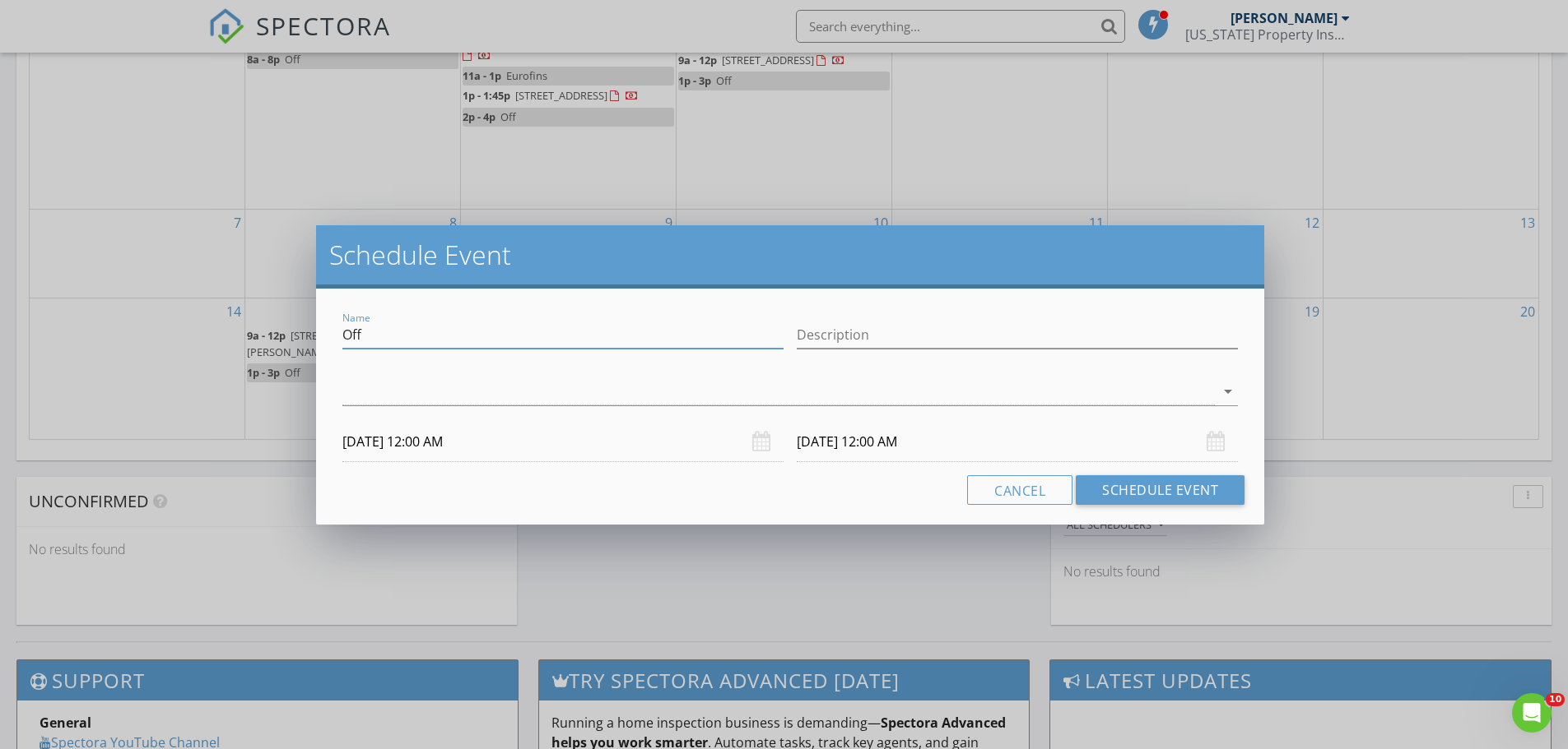
drag, startPoint x: 384, startPoint y: 334, endPoint x: 249, endPoint y: 326, distance: 135.2
click at [249, 326] on div "Schedule Event Name Off Description arrow_drop_down [DATE] 12:00 AM [DATE] 12:0…" at bounding box center [784, 374] width 1568 height 749
type input "Radon Pick Up"
click at [823, 337] on input "Description" at bounding box center [1017, 335] width 441 height 27
type input "[STREET_ADDRESS]"
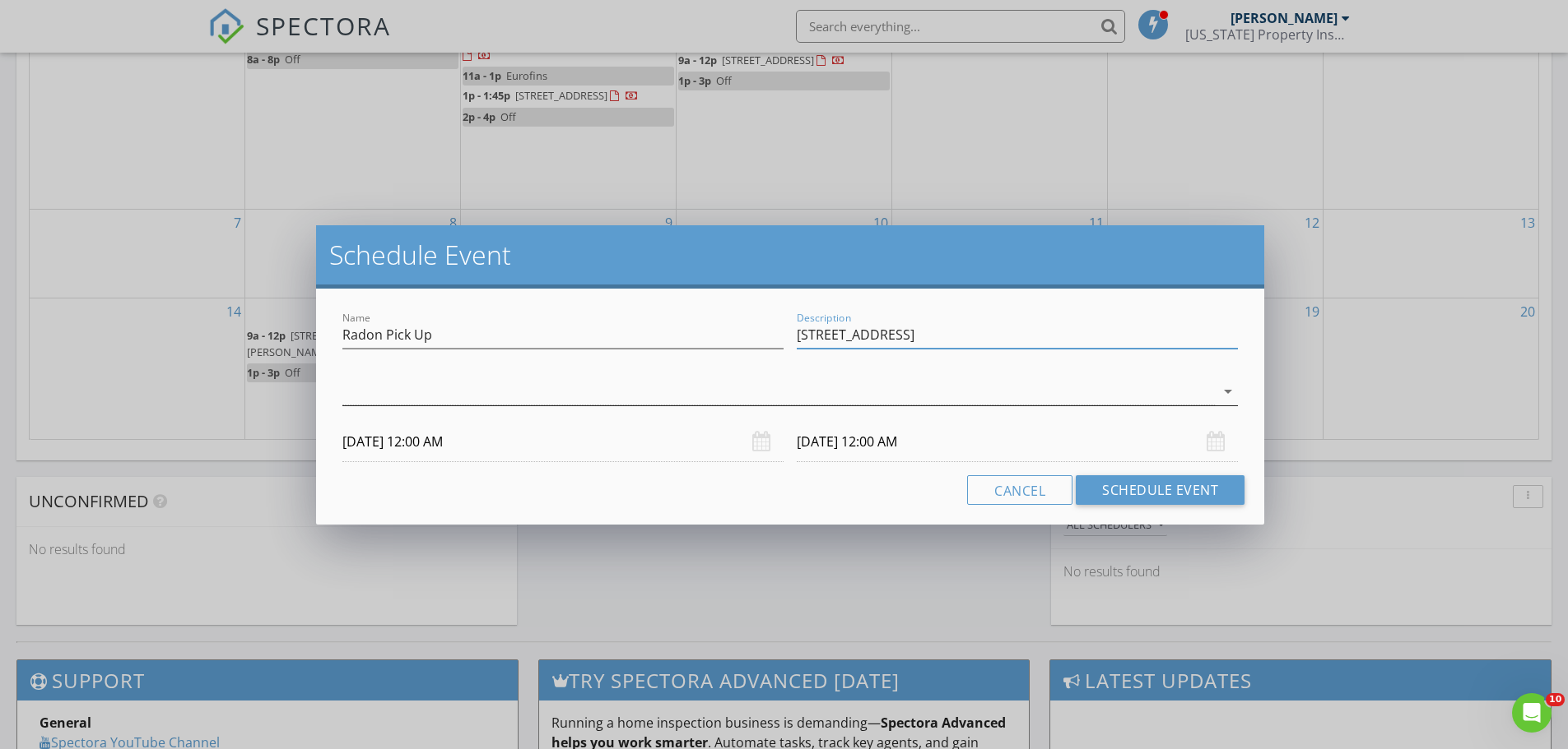
click at [746, 398] on div at bounding box center [777, 392] width 872 height 27
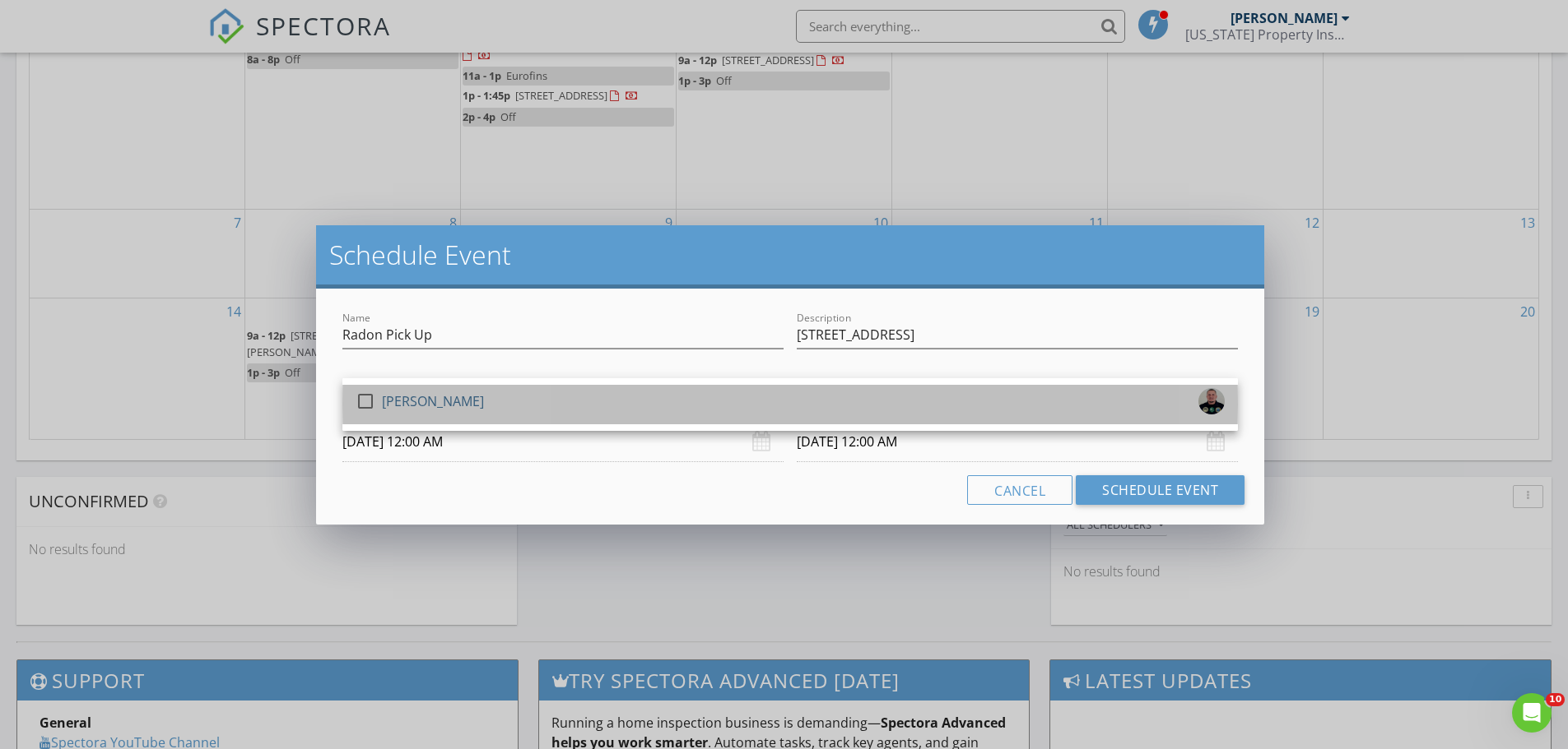
click at [447, 398] on div "[PERSON_NAME]" at bounding box center [433, 401] width 102 height 26
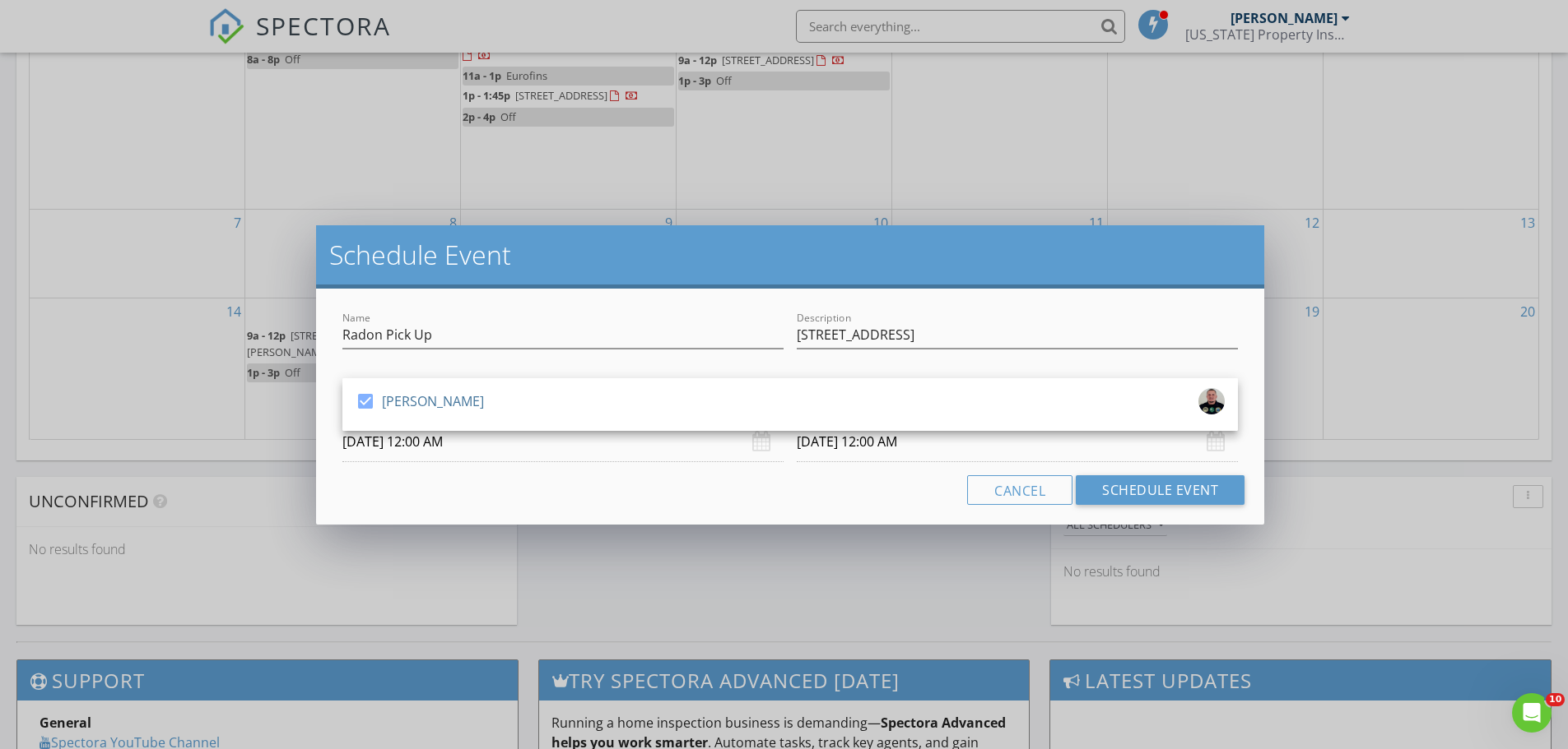
click at [441, 445] on input "09/05/2025 12:00 AM" at bounding box center [562, 442] width 441 height 40
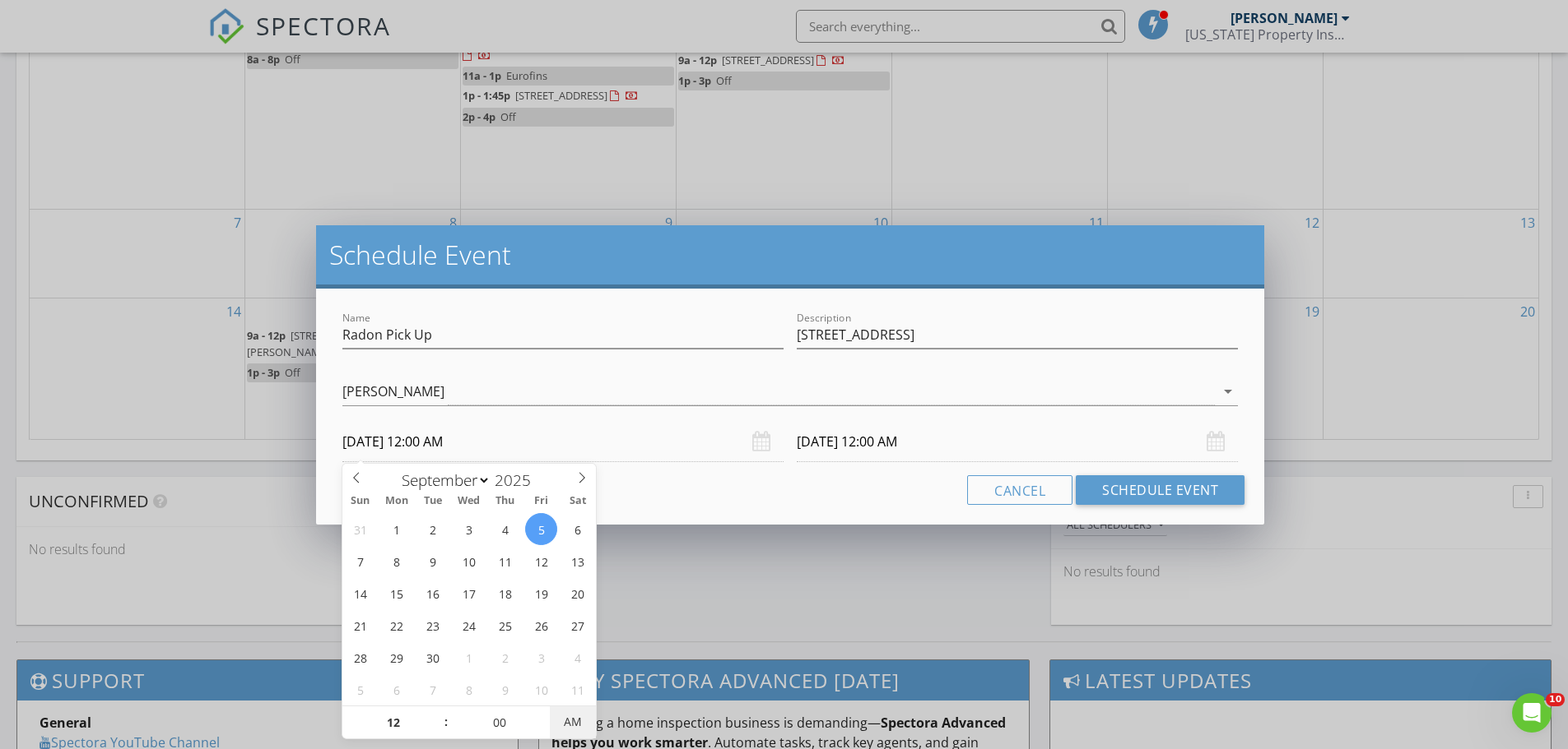
type input "09/05/2025 12:00 PM"
click at [576, 723] on span "AM" at bounding box center [573, 722] width 45 height 33
click at [902, 440] on input "09/06/2025 12:00 PM" at bounding box center [1017, 442] width 441 height 40
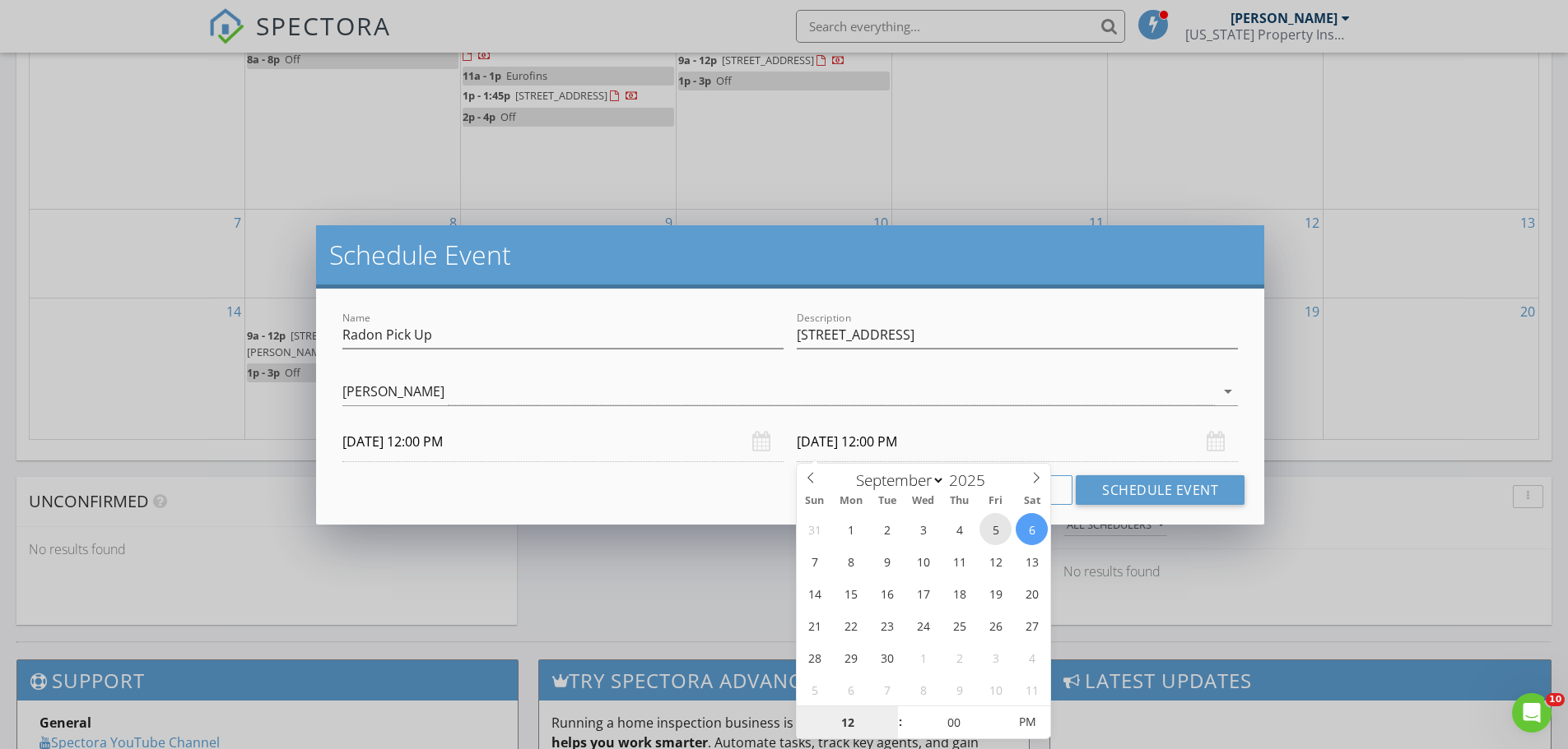
type input "09/05/2025 12:00 PM"
type input "01"
type input "09/05/2025 1:00 PM"
click at [888, 714] on span at bounding box center [891, 714] width 11 height 17
type input "02"
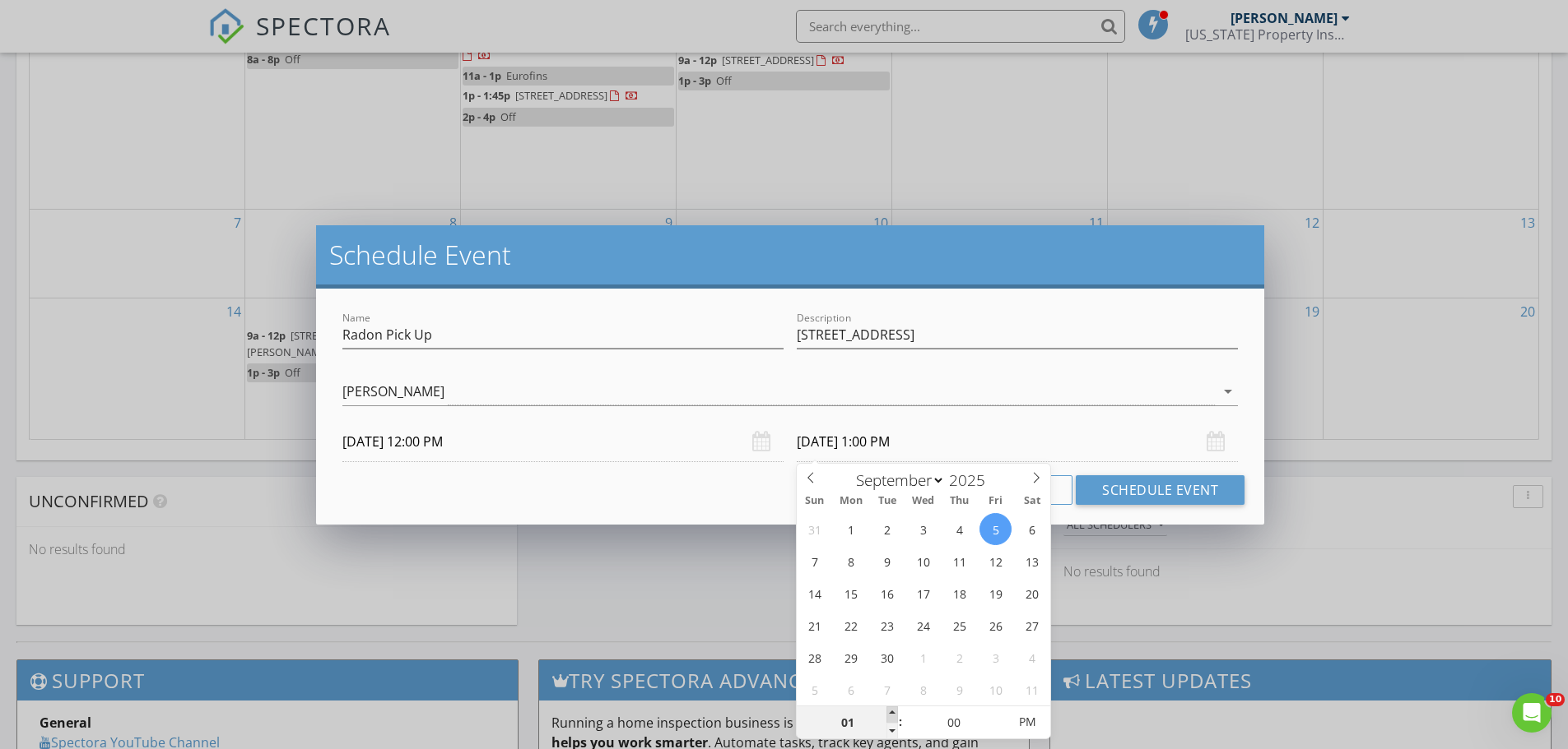
type input "09/05/2025 2:00 PM"
click at [888, 714] on span at bounding box center [891, 714] width 11 height 17
click at [1123, 491] on button "Schedule Event" at bounding box center [1160, 490] width 169 height 30
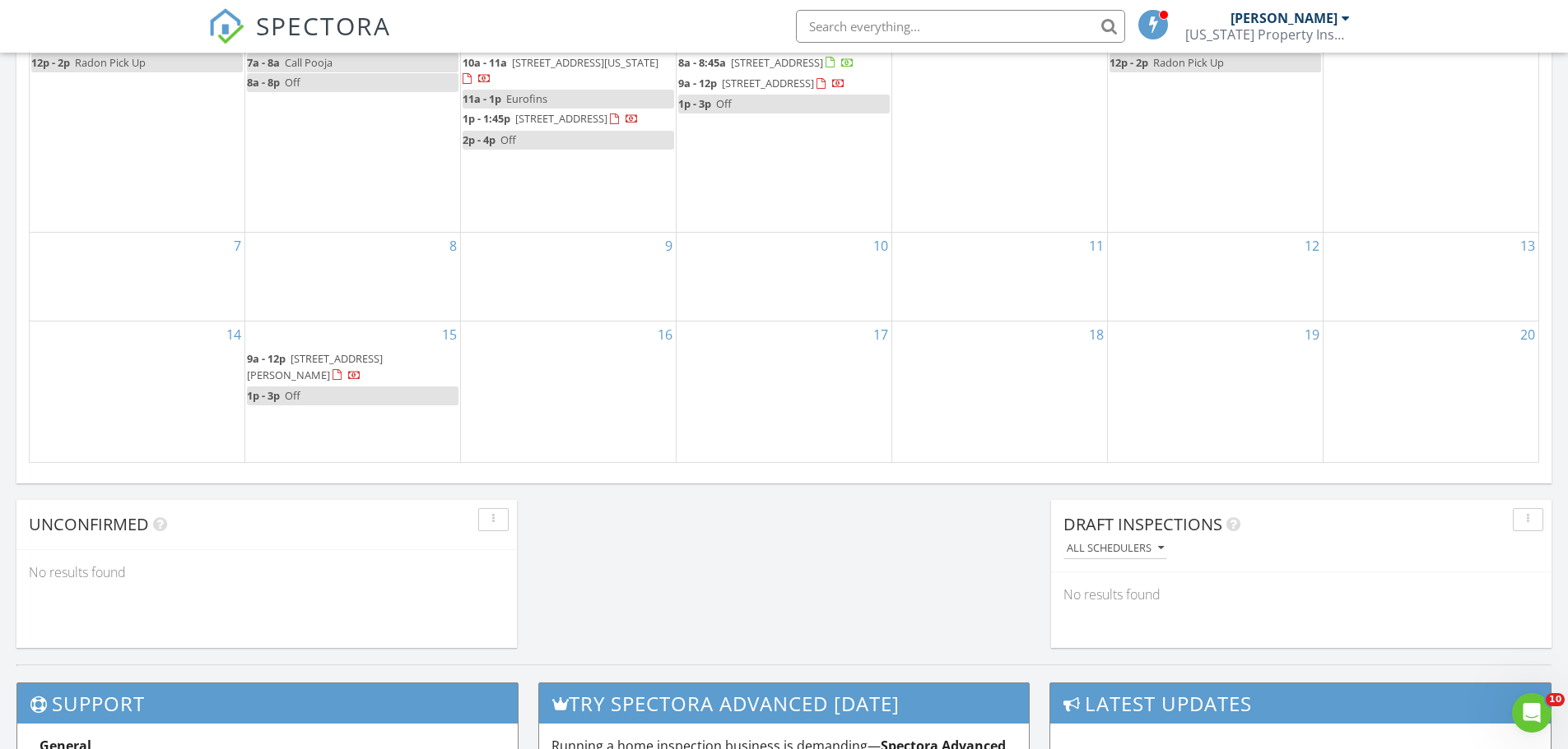
scroll to position [822, 0]
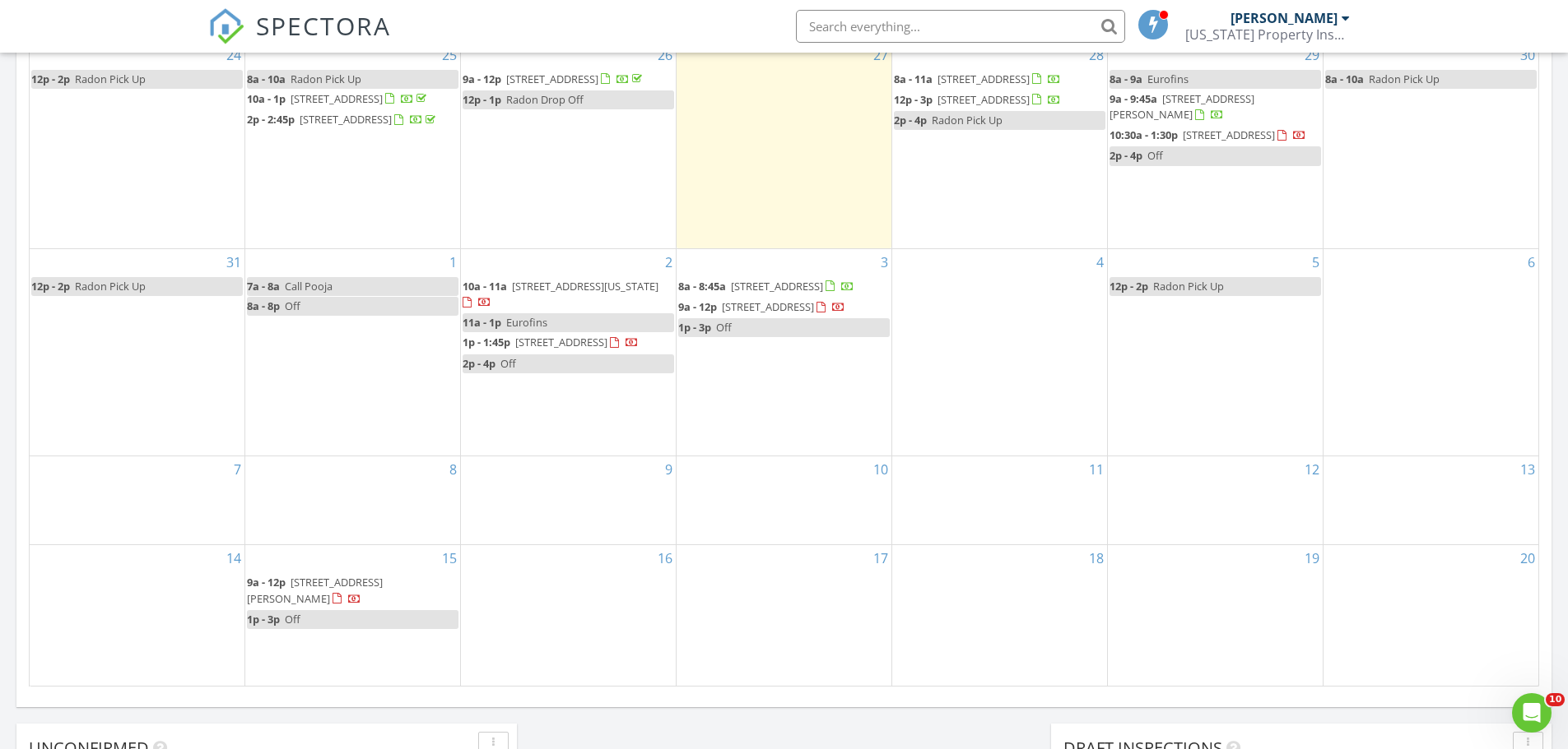
click at [579, 22] on div "SPECTORA Lee Gonzalez Colorado Property Inspectors, LLC Role: Inspector Dashboa…" at bounding box center [784, 26] width 1152 height 52
click at [701, 31] on div "SPECTORA Lee Gonzalez Colorado Property Inspectors, LLC Role: Inspector Dashboa…" at bounding box center [784, 26] width 1152 height 52
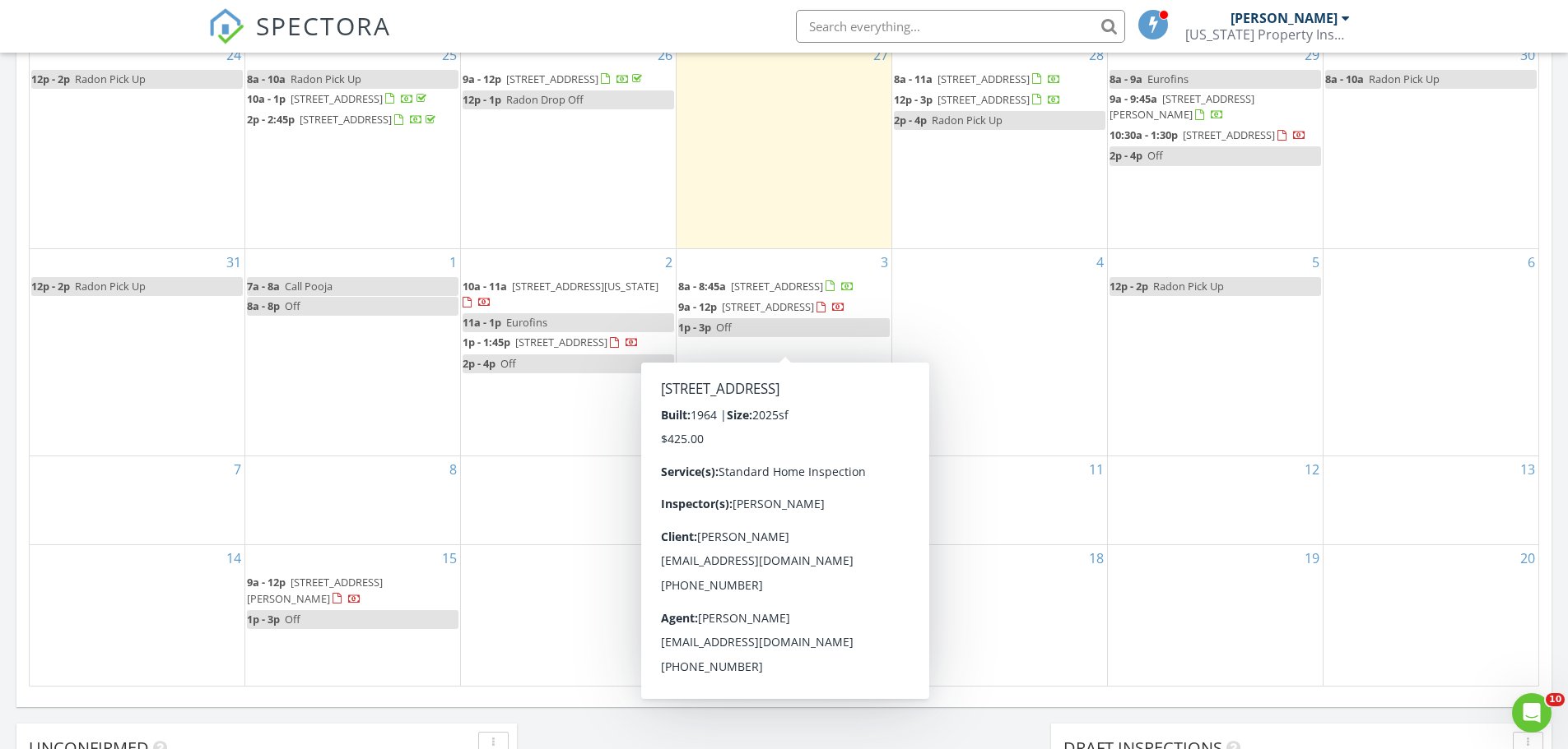
click at [785, 316] on span "9a - 12p 8261 Bluebell Way, Denver 80221" at bounding box center [761, 308] width 167 height 17
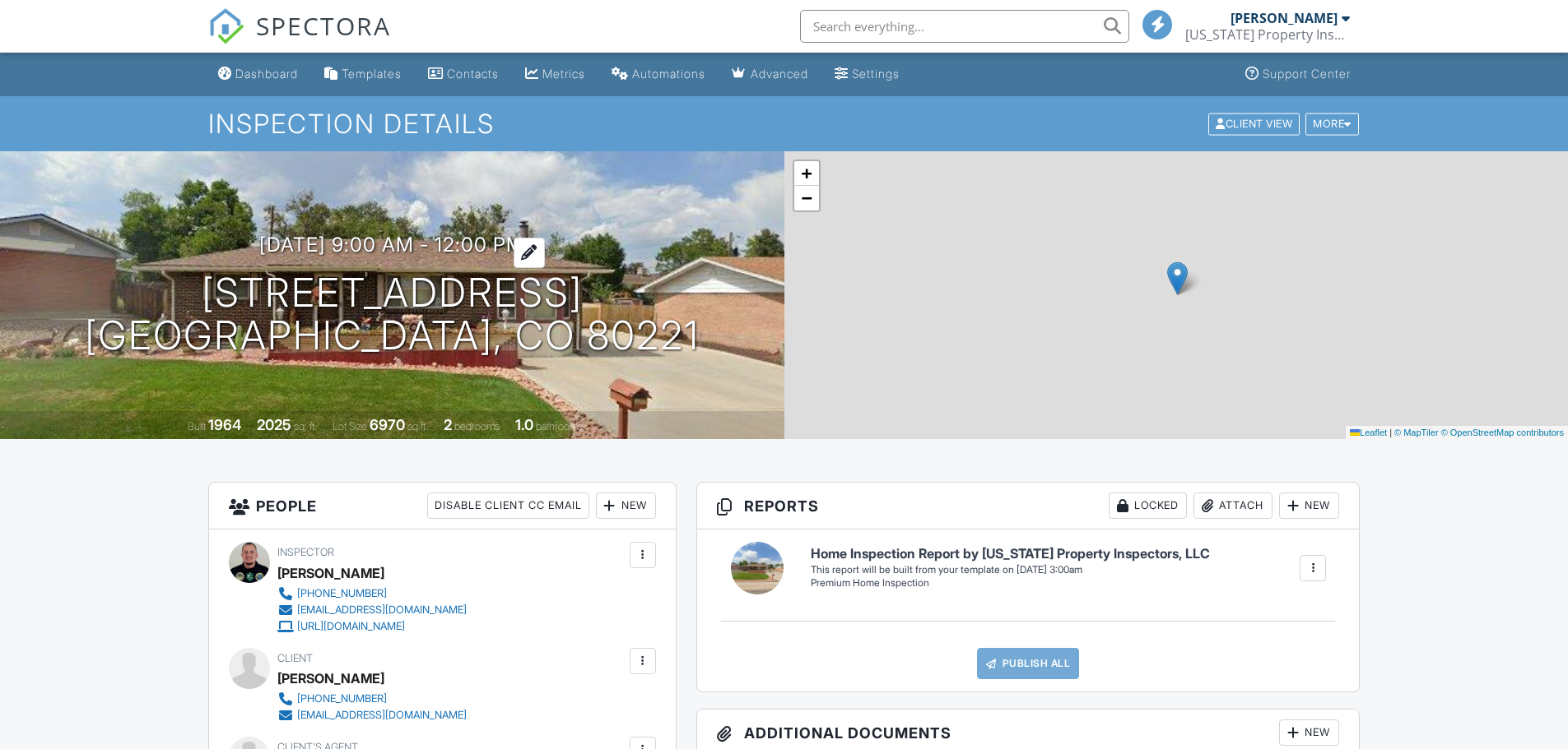
click at [545, 240] on div at bounding box center [529, 253] width 31 height 31
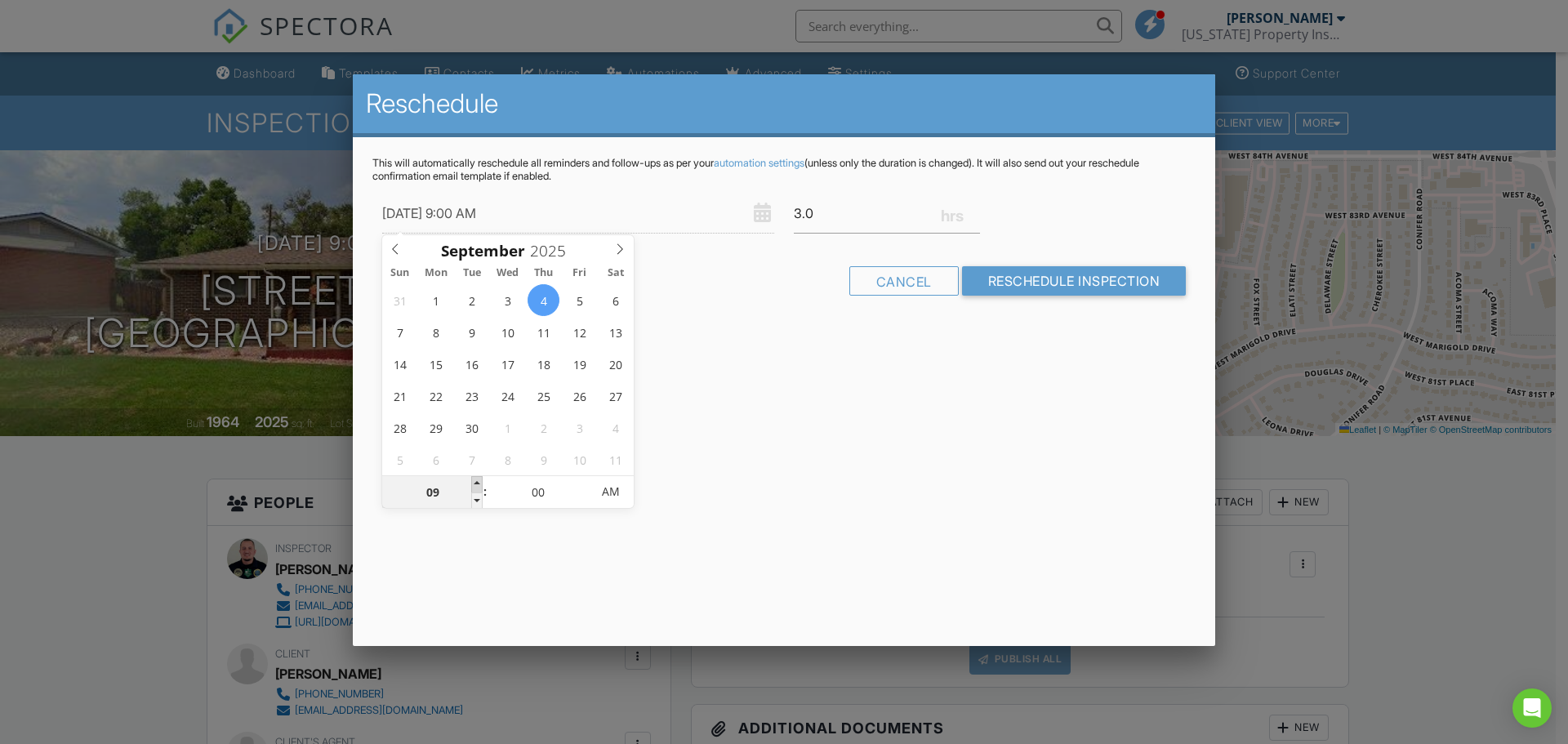
type input "[DATE] 10:00 AM"
type input "10"
click at [479, 480] on span at bounding box center [476, 484] width 11 height 16
type input "[DATE] 11:00 AM"
type input "11"
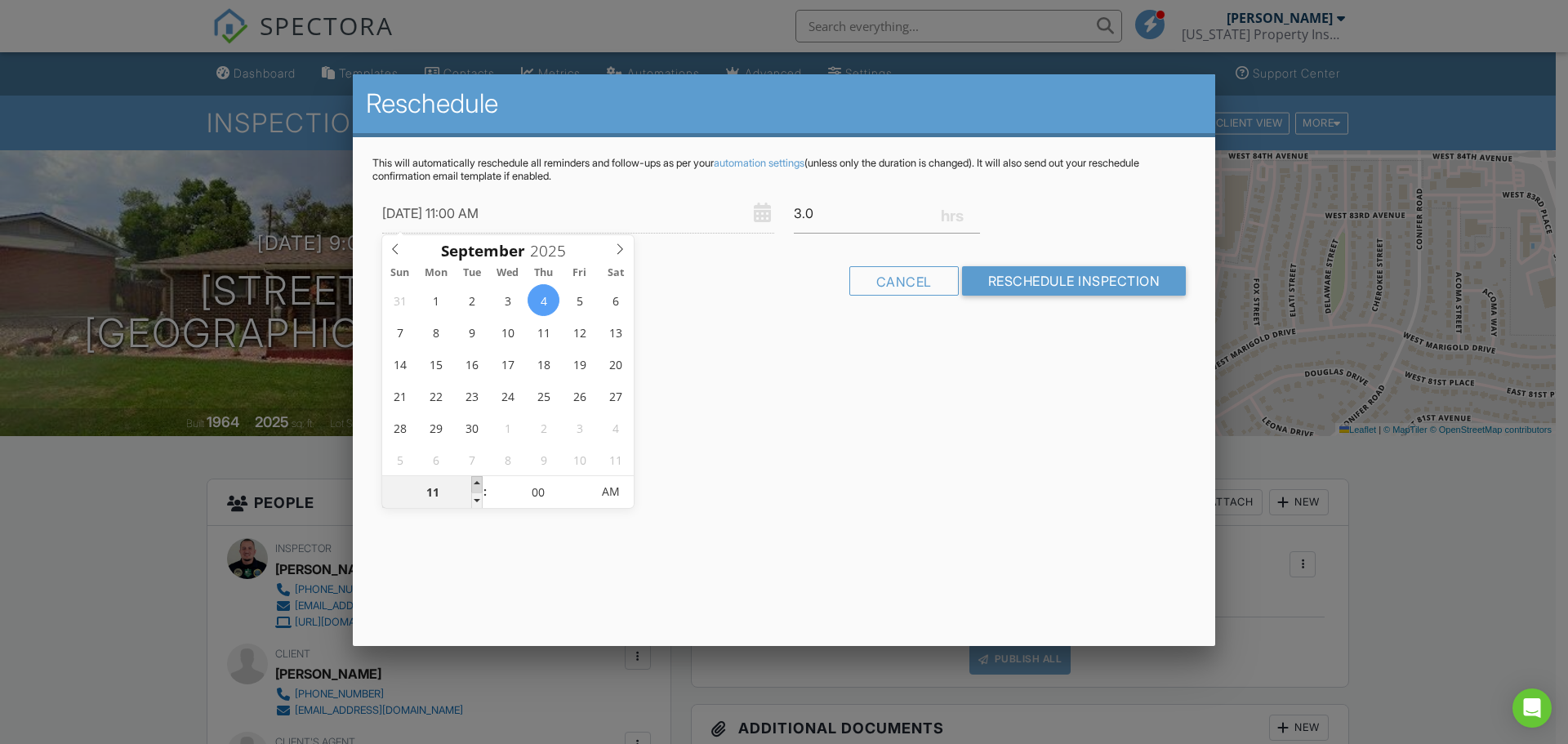
click at [479, 480] on span at bounding box center [476, 484] width 11 height 16
click at [1012, 278] on input "Reschedule Inspection" at bounding box center [1073, 281] width 225 height 30
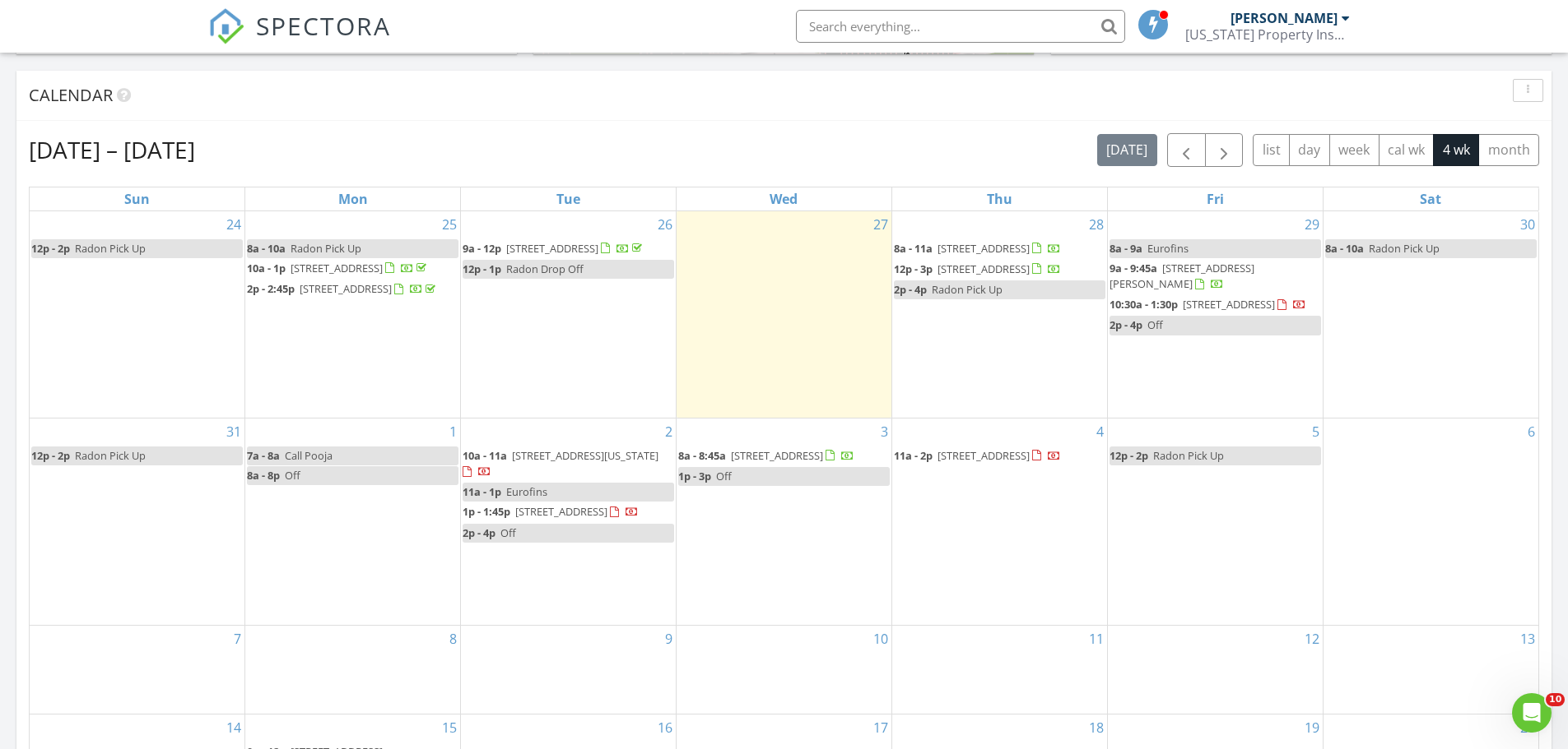
scroll to position [740, 0]
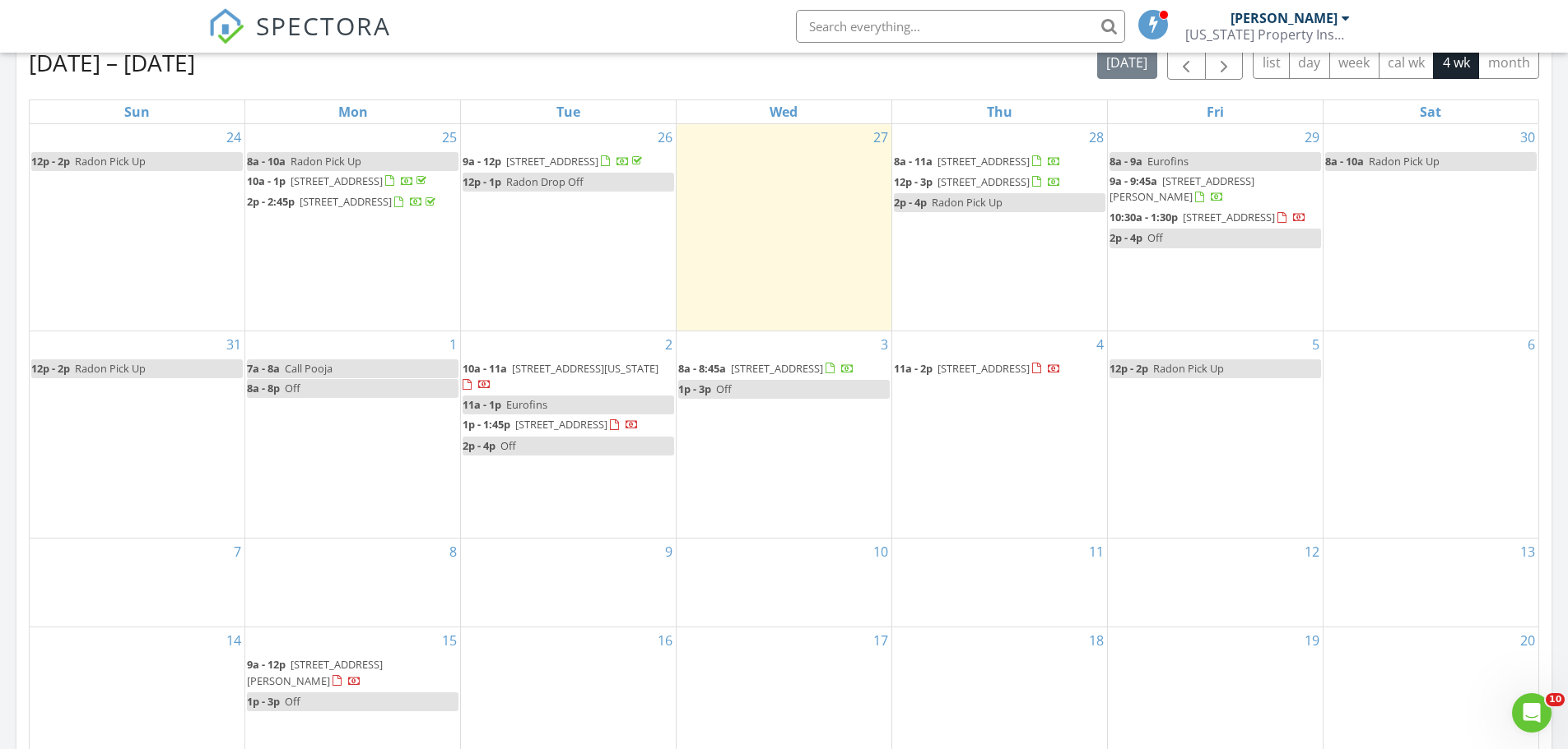
click at [1185, 376] on span "Radon Pick Up" at bounding box center [1188, 368] width 71 height 15
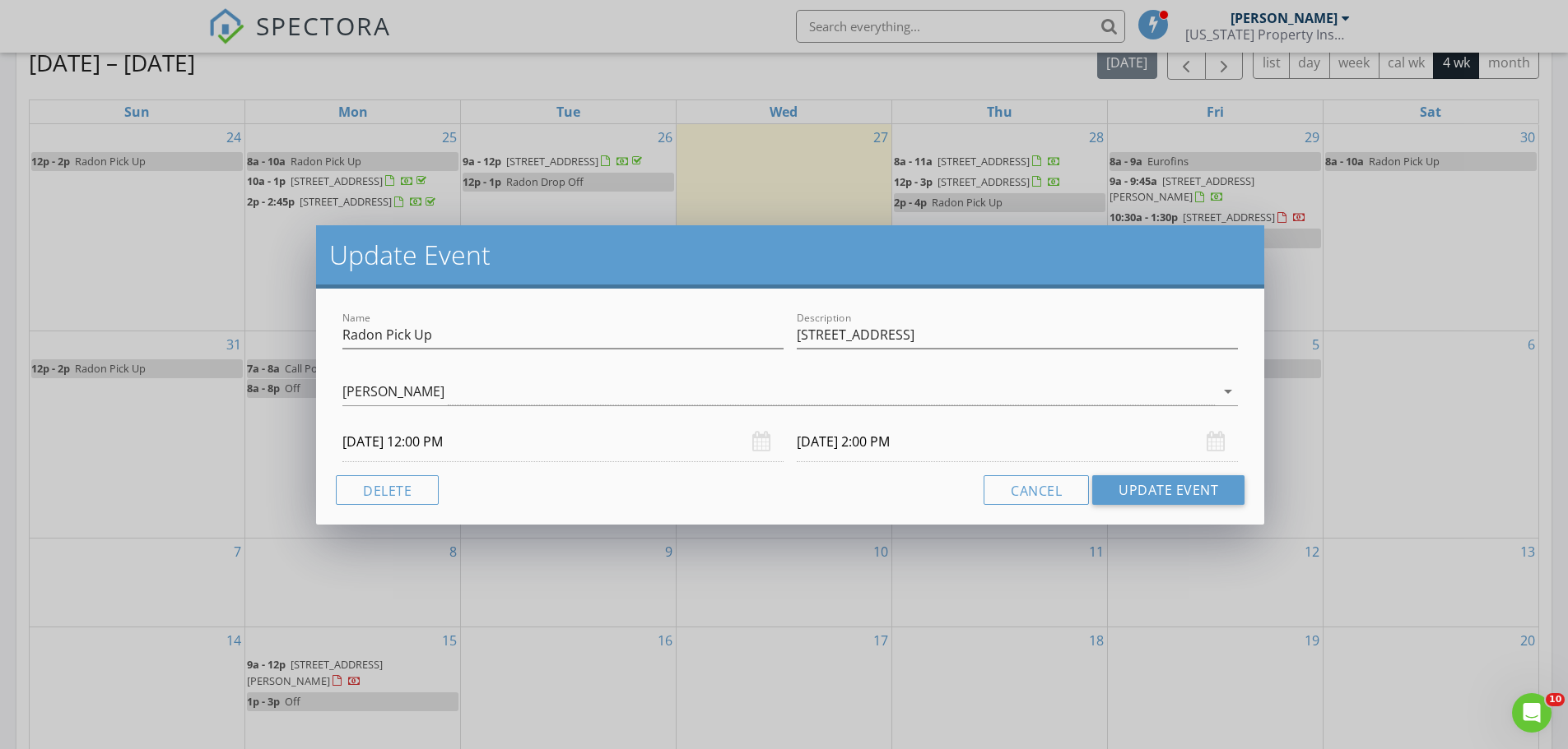
click at [444, 448] on input "09/05/2025 12:00 PM" at bounding box center [562, 442] width 441 height 40
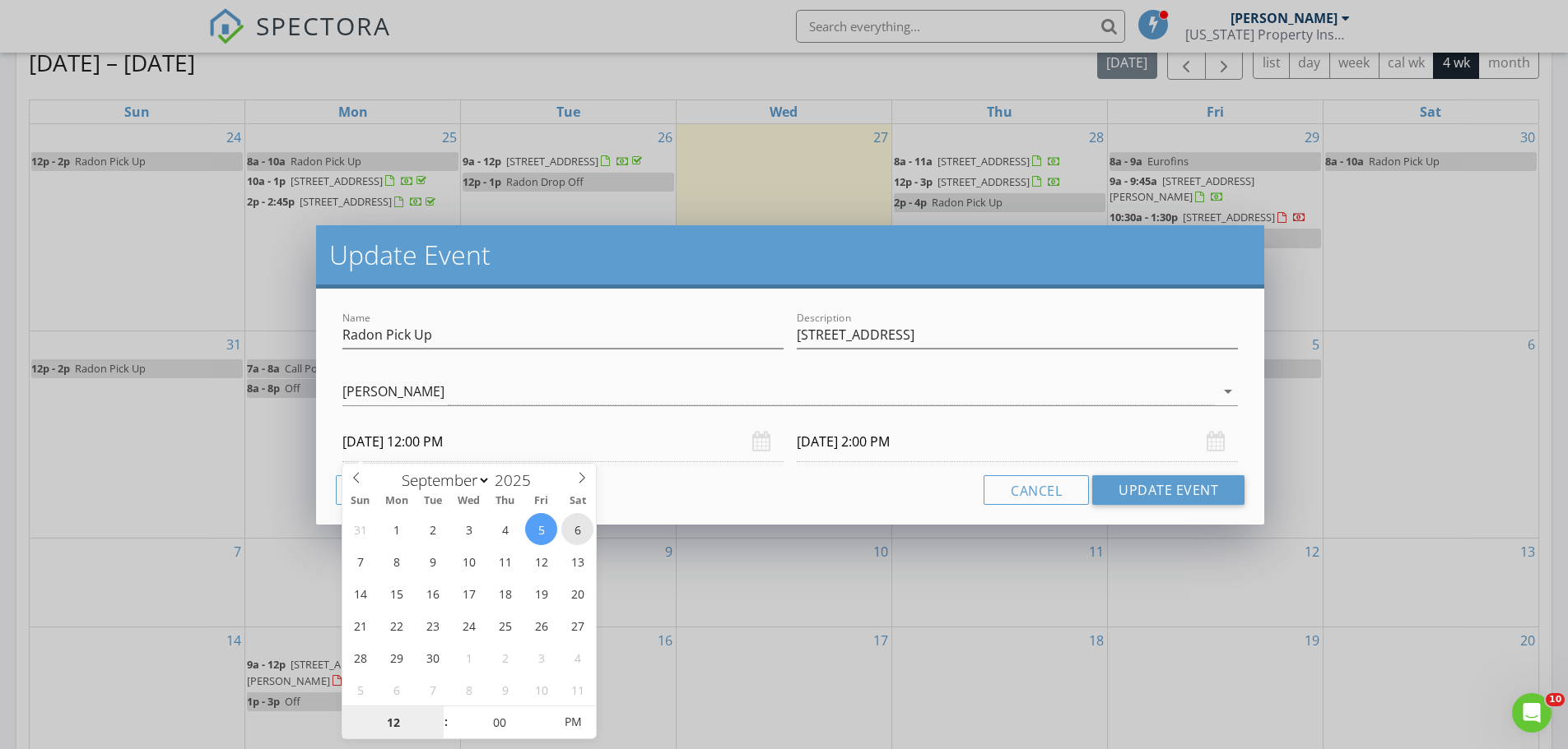
type input "09/06/2025 12:00 PM"
type input "09/06/2025 2:00 PM"
type input "11"
type input "09/06/2025 11:00 AM"
click at [440, 735] on span at bounding box center [437, 731] width 11 height 17
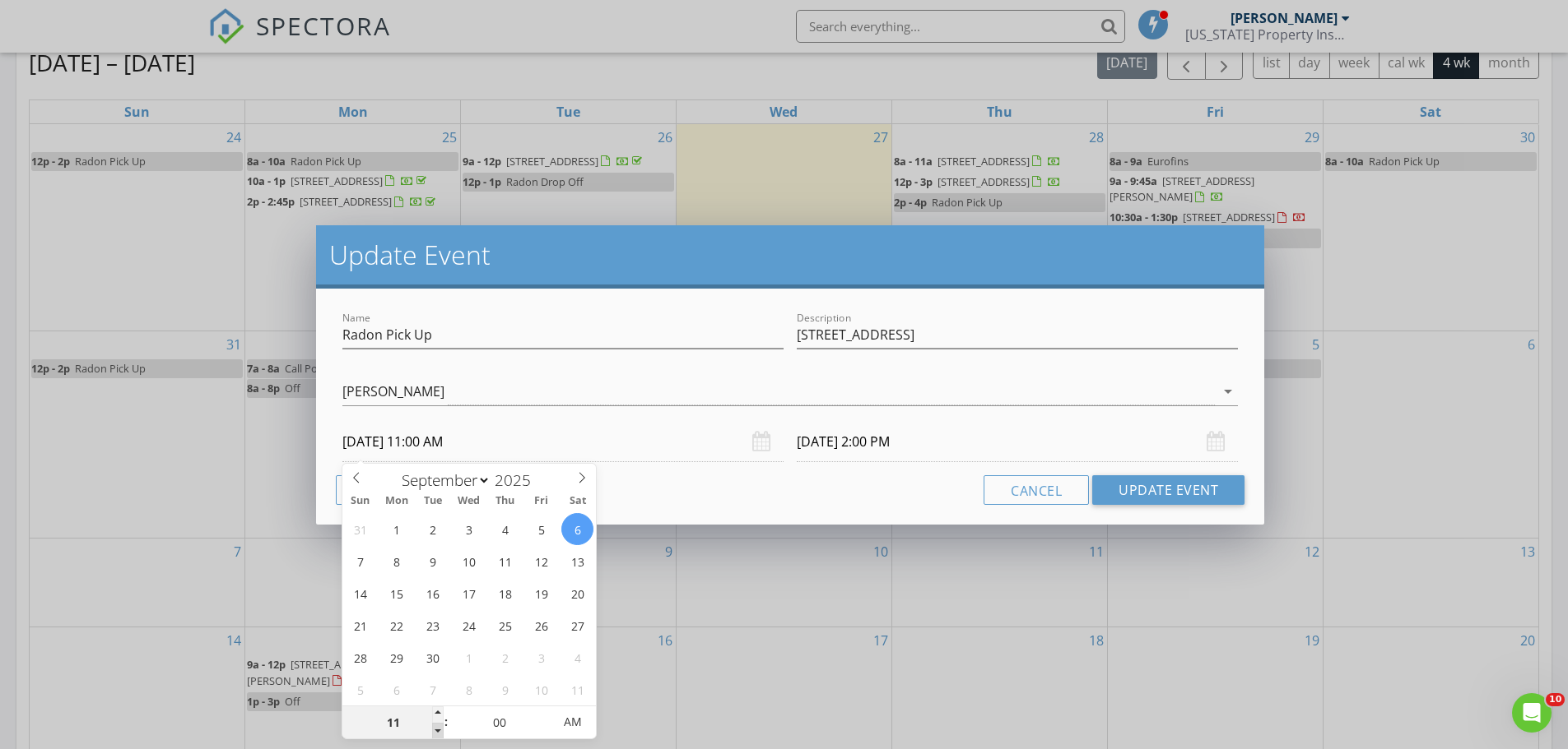
type input "09/06/2025 1:00 PM"
type input "10"
type input "09/06/2025 10:00 AM"
click at [440, 735] on span at bounding box center [437, 731] width 11 height 17
type input "09/06/2025 12:00 PM"
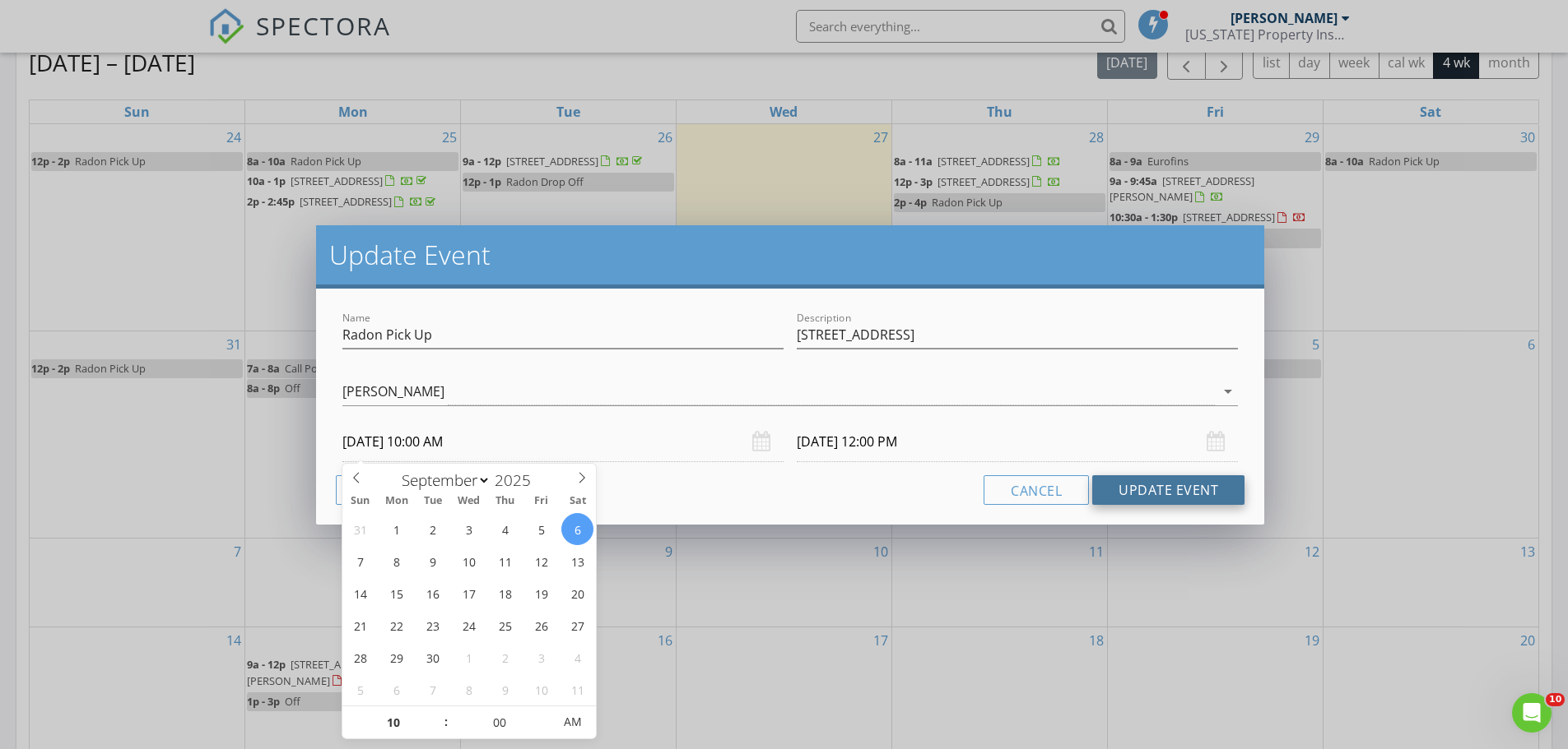
click at [1178, 491] on button "Update Event" at bounding box center [1168, 490] width 152 height 30
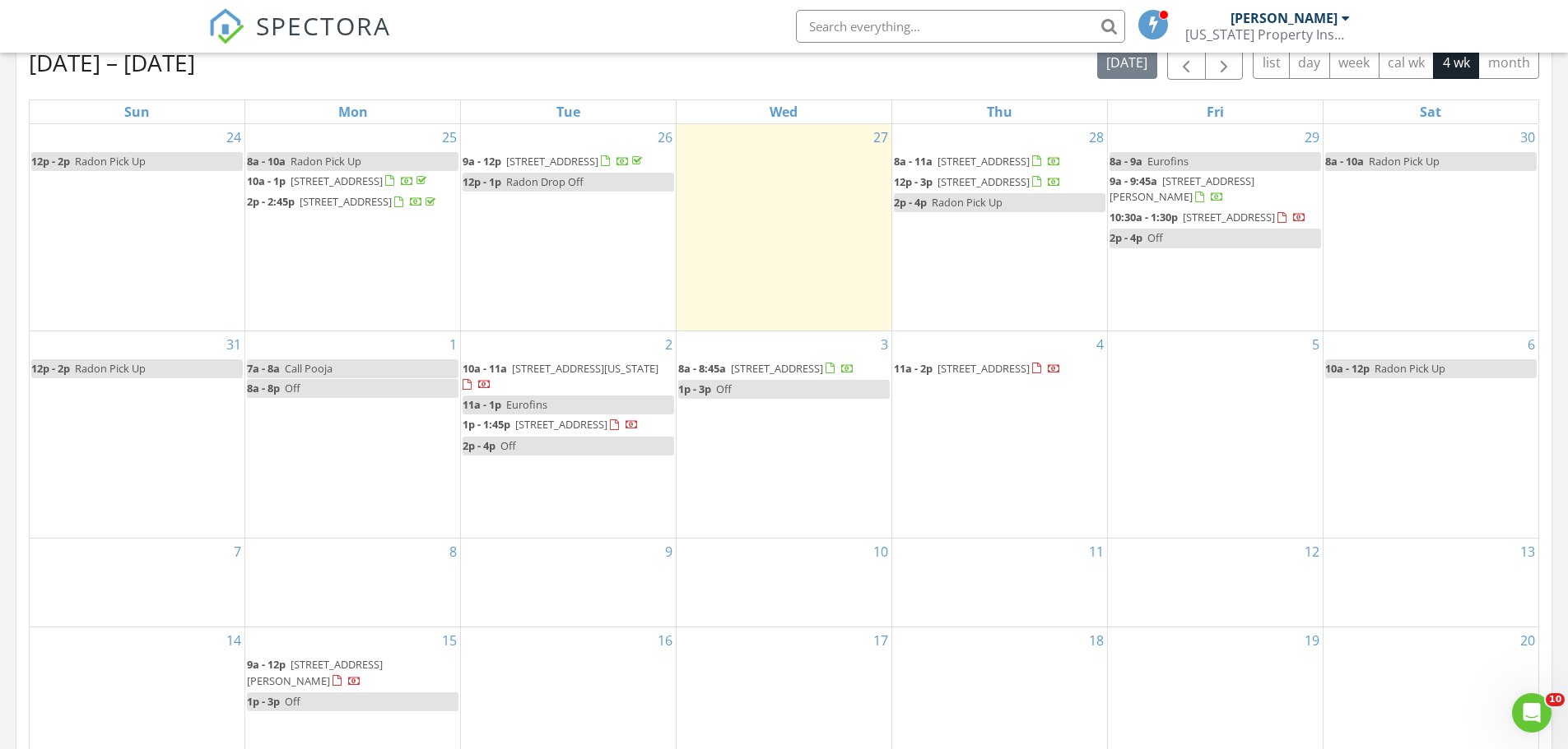
click at [992, 470] on div "4 11a - 2p 8261 Bluebell Way, Denver 80221" at bounding box center [1000, 434] width 215 height 206
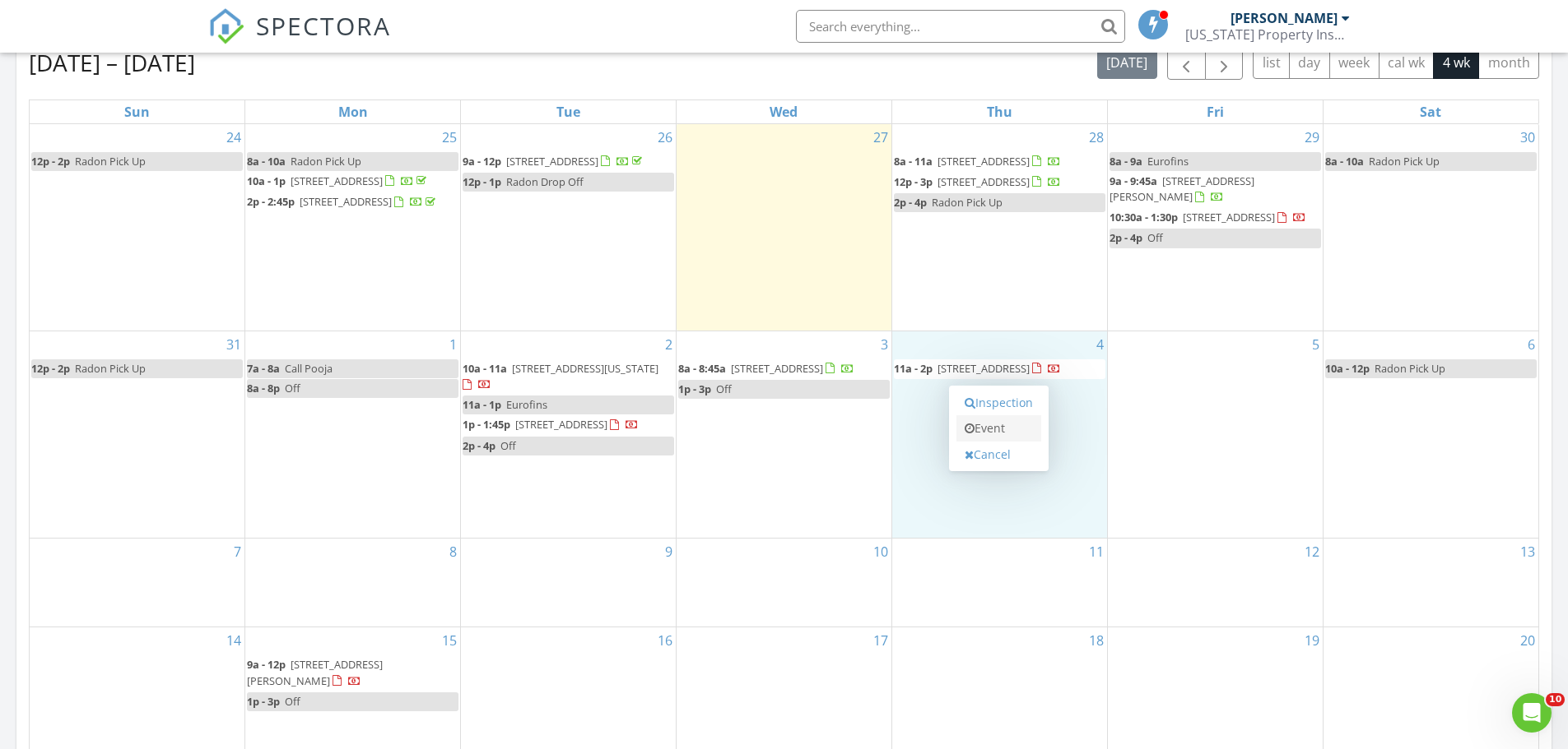
click at [992, 433] on link "Event" at bounding box center [998, 428] width 85 height 26
select select "8"
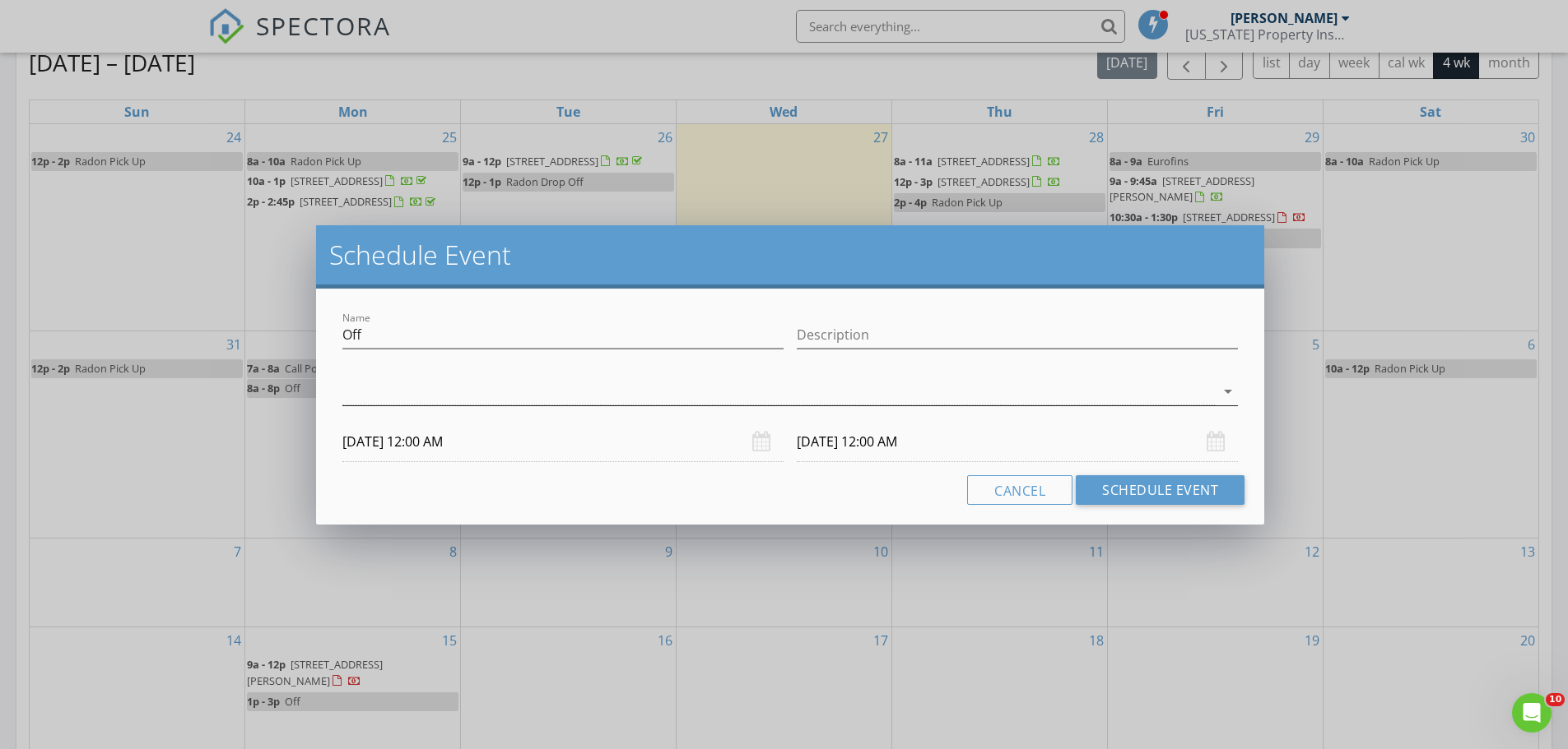
click at [445, 401] on div at bounding box center [777, 392] width 872 height 27
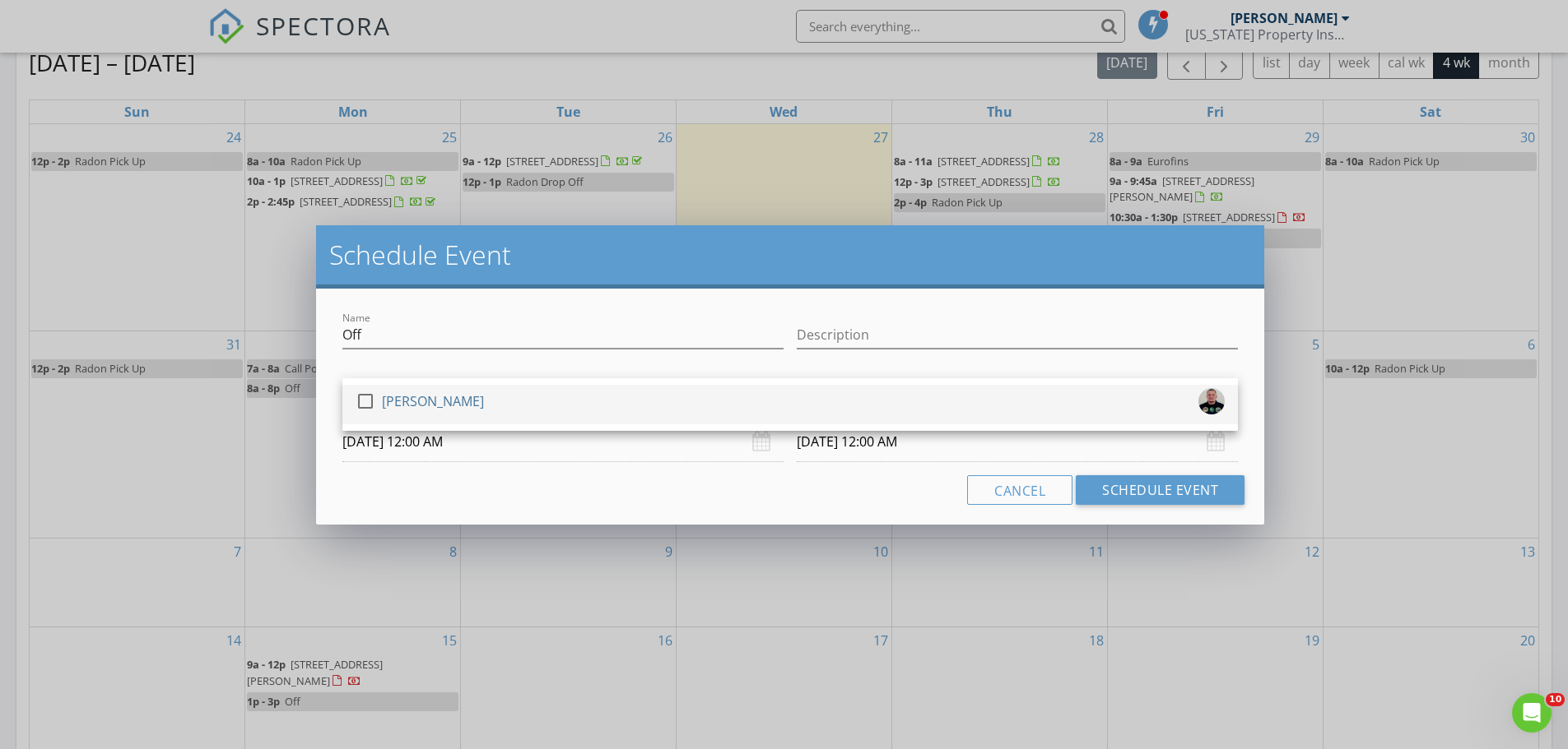
click at [369, 402] on div at bounding box center [366, 401] width 28 height 28
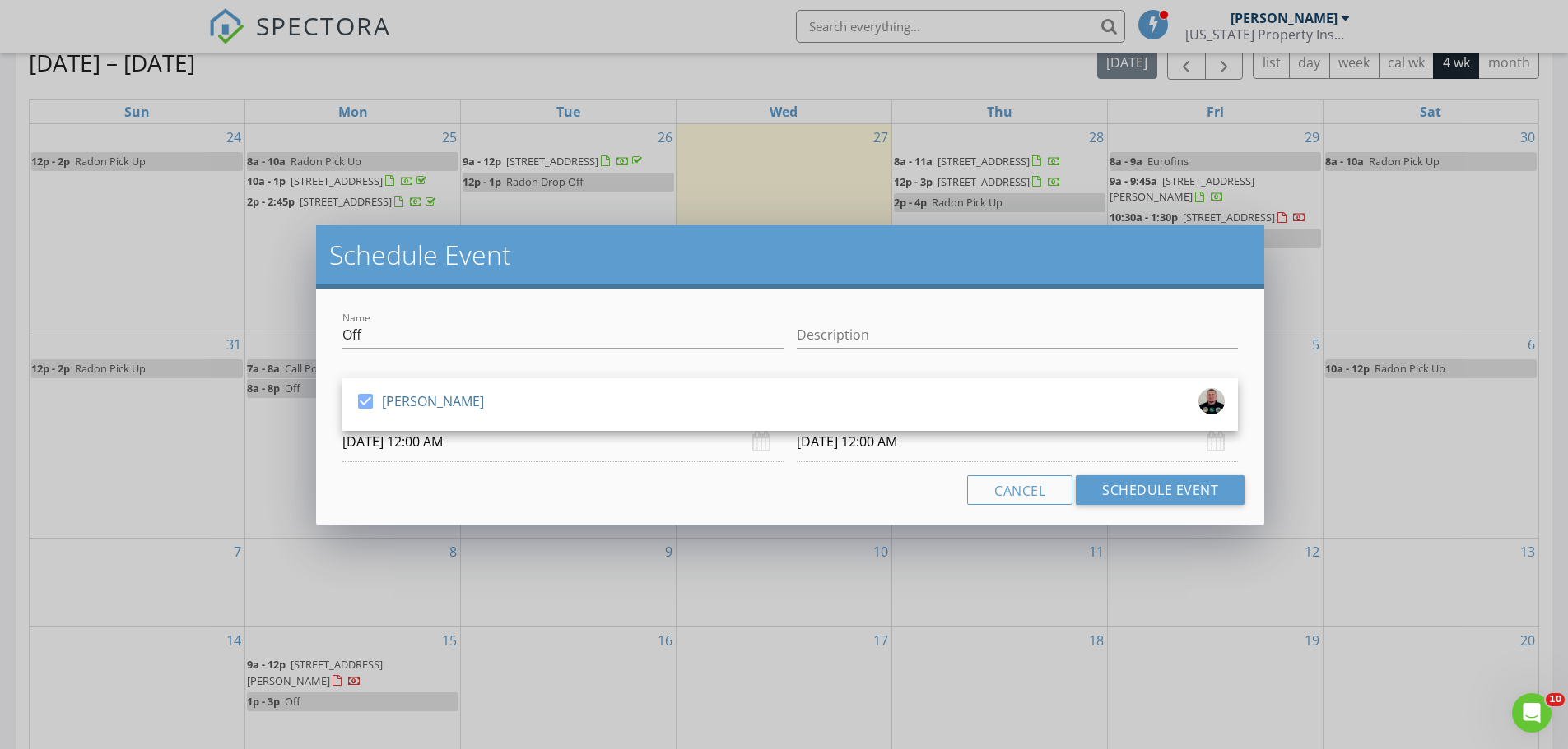
click at [403, 440] on input "09/04/2025 12:00 AM" at bounding box center [562, 442] width 441 height 40
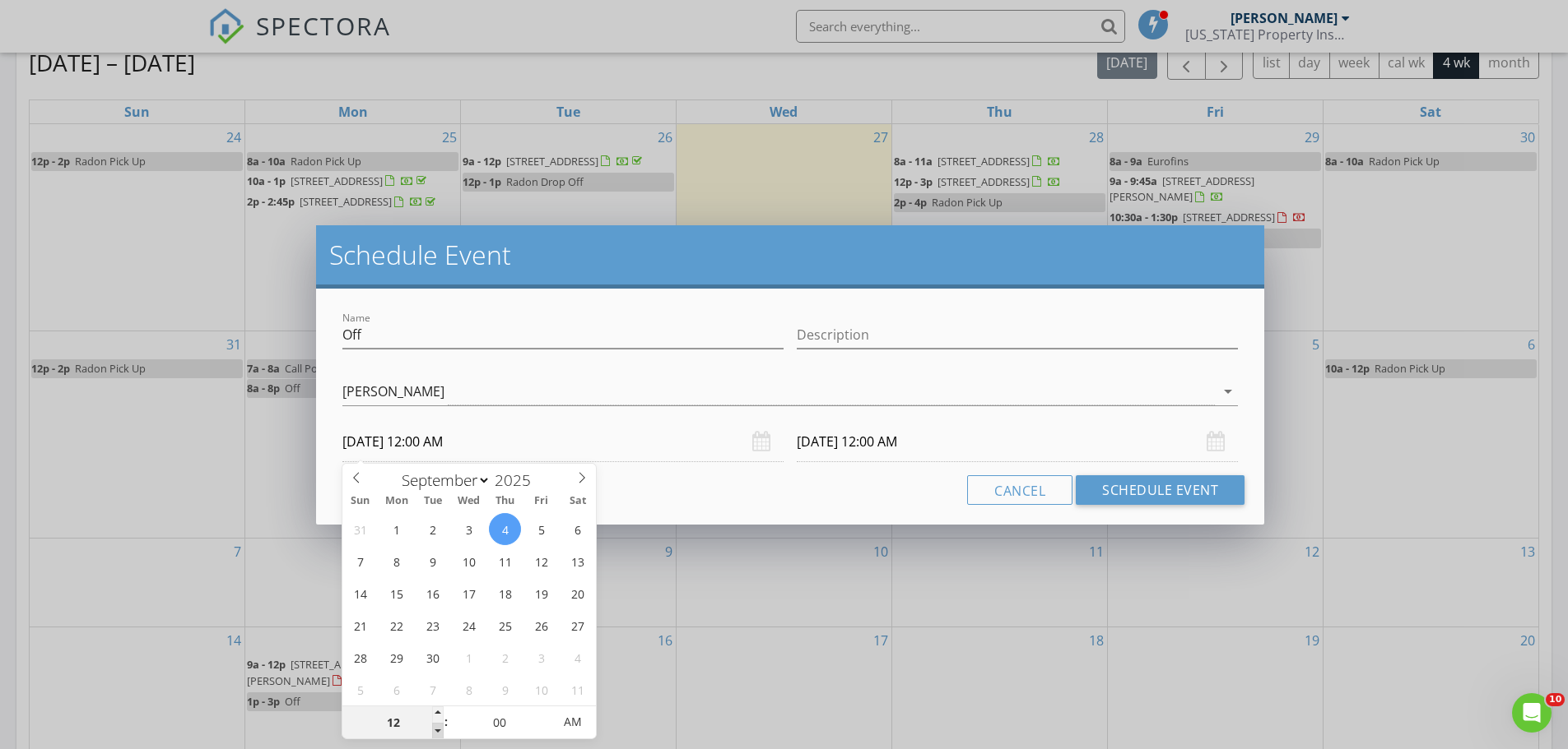
type input "11"
type input "09/04/2025 11:00 PM"
click at [438, 732] on span at bounding box center [437, 731] width 11 height 17
type input "10"
type input "09/04/2025 10:00 PM"
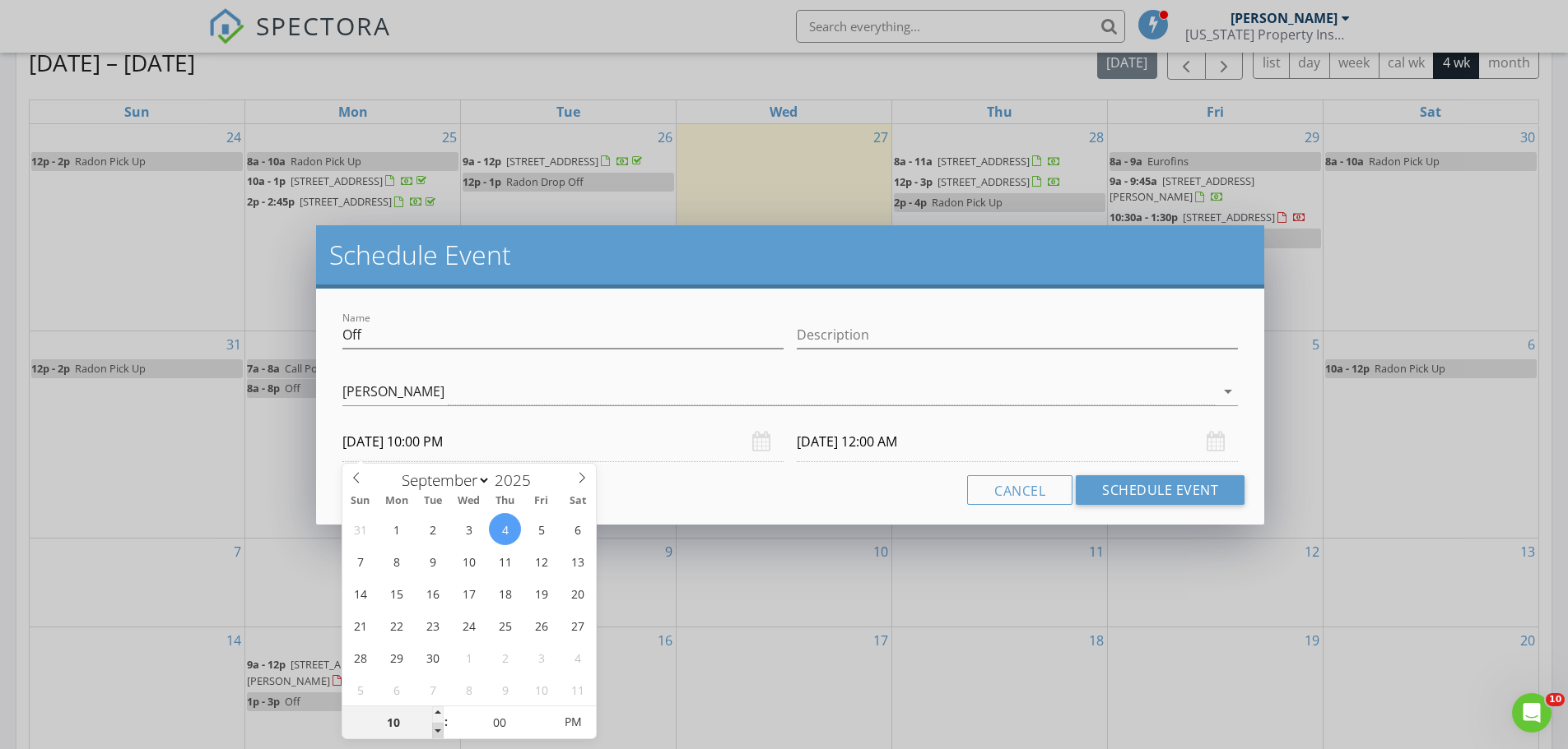
click at [438, 732] on span at bounding box center [437, 731] width 11 height 17
type input "09"
type input "09/04/2025 9:00 PM"
click at [438, 732] on span at bounding box center [437, 731] width 11 height 17
type input "09/05/2025 9:00 PM"
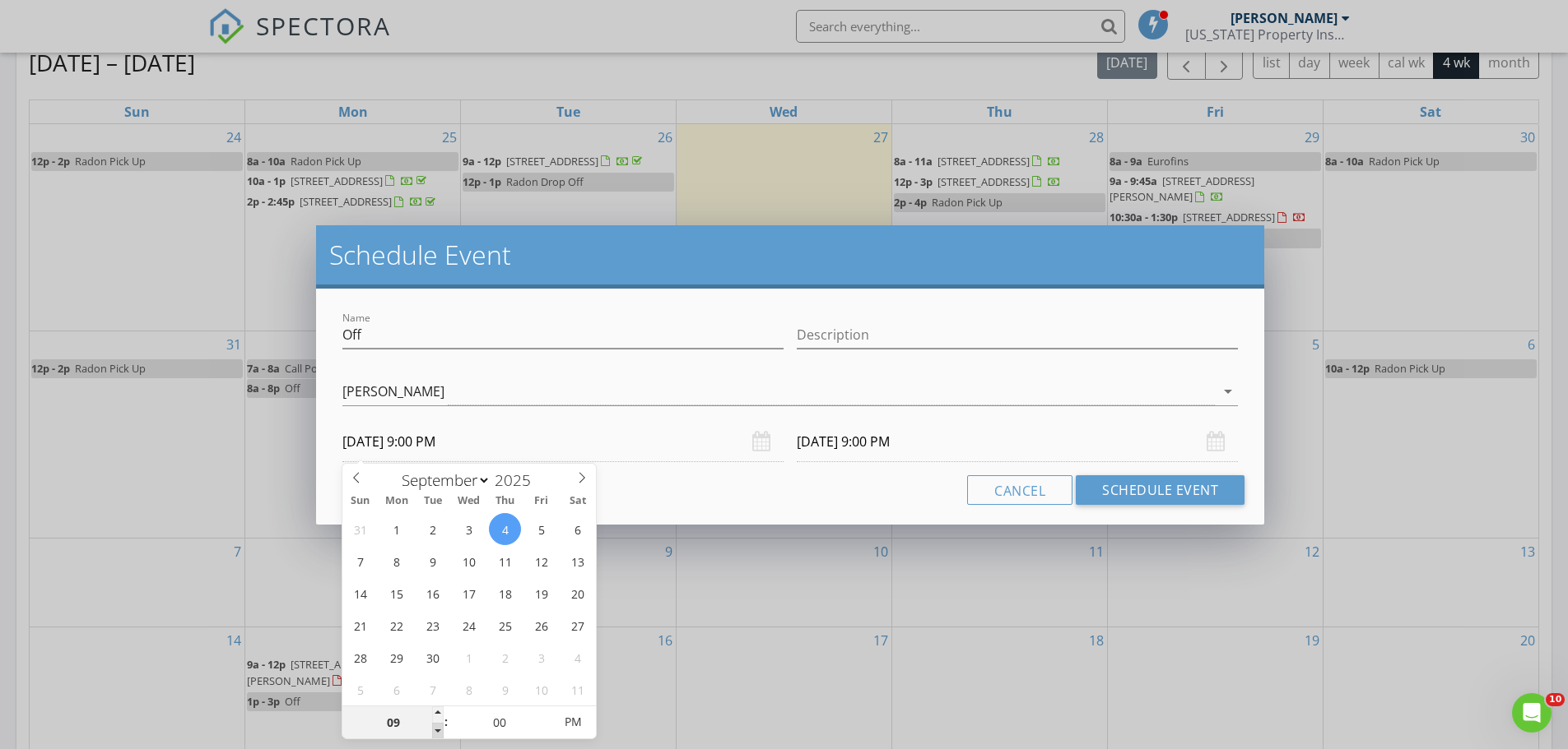
type input "08"
type input "09/04/2025 8:00 PM"
click at [438, 732] on span at bounding box center [437, 731] width 11 height 17
type input "09/05/2025 8:00 PM"
type input "09/04/2025 8:00 AM"
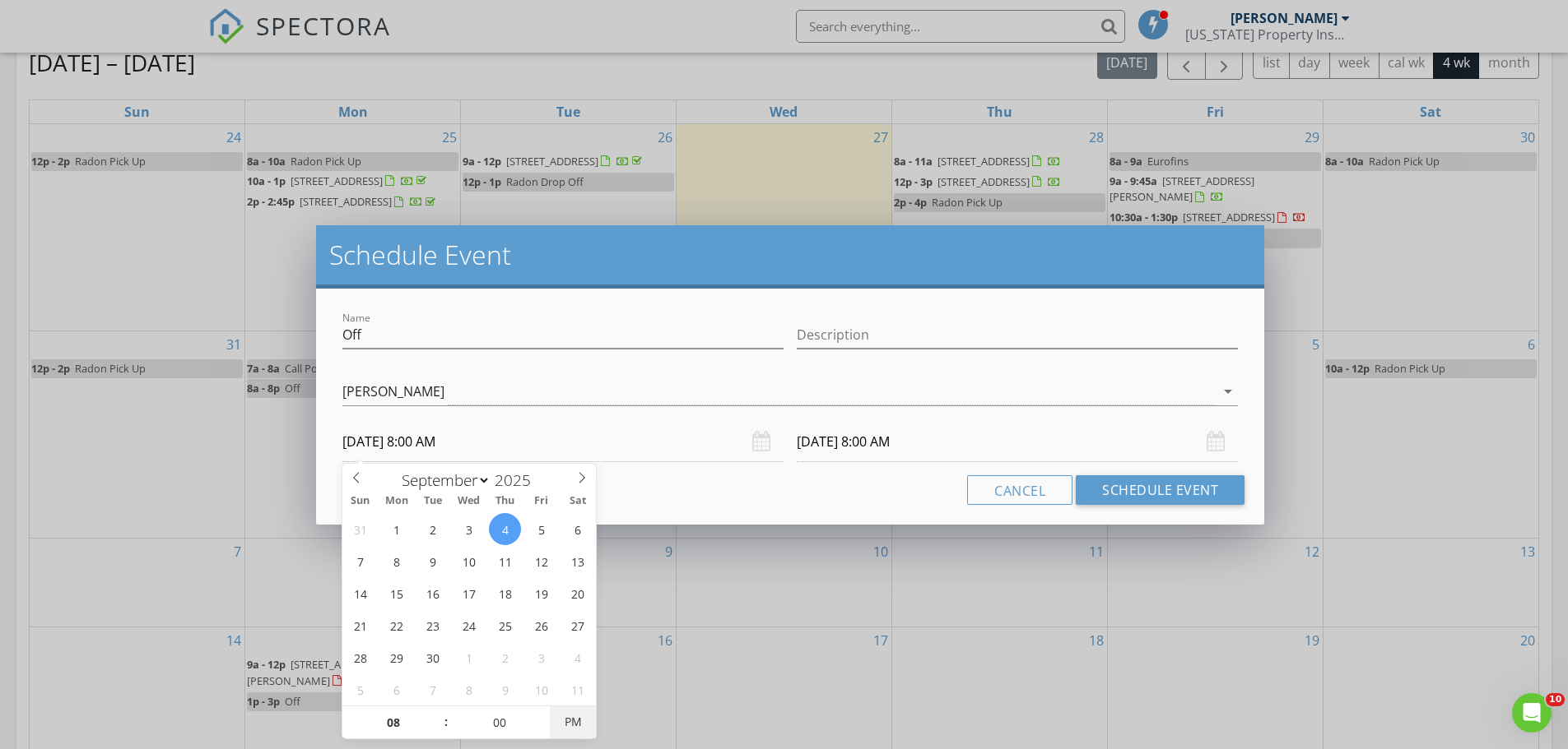
click at [568, 719] on span "PM" at bounding box center [573, 722] width 45 height 33
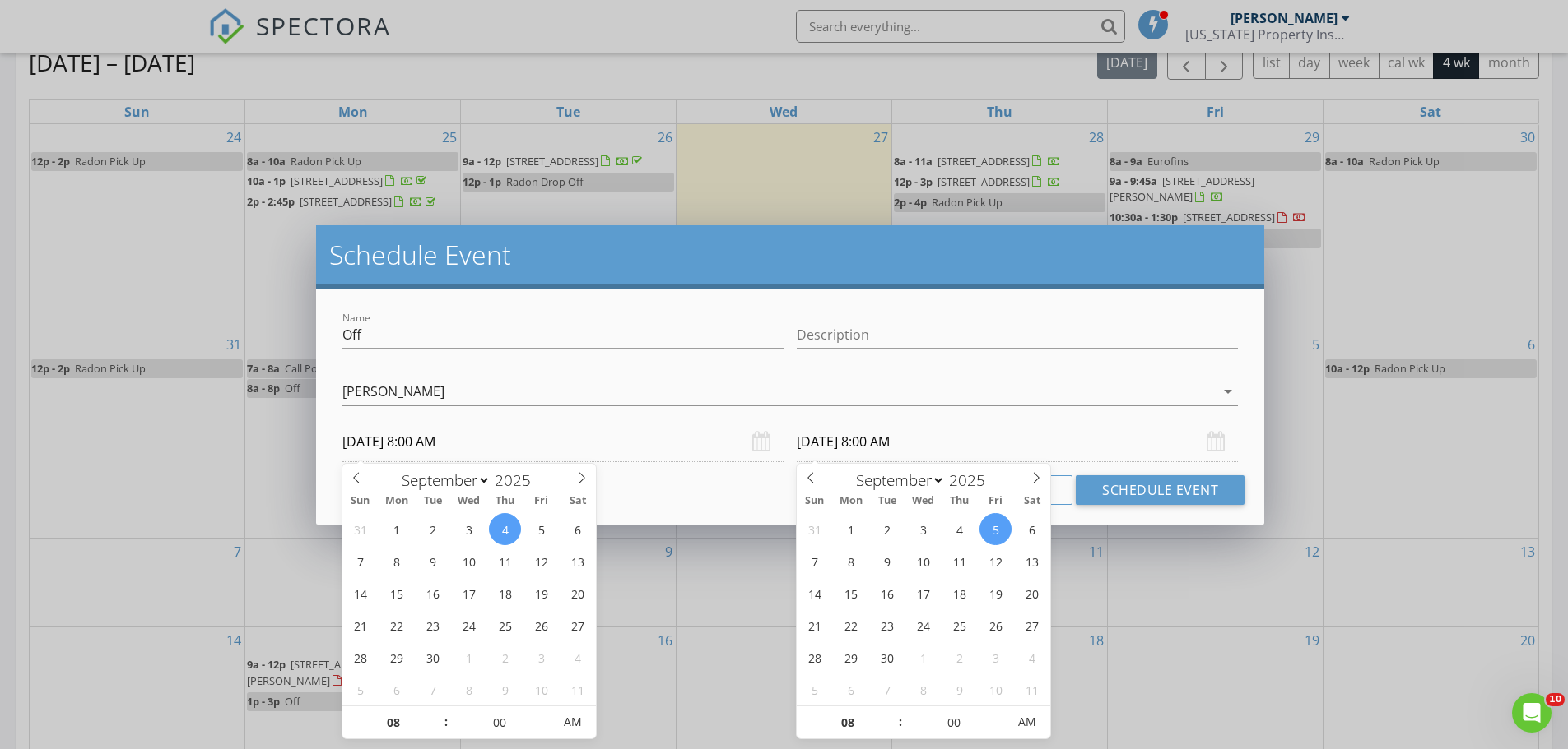
click at [849, 435] on input "09/05/2025 8:00 AM" at bounding box center [1017, 442] width 441 height 40
type input "09/04/2025 8:00 AM"
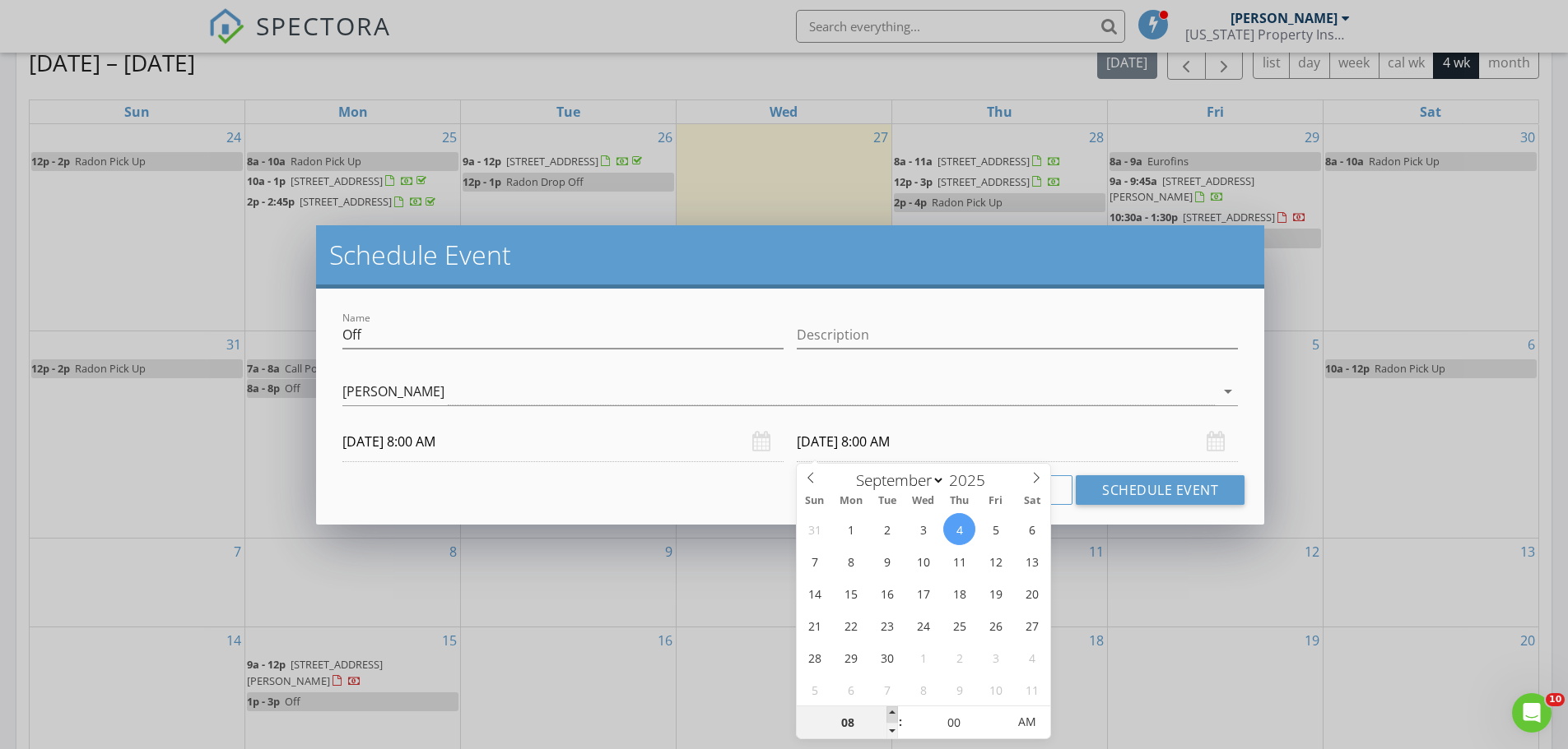
type input "09"
type input "09/04/2025 9:00 AM"
click at [889, 715] on span at bounding box center [891, 714] width 11 height 17
type input "10"
type input "[DATE] 10:00 AM"
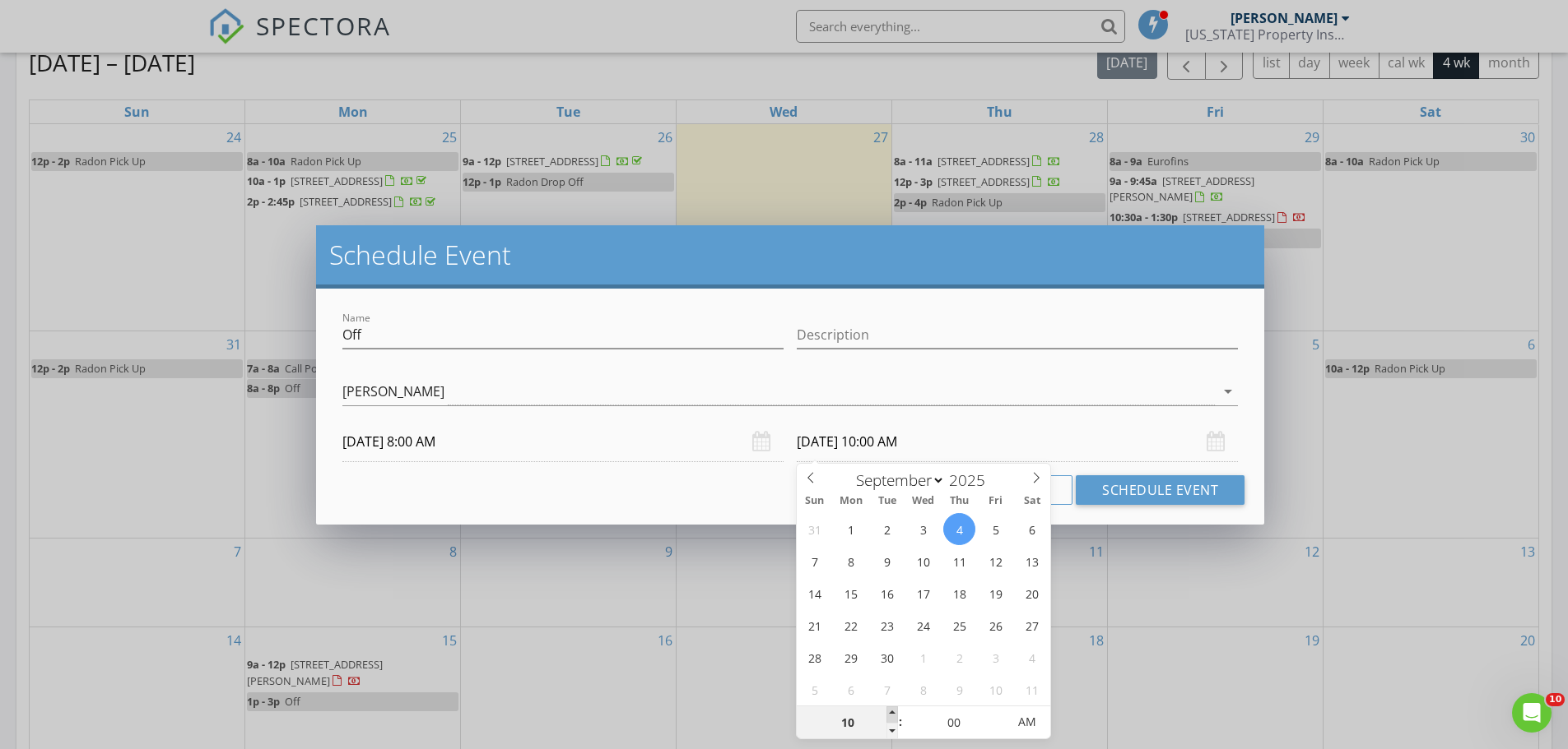
click at [889, 715] on span at bounding box center [891, 714] width 11 height 17
type input "11"
type input "09/04/2025 11:00 AM"
click at [889, 715] on span at bounding box center [891, 714] width 11 height 17
click at [1146, 495] on button "Schedule Event" at bounding box center [1160, 490] width 169 height 30
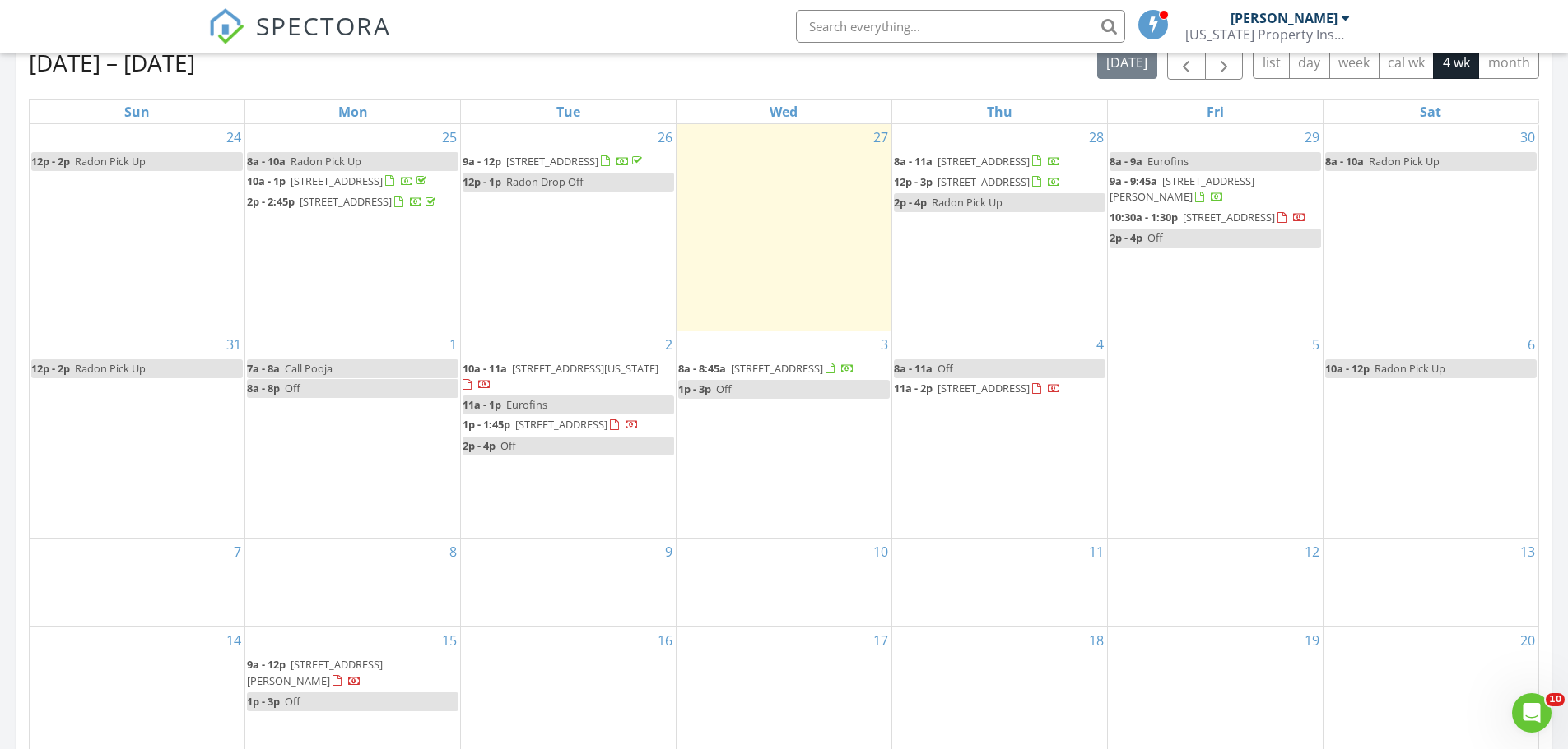
click at [629, 38] on div "SPECTORA Lee Gonzalez Colorado Property Inspectors, LLC Role: Inspector Dashboa…" at bounding box center [784, 26] width 1152 height 52
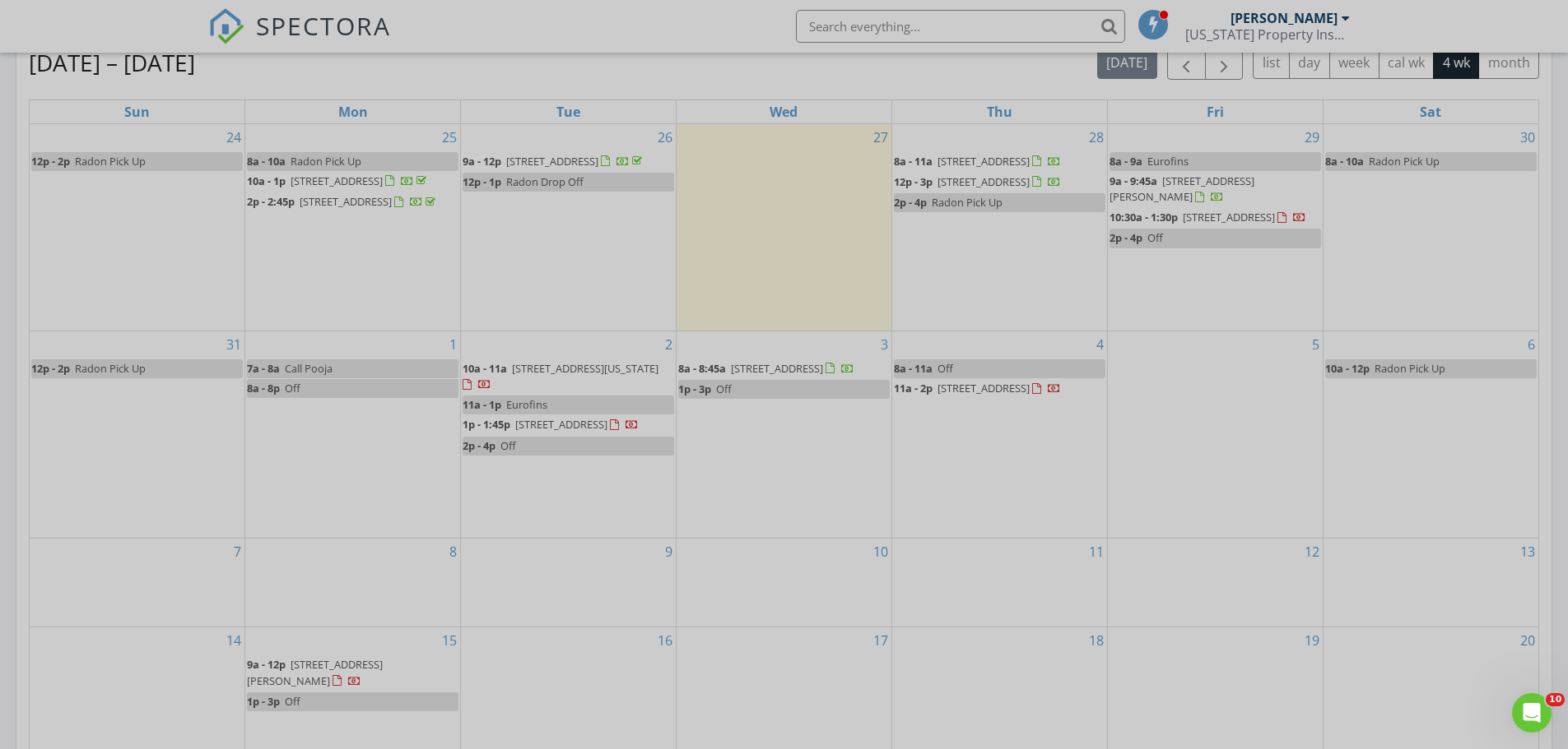
select select "8"
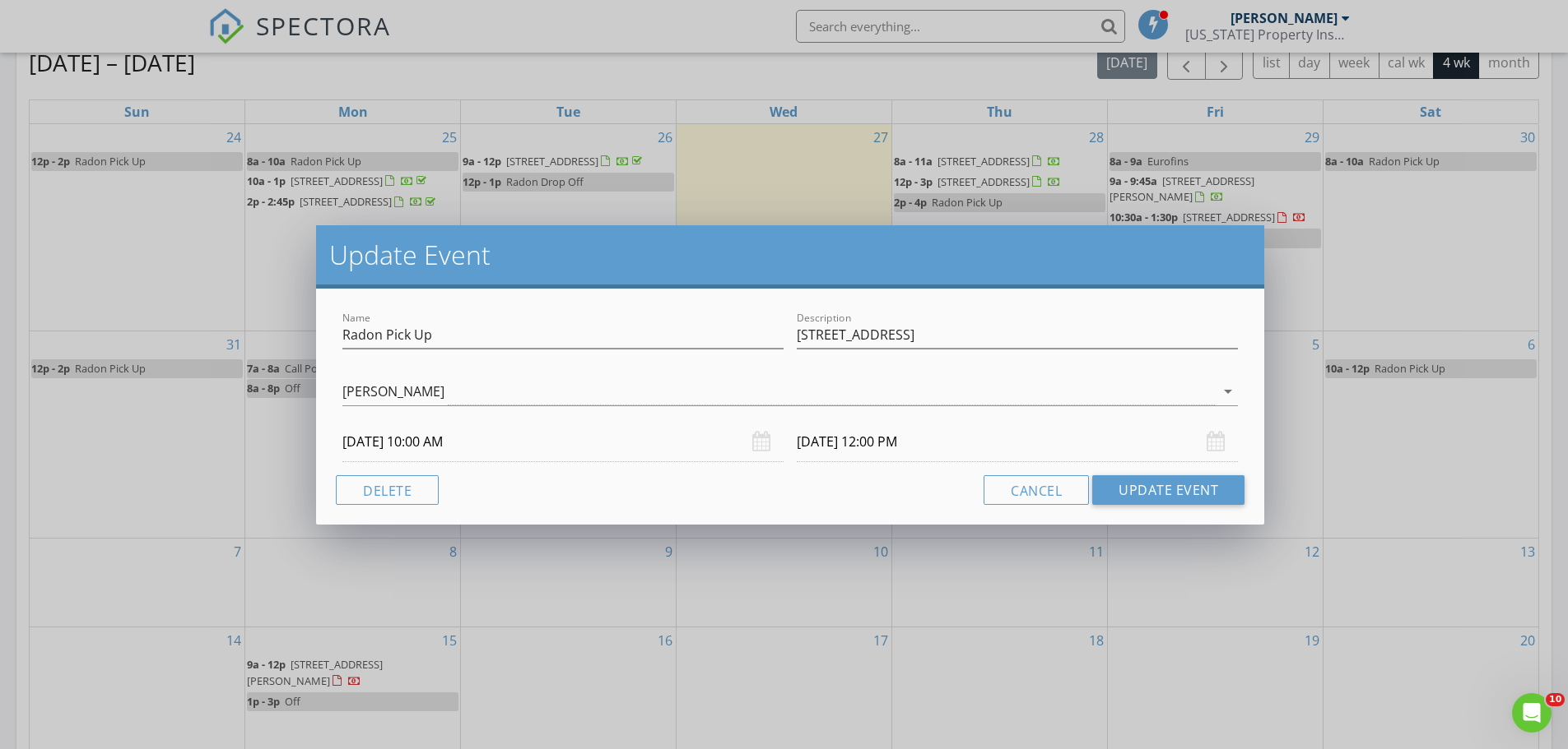
click at [448, 449] on input "09/06/2025 10:00 AM" at bounding box center [562, 442] width 441 height 40
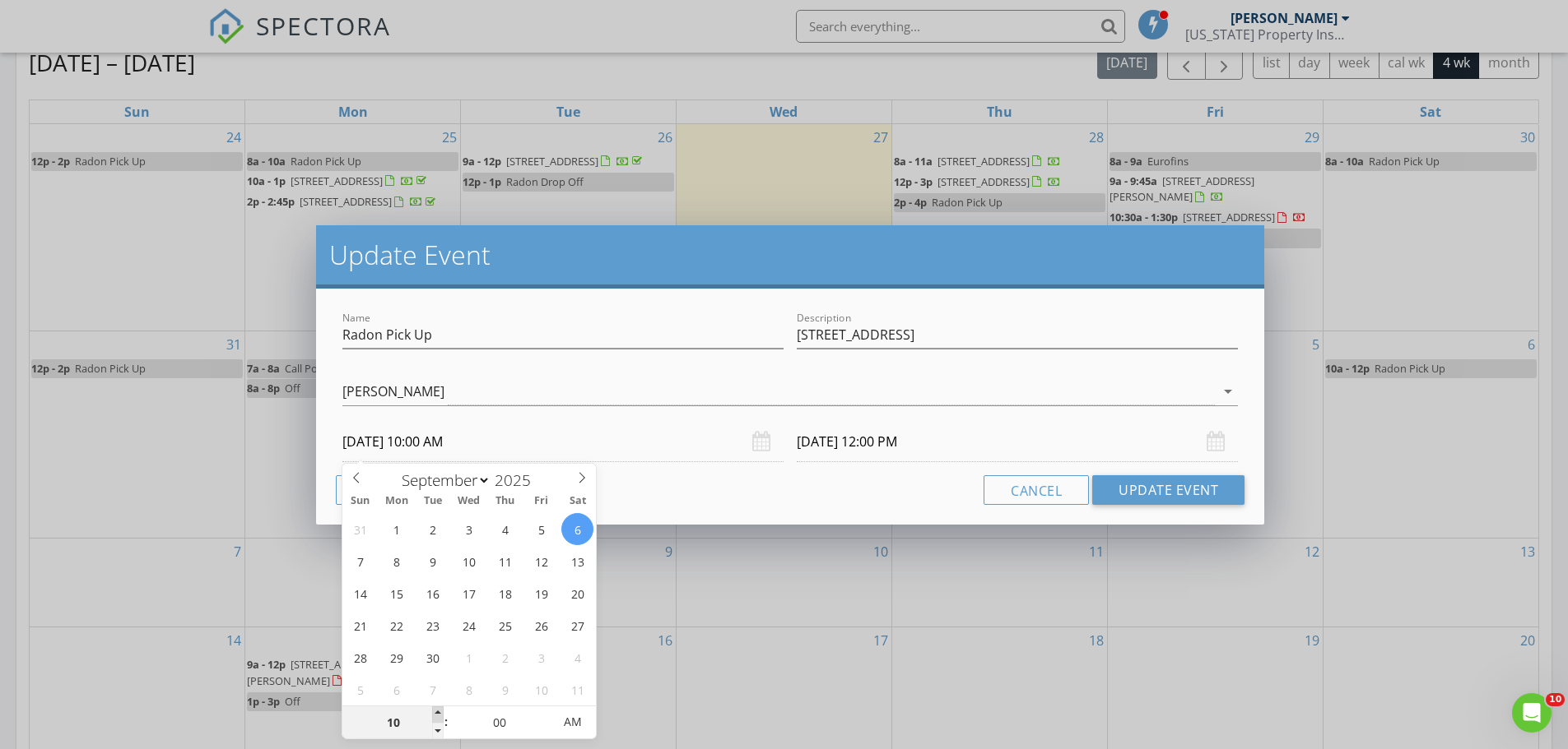
type input "11"
type input "09/06/2025 11:00 AM"
click at [437, 711] on span at bounding box center [437, 714] width 11 height 17
type input "09/06/2025 1:00 PM"
click at [1187, 495] on button "Update Event" at bounding box center [1168, 490] width 152 height 30
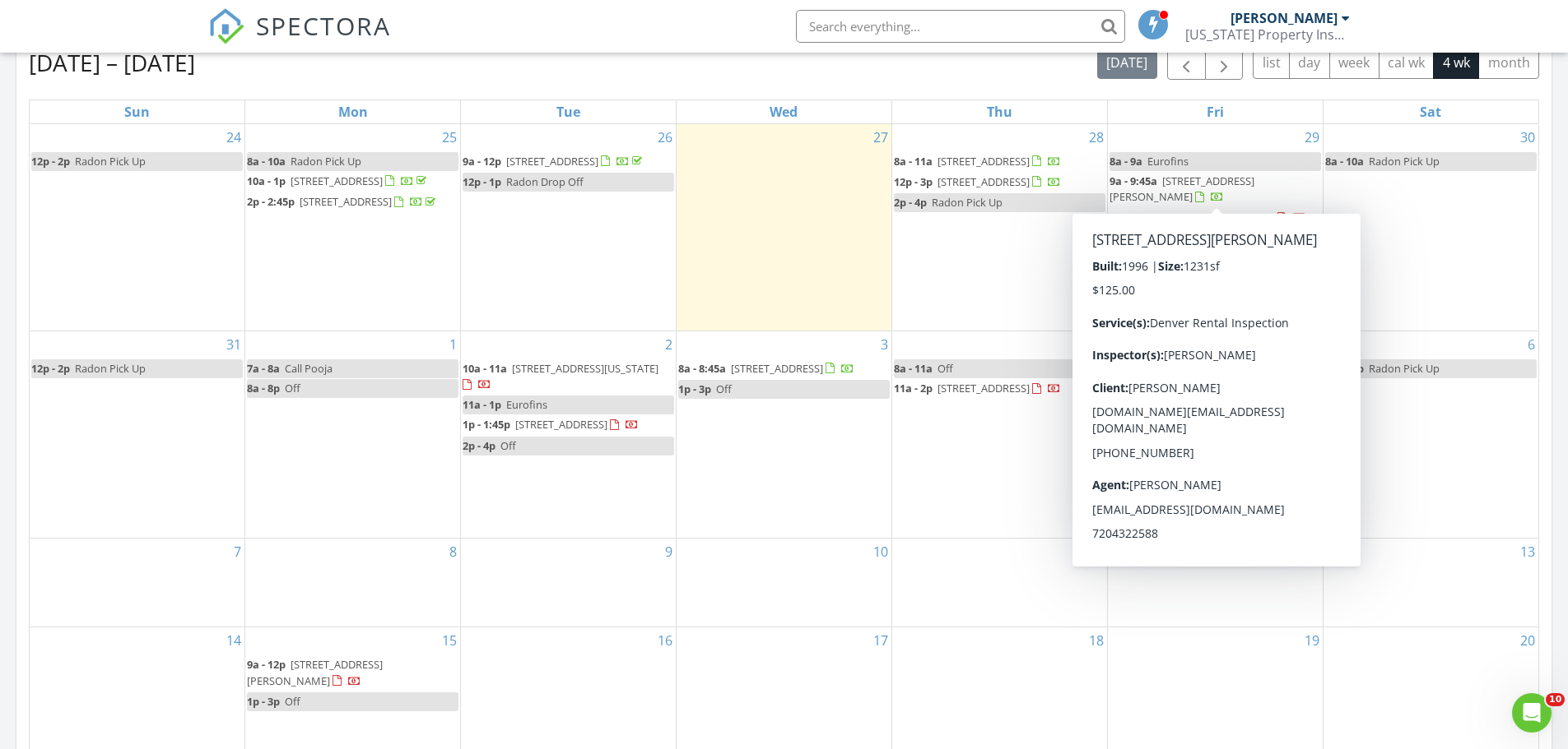
click at [653, 31] on div "SPECTORA Lee Gonzalez Colorado Property Inspectors, LLC Role: Inspector Dashboa…" at bounding box center [784, 26] width 1152 height 52
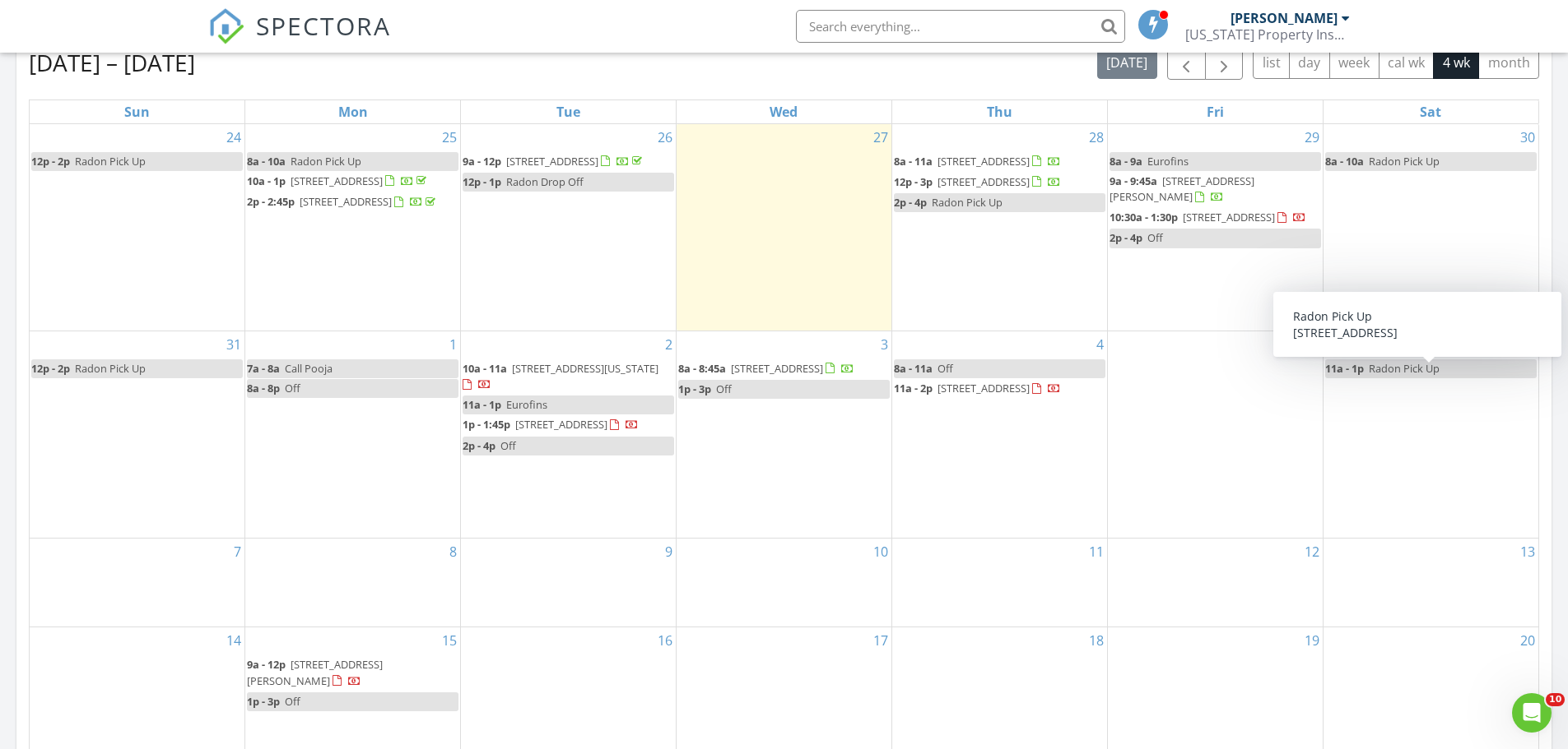
click at [1400, 375] on span "Radon Pick Up" at bounding box center [1404, 368] width 71 height 15
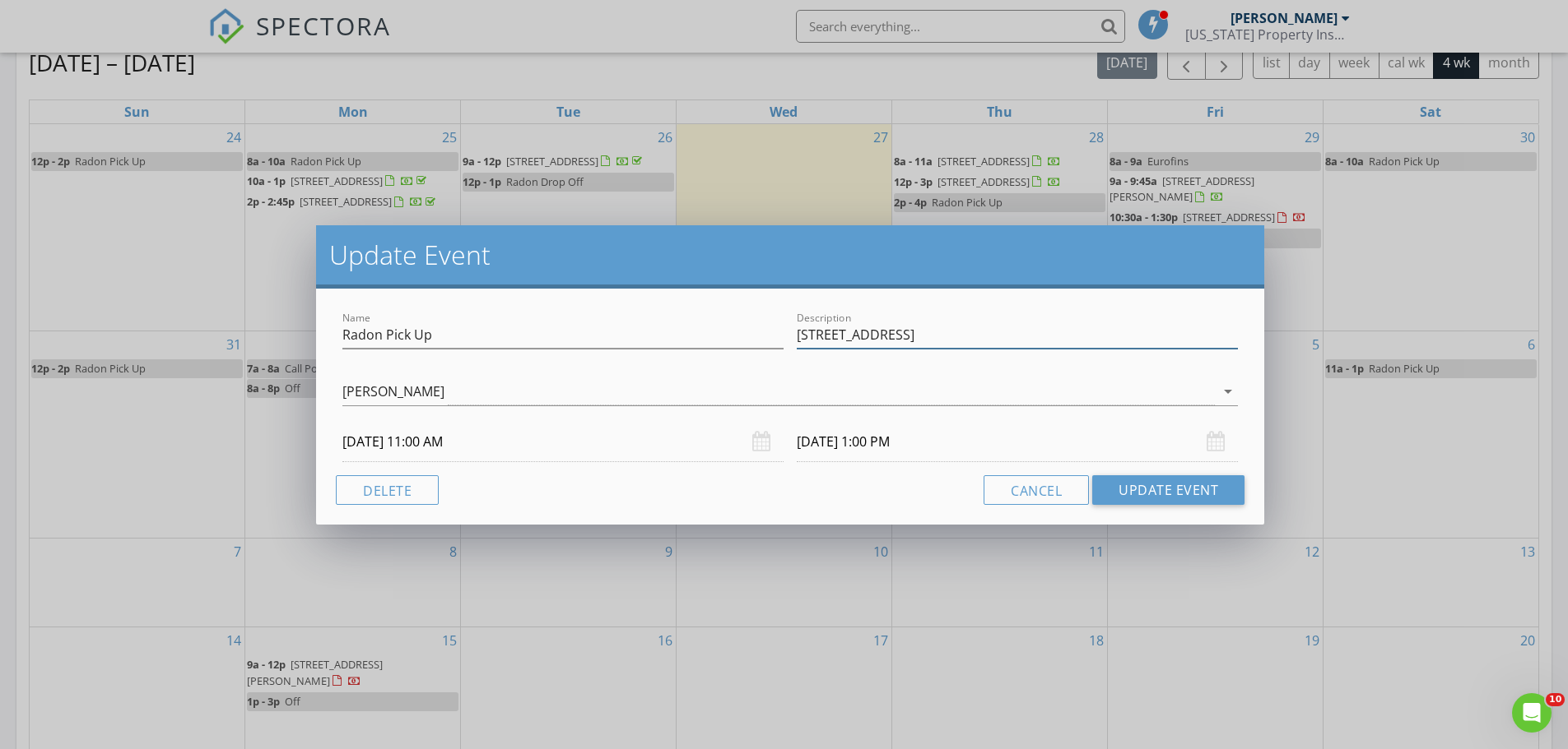
click at [923, 336] on input "8261 Bluebell Way" at bounding box center [1017, 335] width 441 height 27
type input "8261 Bluebell Way - 1970"
click at [1122, 489] on button "Update Event" at bounding box center [1168, 490] width 152 height 30
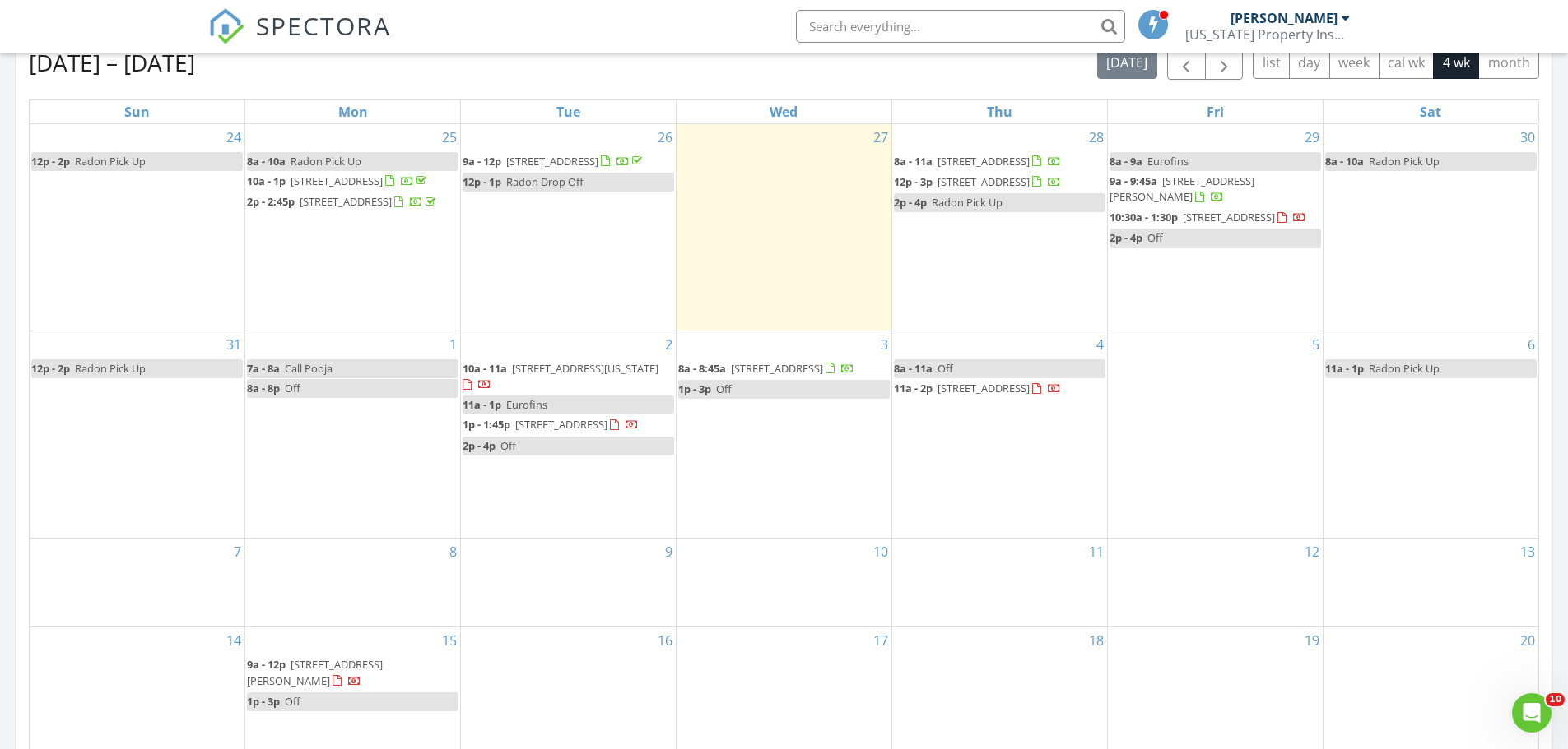
click at [993, 395] on span "[STREET_ADDRESS]" at bounding box center [983, 388] width 92 height 15
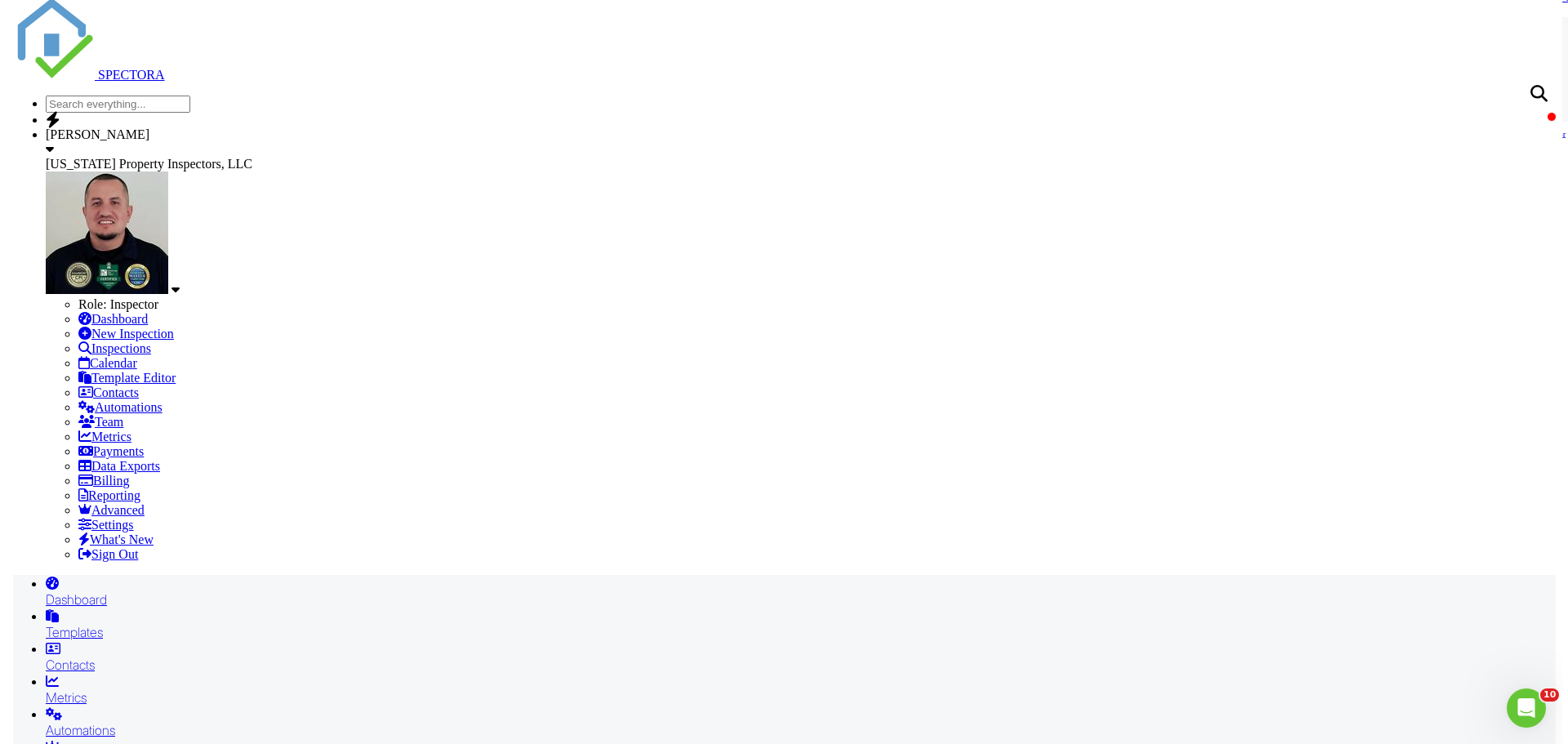
scroll to position [163, 0]
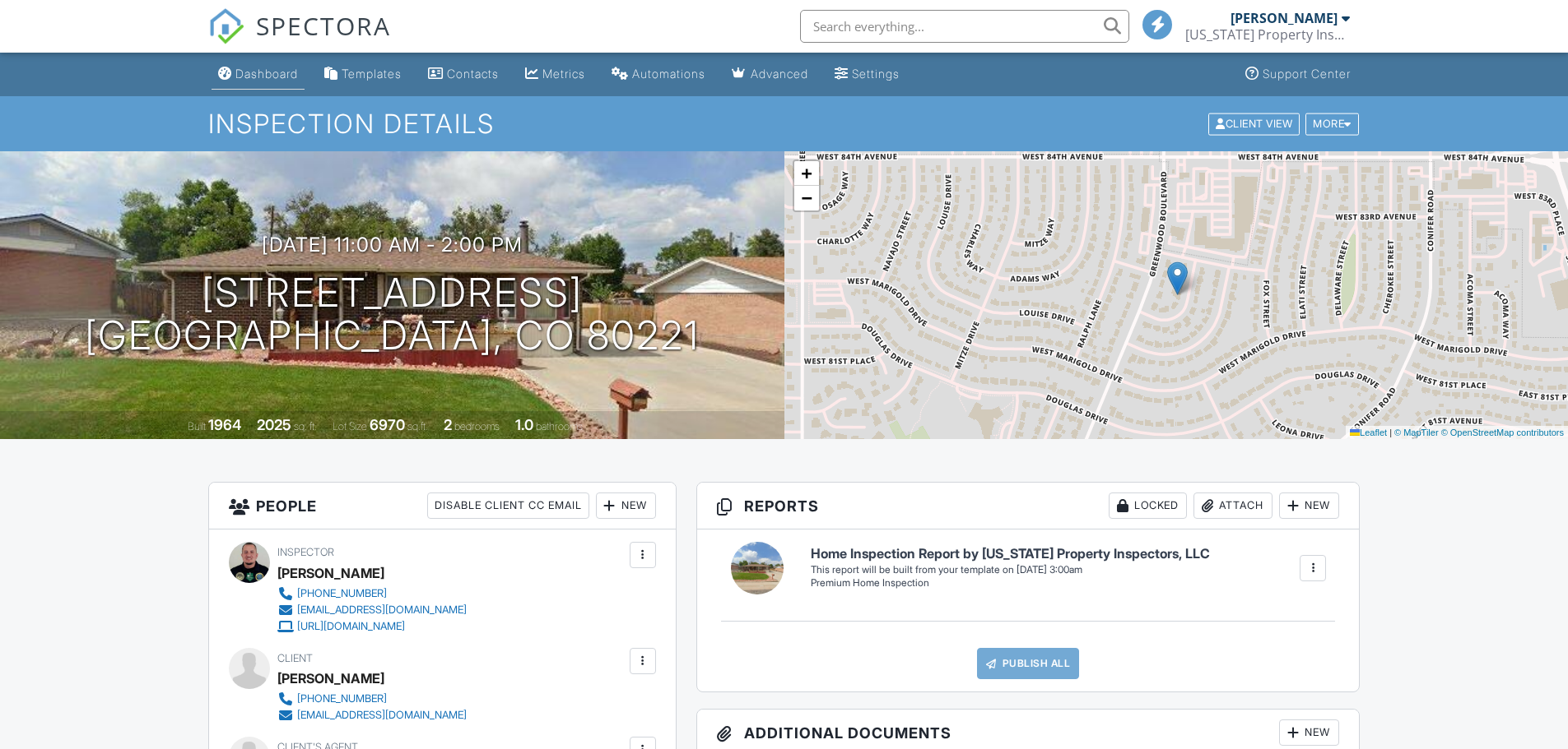
click at [284, 76] on div "Dashboard" at bounding box center [267, 73] width 63 height 14
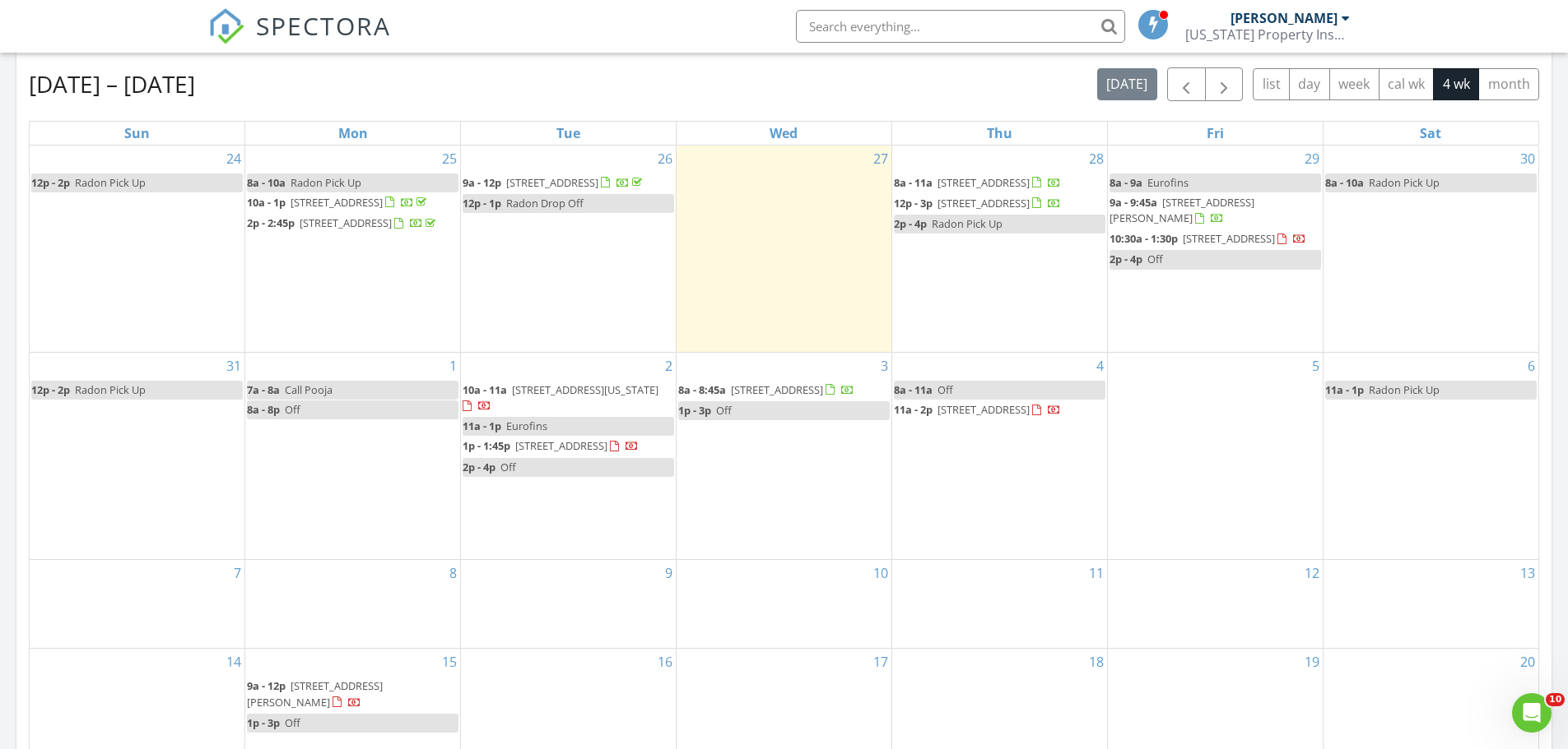
scroll to position [740, 0]
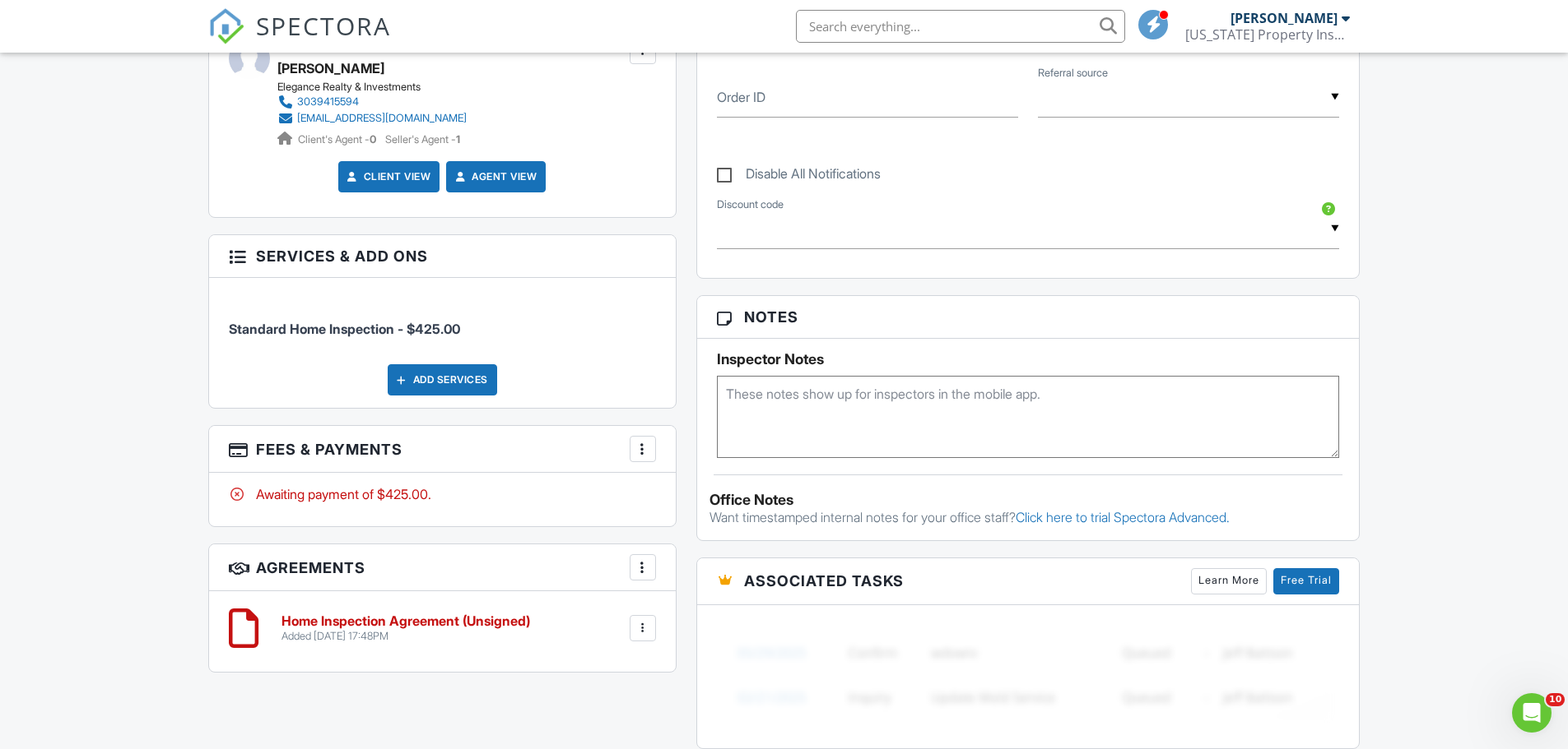
click at [802, 397] on textarea at bounding box center [1028, 417] width 623 height 82
paste textarea "303-941-5594"
type textarea "Text Cheri when on way. 303-941-5594"
click at [1415, 503] on div "Dashboard Templates Contacts Metrics Automations Advanced Settings Support Cent…" at bounding box center [784, 636] width 1568 height 2812
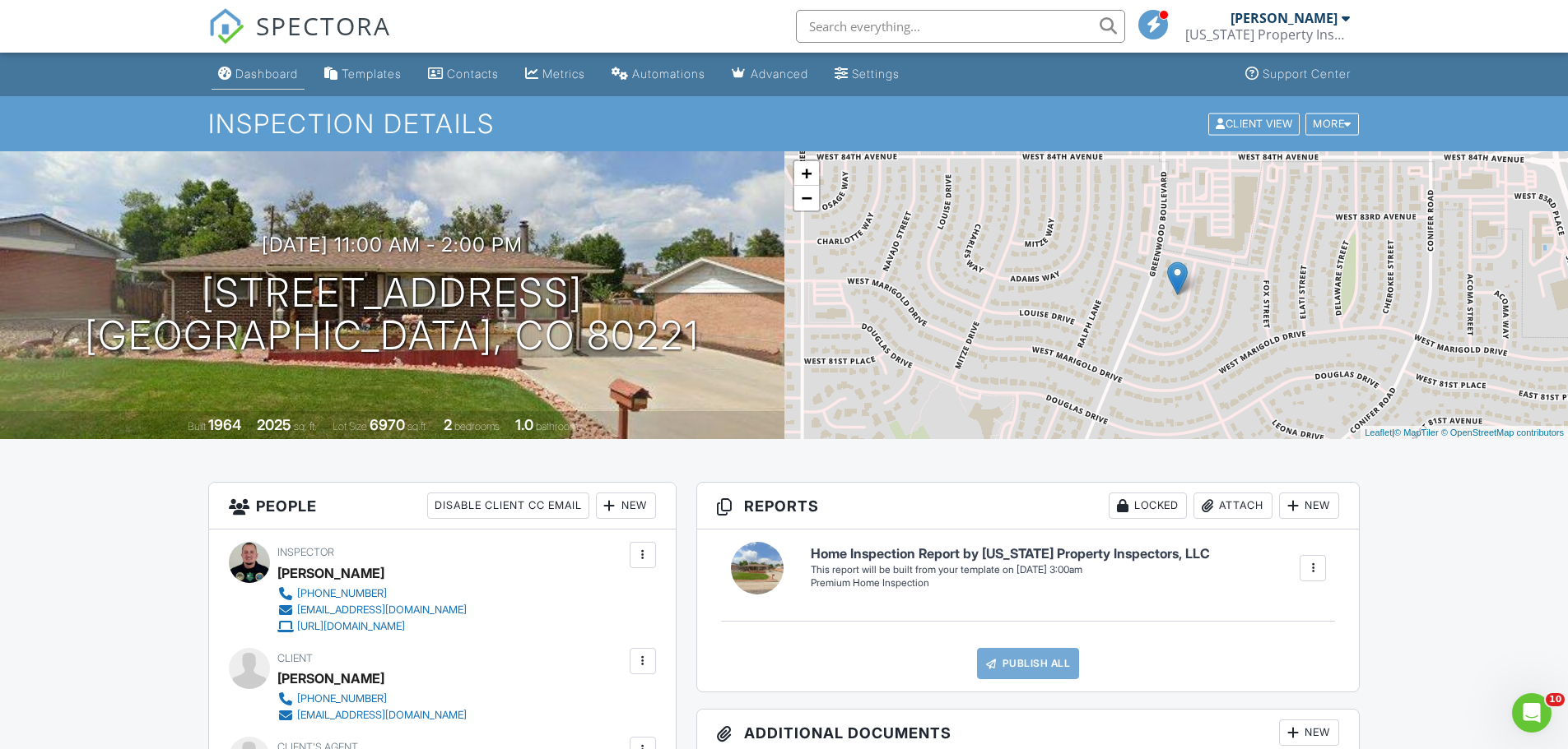
click at [282, 79] on div "Dashboard" at bounding box center [267, 73] width 63 height 14
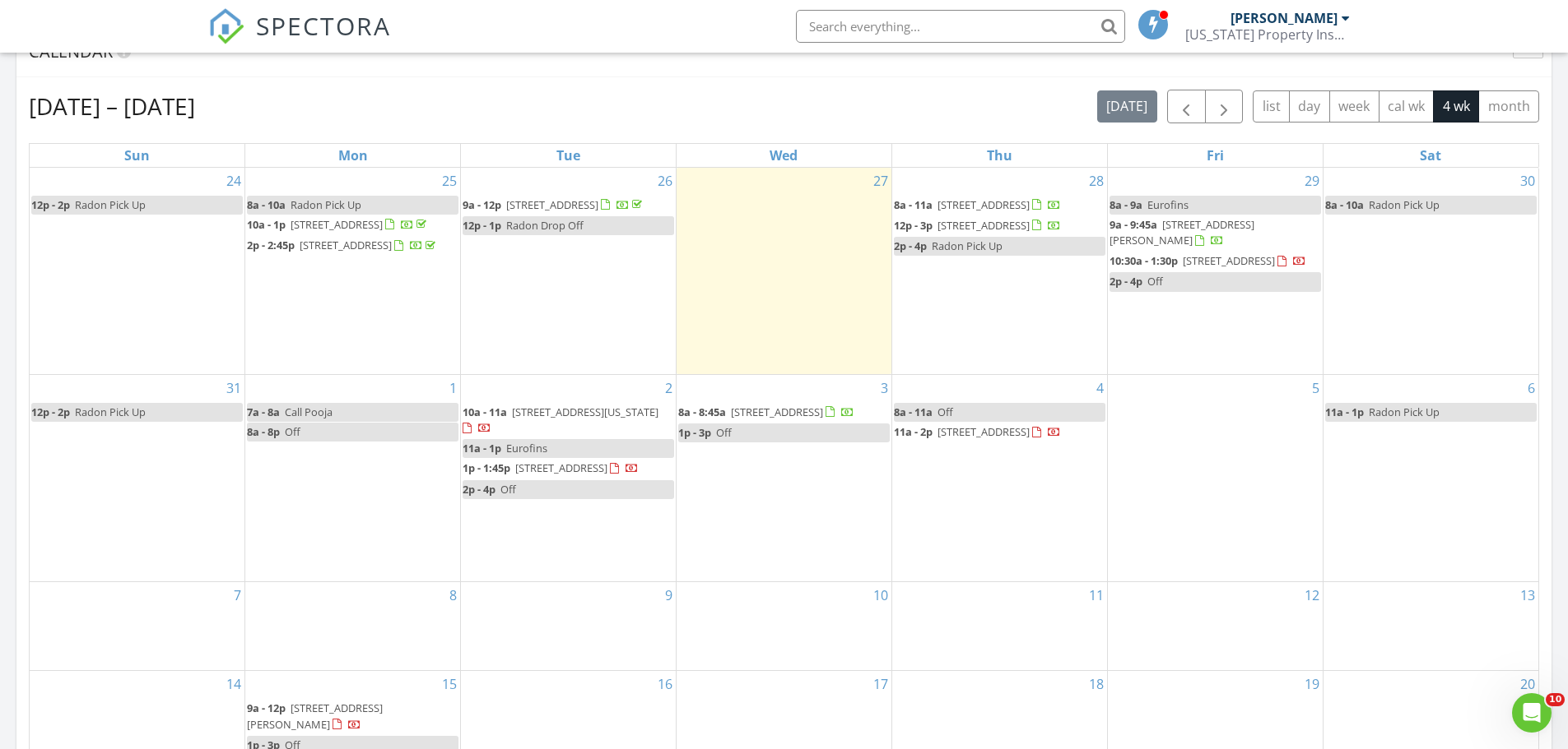
scroll to position [740, 0]
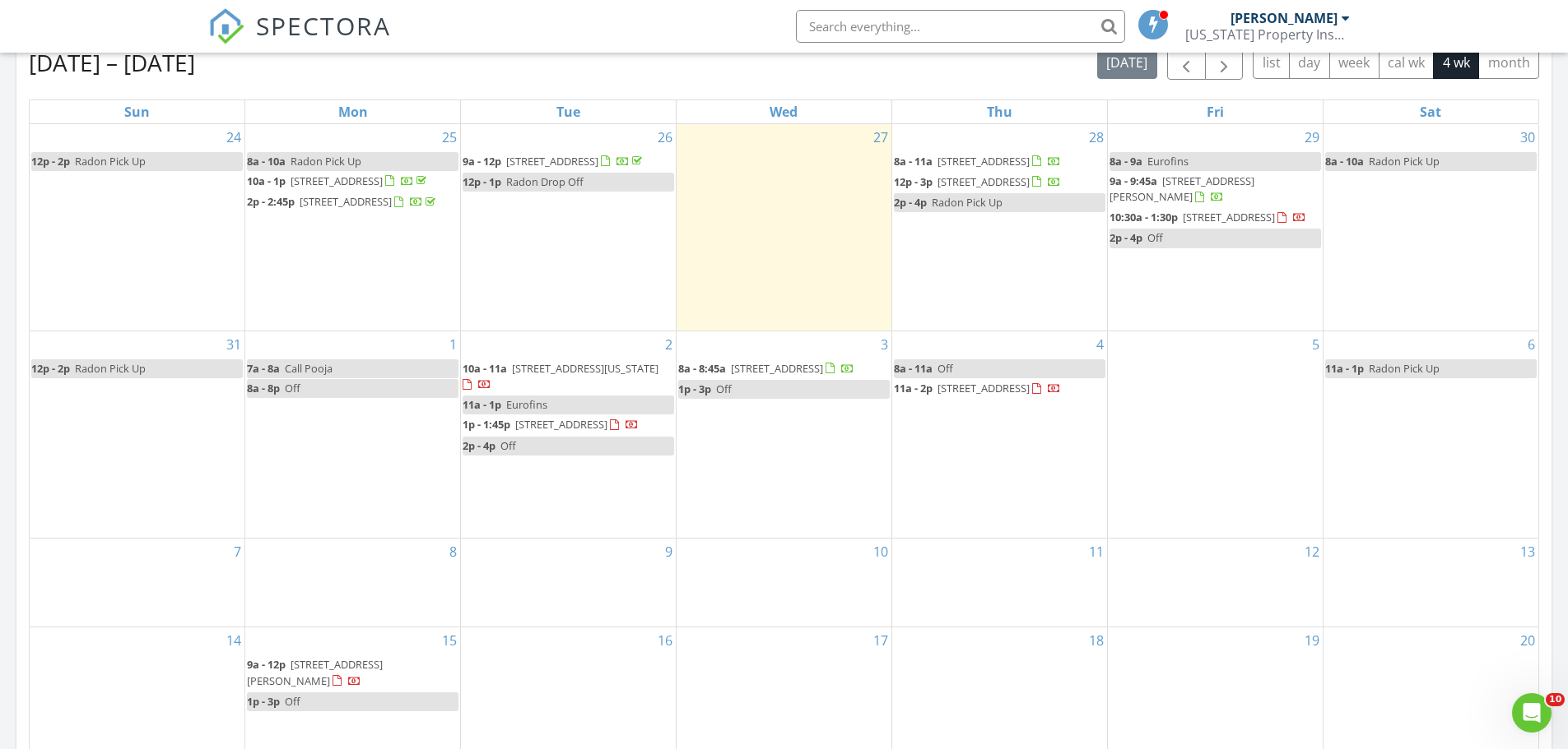
click at [587, 21] on div "SPECTORA [PERSON_NAME] [US_STATE] Property Inspectors, LLC Role: Inspector Dash…" at bounding box center [784, 26] width 1152 height 52
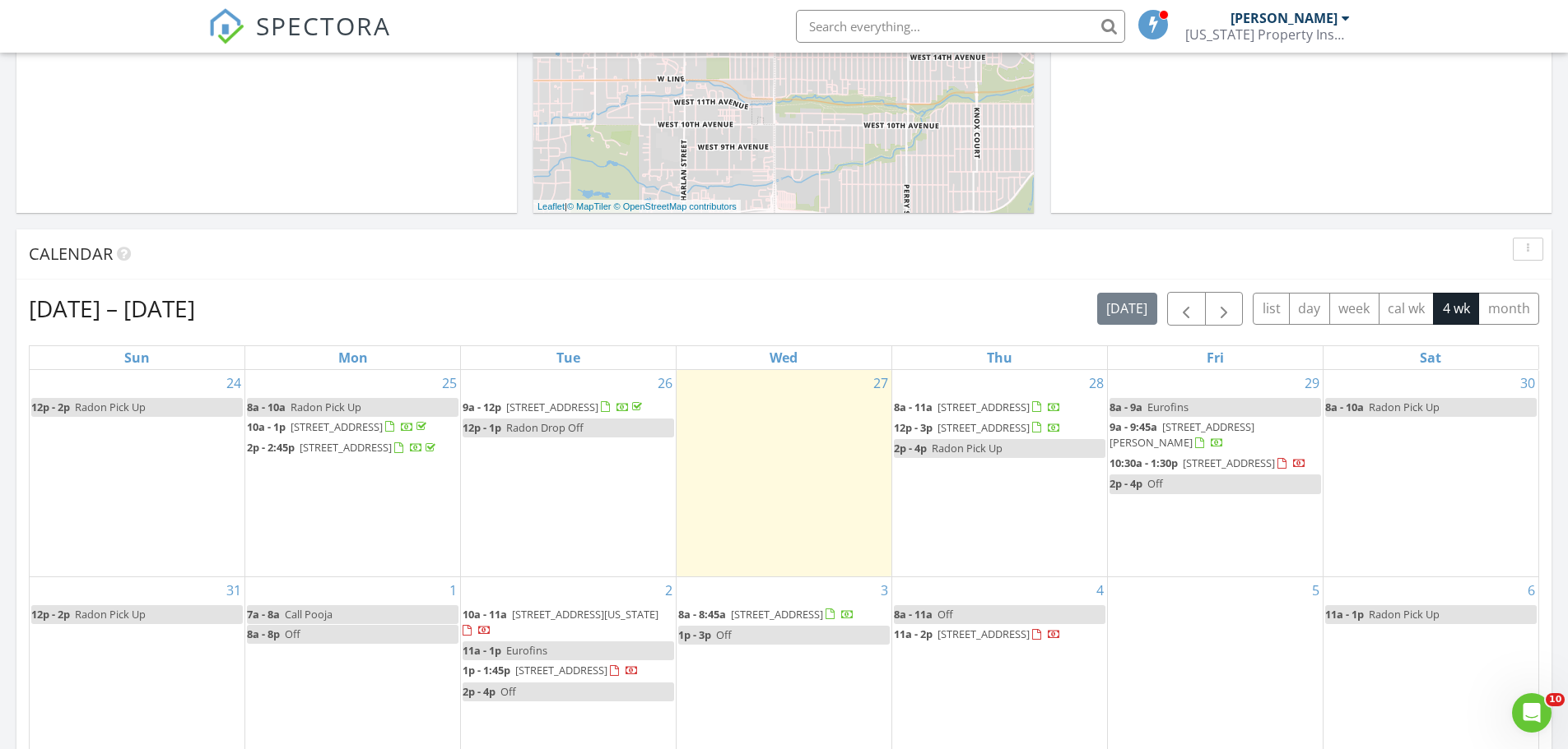
scroll to position [494, 0]
click at [638, 250] on div "Calendar" at bounding box center [771, 255] width 1485 height 24
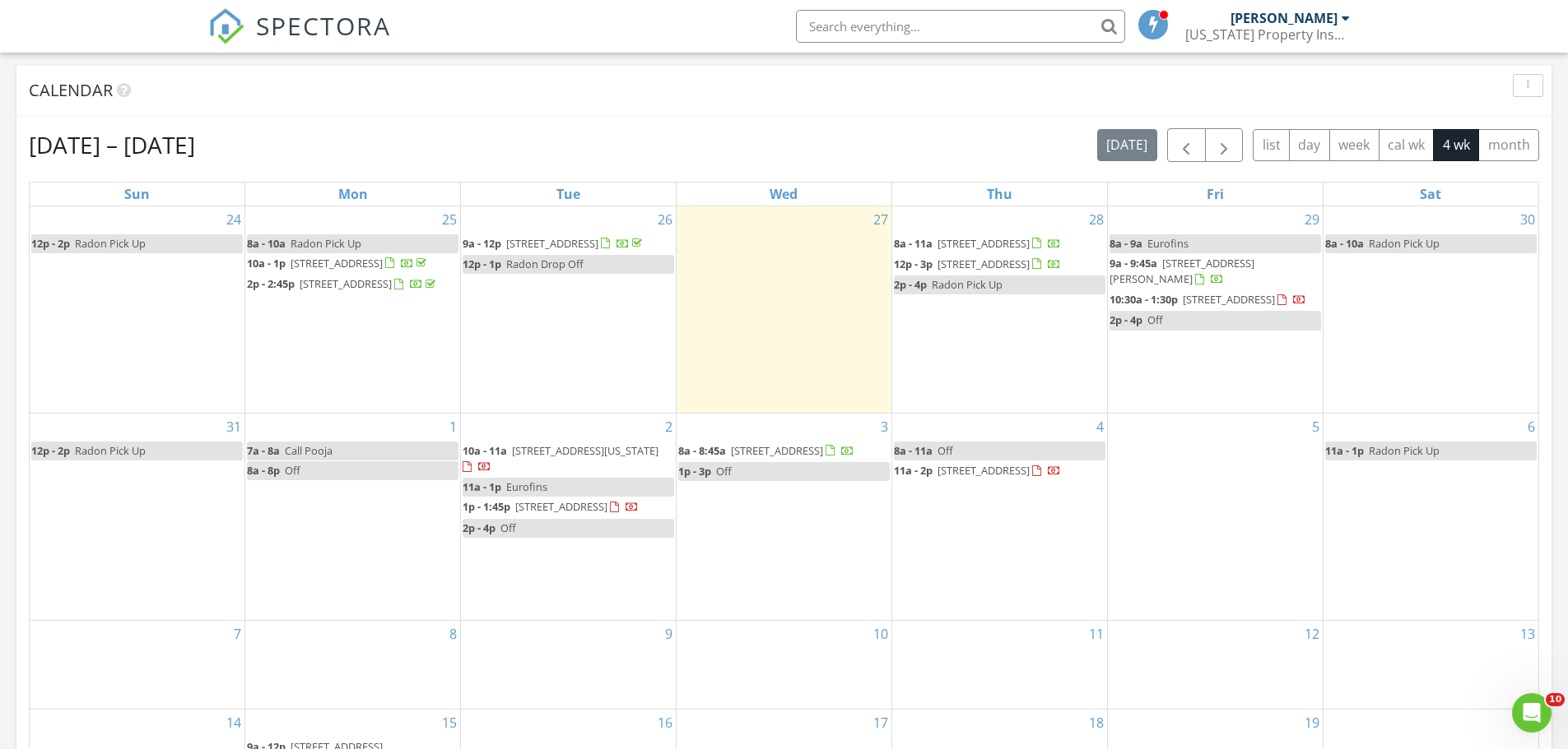
scroll to position [740, 0]
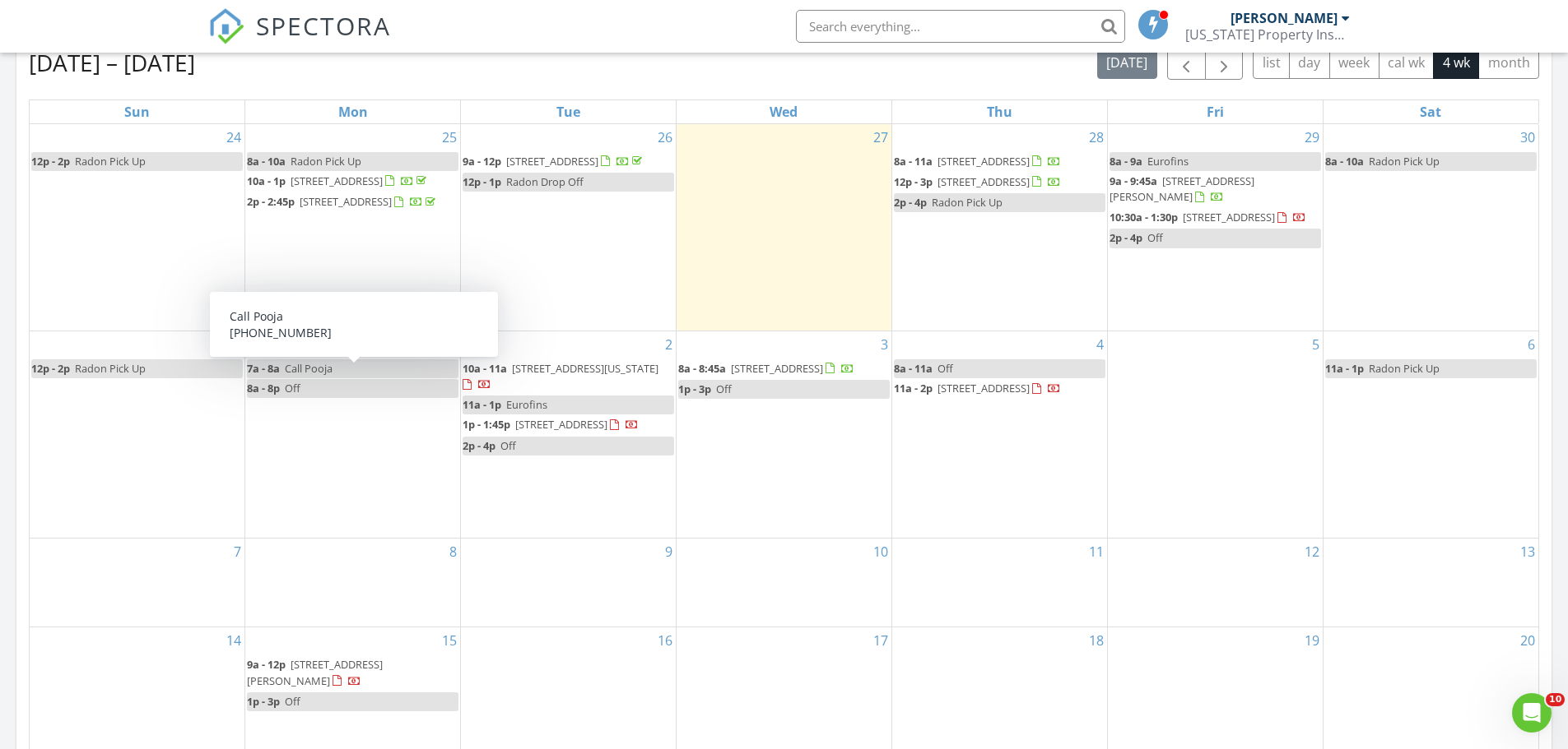
click at [338, 377] on link "7a - 8a Call Pooja" at bounding box center [352, 369] width 212 height 19
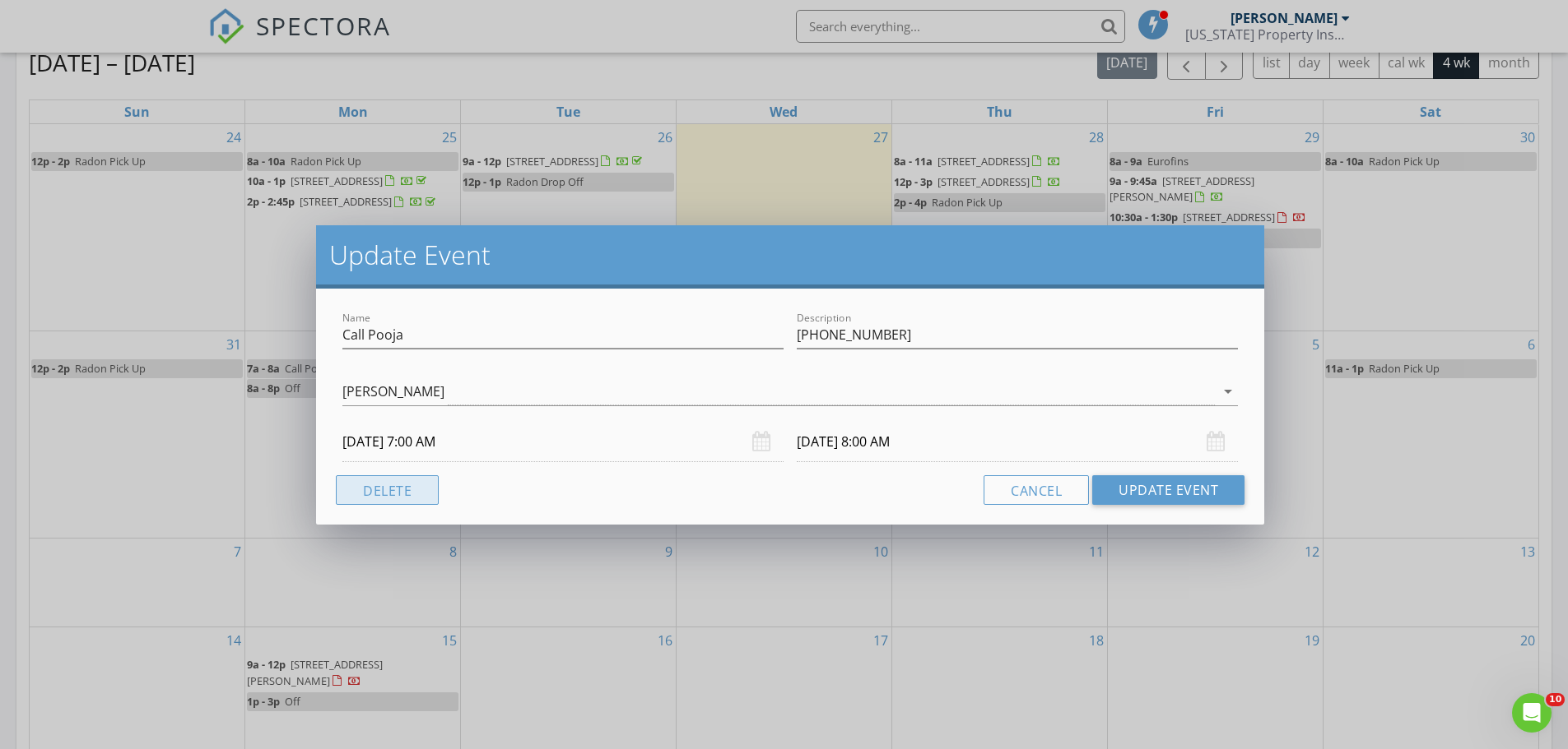
click at [386, 488] on button "Delete" at bounding box center [387, 490] width 103 height 30
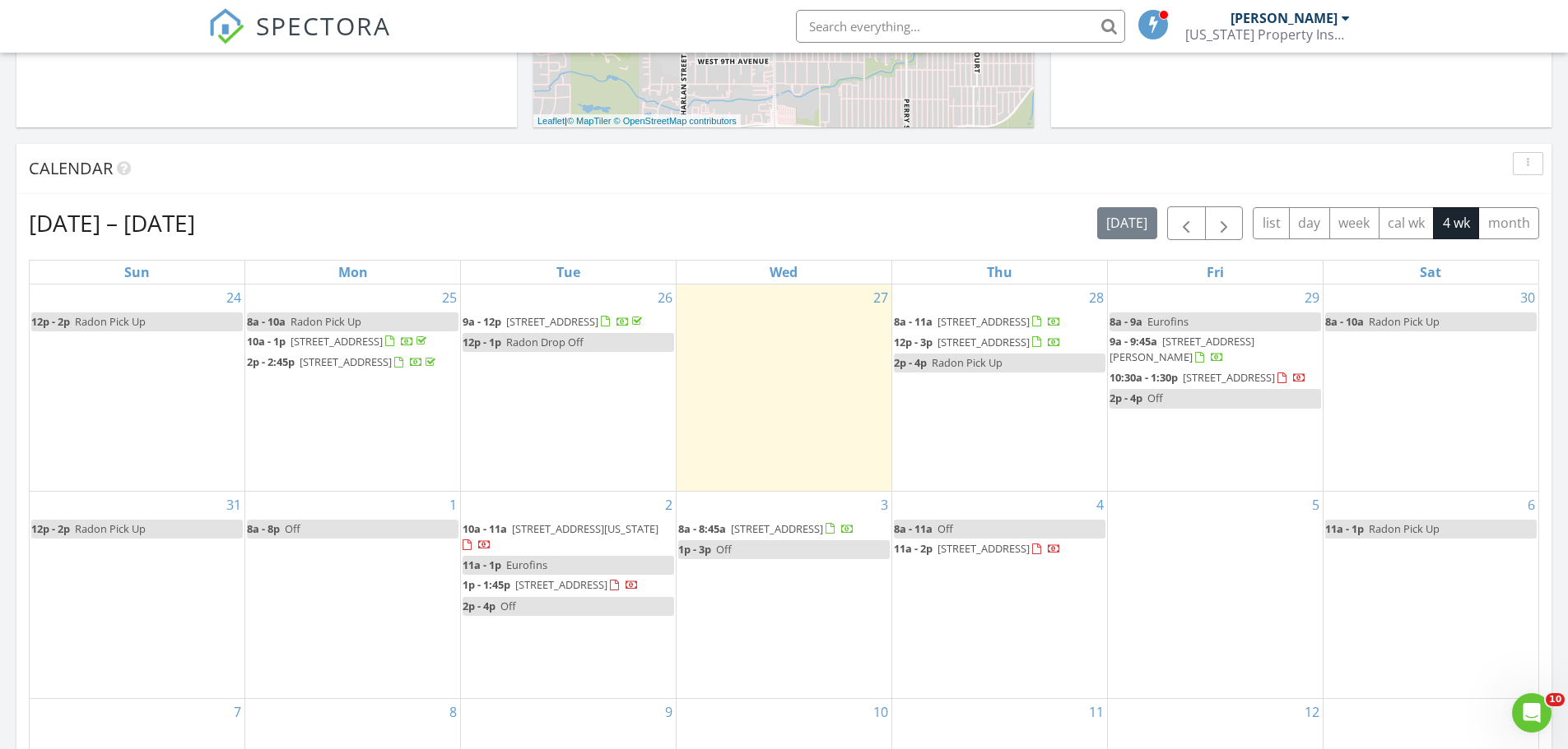
scroll to position [576, 0]
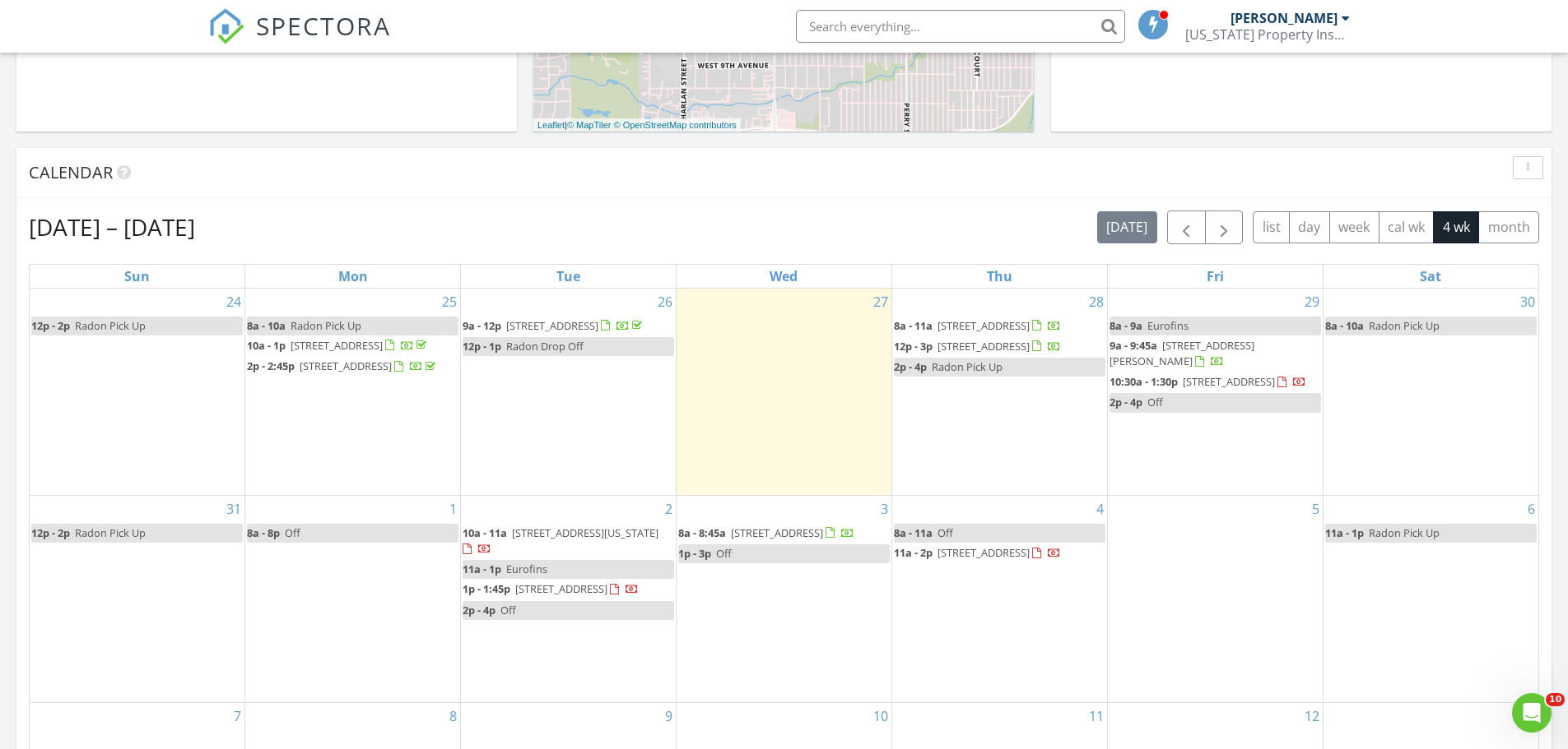
click at [712, 179] on div "Calendar" at bounding box center [771, 172] width 1485 height 24
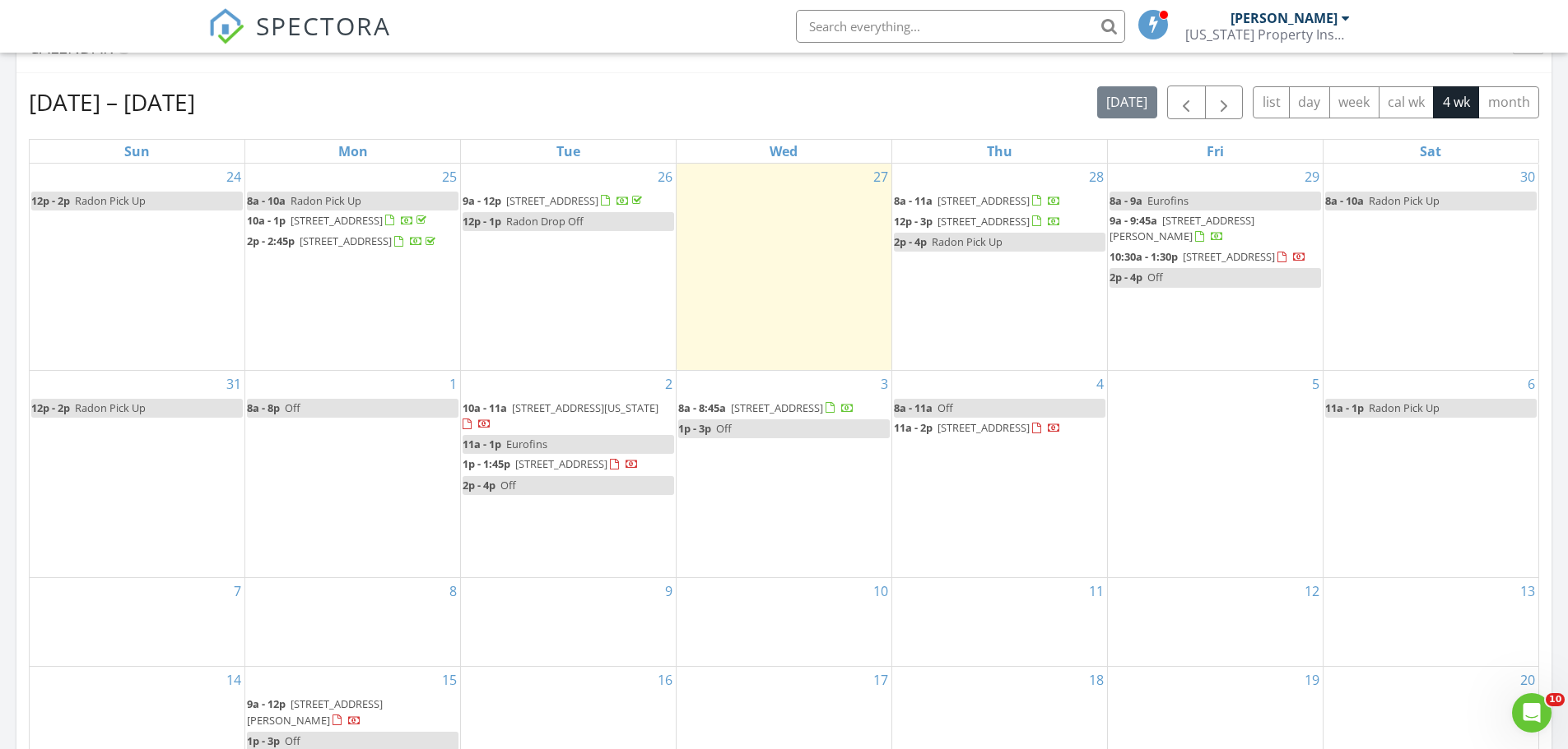
scroll to position [740, 0]
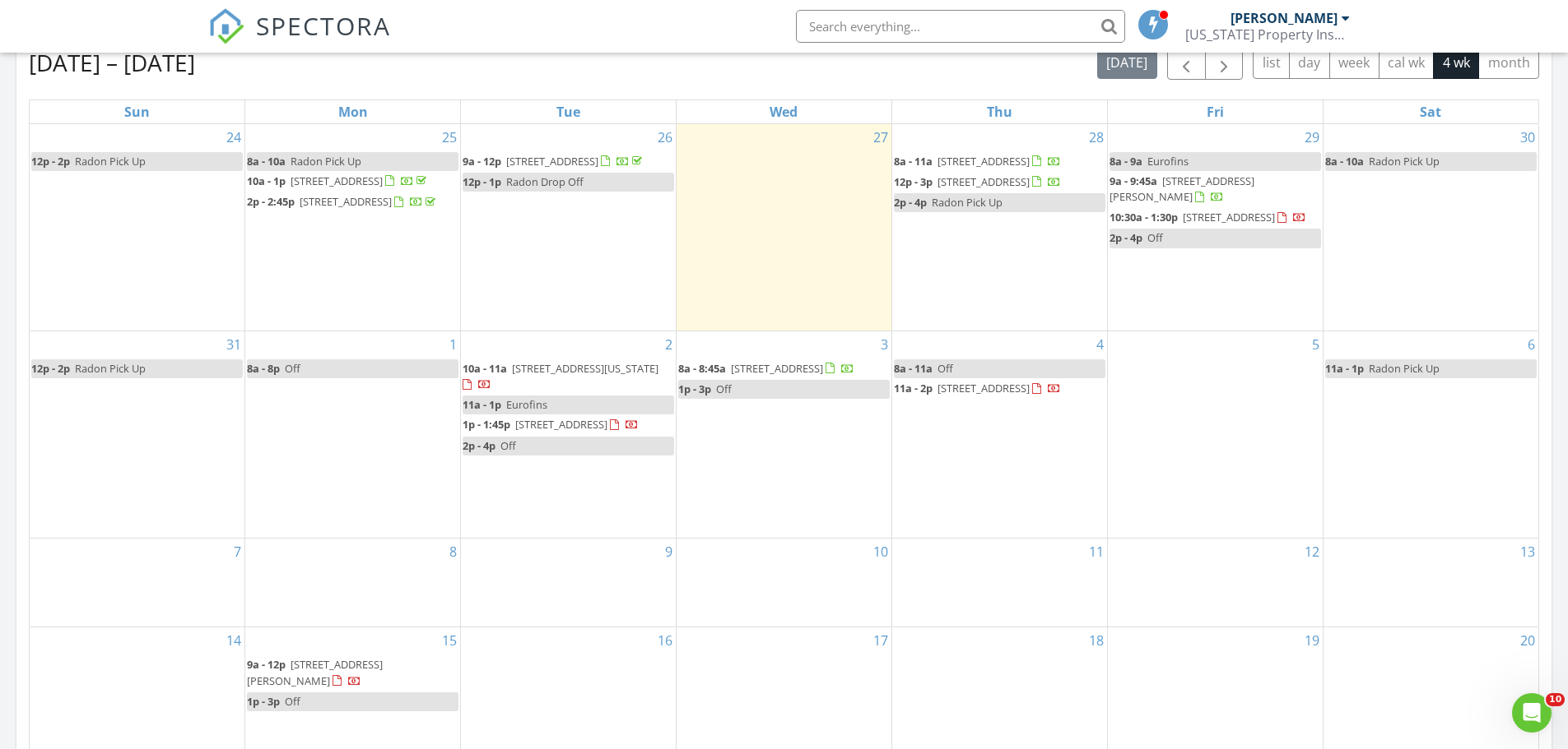
click at [1192, 444] on div "5" at bounding box center [1216, 434] width 215 height 206
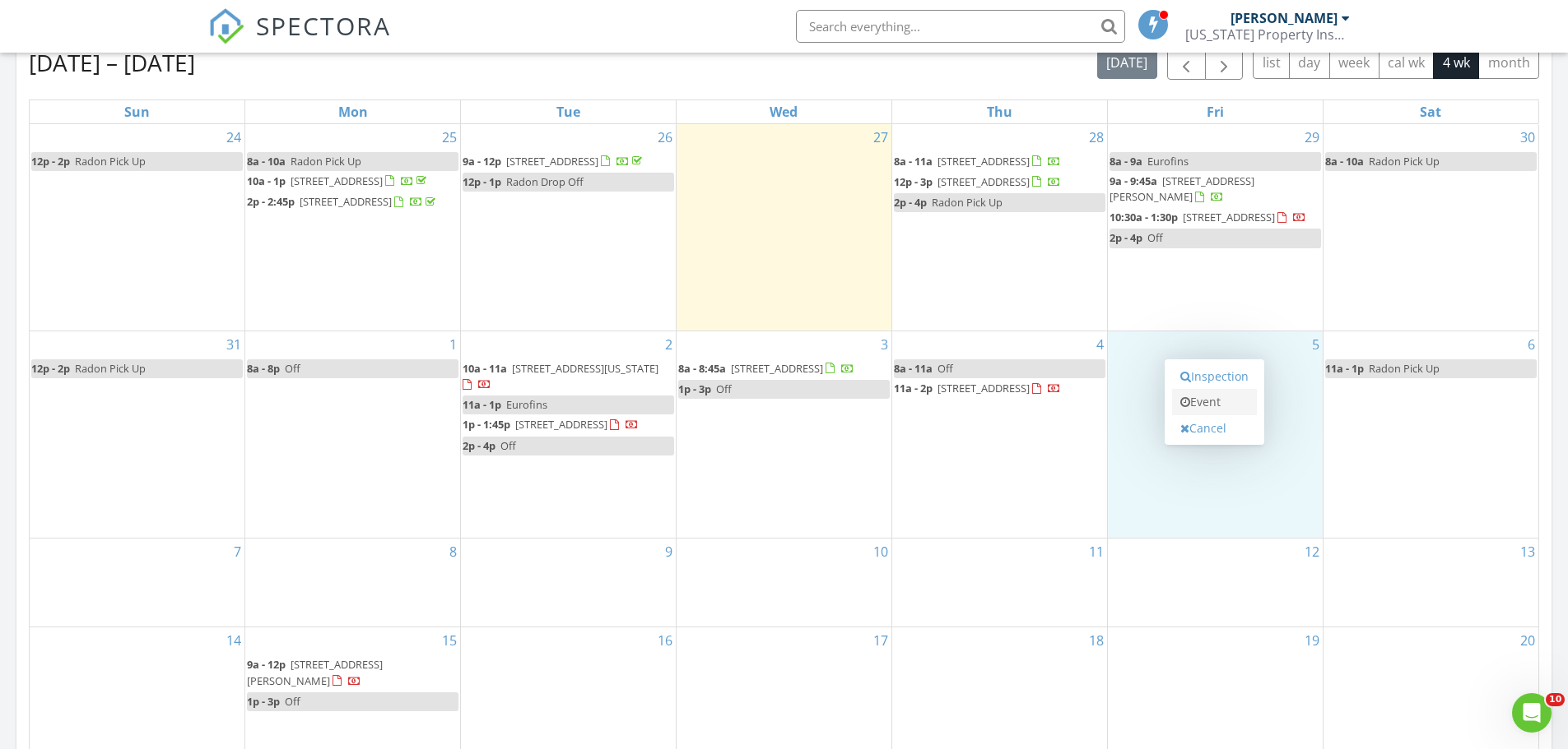
click at [1207, 400] on link "Event" at bounding box center [1214, 402] width 85 height 26
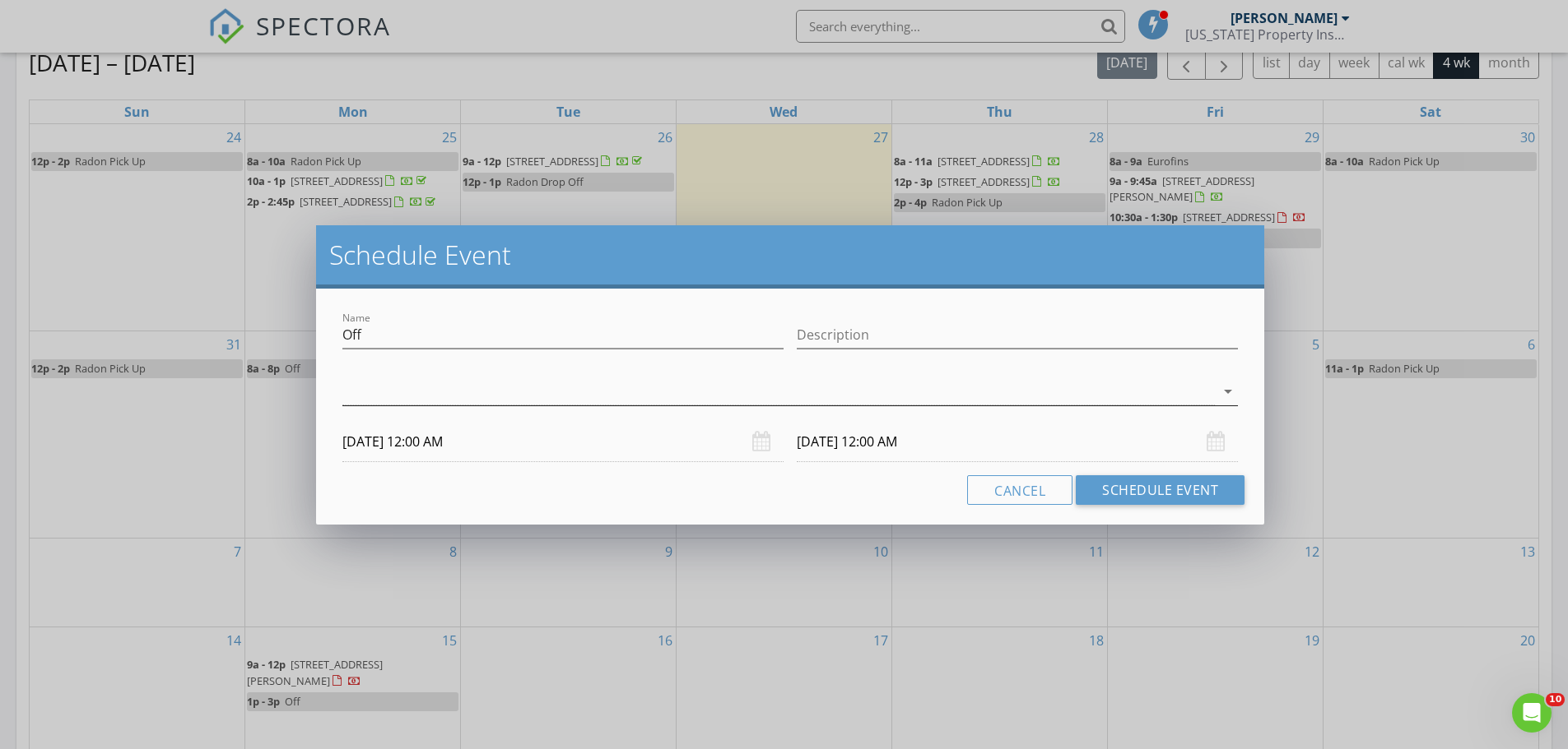
click at [452, 397] on div at bounding box center [777, 392] width 872 height 27
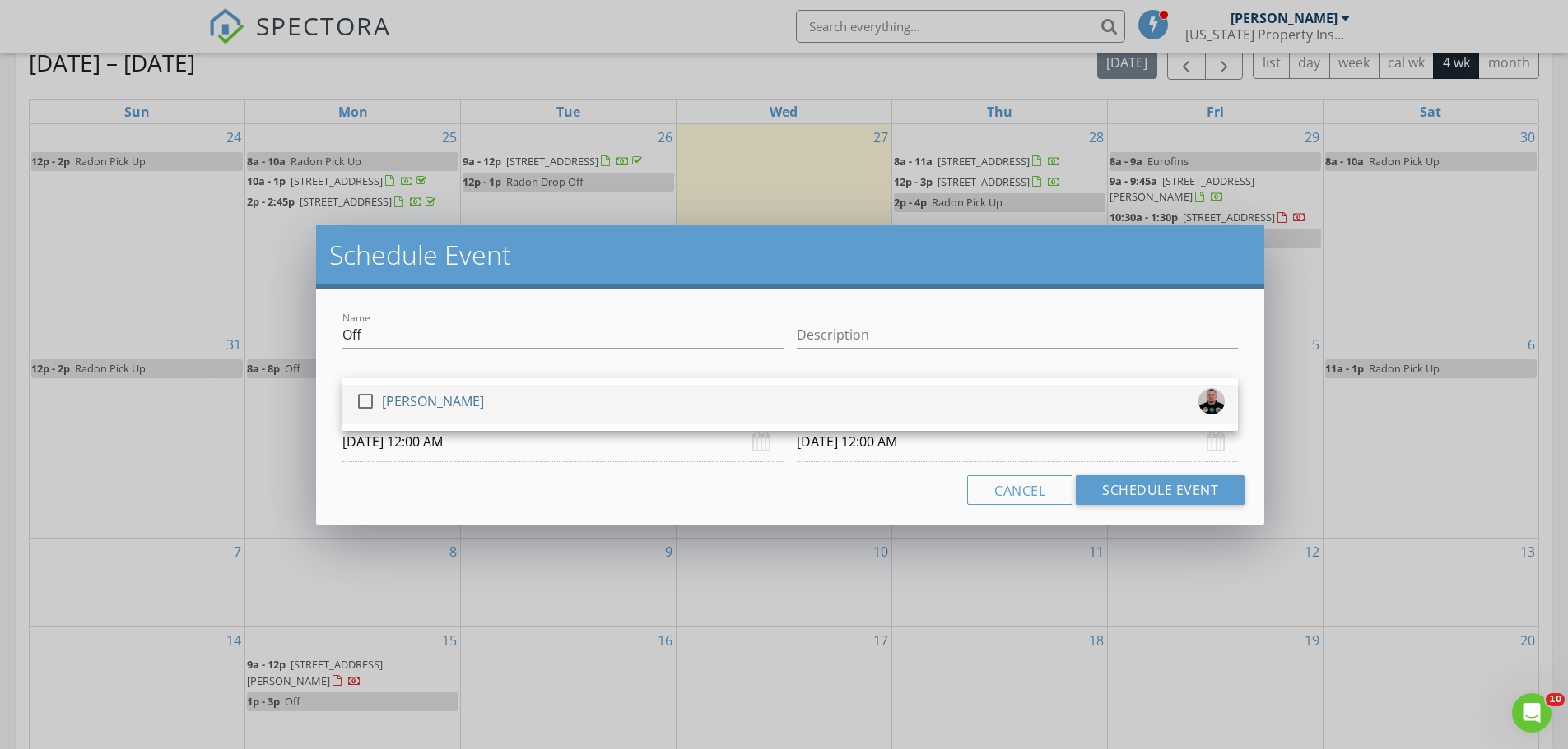
click at [364, 397] on div at bounding box center [366, 401] width 28 height 28
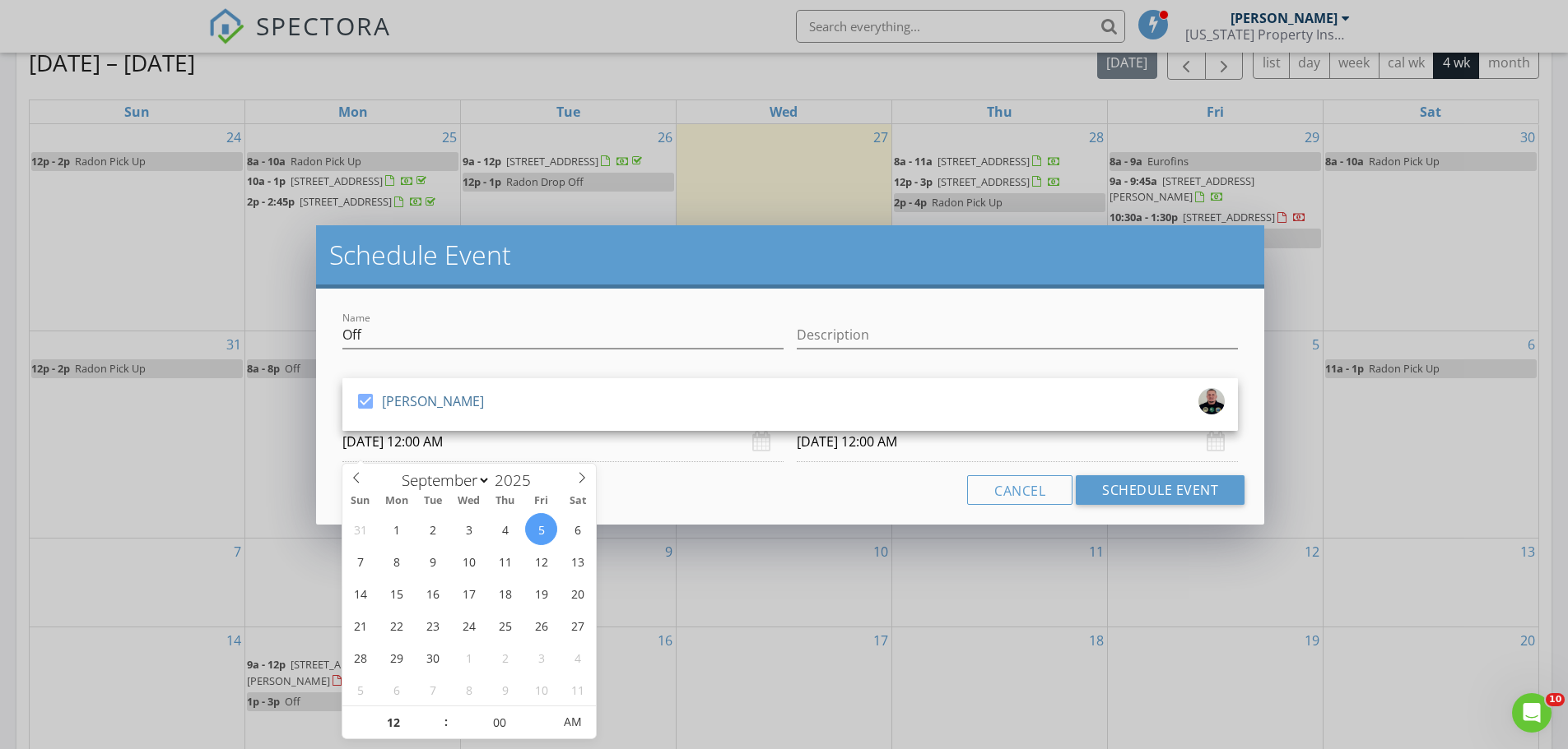
click at [397, 444] on input "09/05/2025 12:00 AM" at bounding box center [562, 442] width 441 height 40
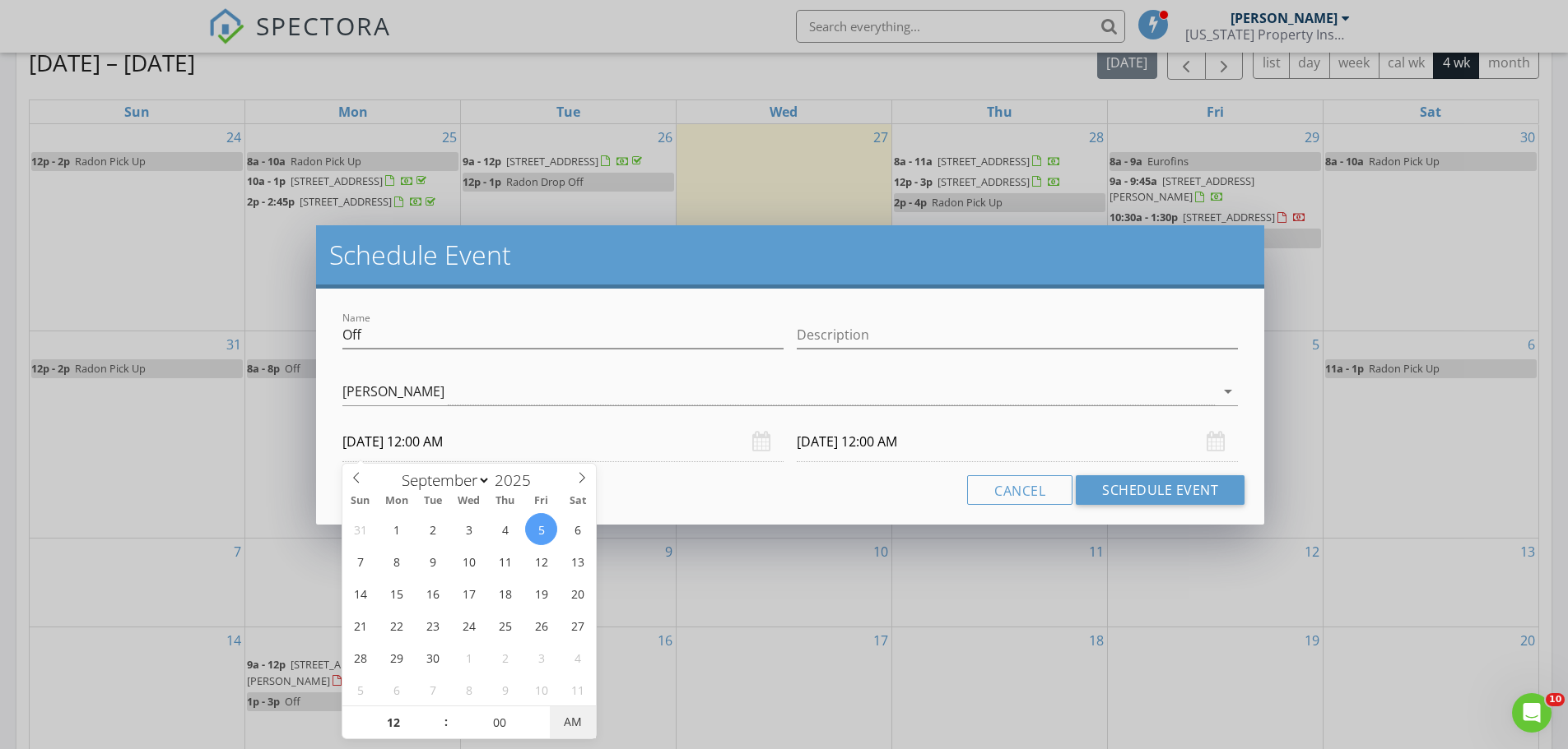
type input "09/05/2025 12:00 PM"
type input "09/06/2025 12:00 PM"
click at [568, 722] on span "PM" at bounding box center [573, 722] width 45 height 33
type input "01"
type input "09/05/2025 1:00 PM"
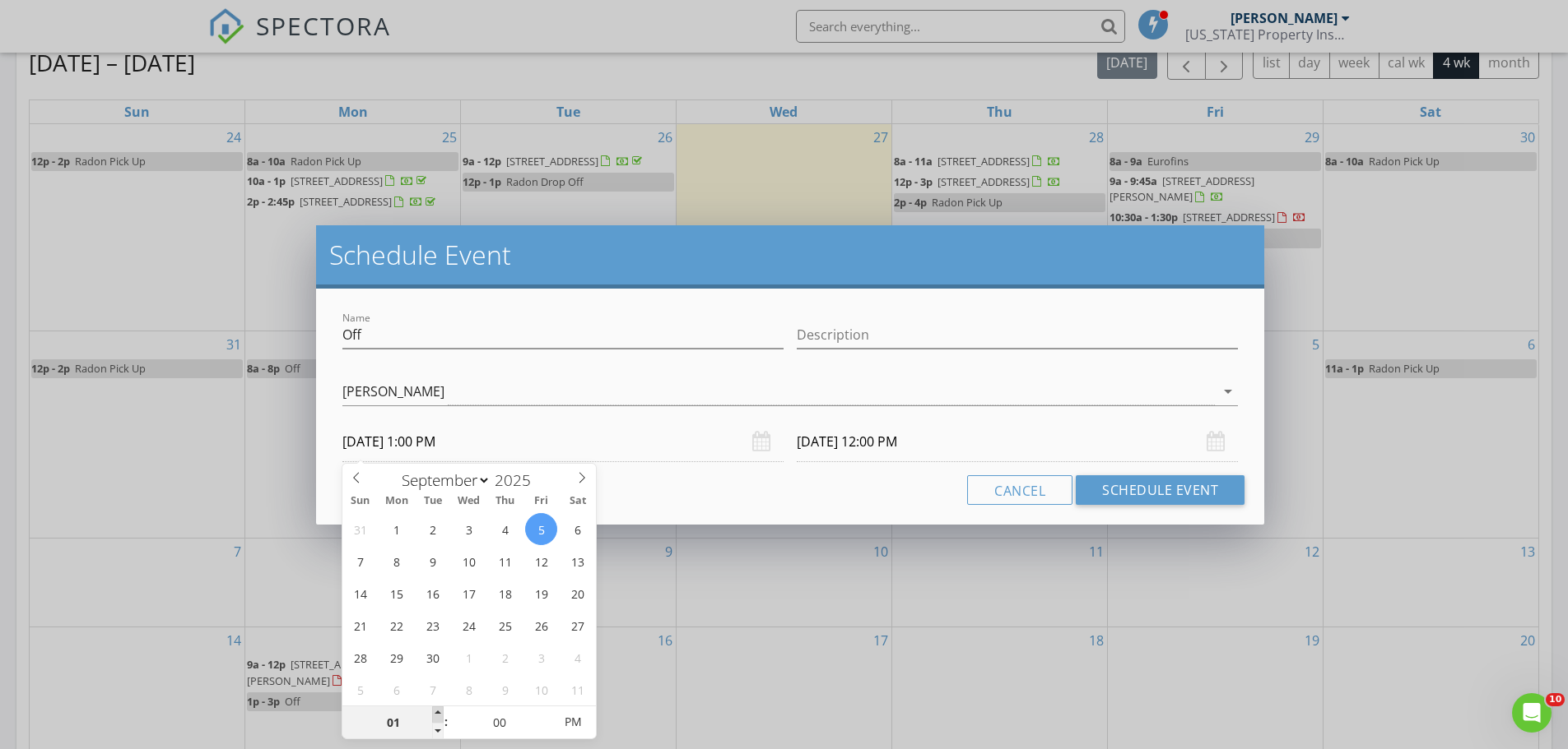
click at [439, 712] on span at bounding box center [437, 714] width 11 height 17
click at [915, 439] on input "09/06/2025 1:00 PM" at bounding box center [1017, 442] width 441 height 40
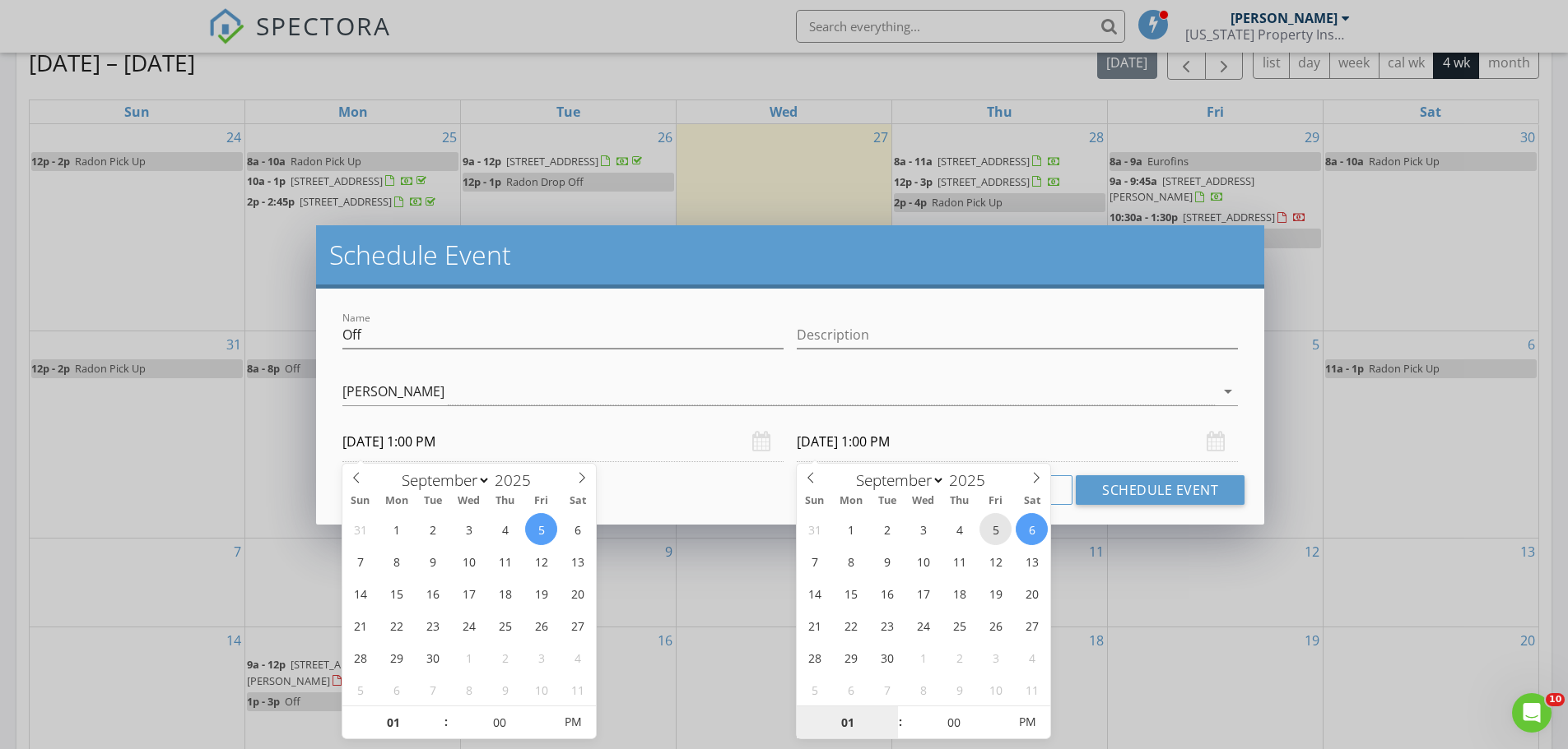
type input "09/05/2025 1:00 PM"
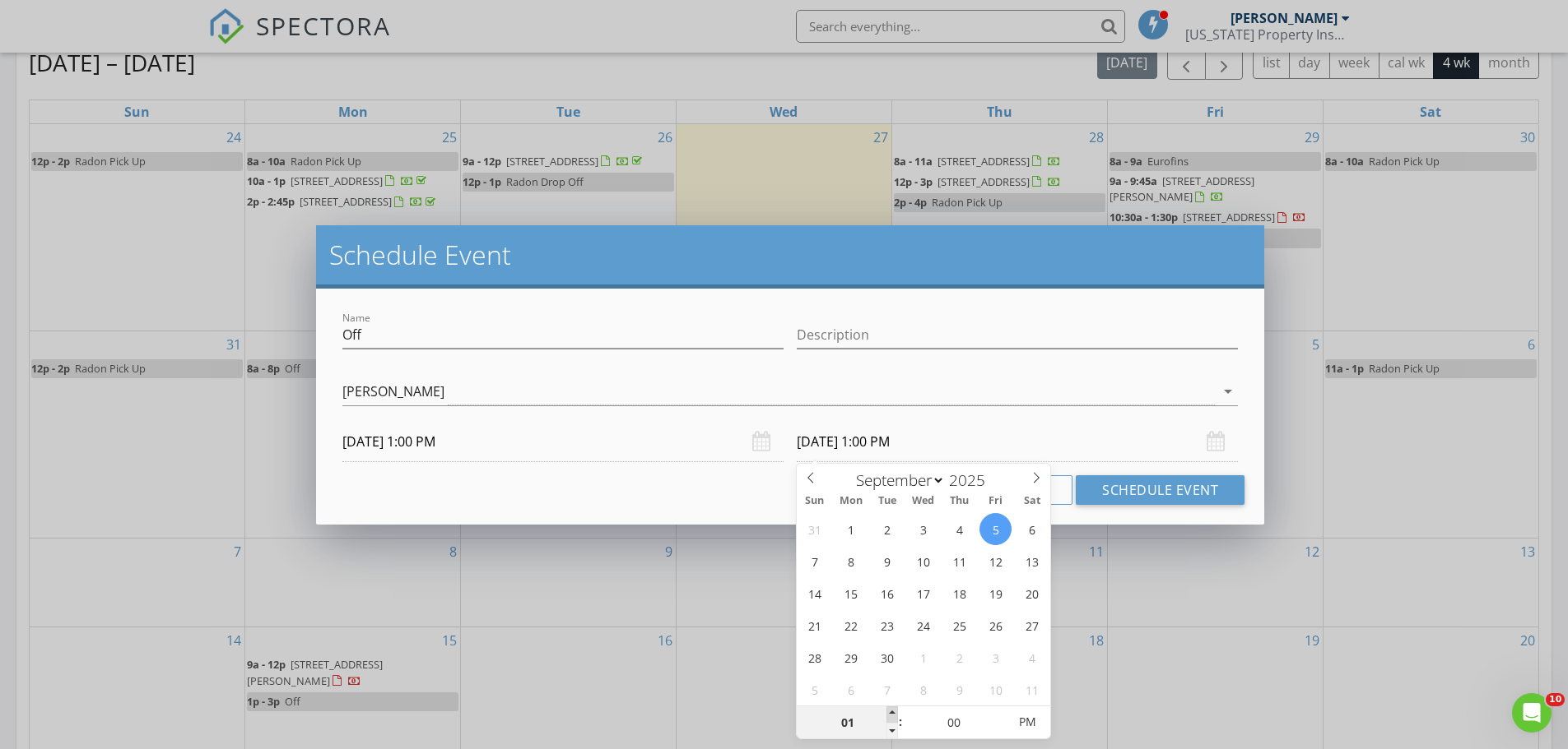
type input "02"
type input "09/05/2025 2:00 PM"
click at [893, 710] on span at bounding box center [891, 714] width 11 height 17
type input "03"
type input "09/05/2025 3:00 PM"
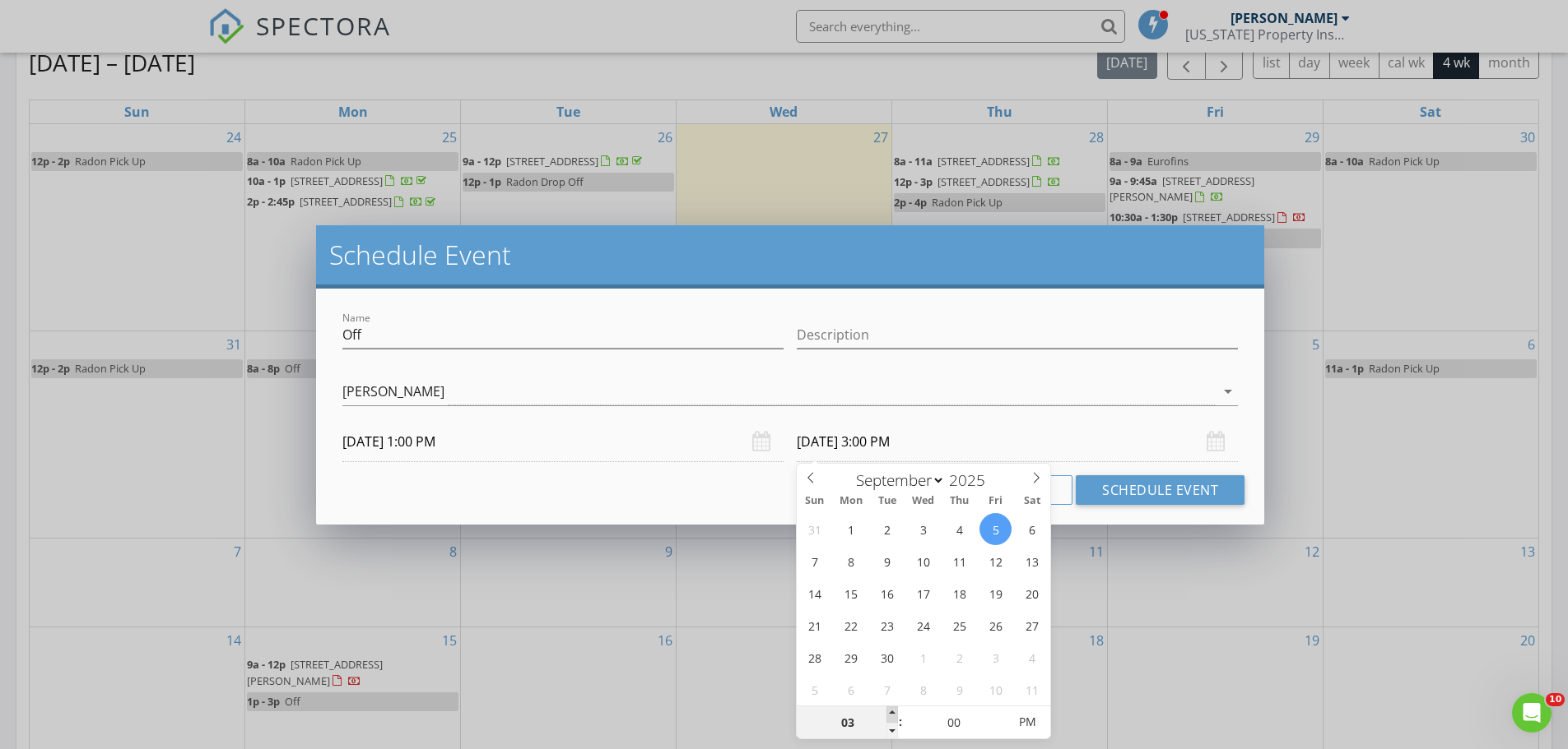
click at [894, 710] on span at bounding box center [891, 714] width 11 height 17
click at [498, 446] on input "09/05/2025 1:00 PM" at bounding box center [562, 442] width 441 height 40
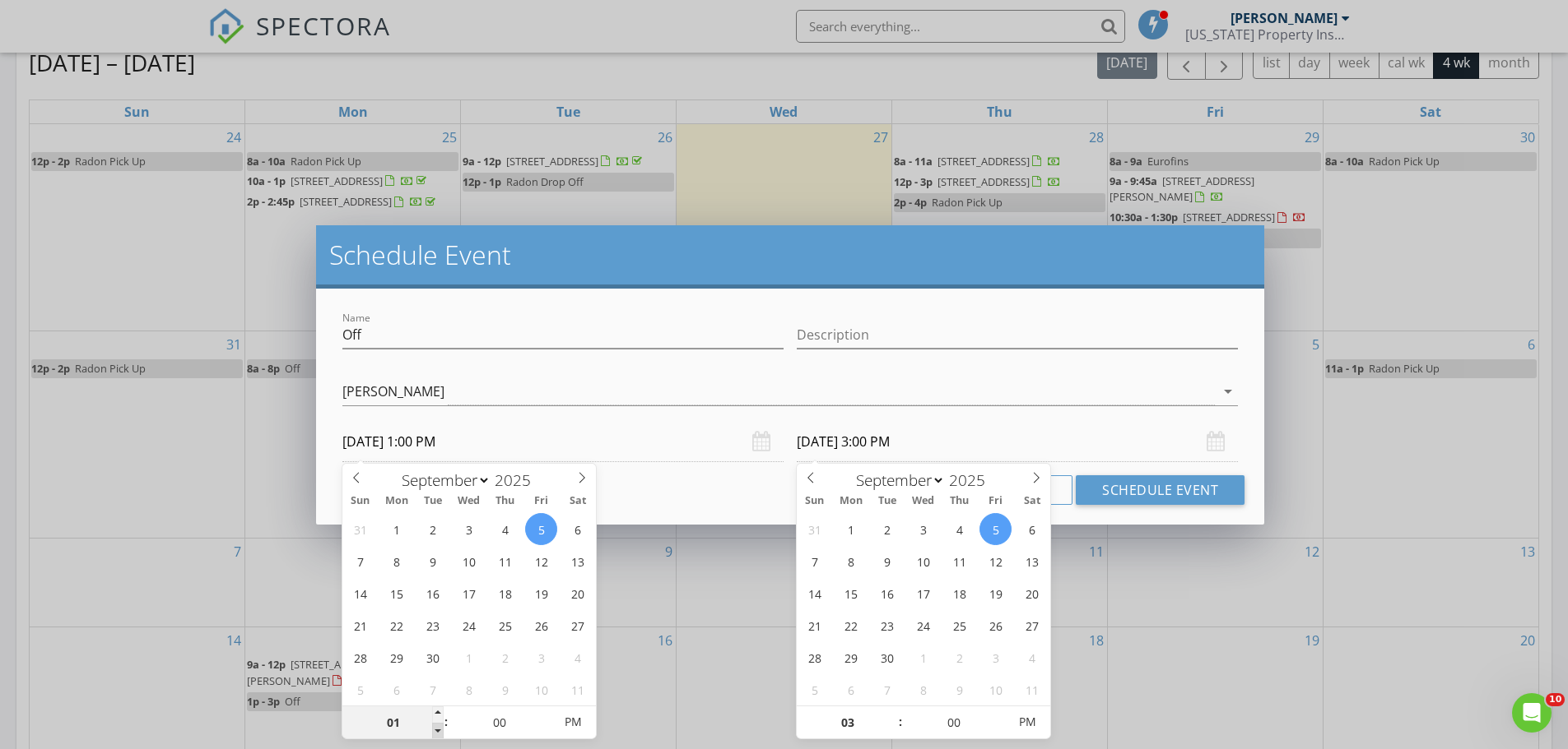
type input "12"
type input "09/05/2025 12:00 PM"
click at [439, 732] on span at bounding box center [437, 731] width 11 height 17
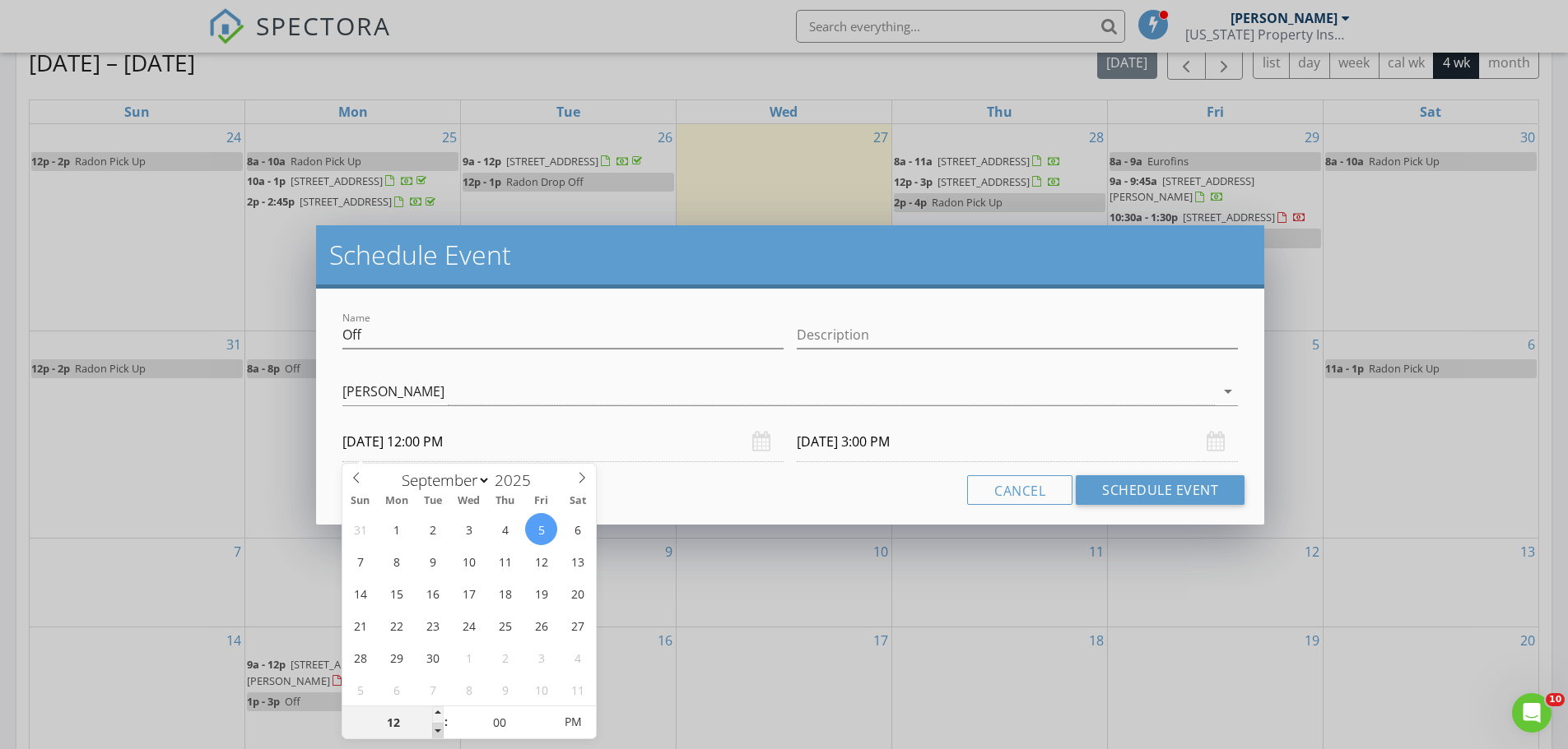
type input "09/05/2025 2:00 PM"
type input "05"
type input "09/05/2025 12:05 PM"
click at [546, 716] on span at bounding box center [543, 714] width 11 height 17
type input "09/05/2025 2:05 PM"
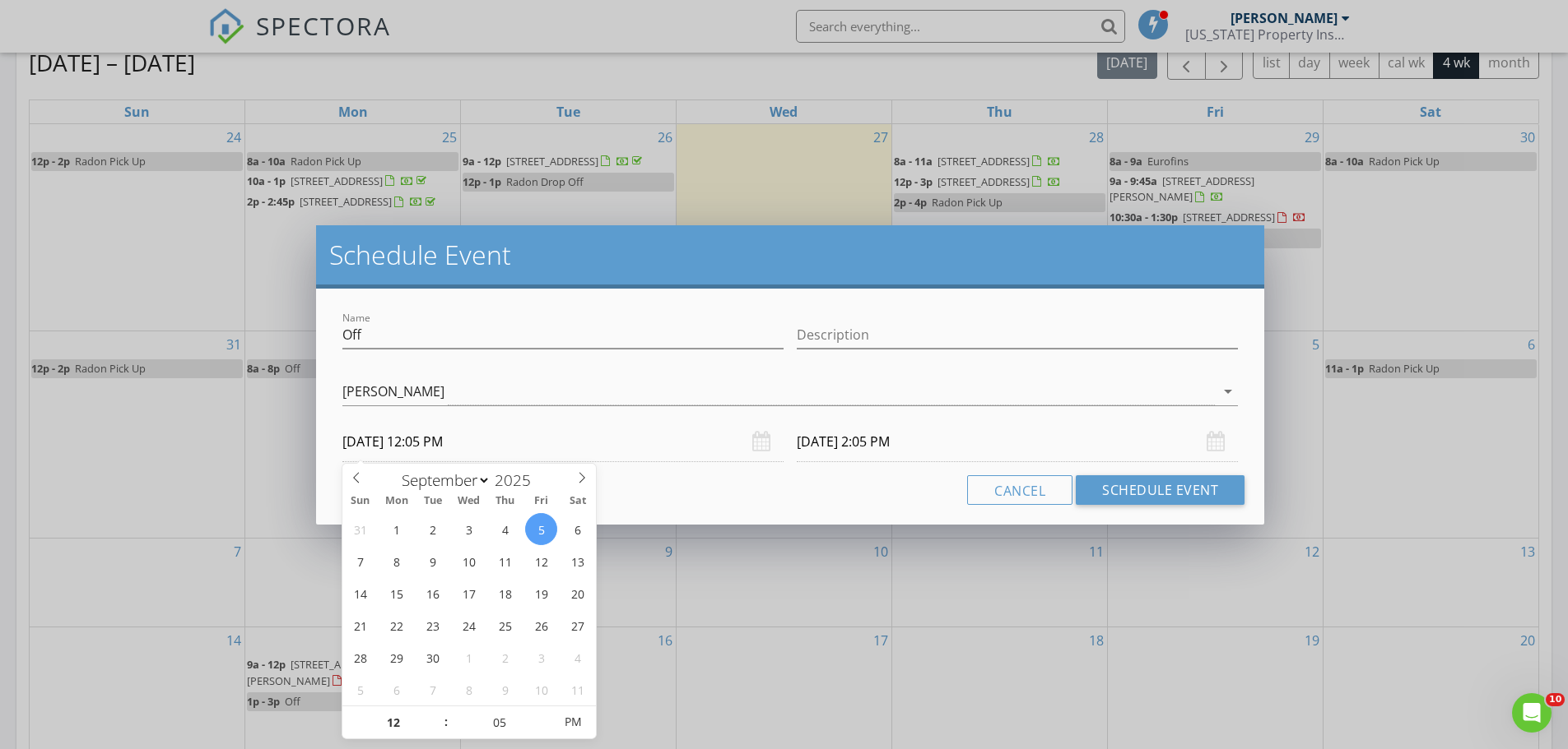
click at [894, 437] on input "09/05/2025 2:05 PM" at bounding box center [1017, 442] width 441 height 40
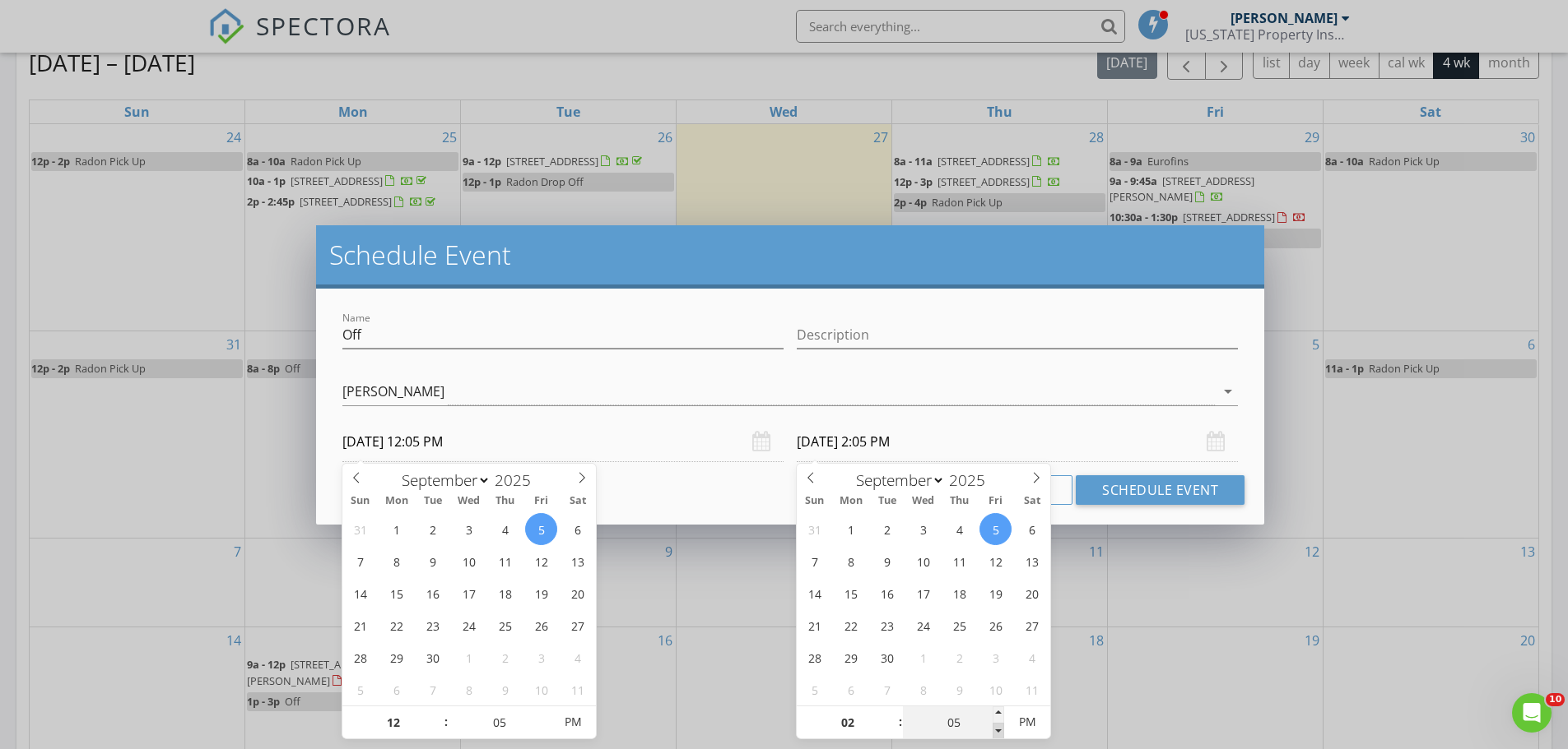
type input "00"
type input "09/05/2025 2:00 PM"
click at [999, 734] on span at bounding box center [998, 731] width 11 height 17
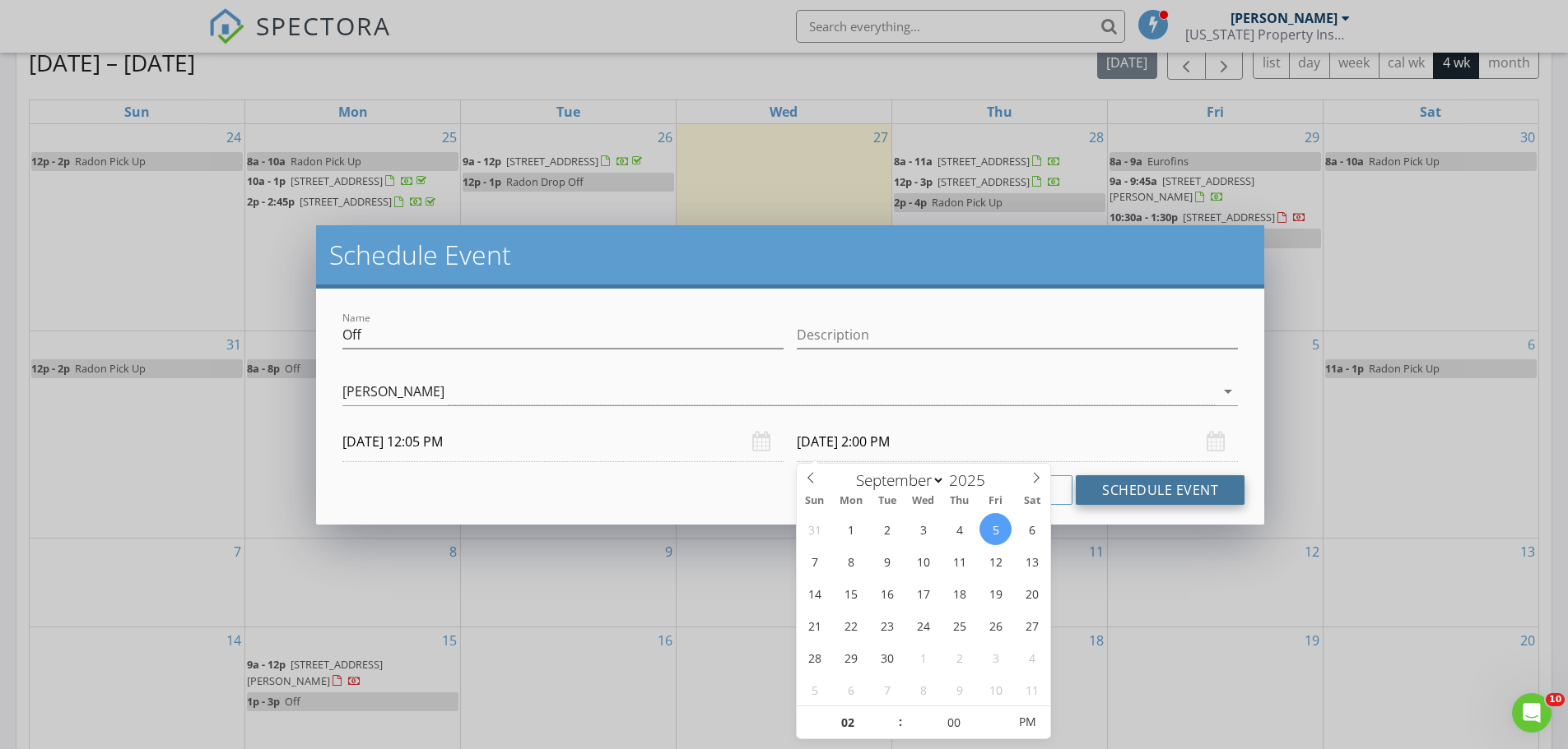
click at [1123, 489] on button "Schedule Event" at bounding box center [1160, 490] width 169 height 30
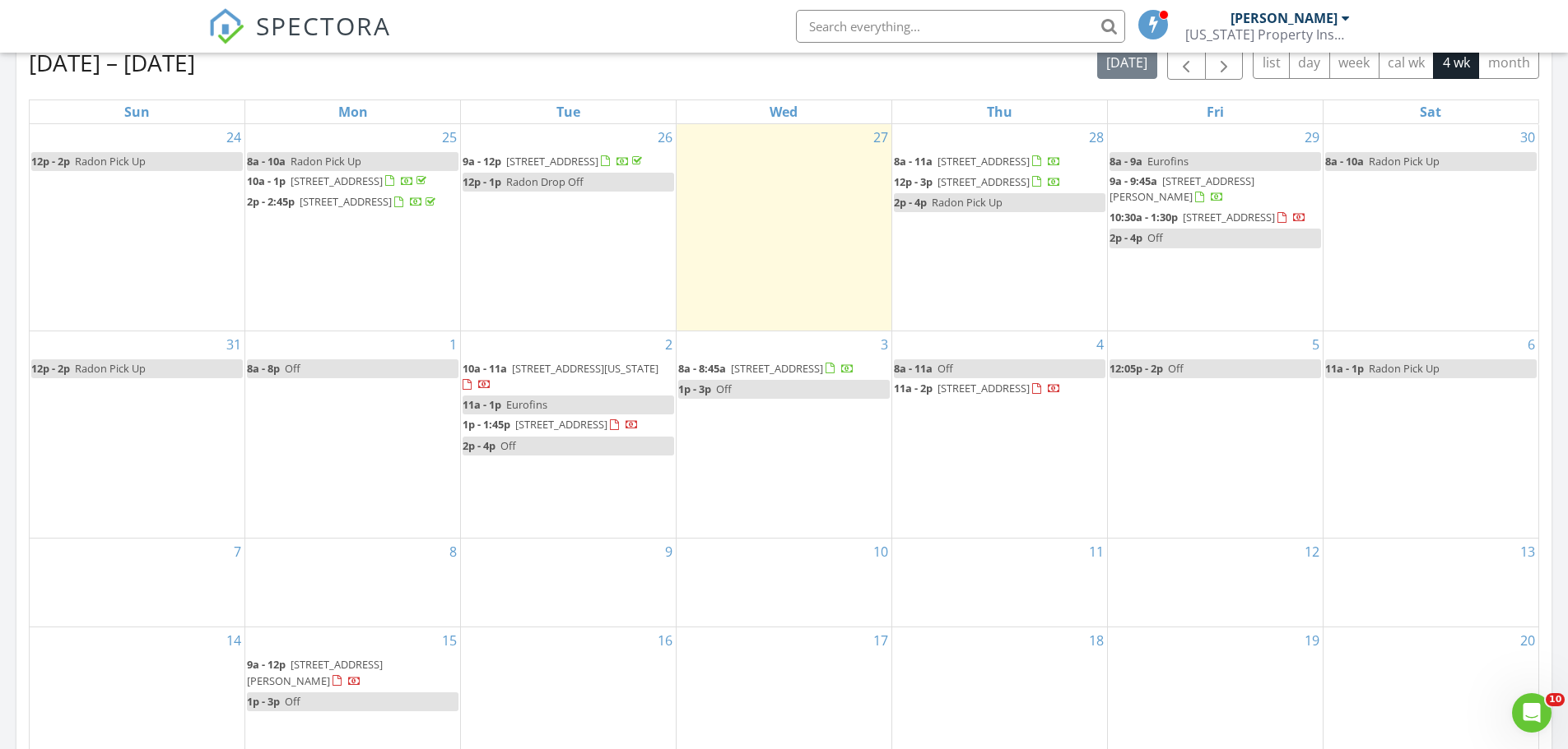
click at [730, 21] on div "SPECTORA Lee Gonzalez Colorado Property Inspectors, LLC Role: Inspector Dashboa…" at bounding box center [784, 26] width 1152 height 52
click at [705, 16] on div "SPECTORA Lee Gonzalez Colorado Property Inspectors, LLC Role: Inspector Dashboa…" at bounding box center [784, 26] width 1152 height 52
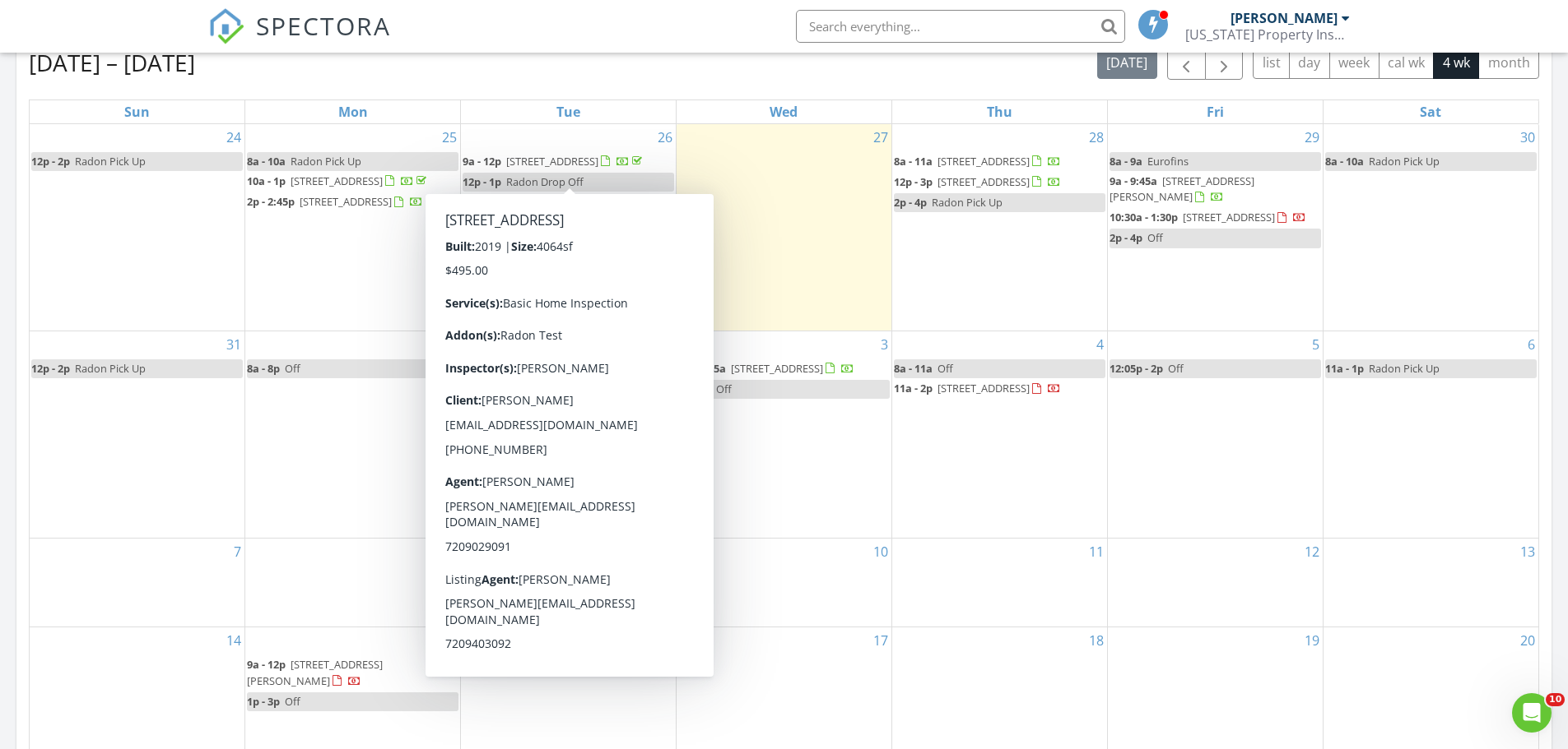
click at [452, 24] on div "SPECTORA Lee Gonzalez Colorado Property Inspectors, LLC Role: Inspector Dashboa…" at bounding box center [784, 26] width 1152 height 52
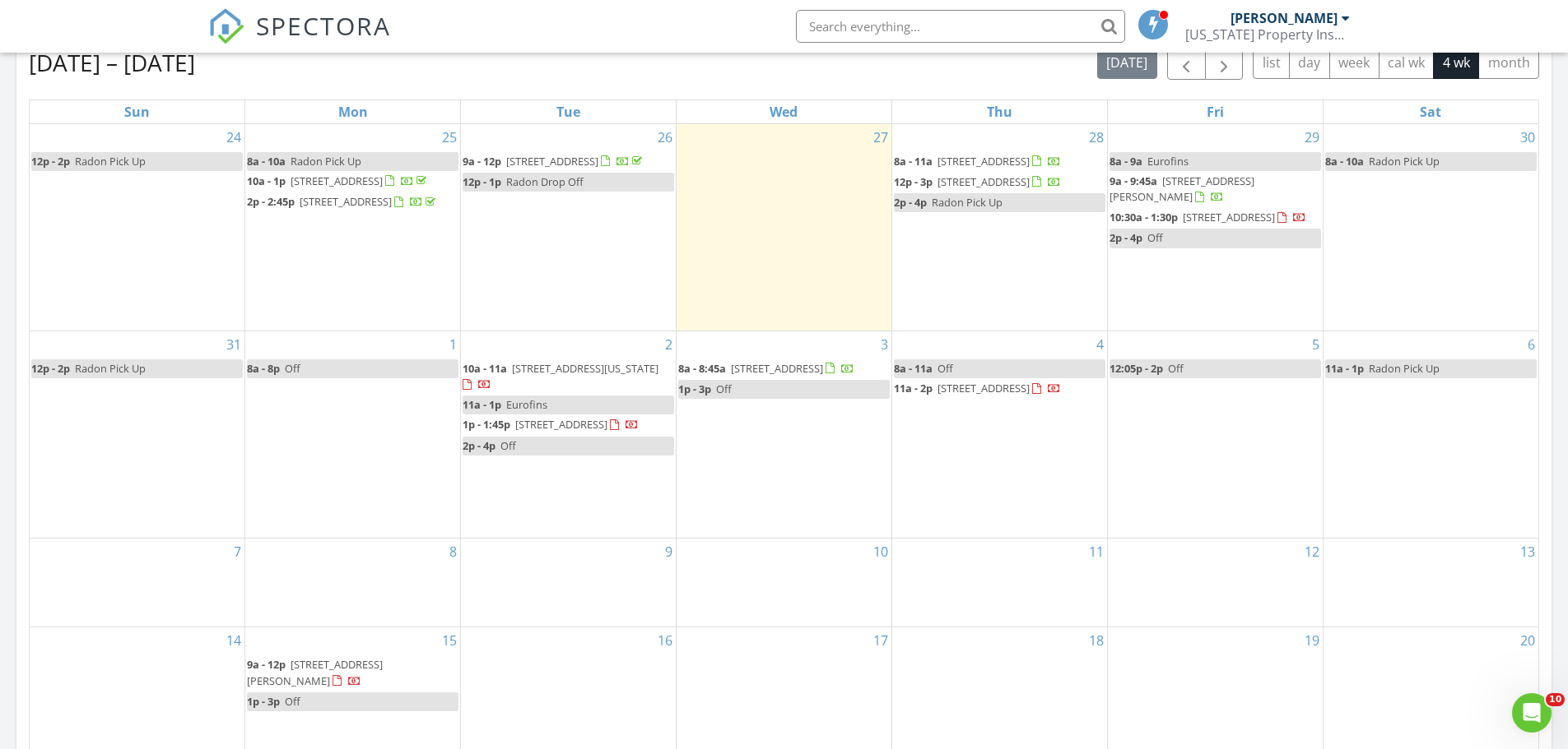
click at [560, 31] on div "SPECTORA Lee Gonzalez Colorado Property Inspectors, LLC Role: Inspector Dashboa…" at bounding box center [784, 26] width 1152 height 52
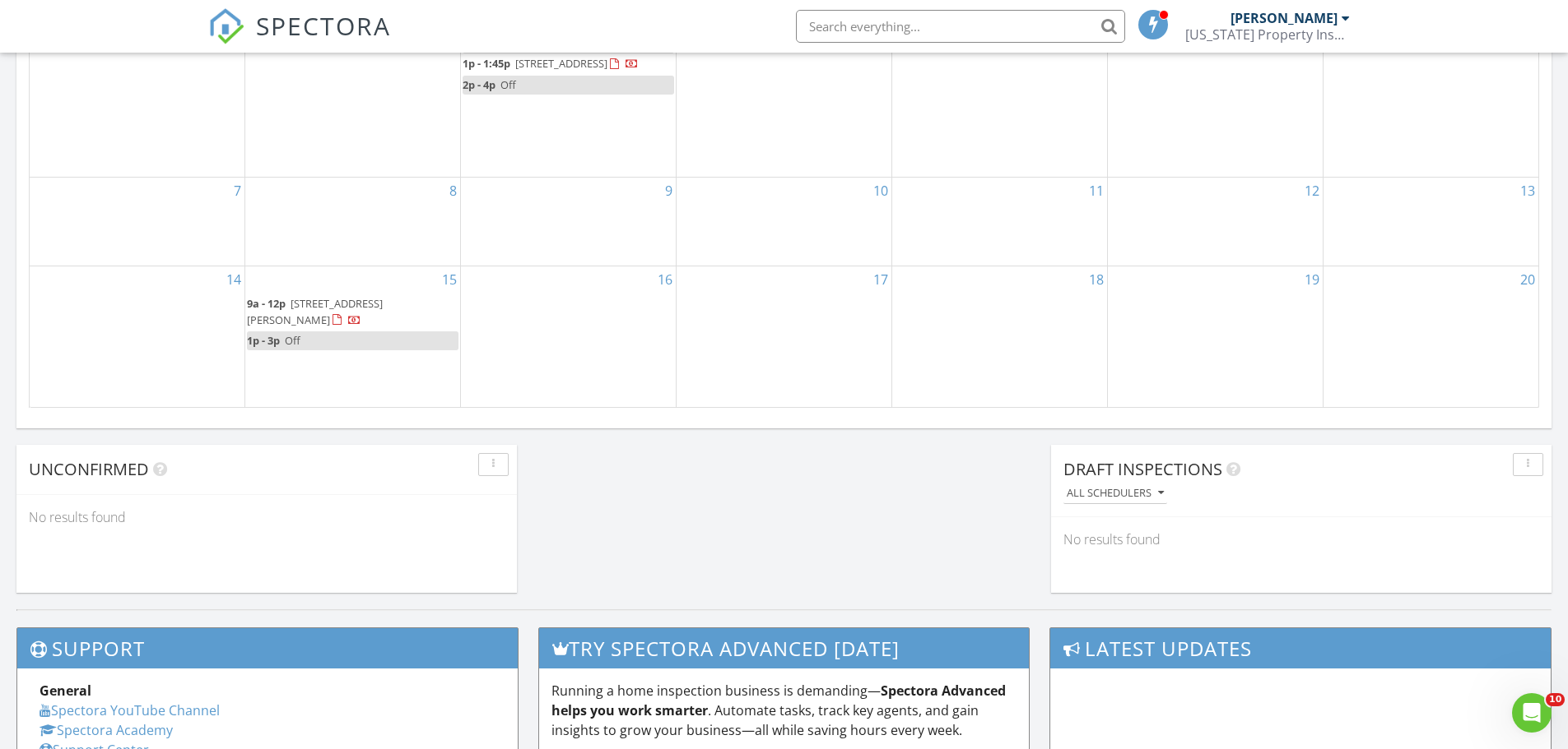
scroll to position [690, 0]
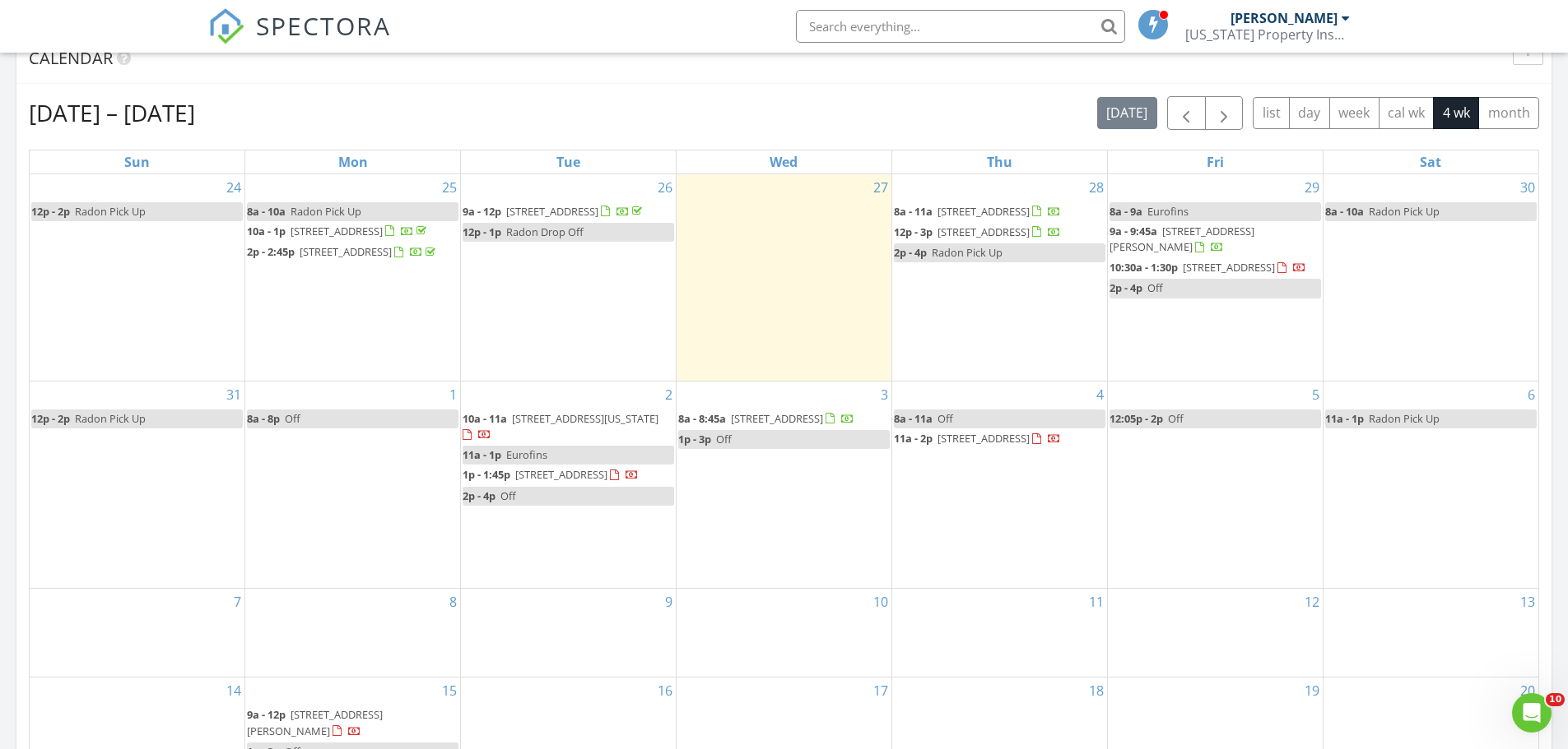
click at [802, 72] on div "Calendar" at bounding box center [784, 59] width 1535 height 50
click at [723, 23] on div "SPECTORA [PERSON_NAME] [US_STATE] Property Inspectors, LLC Role: Inspector Dash…" at bounding box center [784, 26] width 1152 height 52
click at [971, 24] on input "text" at bounding box center [960, 26] width 329 height 33
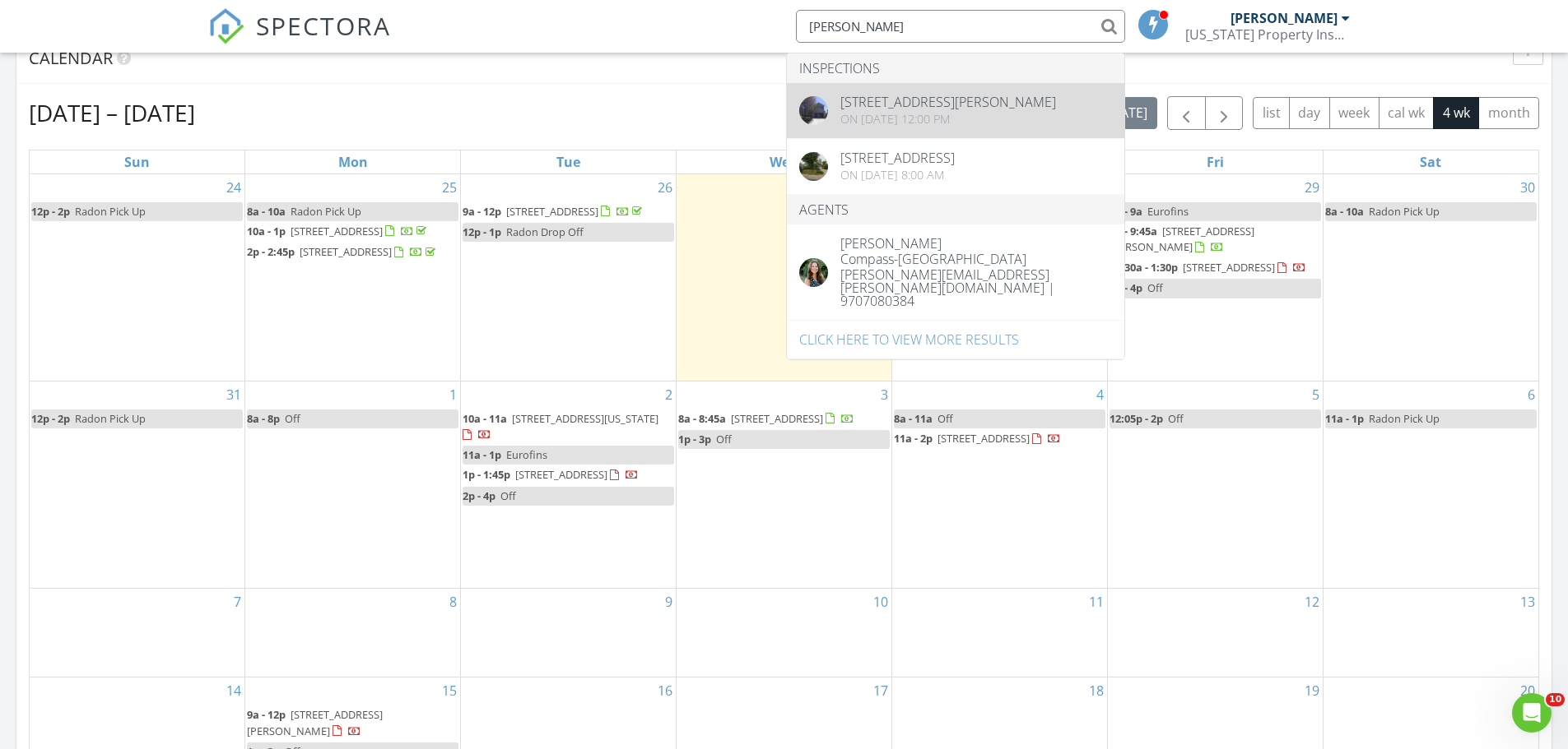
type input "[PERSON_NAME]"
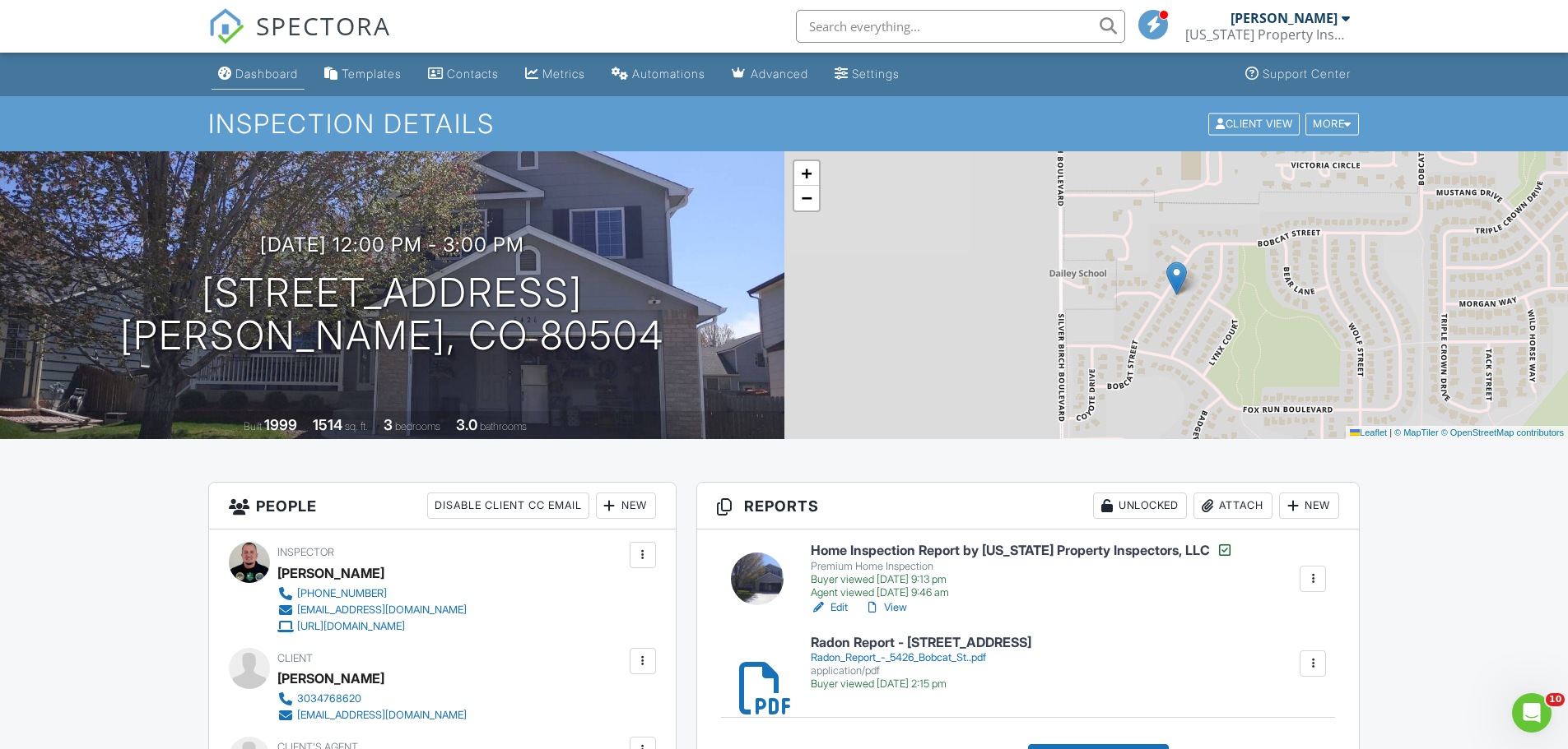
click at [257, 73] on div "Dashboard" at bounding box center [267, 73] width 63 height 14
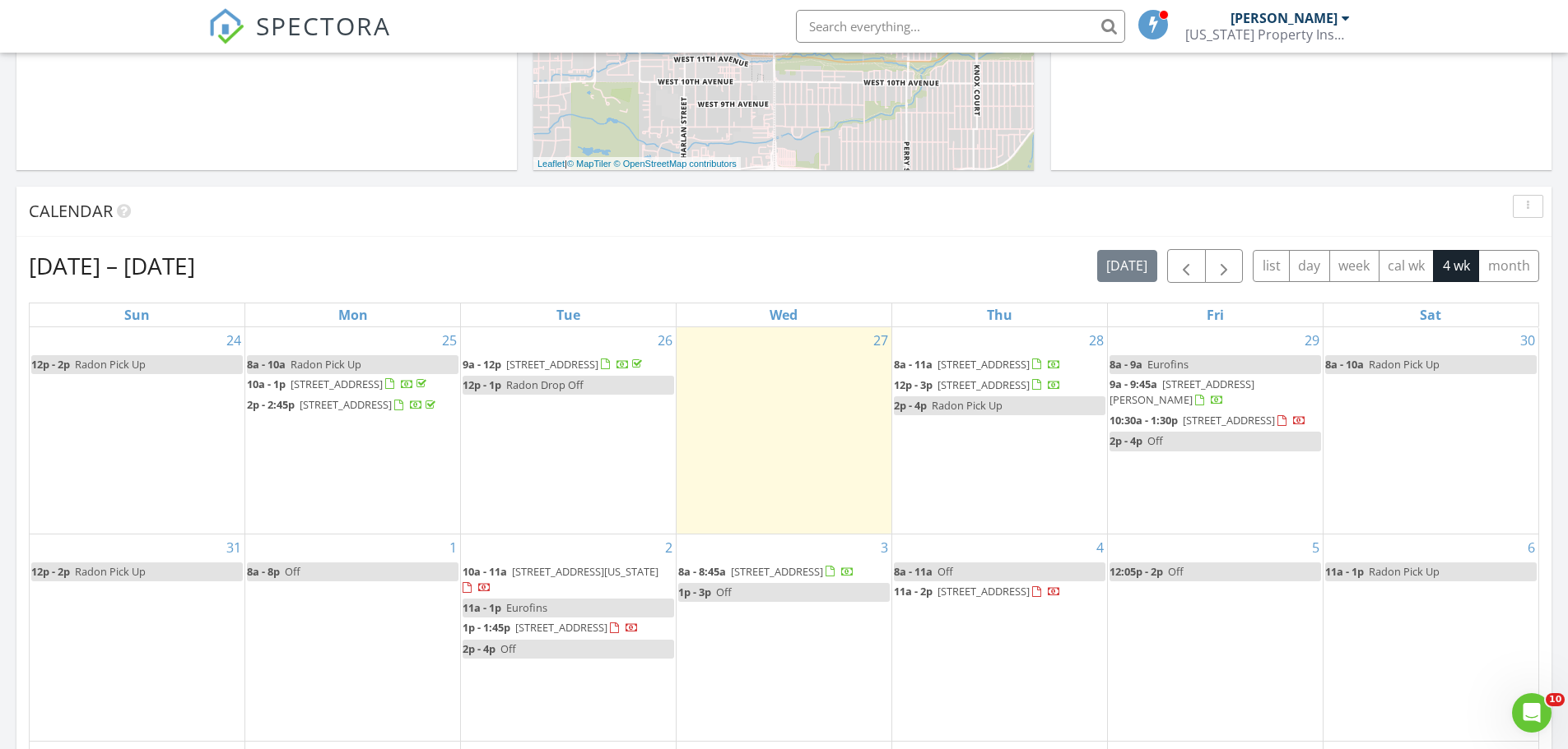
scroll to position [576, 0]
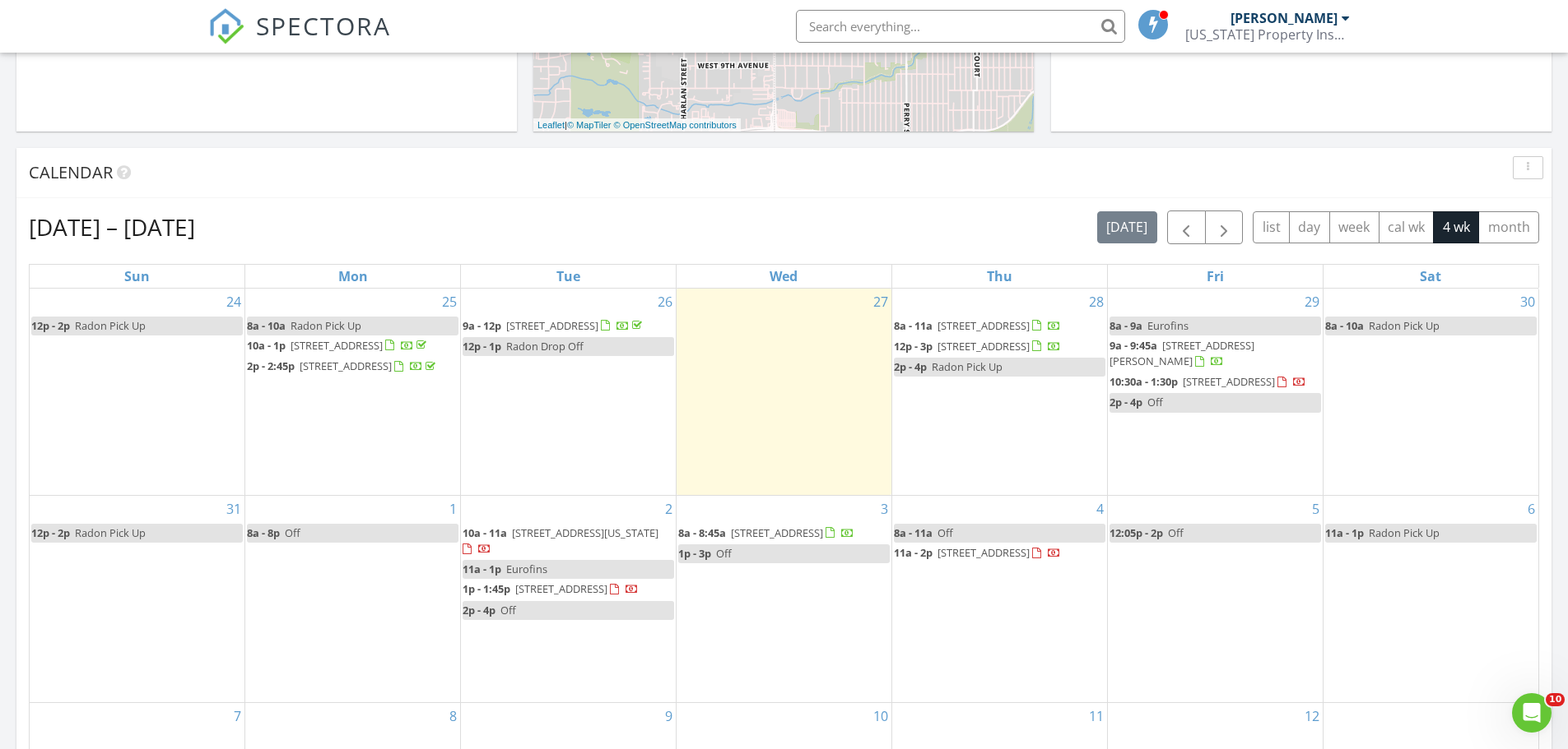
click at [790, 190] on div "Calendar" at bounding box center [784, 172] width 1535 height 50
click at [634, 130] on div "Leaflet | © MapTiler © OpenStreetMap contributors" at bounding box center [637, 125] width 207 height 14
click at [683, 193] on div "Calendar" at bounding box center [784, 172] width 1535 height 50
click at [738, 184] on div "Calendar" at bounding box center [771, 172] width 1485 height 24
click at [931, 204] on div "Aug 24 – Sep 20, 2025 today list day week cal wk 4 wk month Sun Mon Tue Wed Thu…" at bounding box center [784, 572] width 1535 height 747
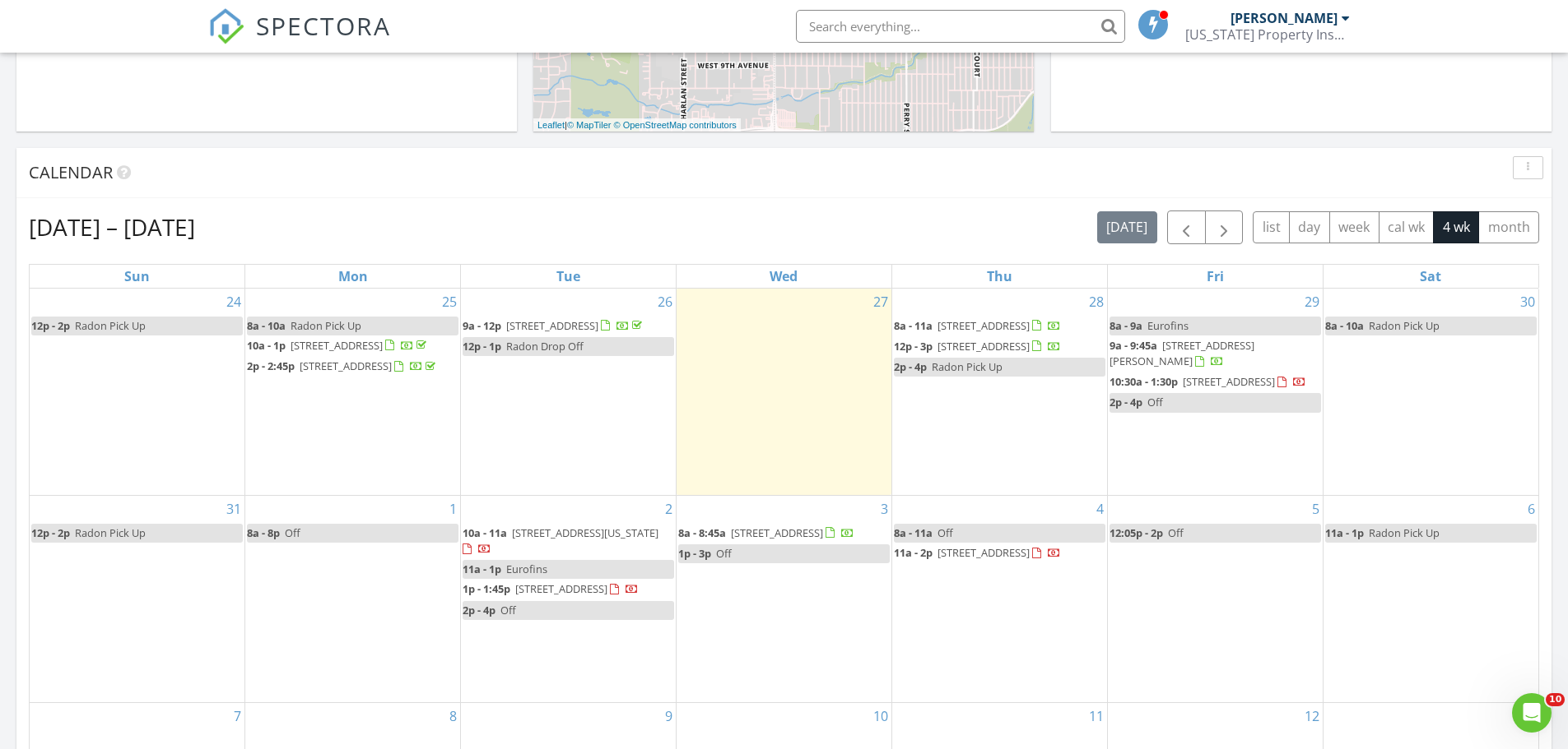
click at [953, 194] on div "Calendar" at bounding box center [784, 172] width 1535 height 50
click at [858, 180] on div "Calendar" at bounding box center [771, 172] width 1485 height 24
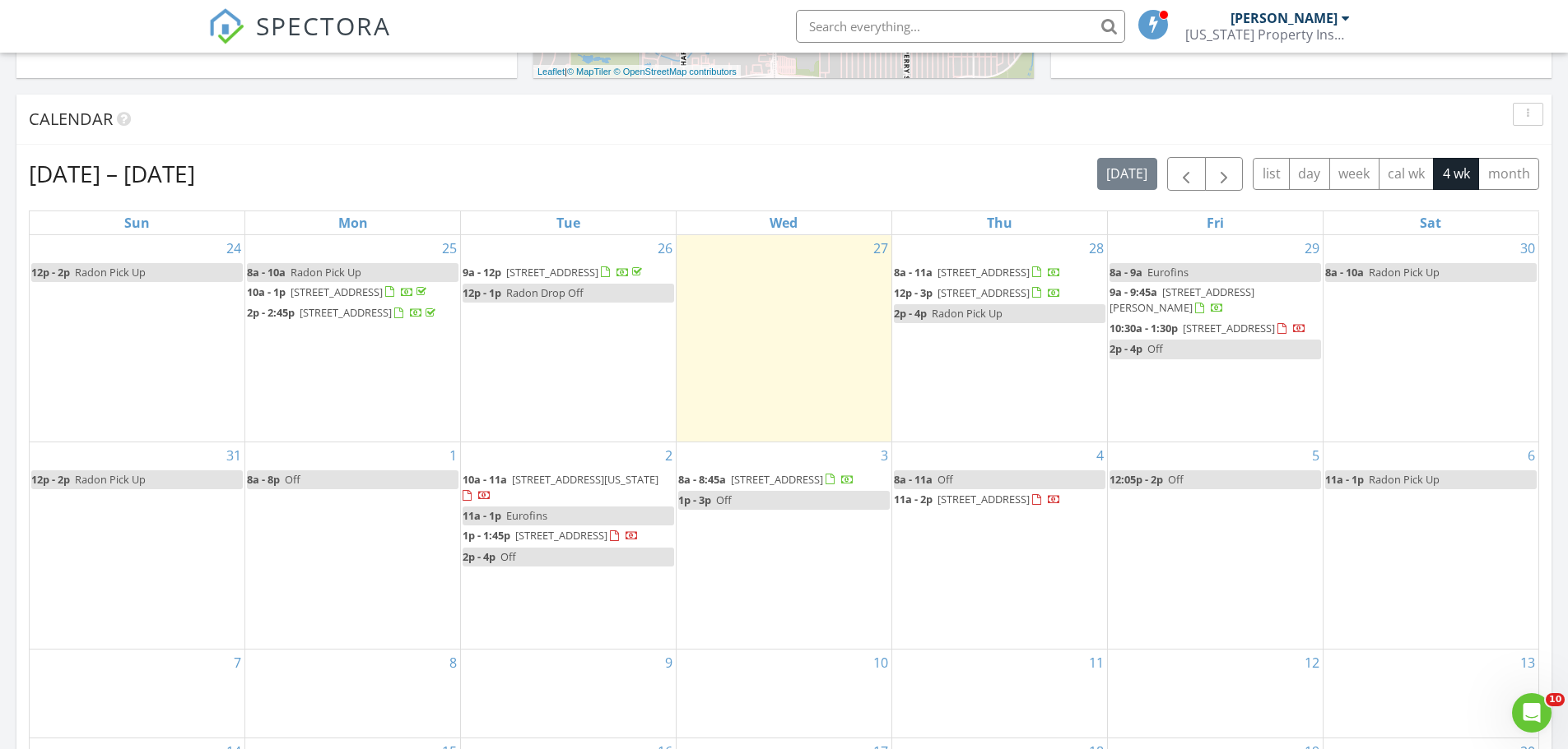
scroll to position [658, 0]
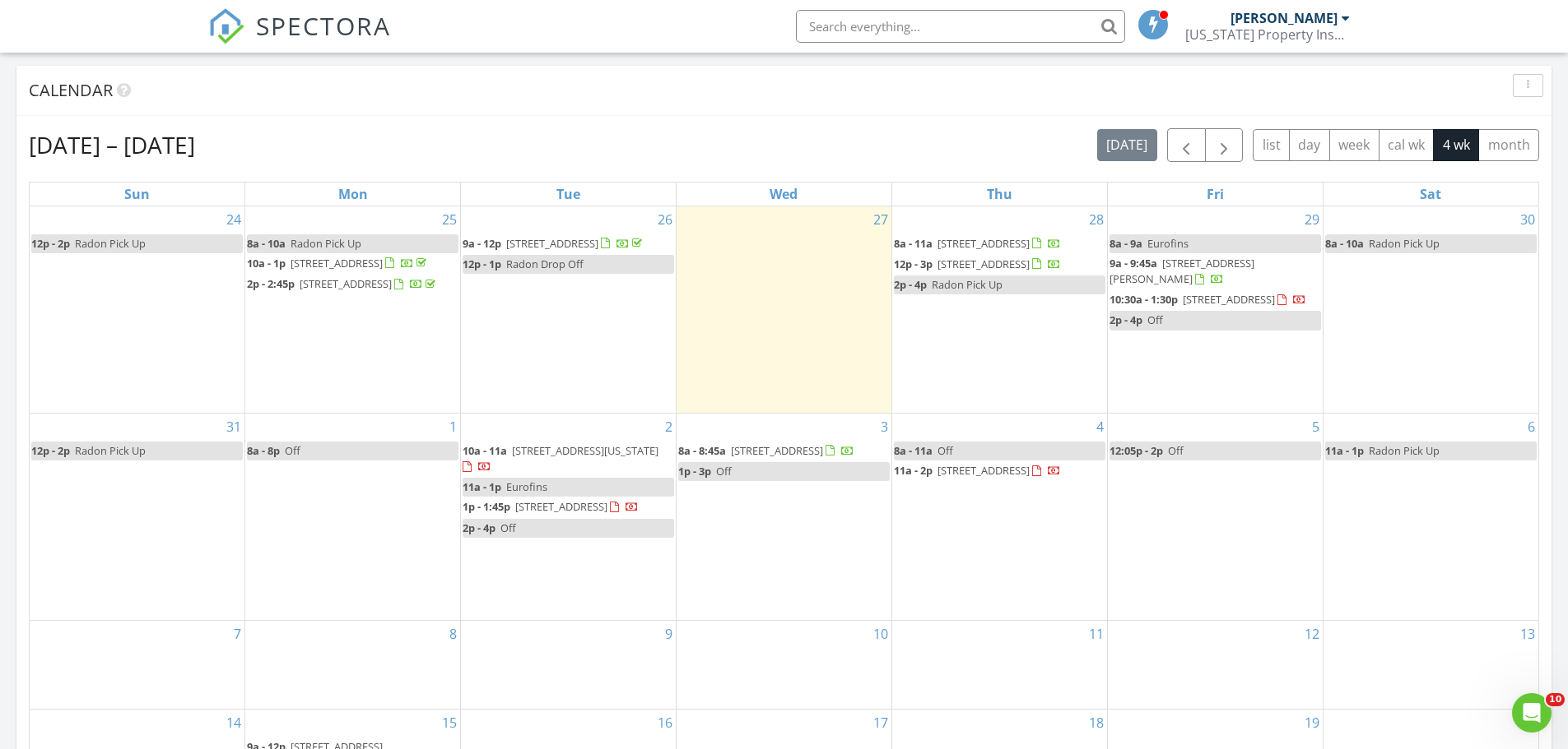
click at [617, 154] on div "Aug 24 – Sep 20, 2025 today list day week cal wk 4 wk month" at bounding box center [784, 145] width 1510 height 34
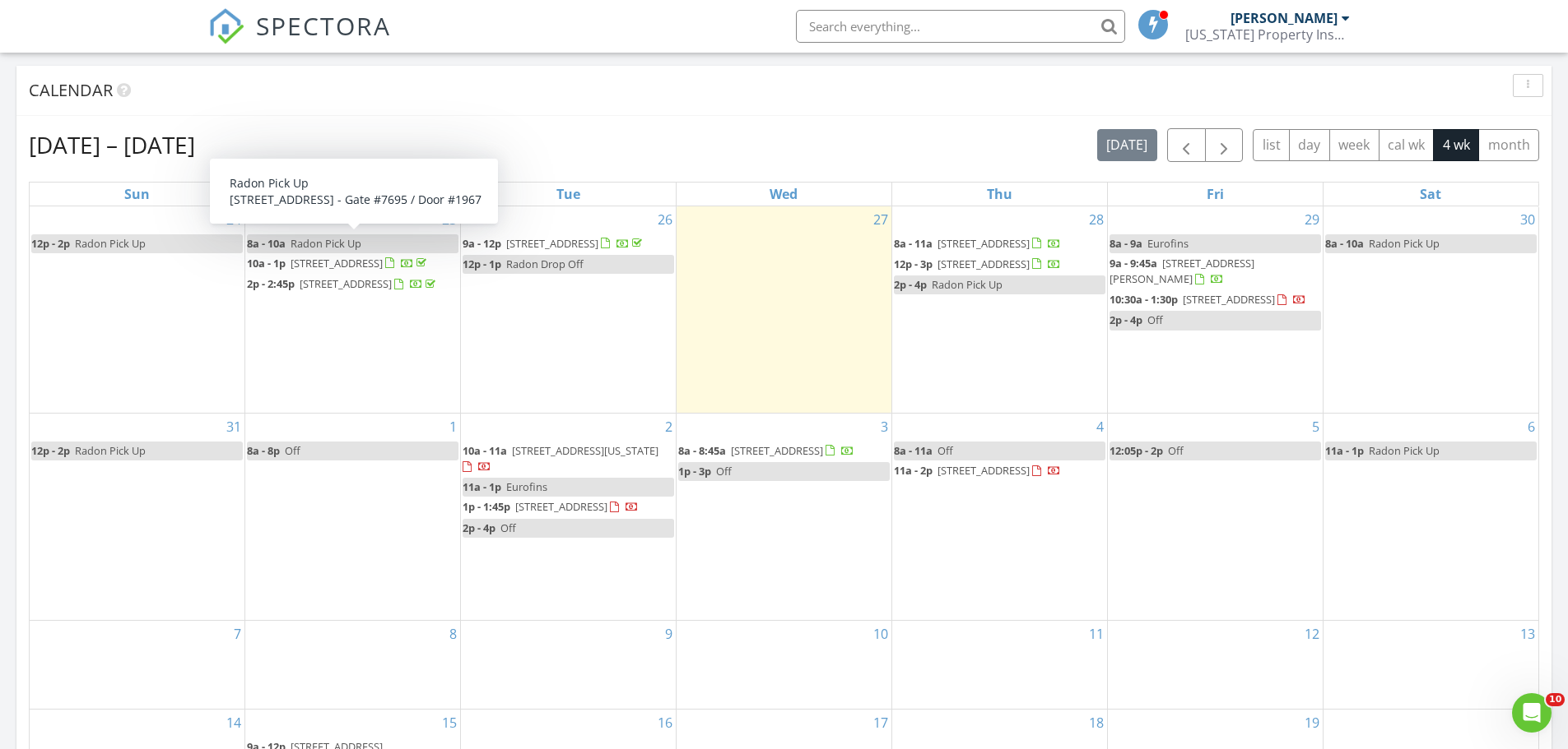
click at [930, 133] on div "Aug 24 – Sep 20, 2025 today list day week cal wk 4 wk month" at bounding box center [784, 145] width 1510 height 34
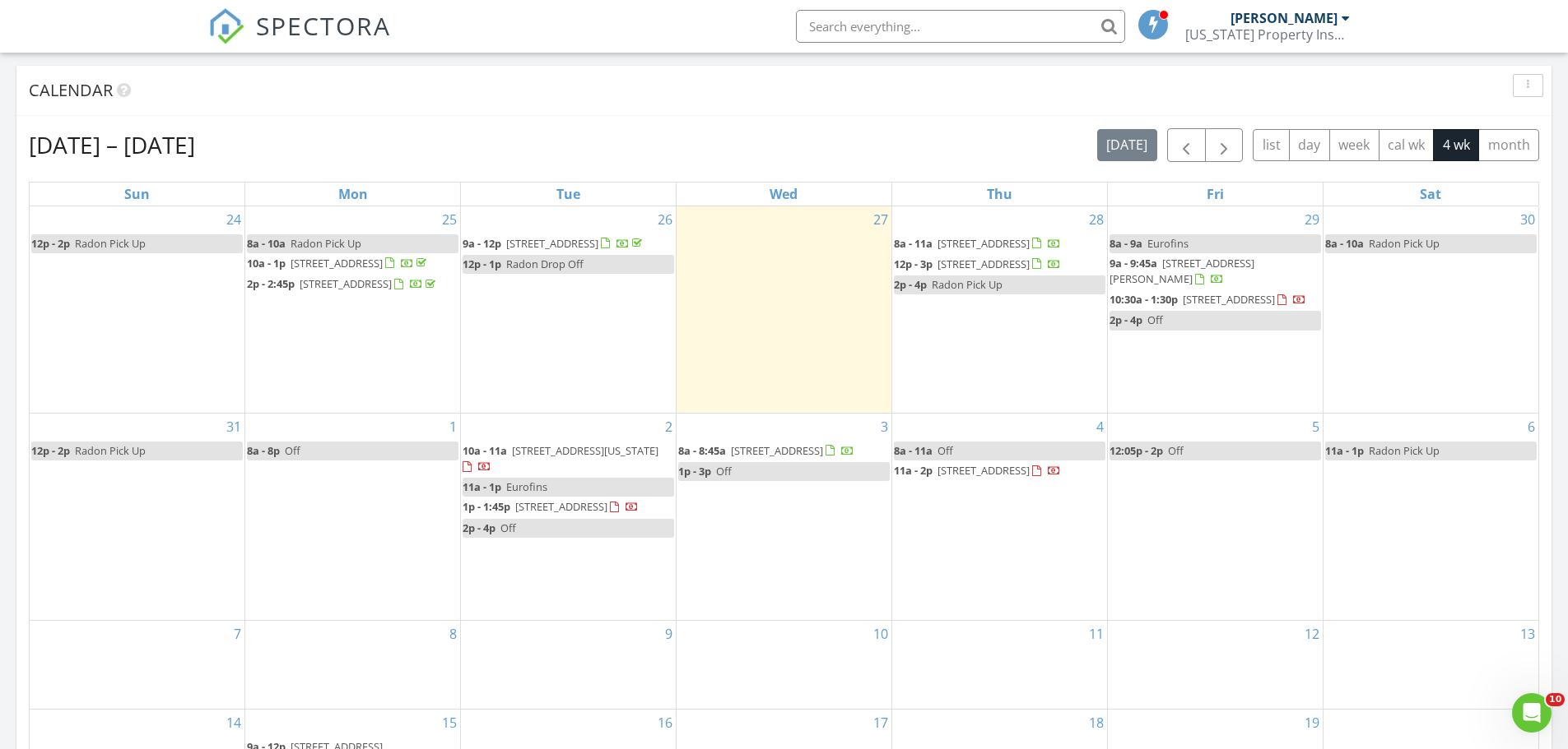
click at [788, 133] on div "Aug 24 – Sep 20, 2025 today list day week cal wk 4 wk month" at bounding box center [784, 145] width 1510 height 34
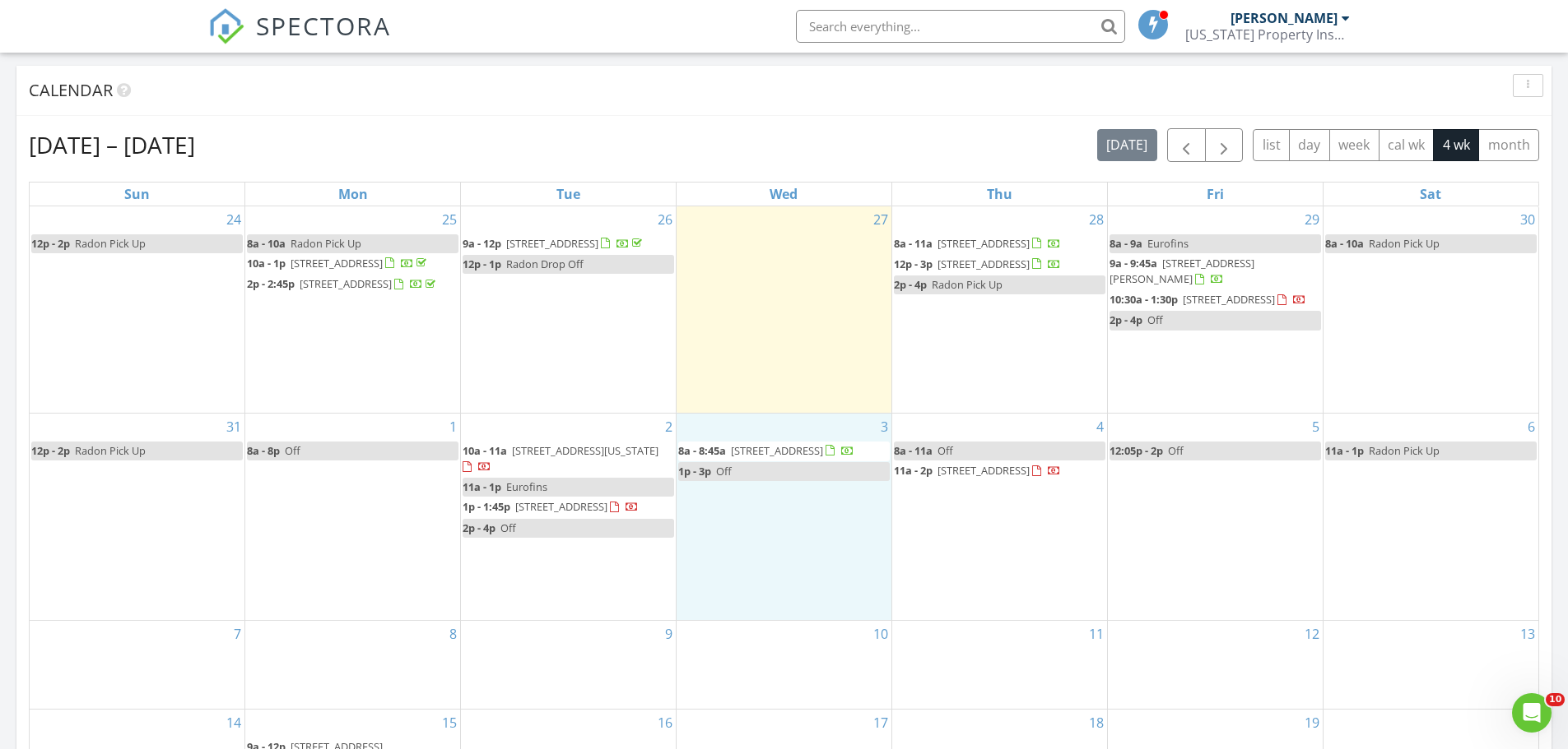
click at [784, 585] on div "3 8a - 8:45a 1541 Poplar St, Denver 80220 1p - 3p Off" at bounding box center [784, 517] width 215 height 206
click at [782, 517] on link "Inspection" at bounding box center [783, 517] width 85 height 26
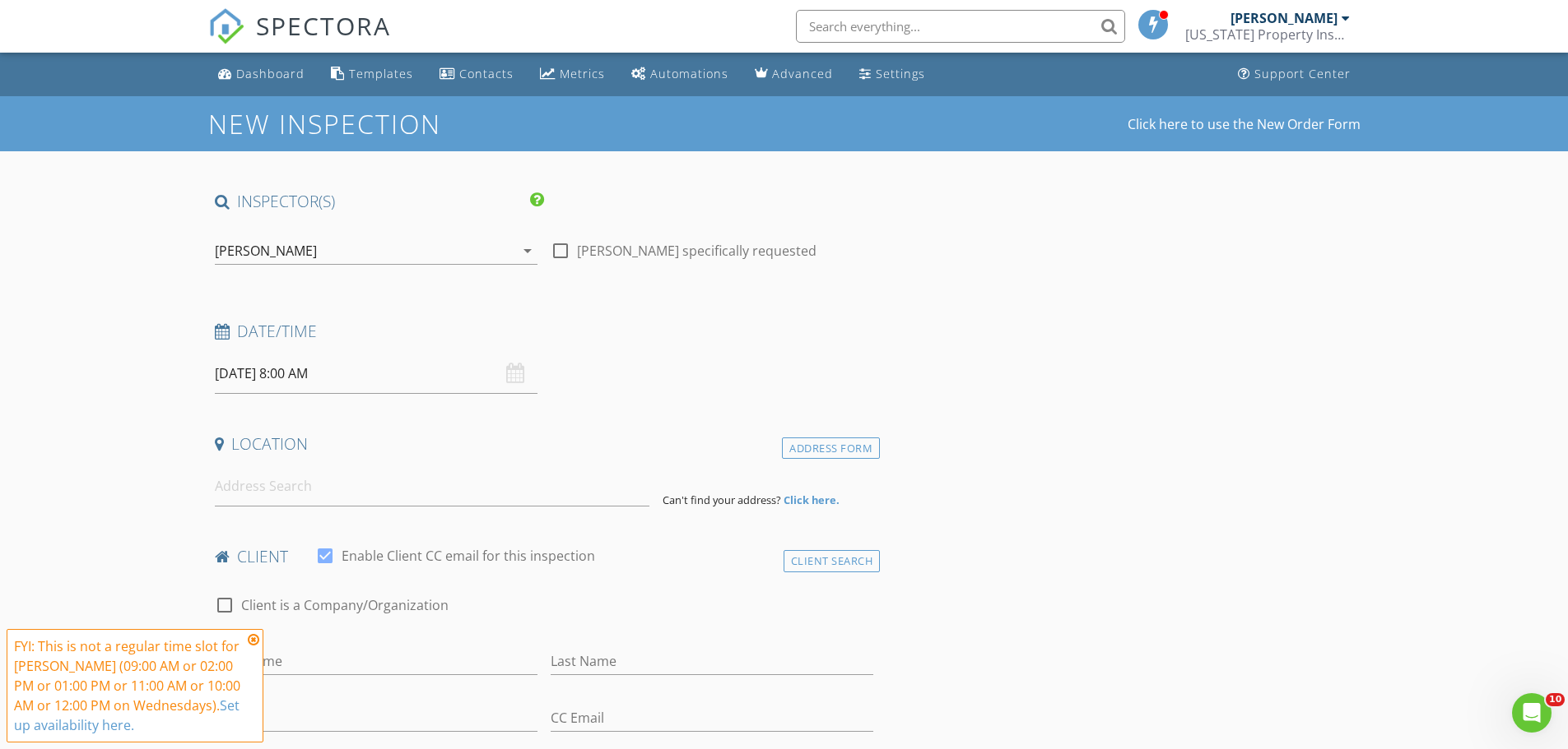
click at [253, 641] on icon at bounding box center [253, 640] width 11 height 13
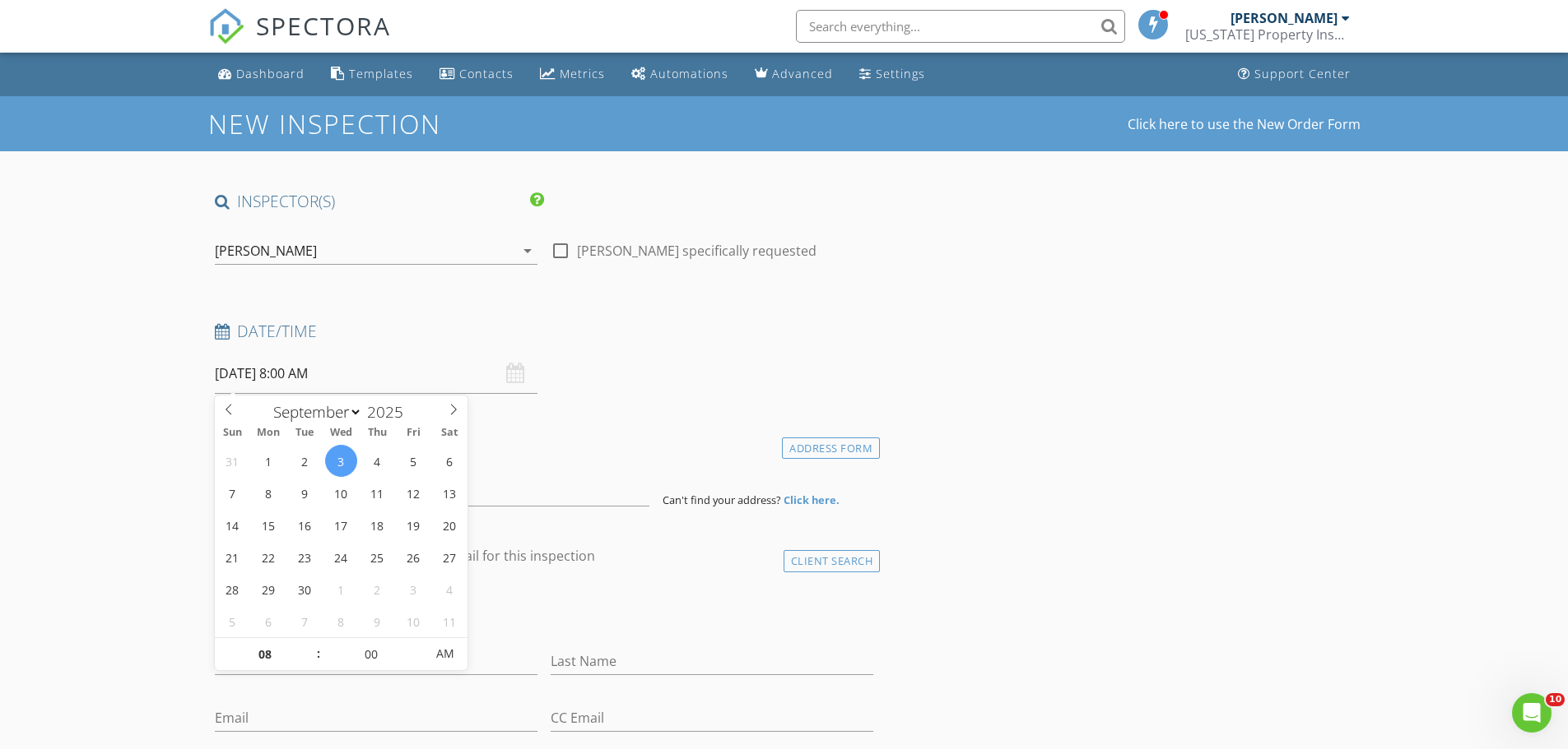
click at [303, 373] on input "[DATE] 8:00 AM" at bounding box center [376, 374] width 323 height 40
type input "09"
type input "[DATE] 9:00 AM"
click at [307, 645] on span at bounding box center [310, 646] width 11 height 17
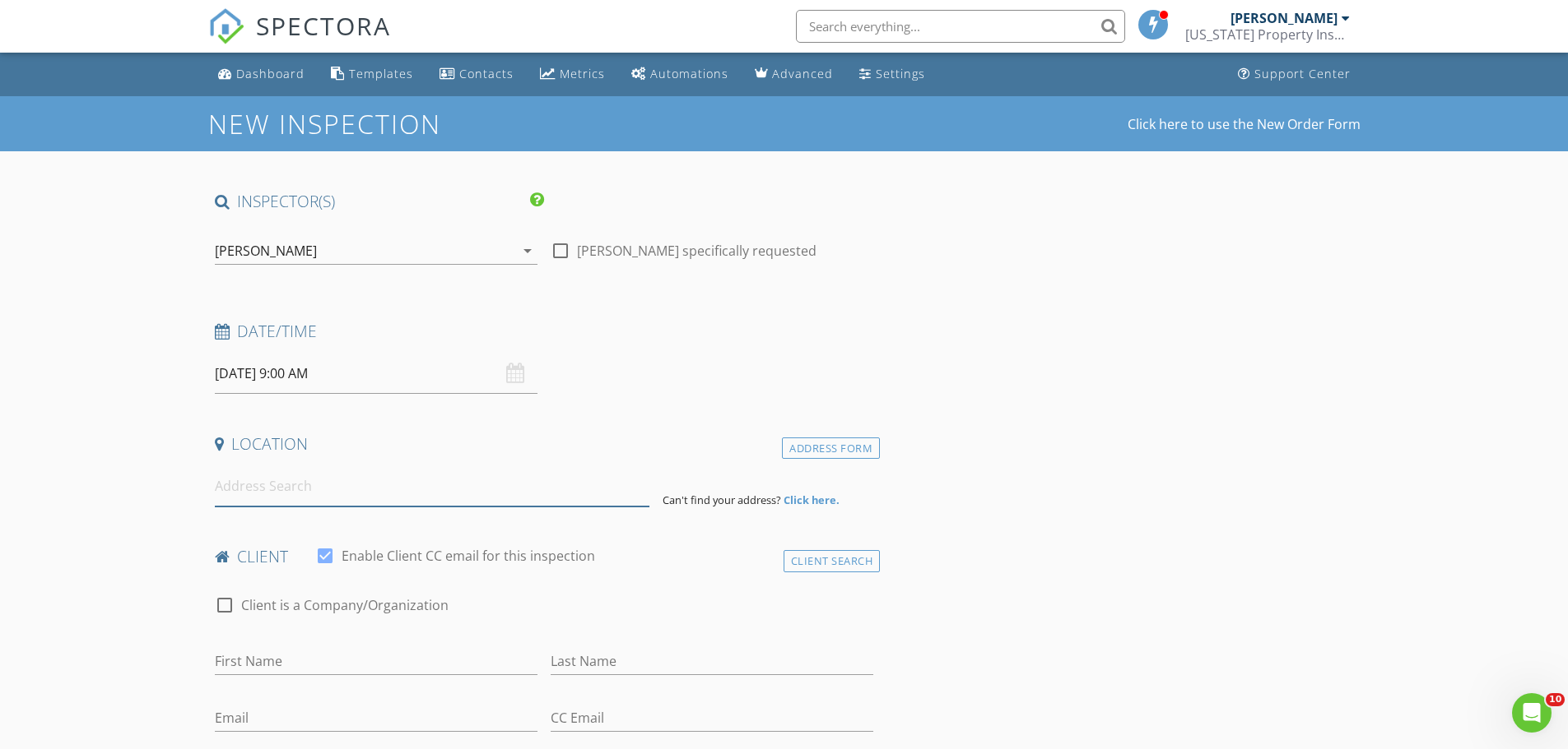
click at [257, 494] on input at bounding box center [432, 487] width 435 height 40
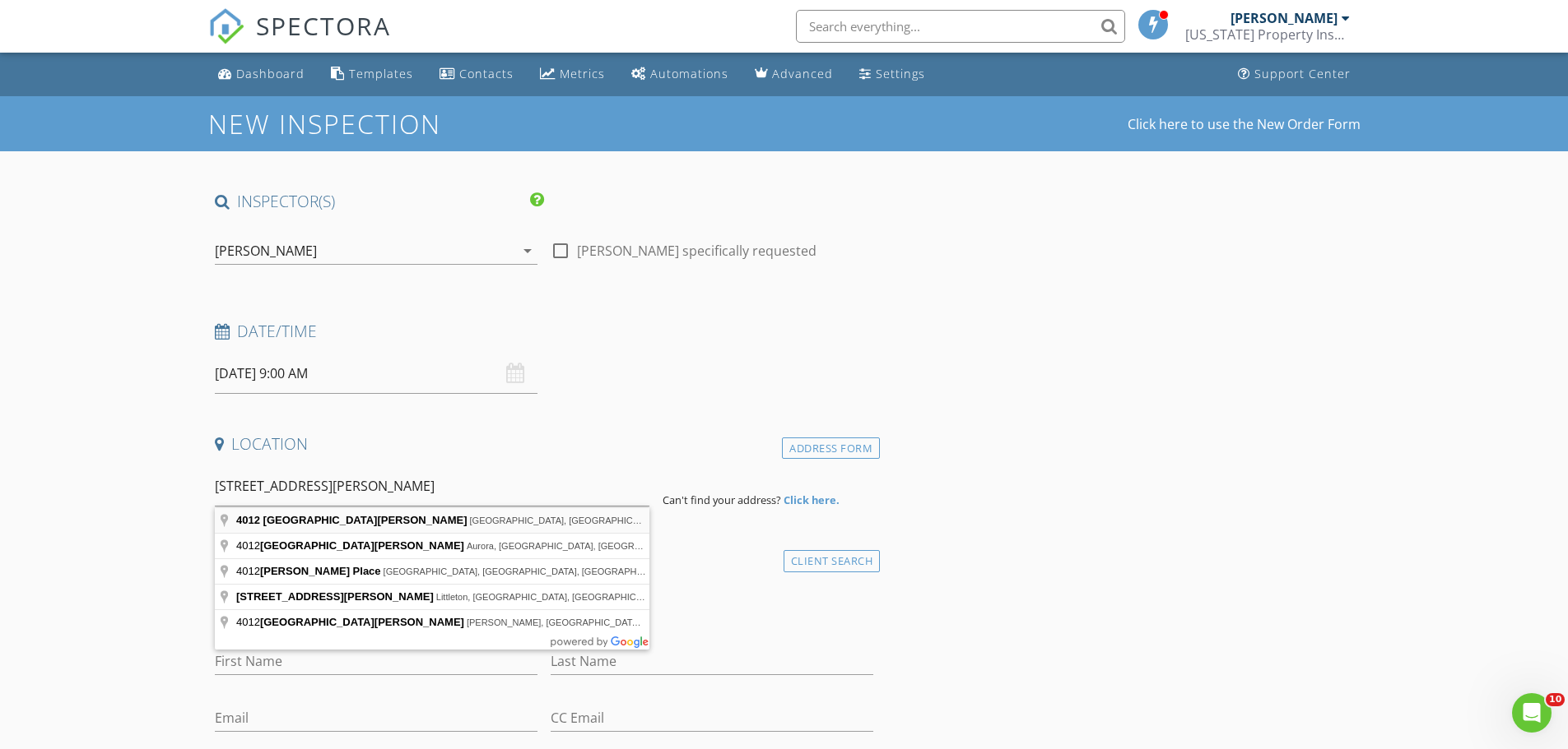
type input "[STREET_ADDRESS][PERSON_NAME]"
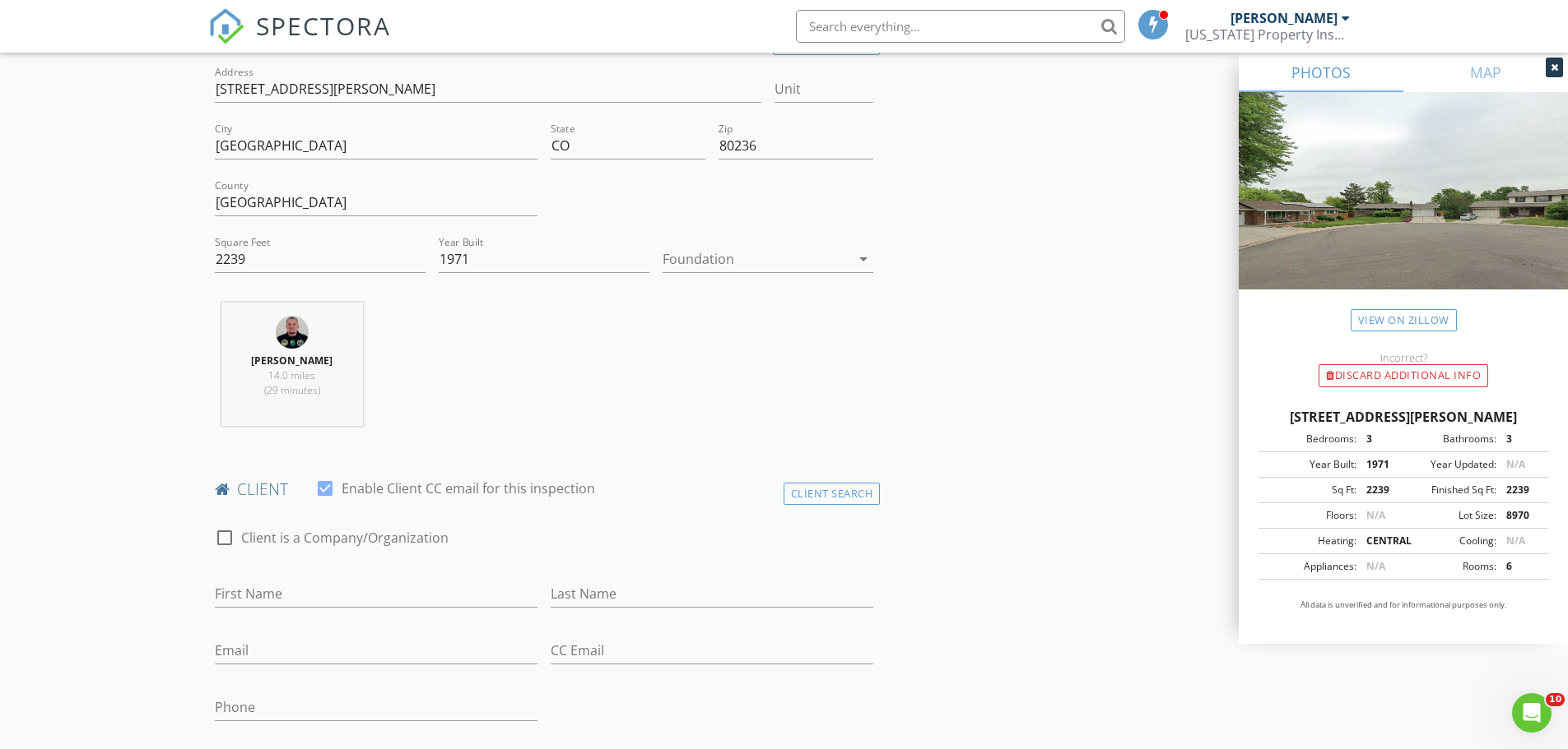
scroll to position [494, 0]
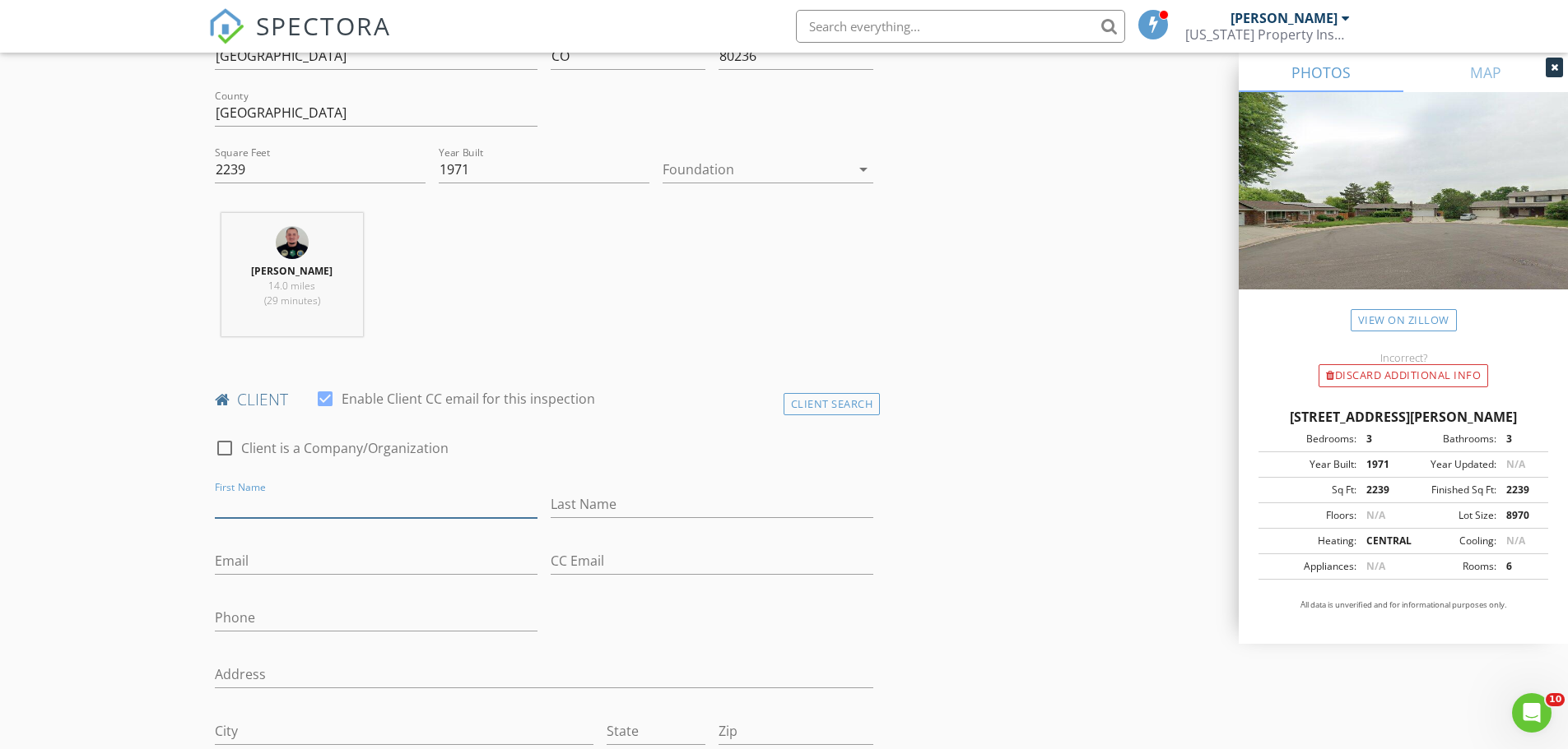
click at [277, 496] on input "First Name" at bounding box center [376, 504] width 323 height 27
type input "[PERSON_NAME]"
click at [568, 507] on input "Last Name" at bounding box center [712, 504] width 323 height 27
type input "Chamberlaind"
click at [383, 565] on input "Email" at bounding box center [376, 561] width 323 height 27
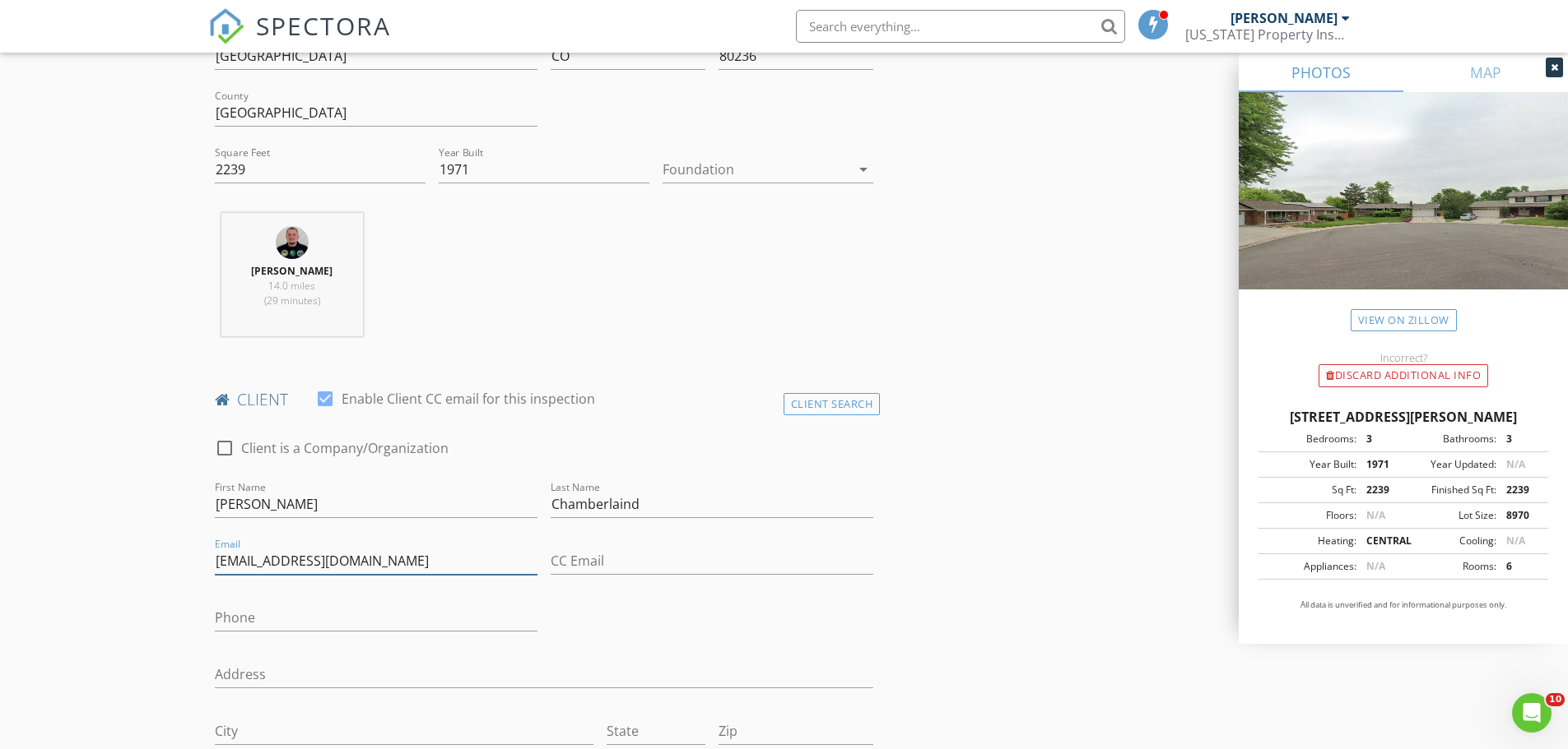
type input "[EMAIL_ADDRESS][DOMAIN_NAME]"
click at [314, 620] on input "Phone" at bounding box center [376, 618] width 323 height 27
type input "[PHONE_NUMBER]"
click at [289, 563] on input "[EMAIL_ADDRESS][DOMAIN_NAME]" at bounding box center [376, 561] width 323 height 27
type input "[EMAIL_ADDRESS][DOMAIN_NAME]"
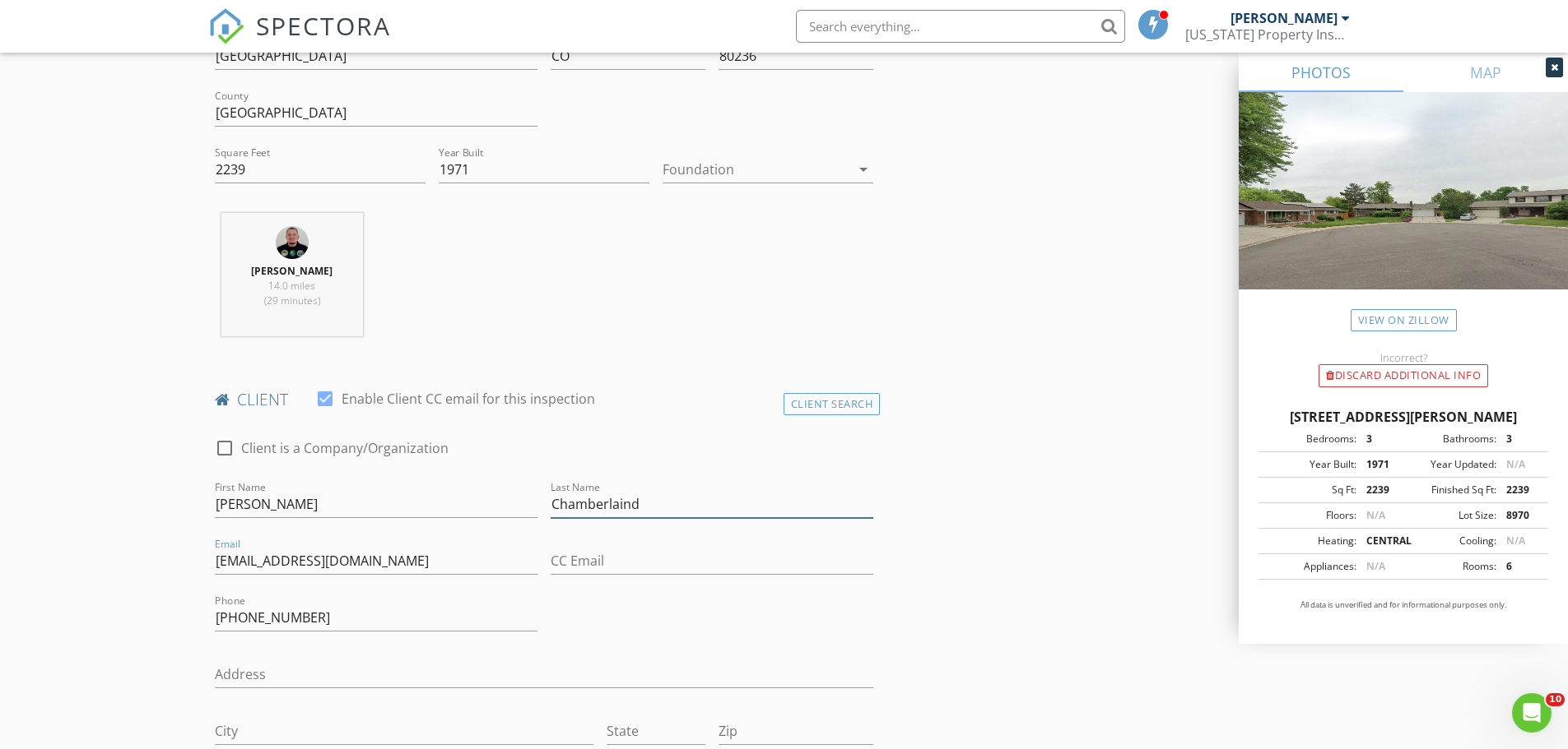
click at [625, 504] on input "Chamberlaind" at bounding box center [712, 504] width 323 height 27
type input "[PERSON_NAME]"
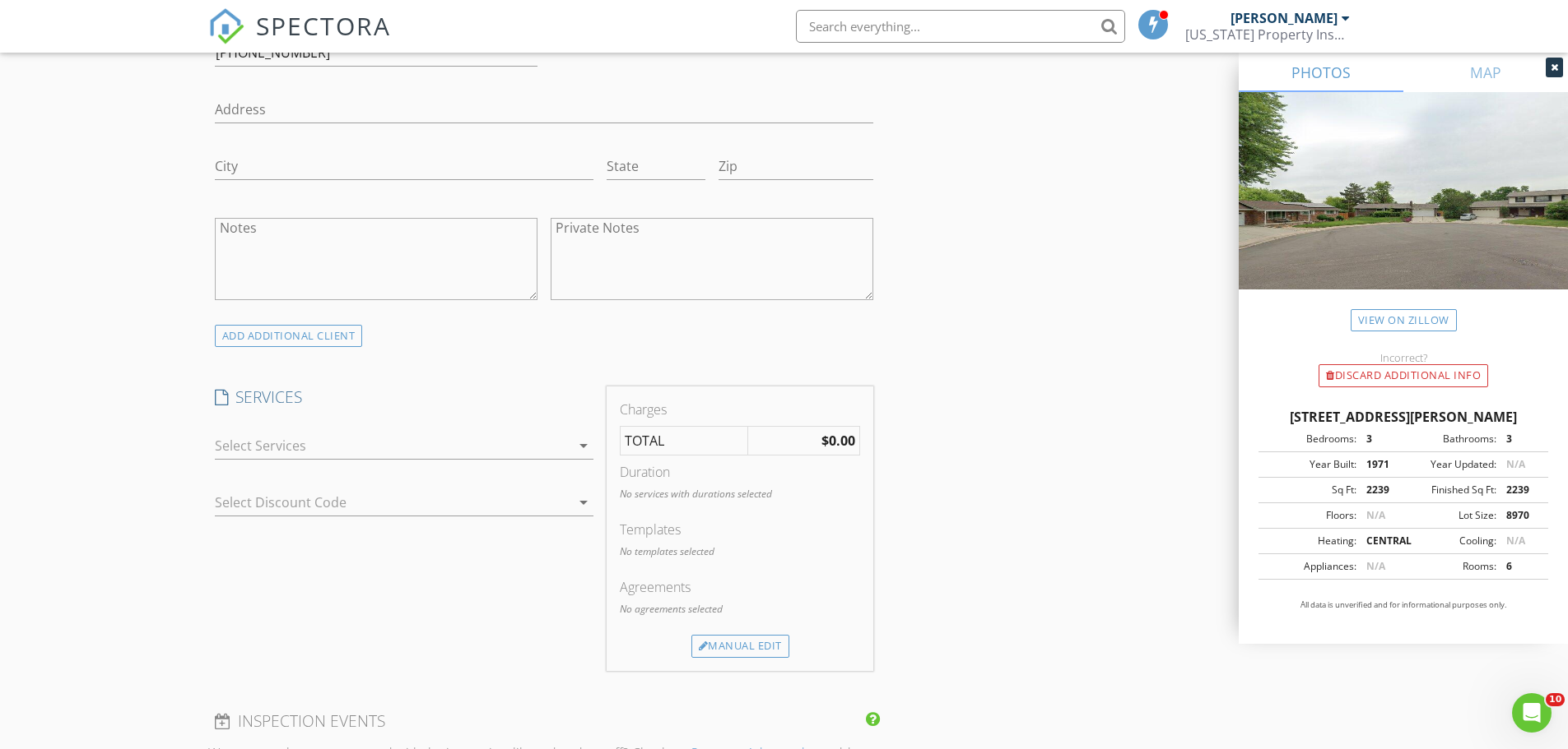
scroll to position [1069, 0]
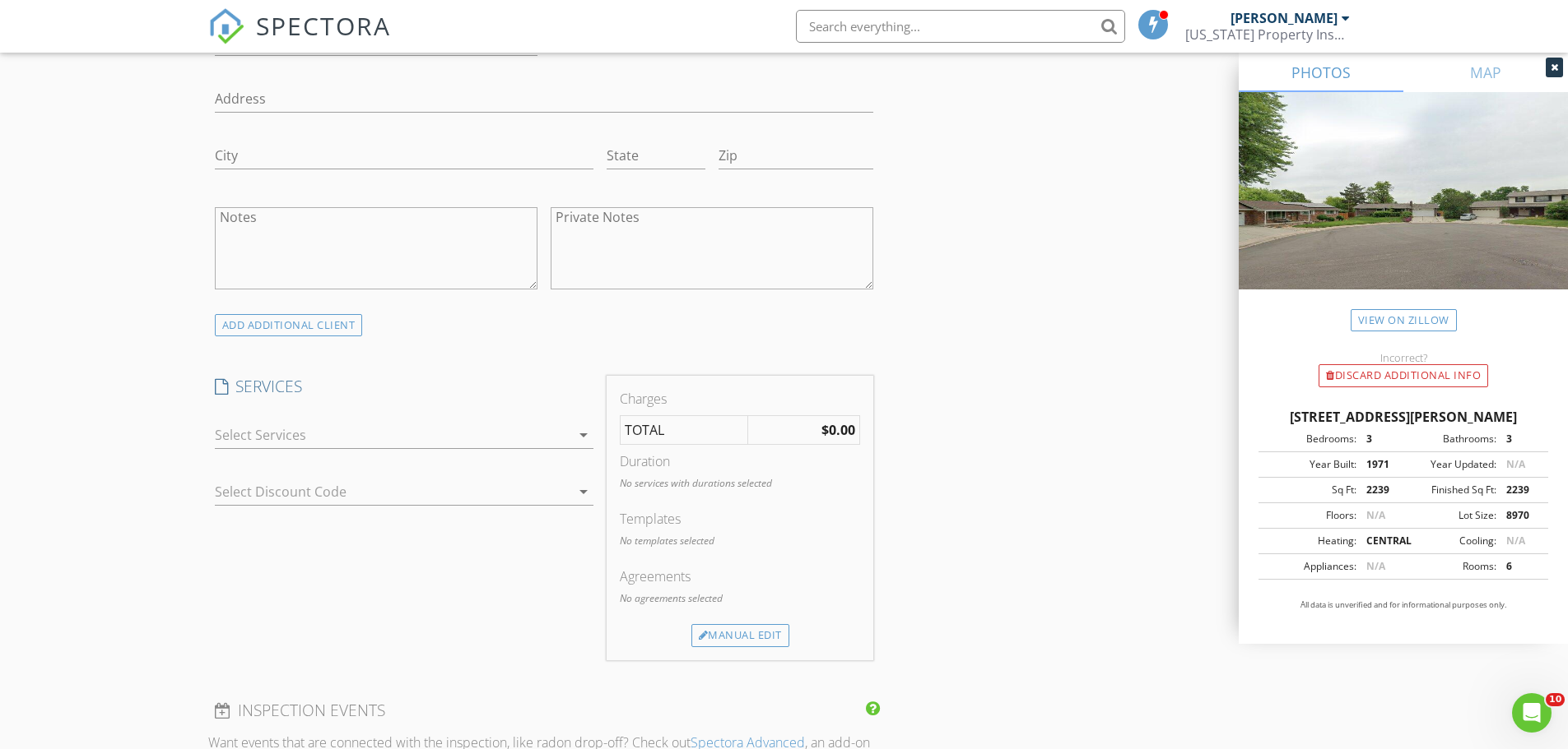
click at [338, 427] on div at bounding box center [393, 435] width 355 height 26
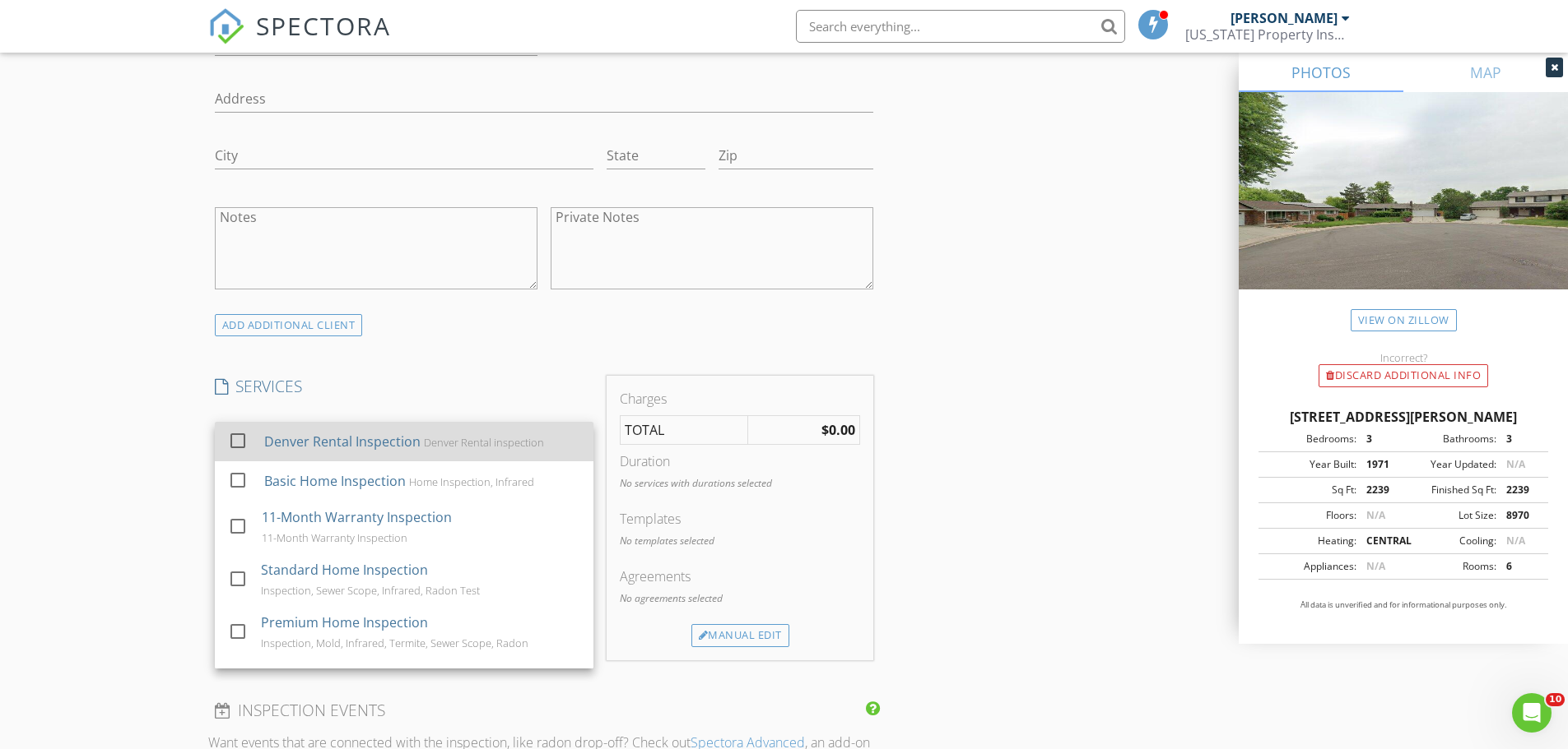
click at [234, 445] on div at bounding box center [238, 440] width 28 height 28
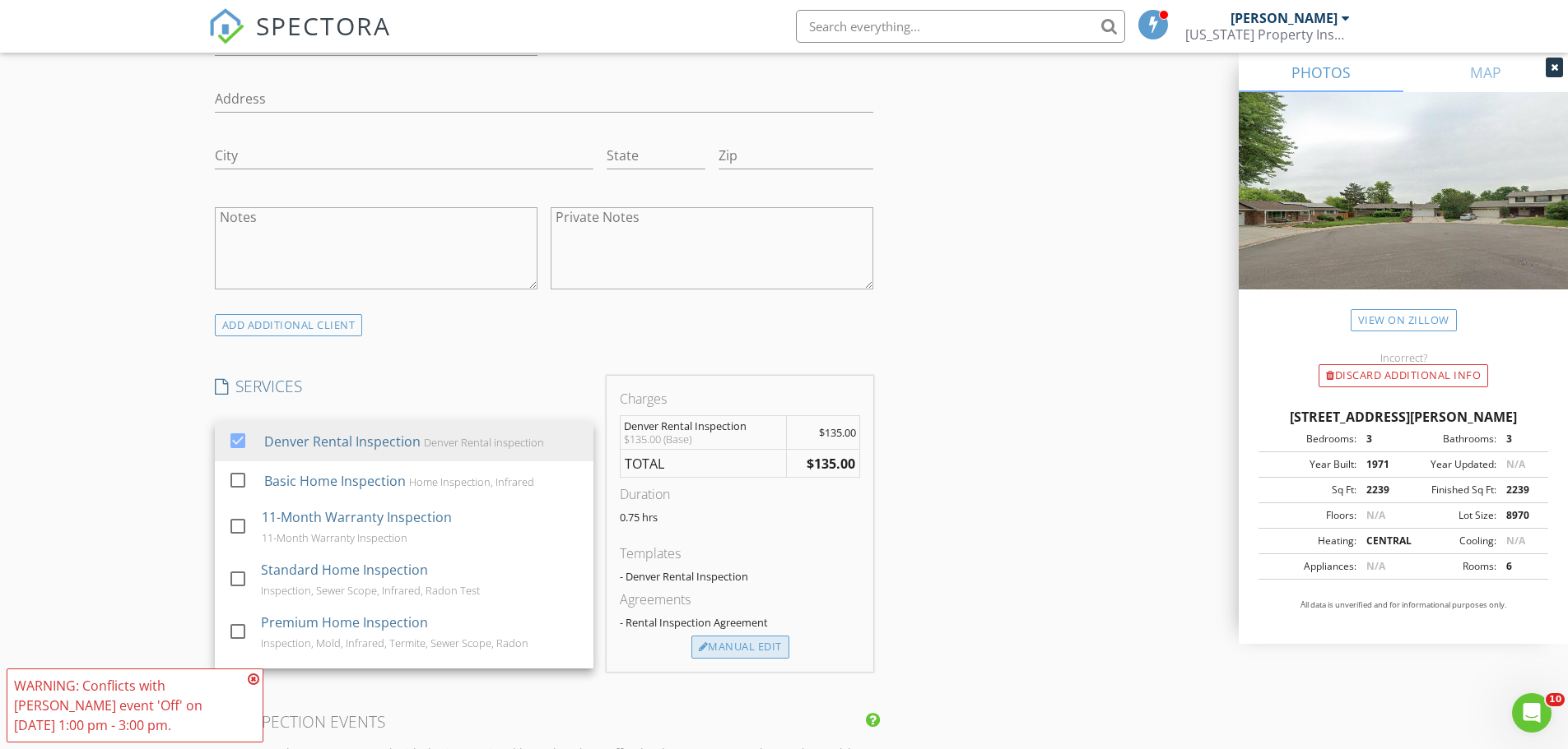
click at [728, 638] on div "Manual Edit" at bounding box center [740, 647] width 98 height 23
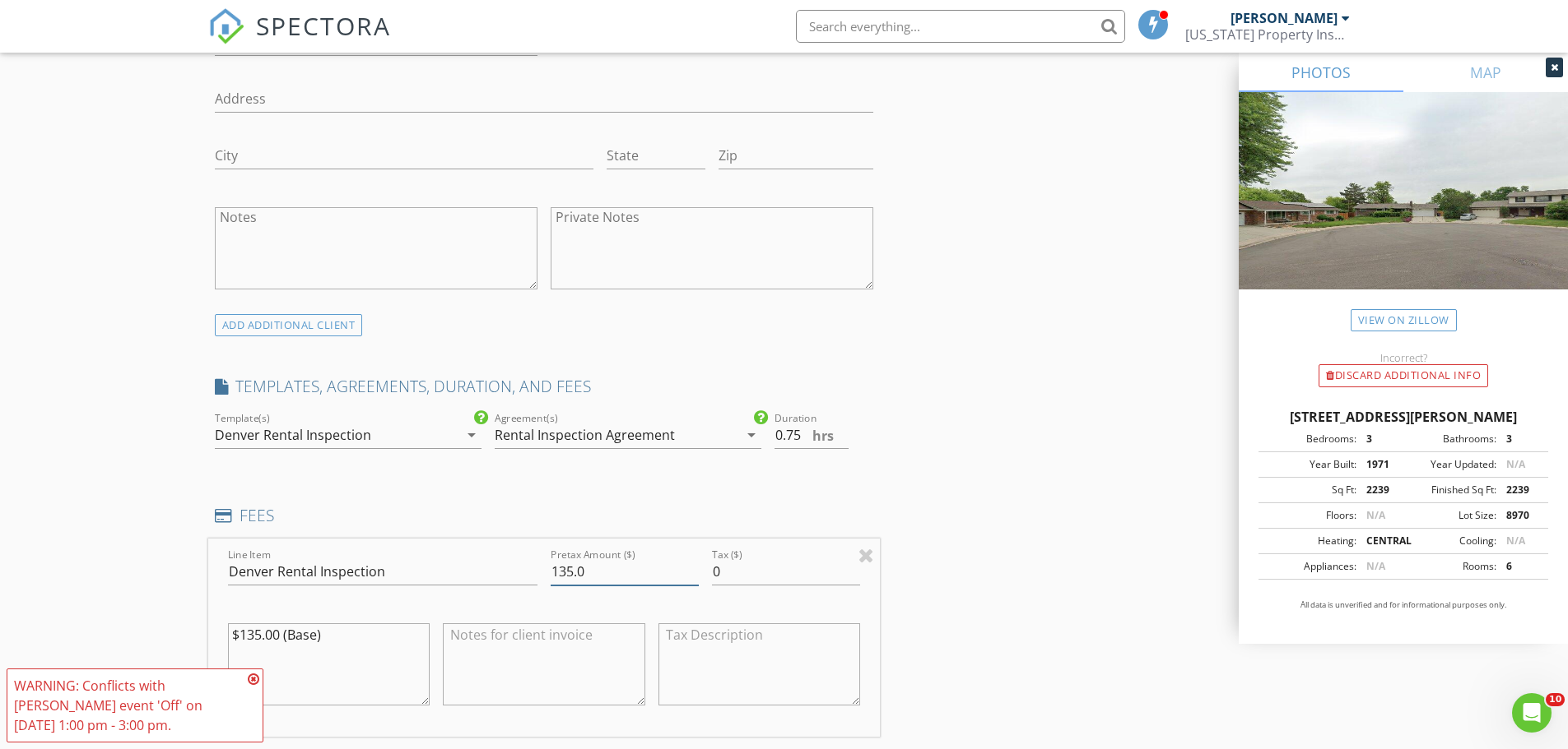
click at [567, 575] on input "135.0" at bounding box center [624, 572] width 148 height 27
type input "125.0"
click at [251, 684] on icon at bounding box center [253, 679] width 11 height 13
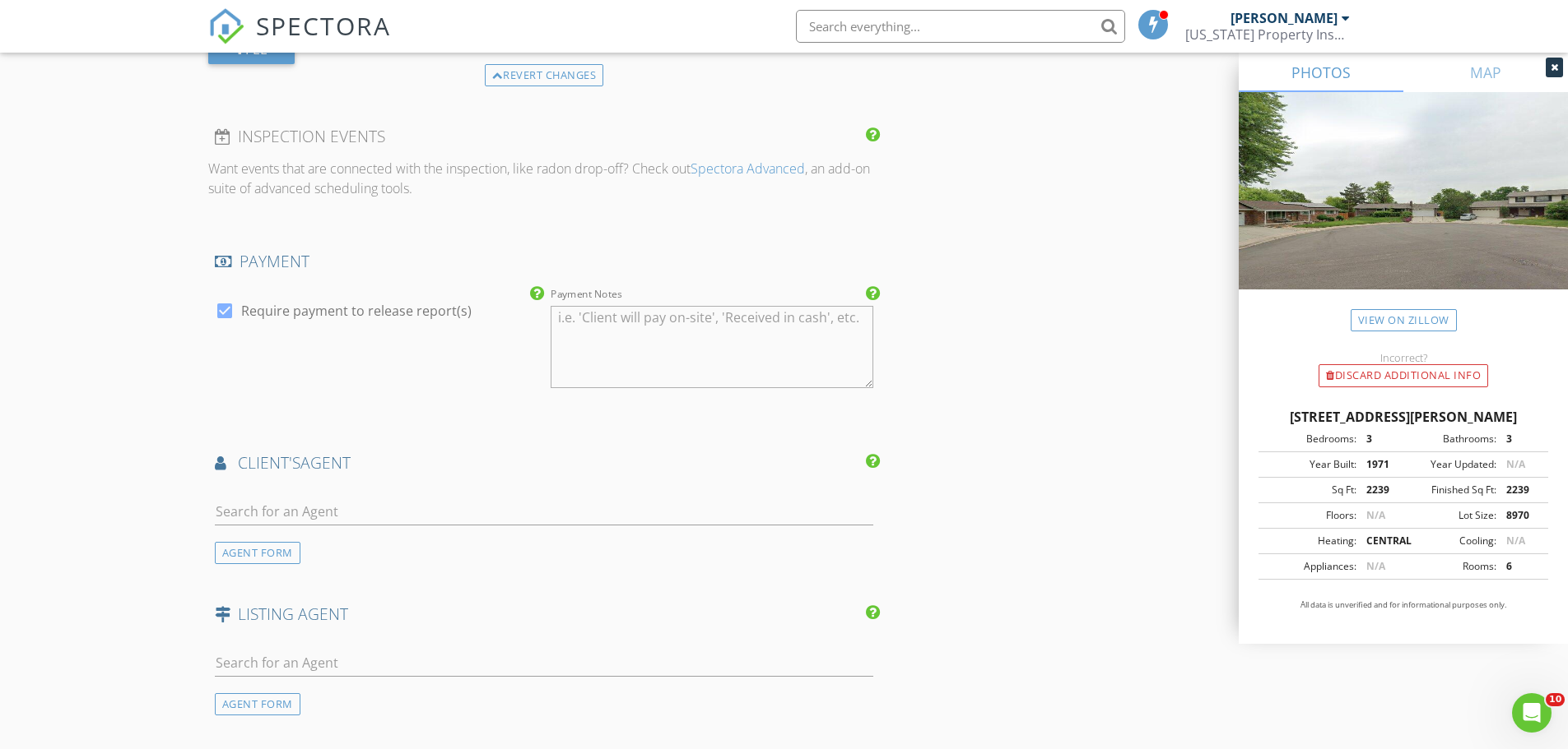
scroll to position [1891, 0]
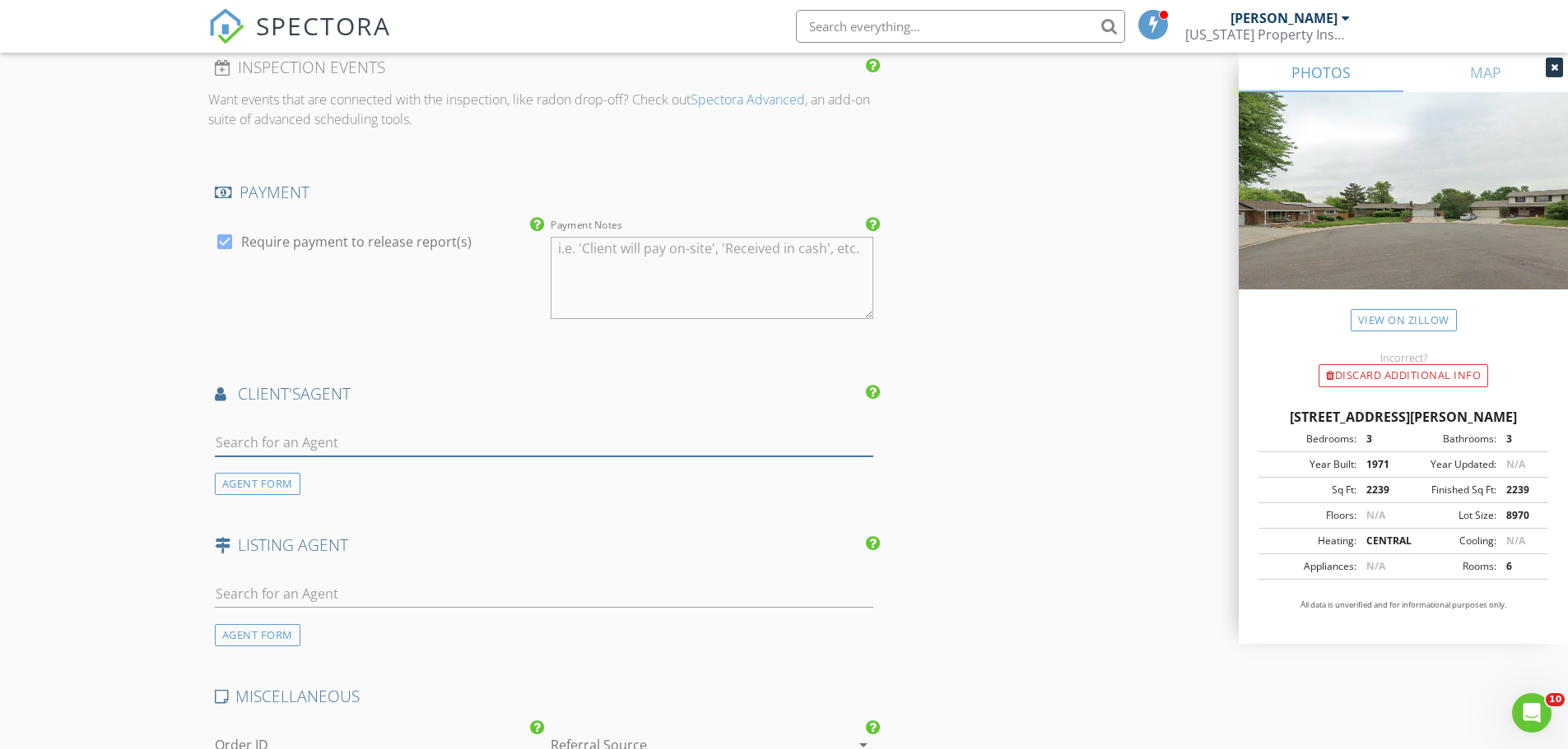
click at [238, 451] on input "text" at bounding box center [545, 442] width 659 height 27
type input "[PERSON_NAME]"
click at [282, 475] on div "[PERSON_NAME]" at bounding box center [312, 472] width 102 height 20
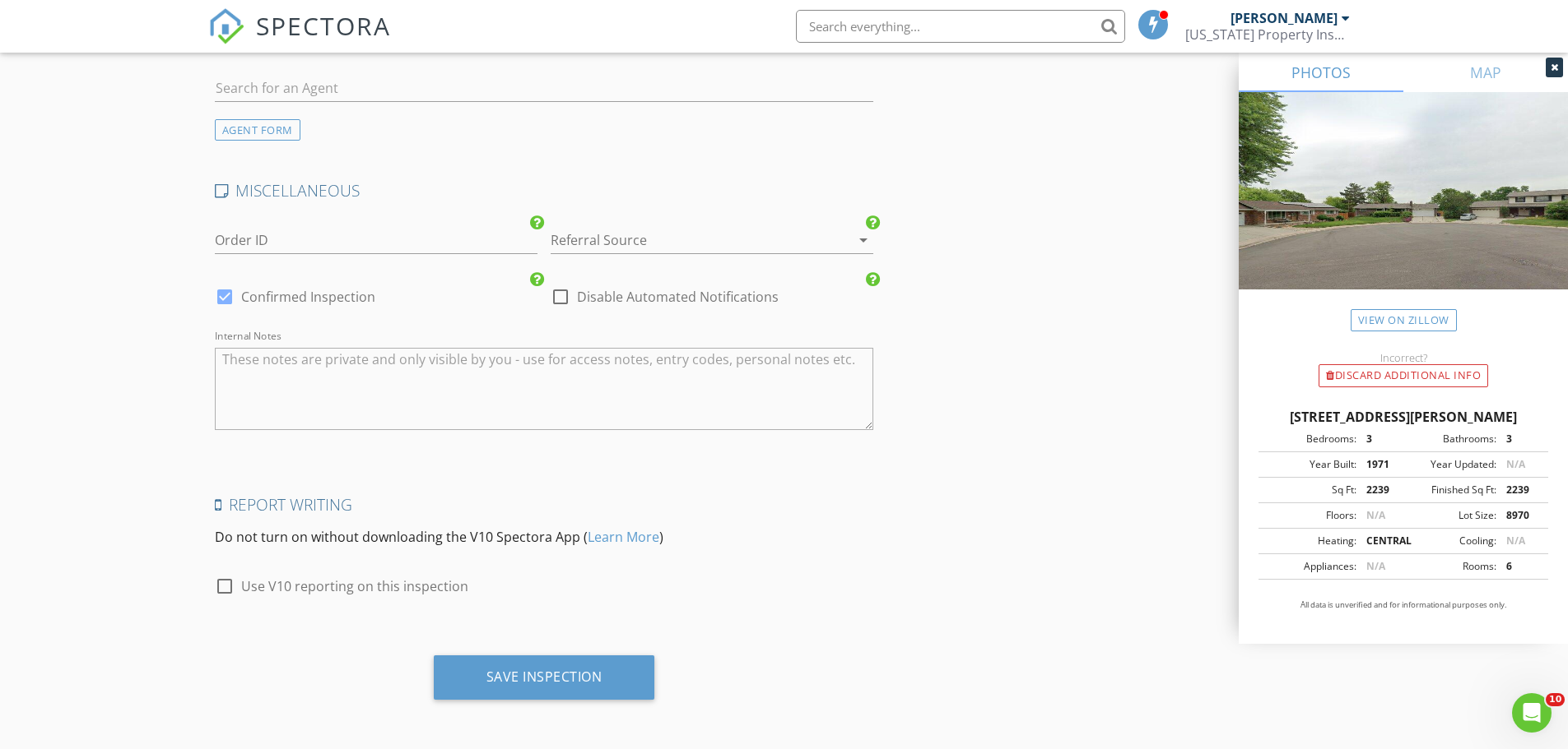
scroll to position [2888, 0]
click at [561, 690] on div "Save Inspection" at bounding box center [544, 675] width 221 height 45
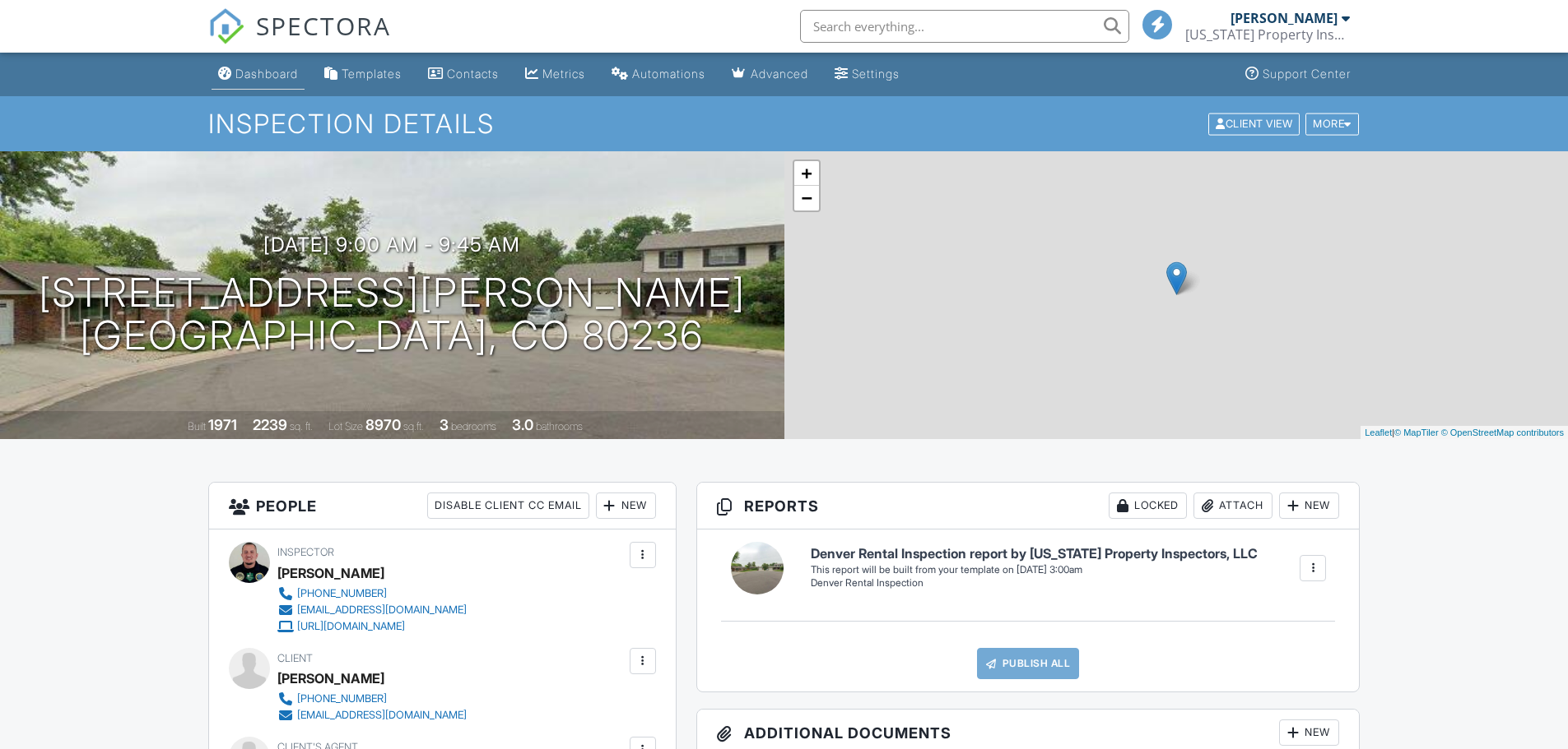
click at [267, 68] on div "Dashboard" at bounding box center [267, 73] width 63 height 14
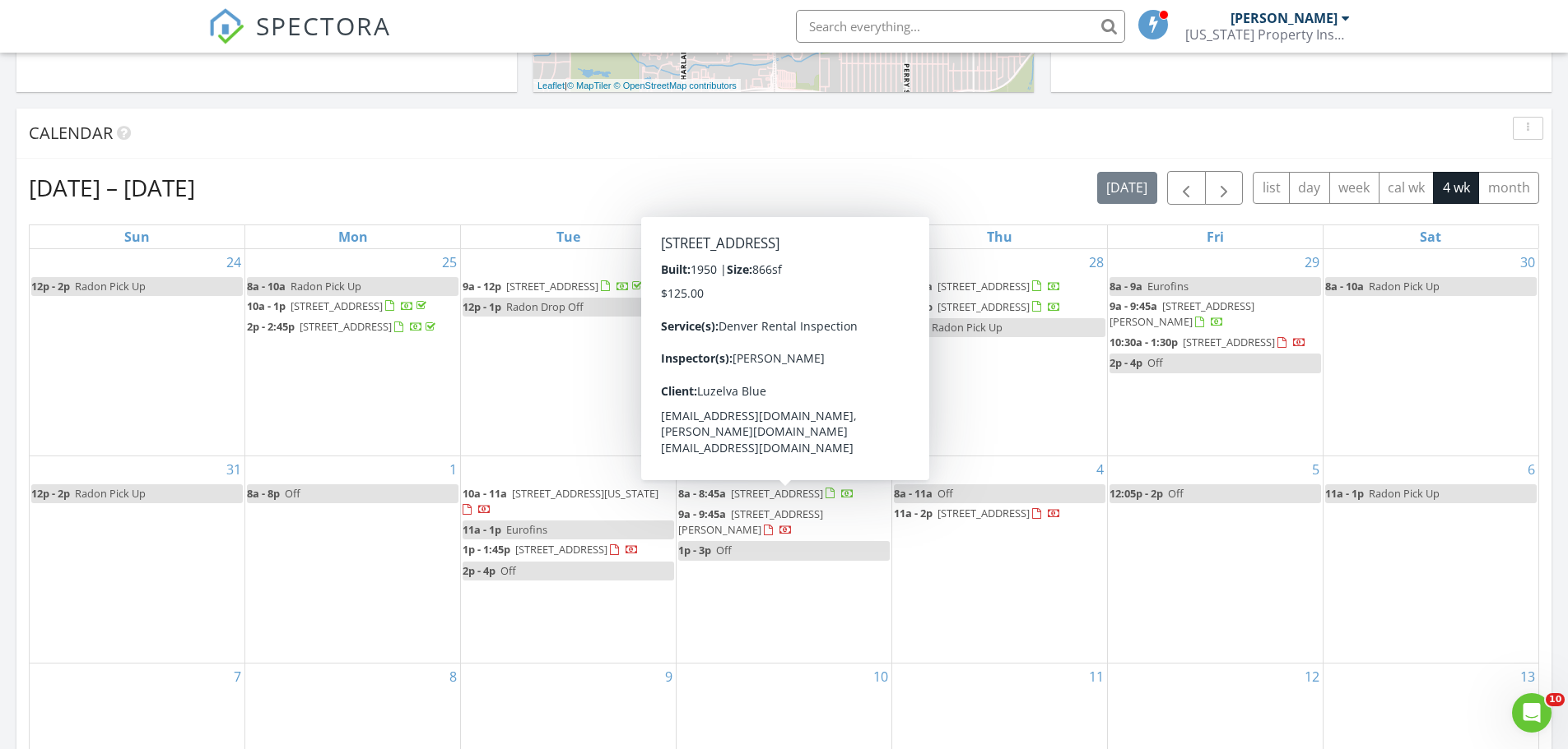
scroll to position [576, 0]
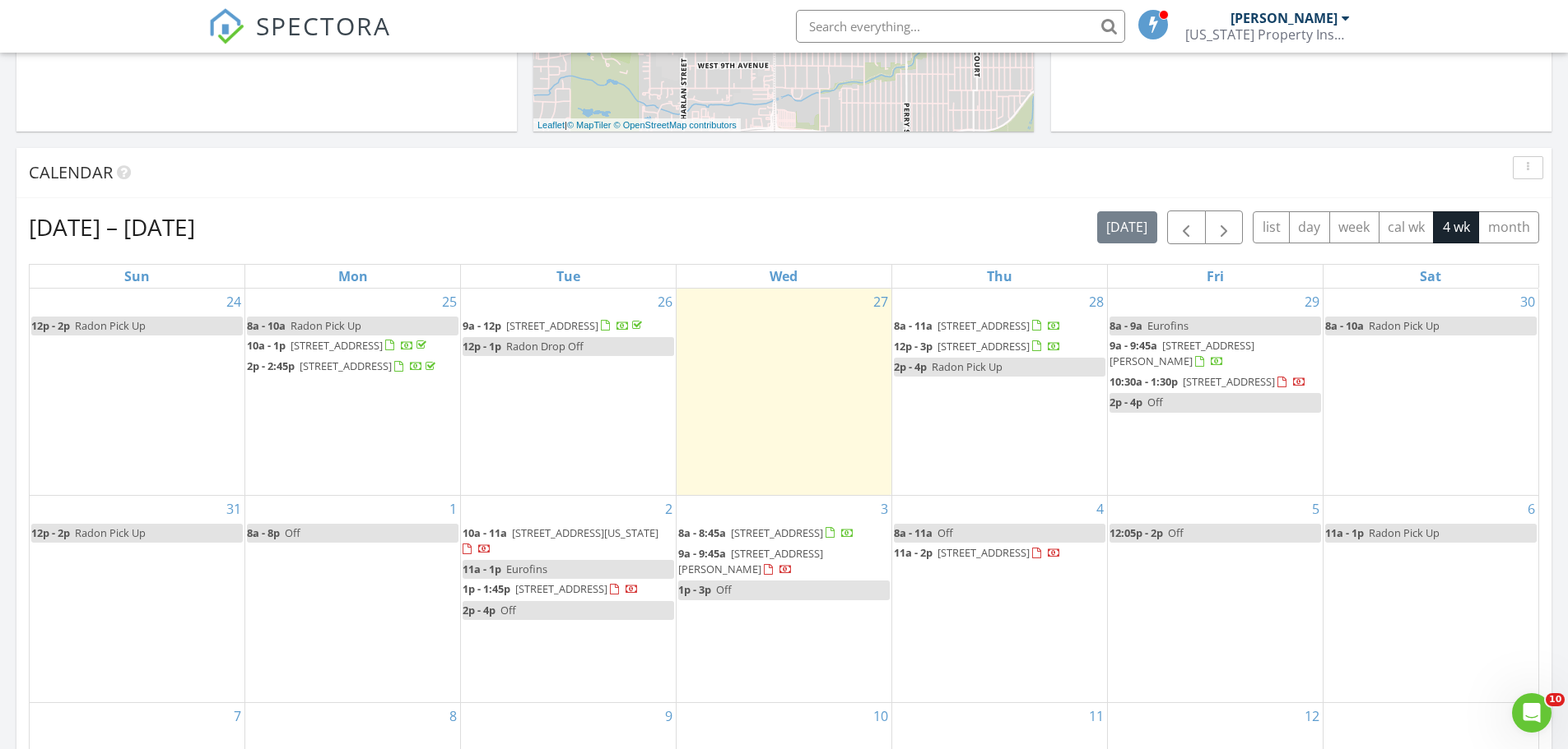
click at [737, 148] on div "Calendar" at bounding box center [784, 172] width 1535 height 50
click at [756, 600] on link "1p - 3p Off" at bounding box center [784, 590] width 212 height 19
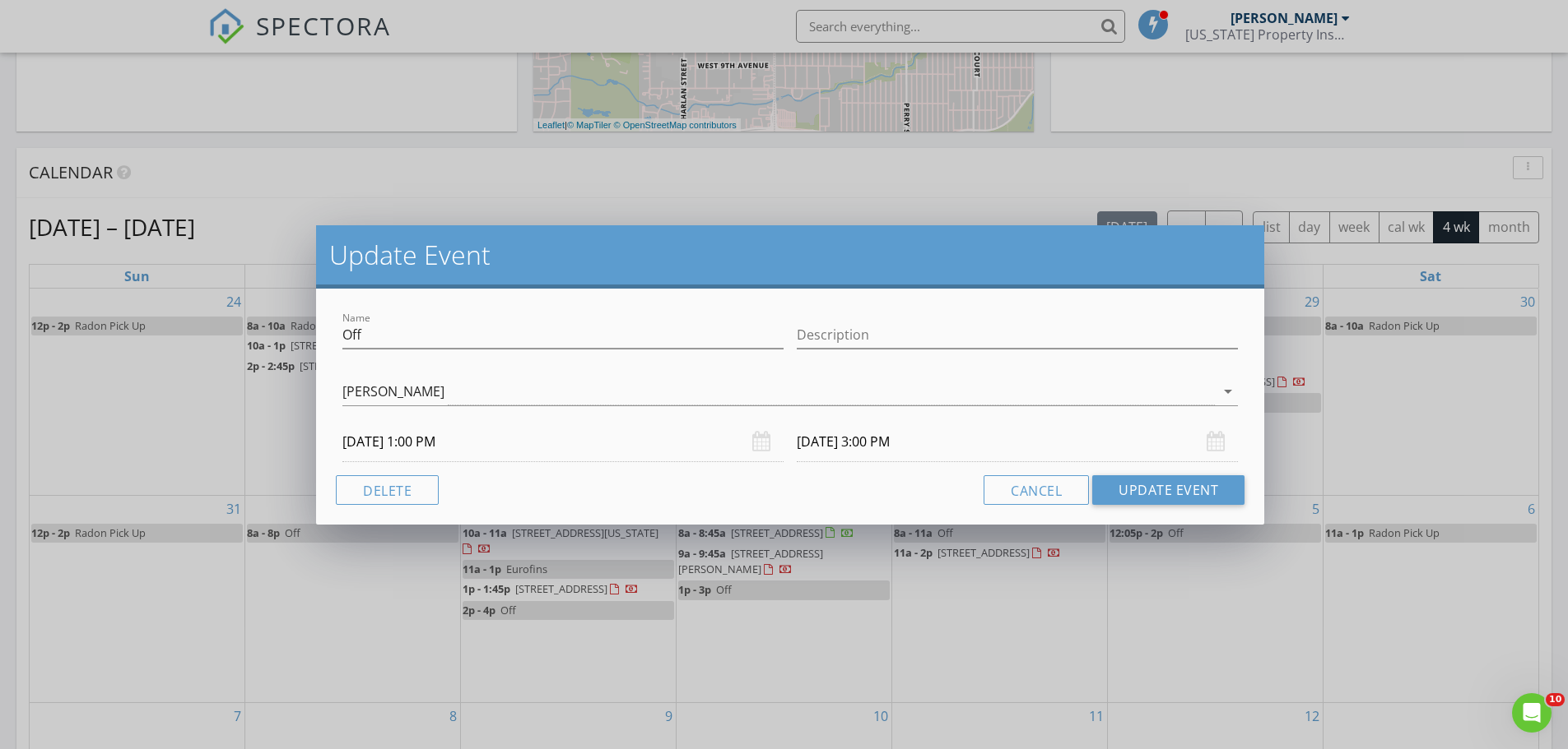
click at [430, 178] on div "Update Event Name Off Description [PERSON_NAME] arrow_drop_down [DATE] 1:00 PM …" at bounding box center [784, 374] width 1568 height 749
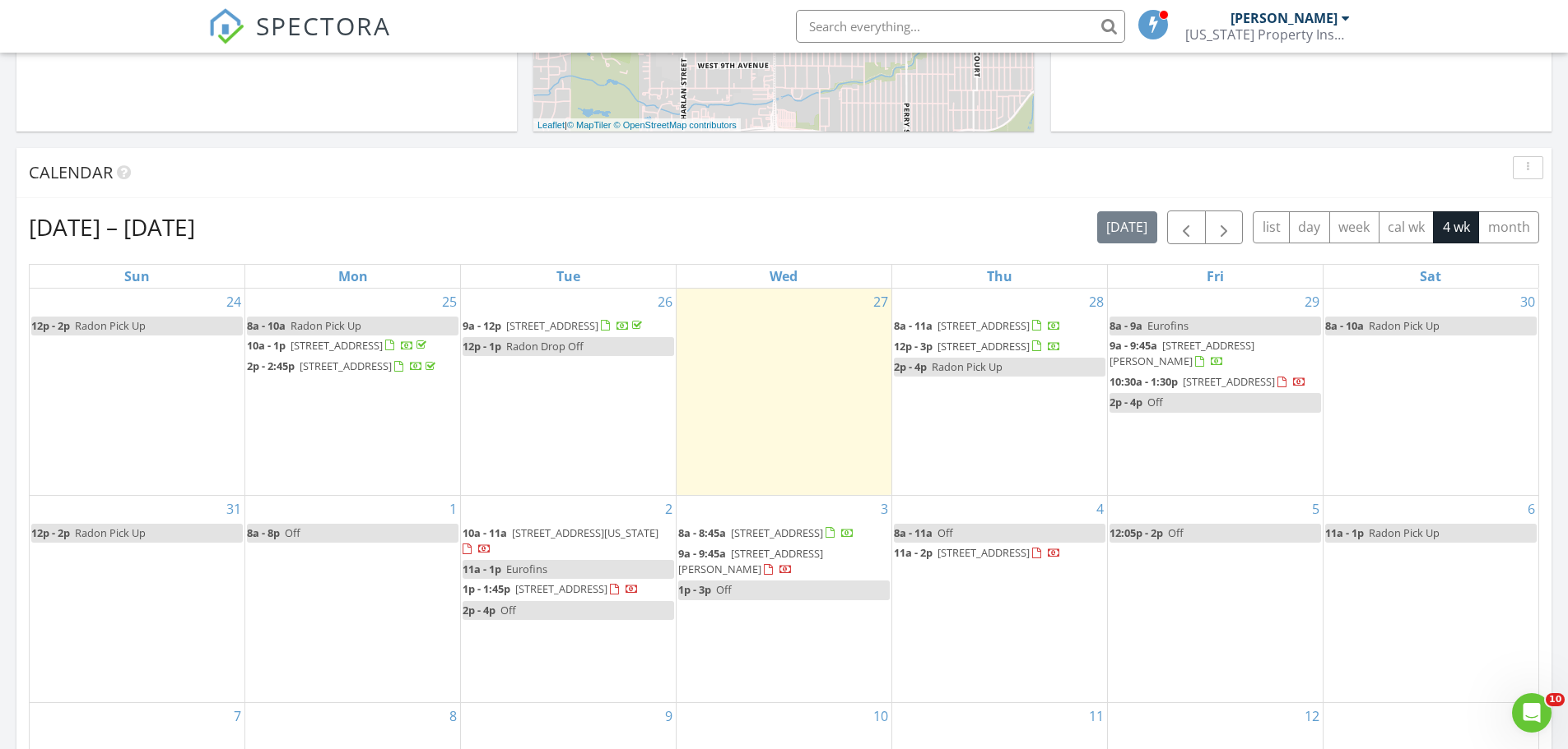
click at [662, 202] on div "[DATE] – [DATE] [DATE] list day week cal wk 4 wk month Sun Mon Tue Wed Thu Fri …" at bounding box center [784, 572] width 1535 height 747
click at [757, 600] on link "1p - 3p Off" at bounding box center [784, 590] width 212 height 19
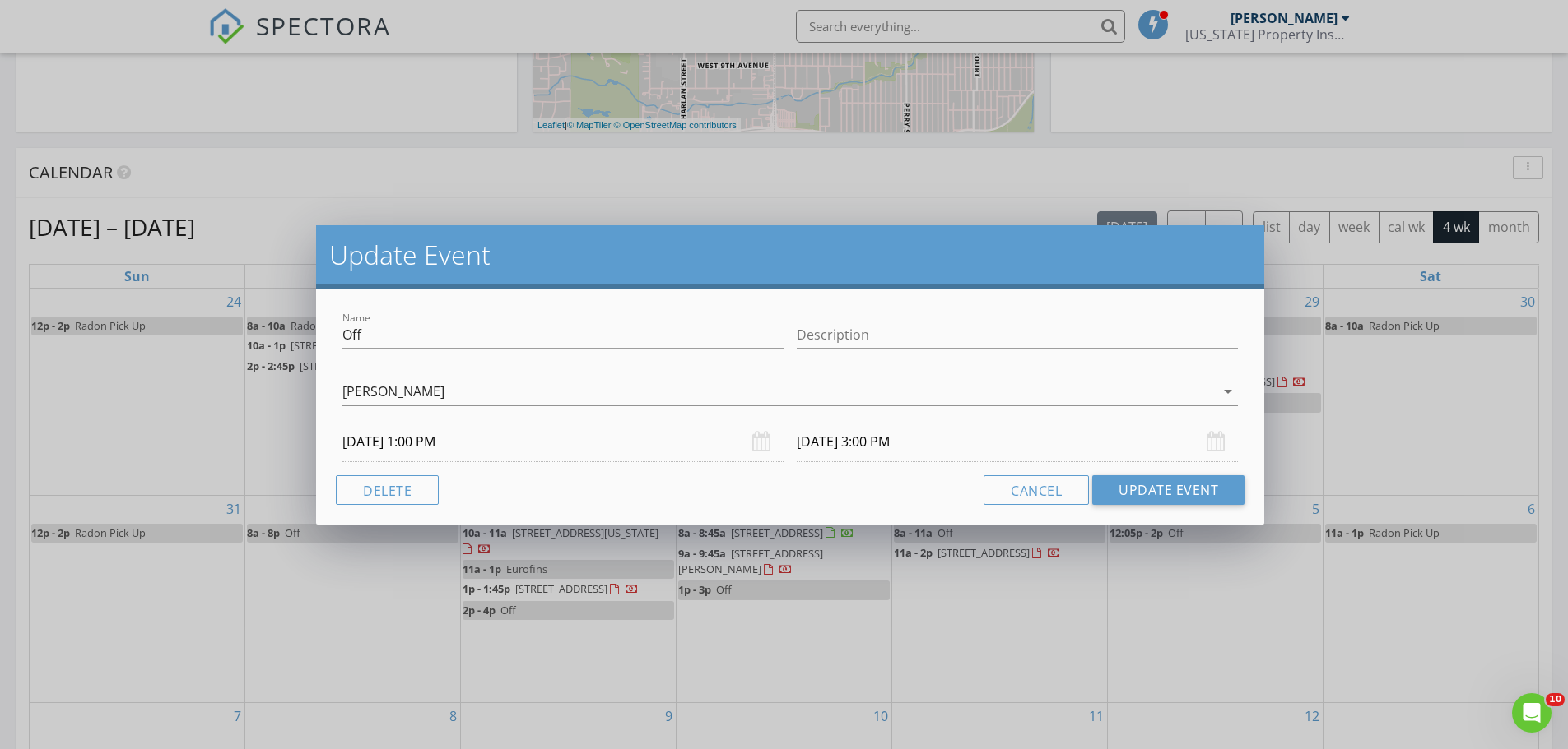
click at [757, 676] on div "Update Event Name Off Description [PERSON_NAME] arrow_drop_down [DATE] 1:00 PM …" at bounding box center [784, 374] width 1568 height 749
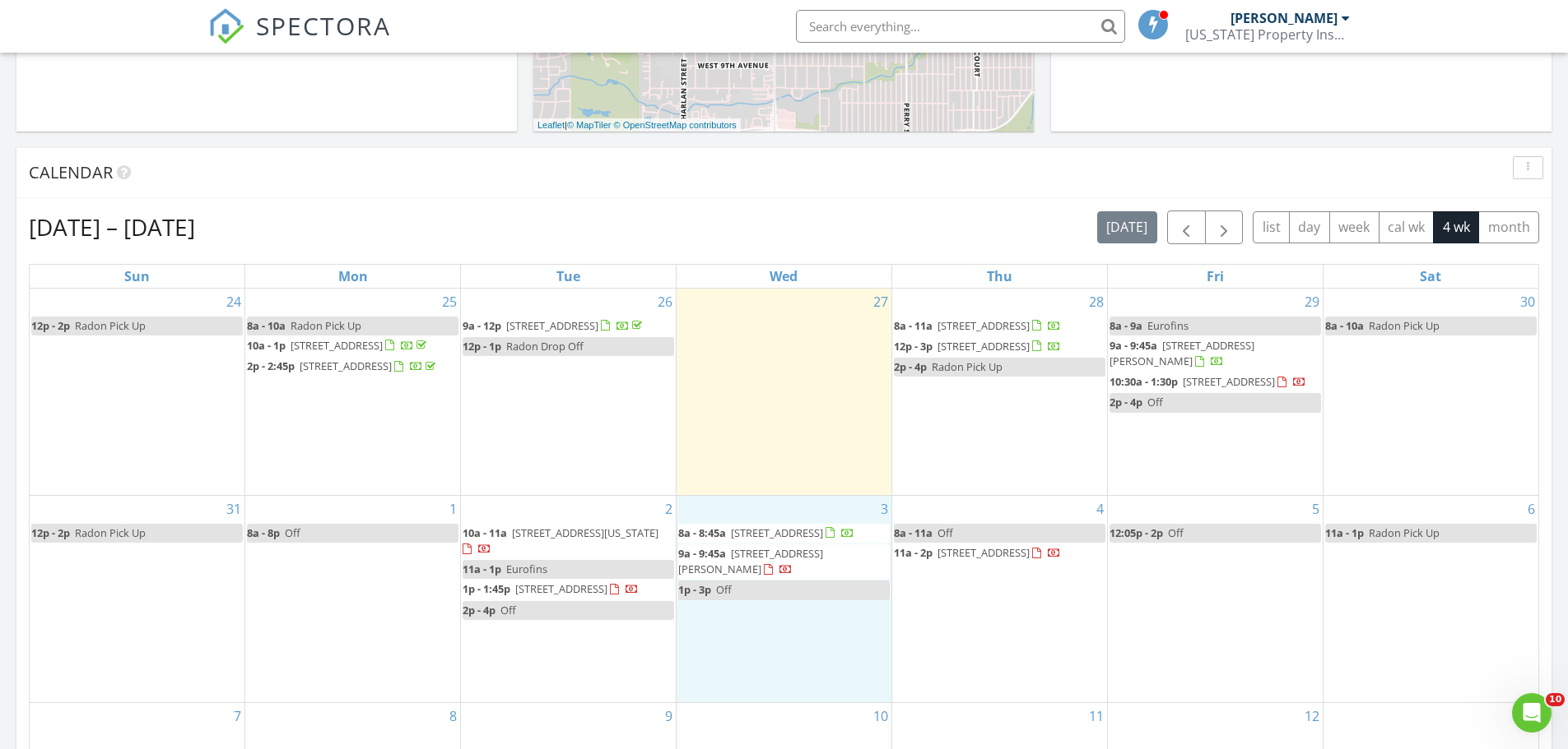
click at [757, 676] on div "3 8a - 8:45a [STREET_ADDRESS] 9a - 9:45a [STREET_ADDRESS][PERSON_NAME] 1p - 3p …" at bounding box center [784, 599] width 215 height 206
click at [770, 634] on link "Event" at bounding box center [783, 634] width 85 height 26
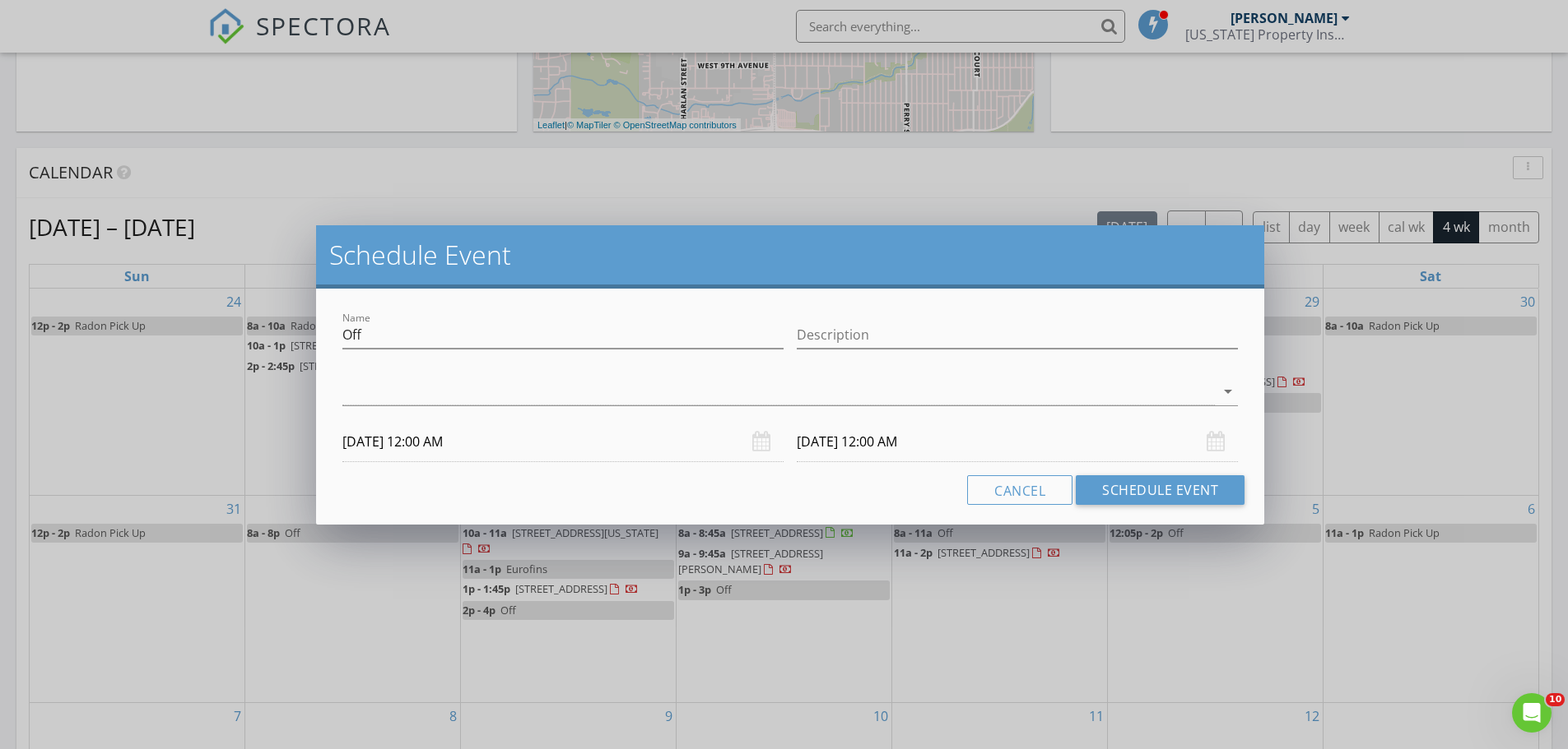
click at [396, 446] on input "[DATE] 12:00 AM" at bounding box center [562, 442] width 441 height 40
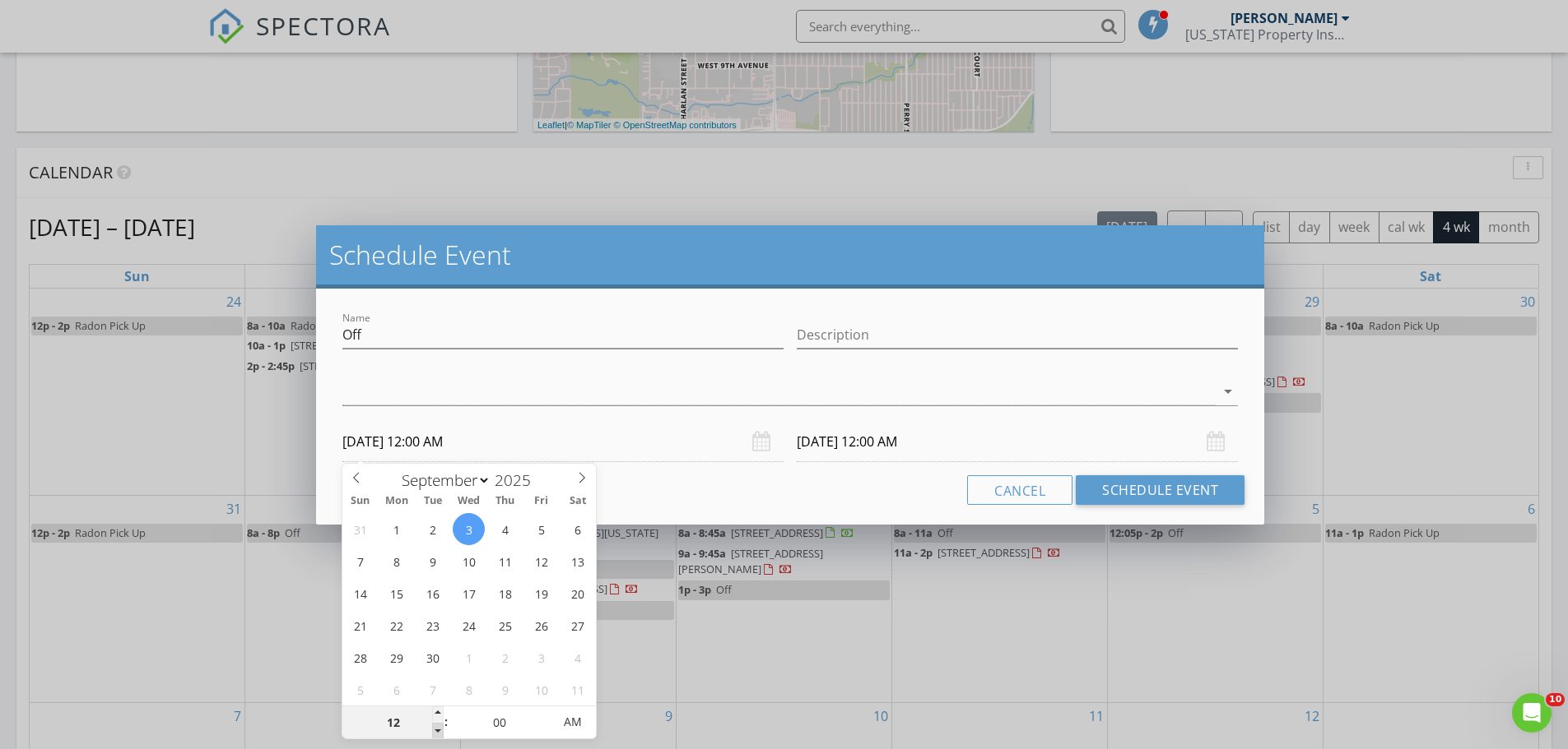
type input "11"
type input "[DATE] 11:00 PM"
click at [439, 733] on span at bounding box center [437, 731] width 11 height 17
type input "10"
type input "[DATE] 10:00 PM"
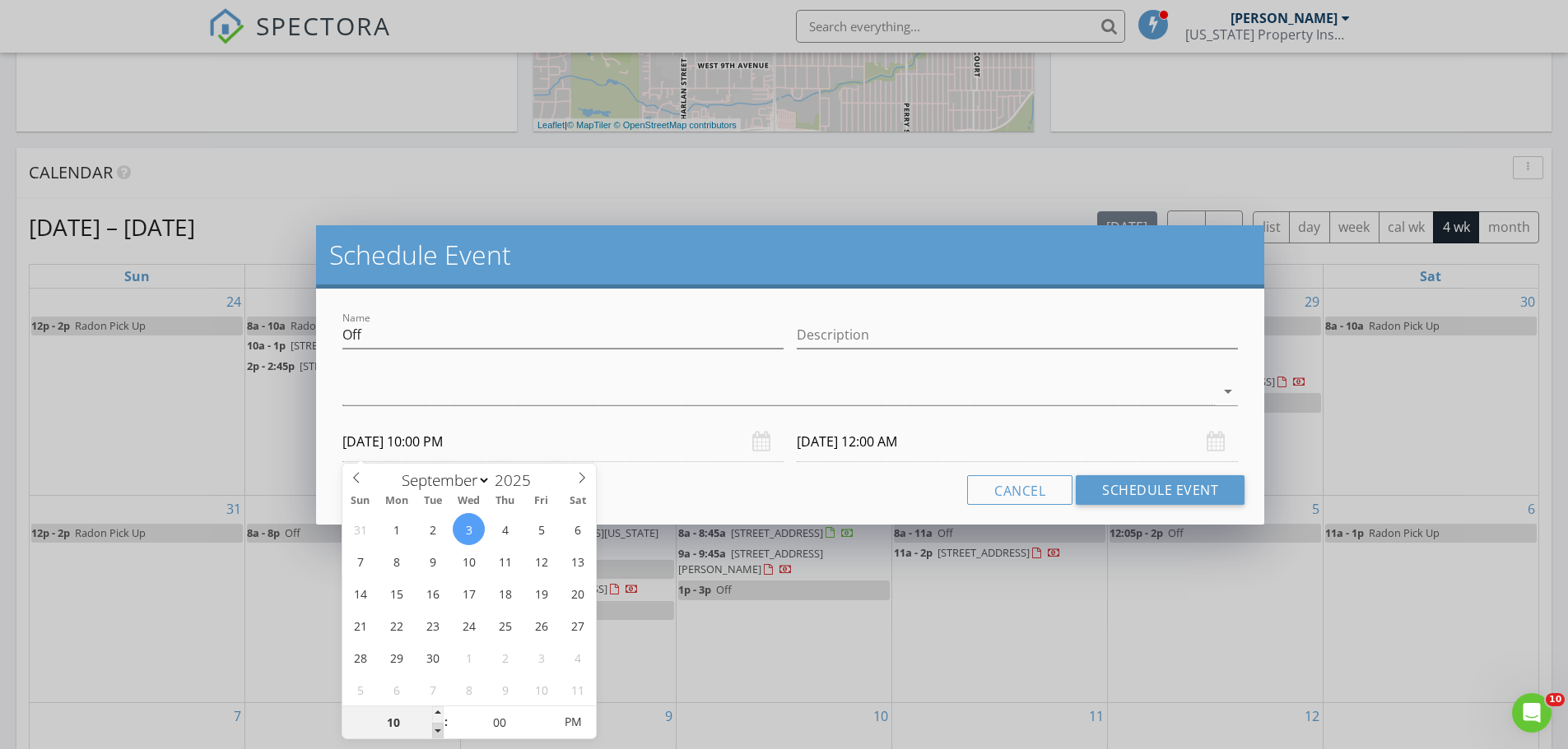
click at [439, 733] on span at bounding box center [437, 731] width 11 height 17
type input "10"
type input "[DATE] 10:00 PM"
type input "[DATE] 10:00 AM"
click at [564, 725] on span "PM" at bounding box center [573, 722] width 45 height 33
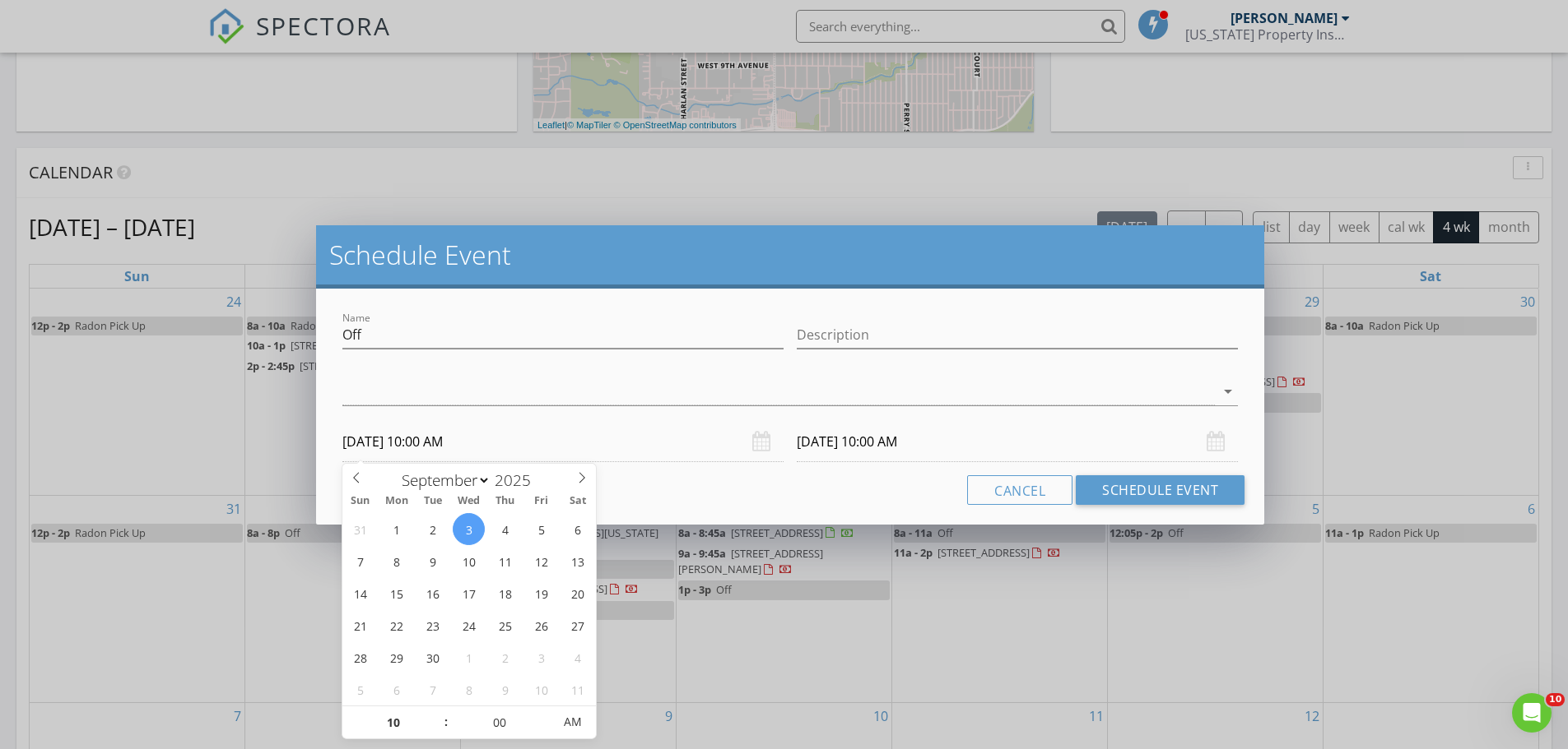
click at [857, 452] on input "[DATE] 10:00 AM" at bounding box center [1017, 442] width 441 height 40
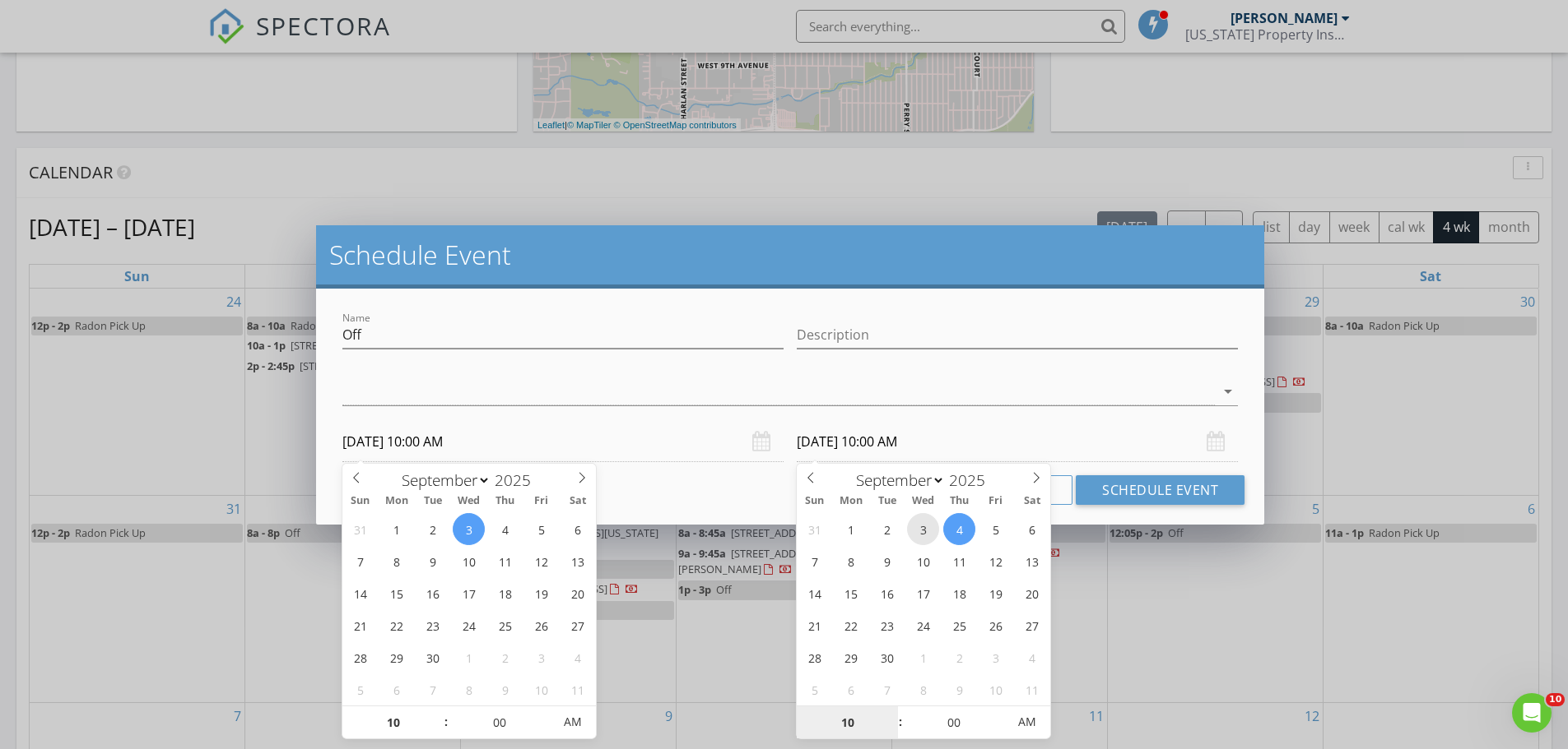
type input "[DATE] 10:00 AM"
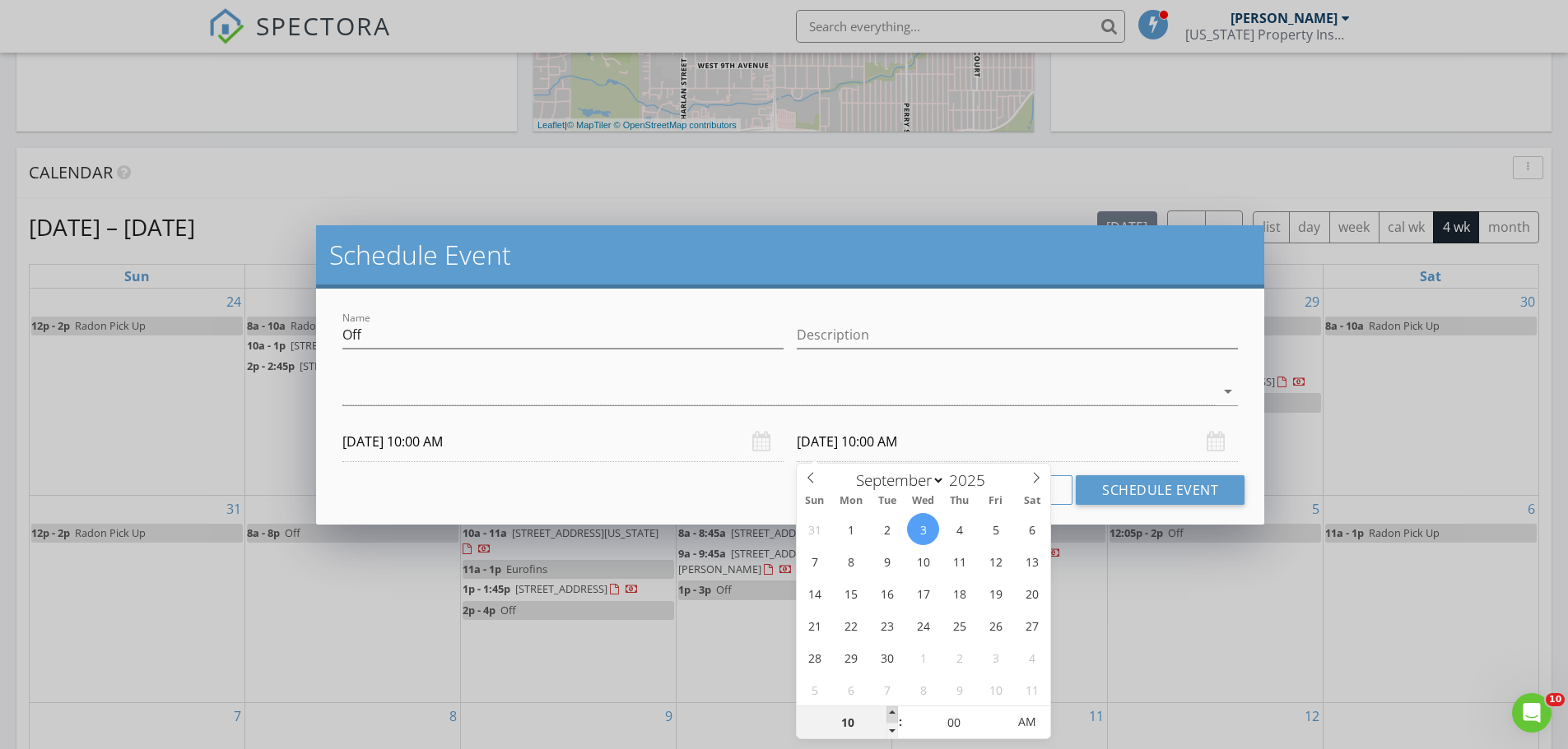
type input "11"
type input "[DATE] 11:00 AM"
click at [893, 715] on span at bounding box center [891, 714] width 11 height 17
type input "12"
type input "[DATE] 12:00 PM"
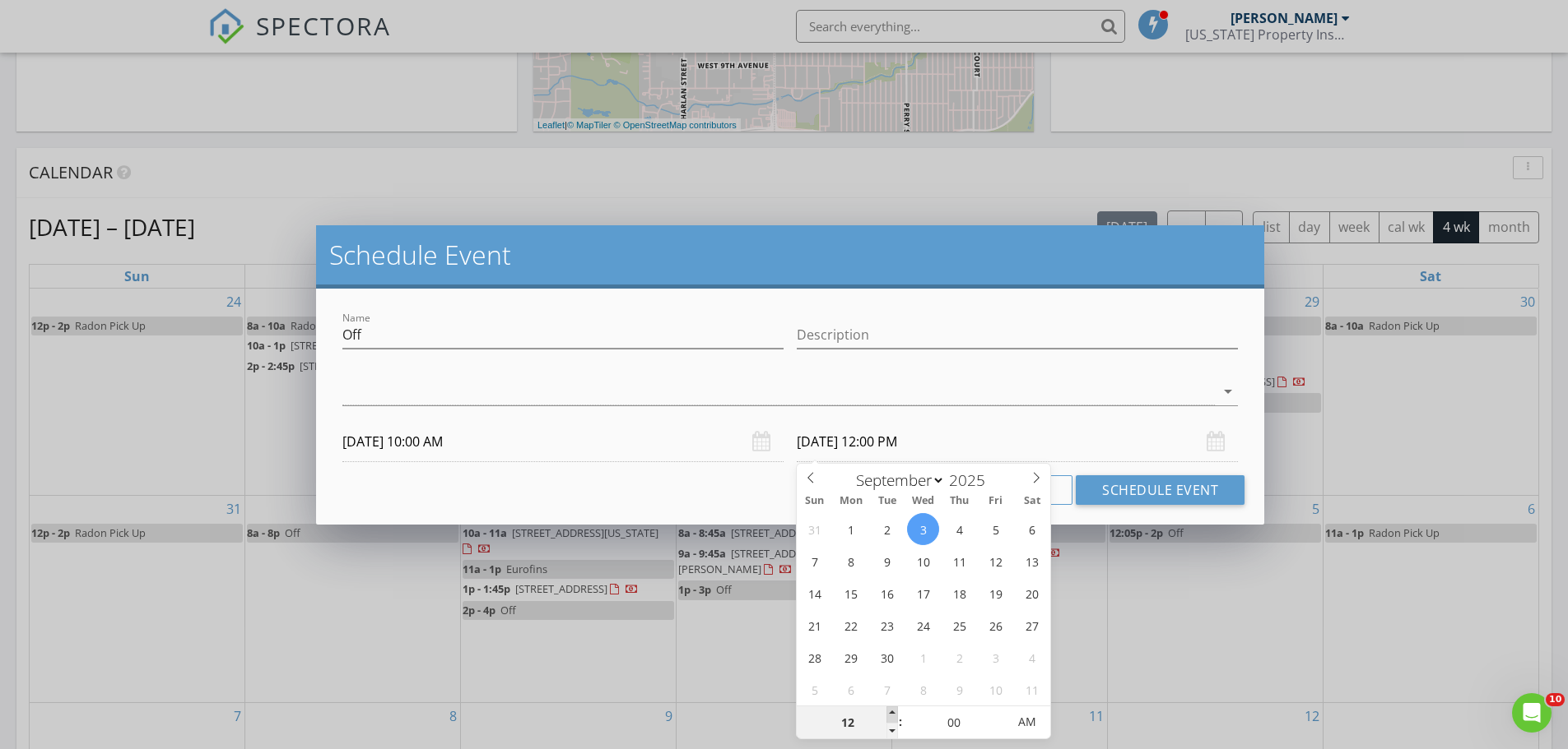
click at [893, 715] on span at bounding box center [891, 714] width 11 height 17
type input "01"
type input "[DATE] 1:00 PM"
click at [893, 715] on span at bounding box center [891, 714] width 11 height 17
click at [367, 401] on div at bounding box center [777, 392] width 872 height 27
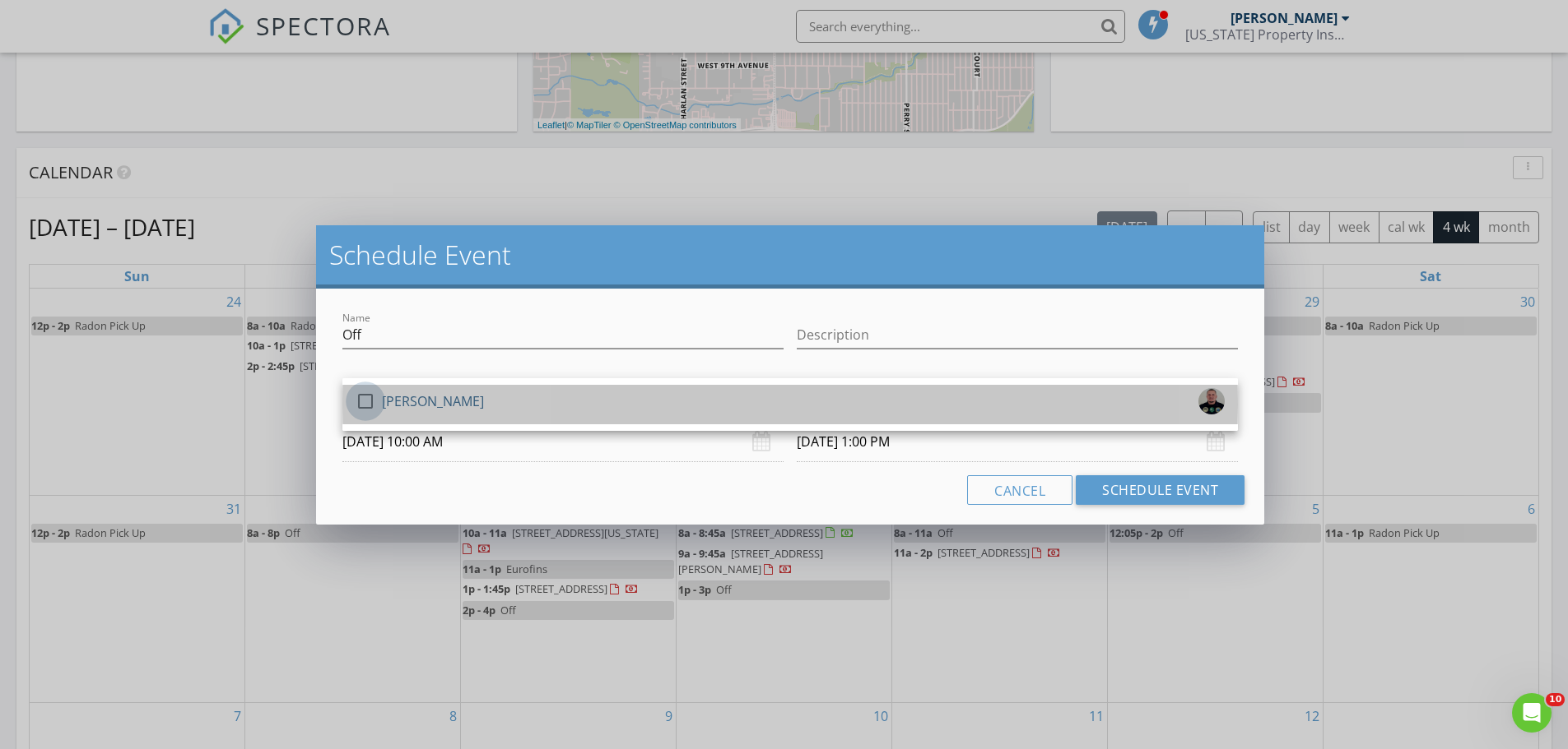
click at [367, 401] on div at bounding box center [366, 401] width 28 height 28
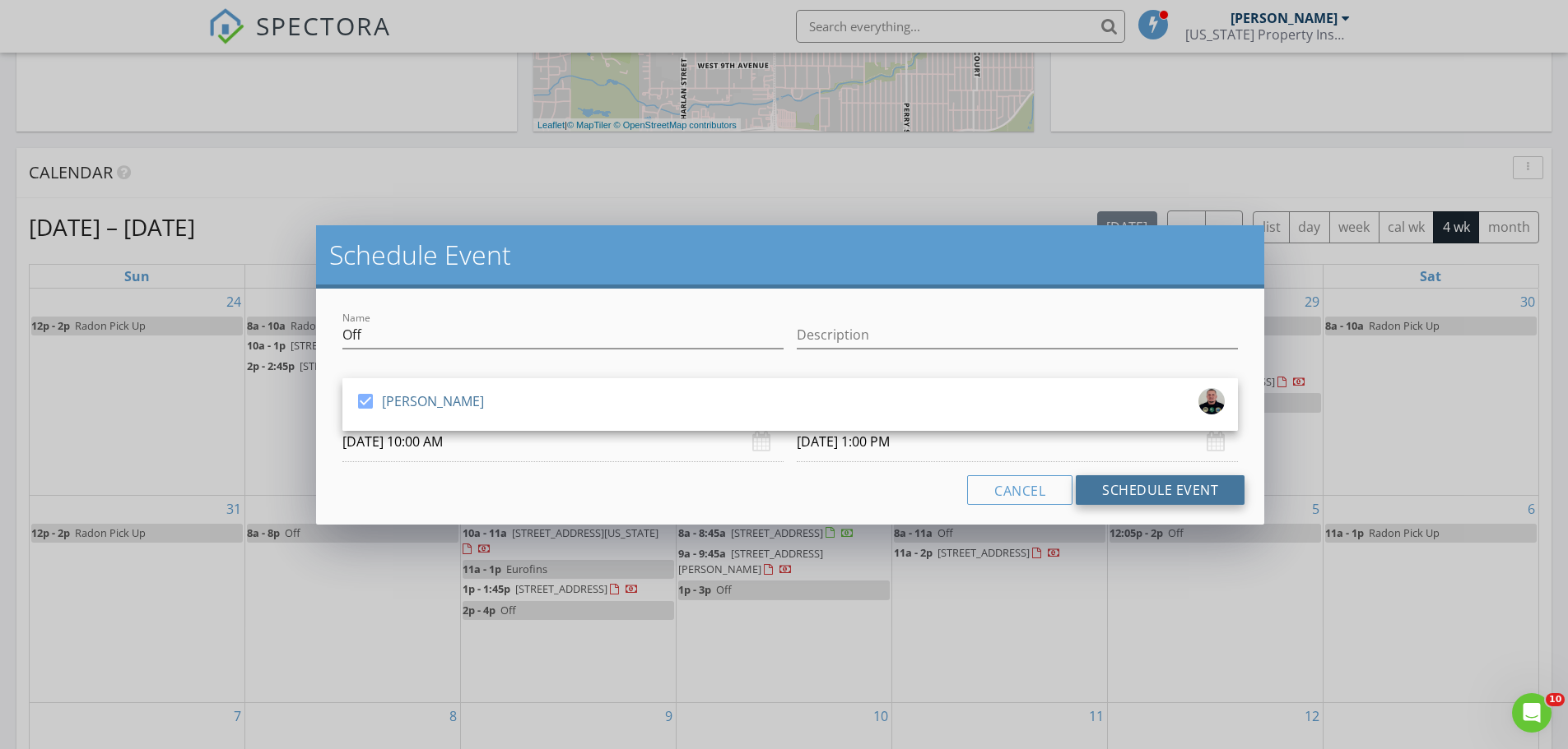
click at [1144, 487] on button "Schedule Event" at bounding box center [1160, 490] width 169 height 30
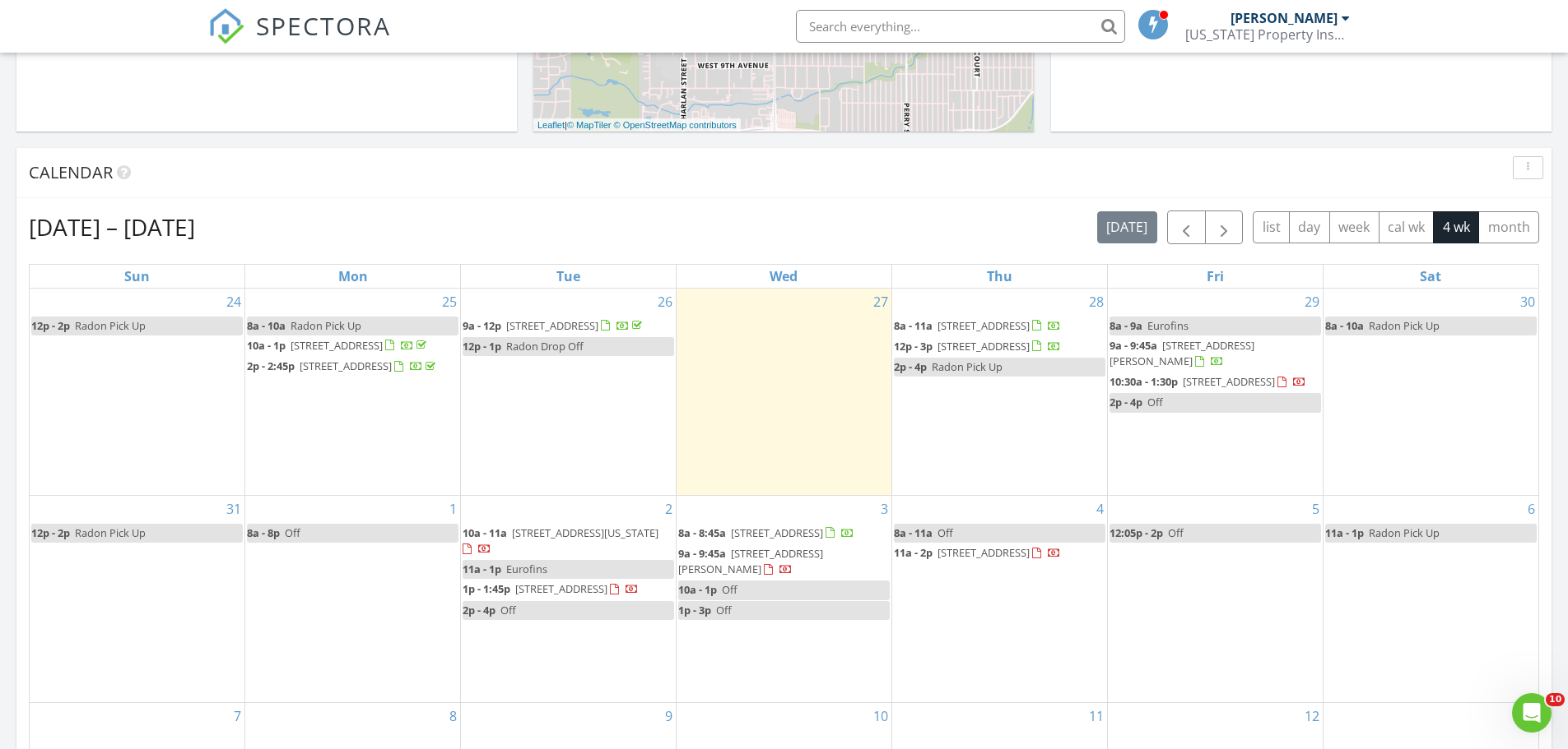
click at [658, 187] on div "Calendar" at bounding box center [784, 172] width 1535 height 50
